Goal: Task Accomplishment & Management: Manage account settings

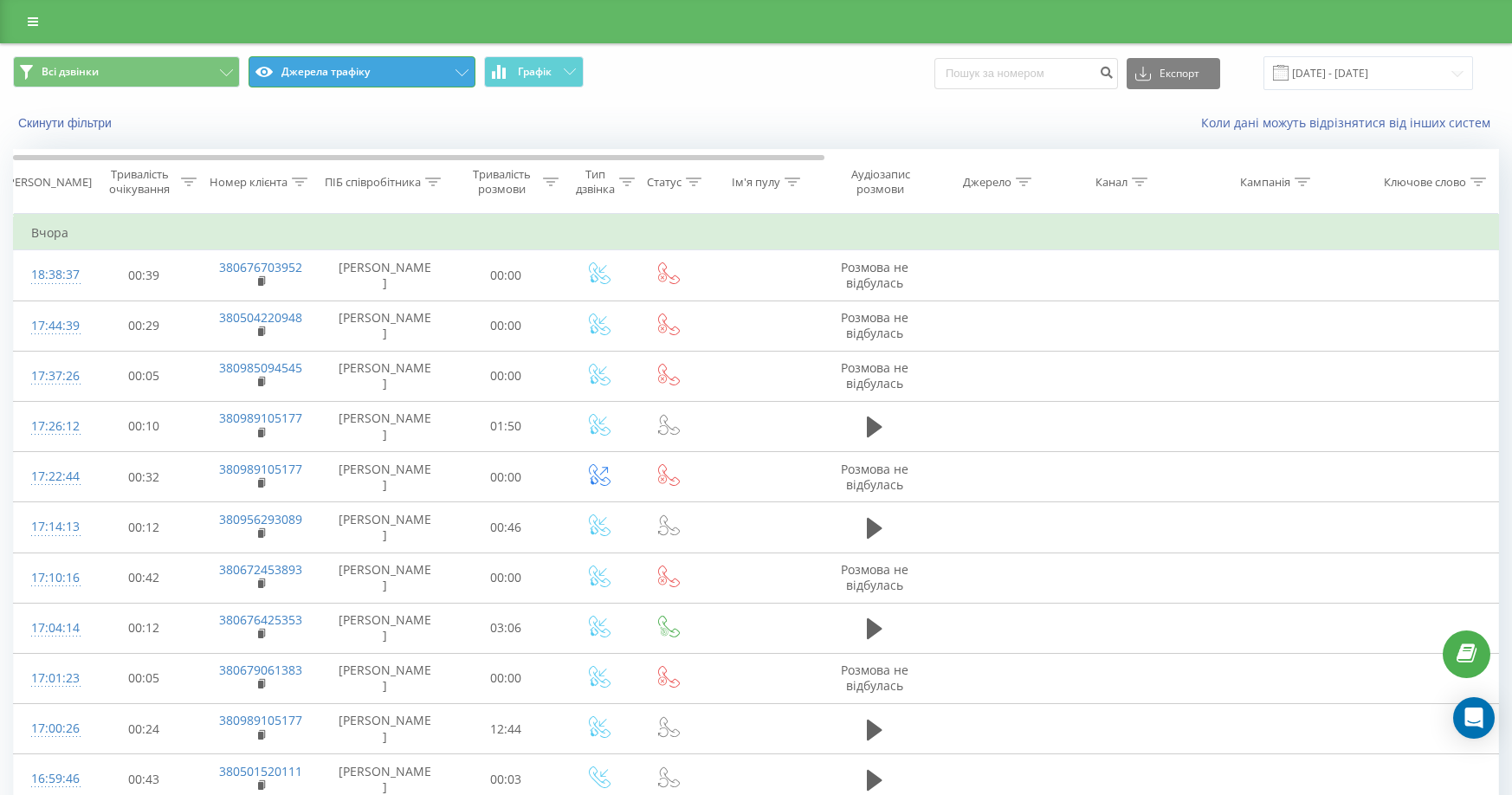
click at [380, 82] on button "Джерела трафіку" at bounding box center [362, 72] width 227 height 31
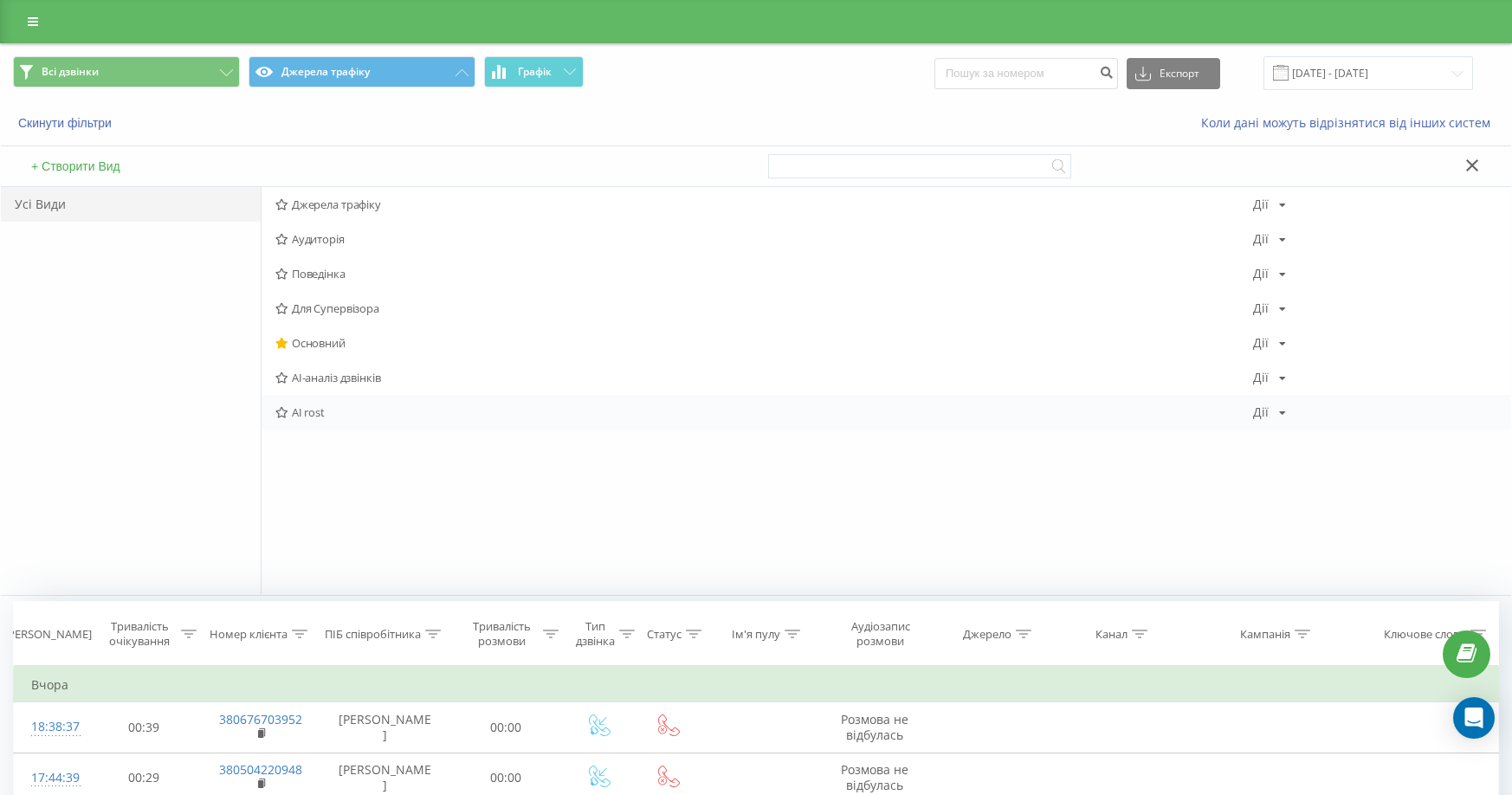
click at [321, 409] on span "AI rost" at bounding box center [763, 413] width 978 height 12
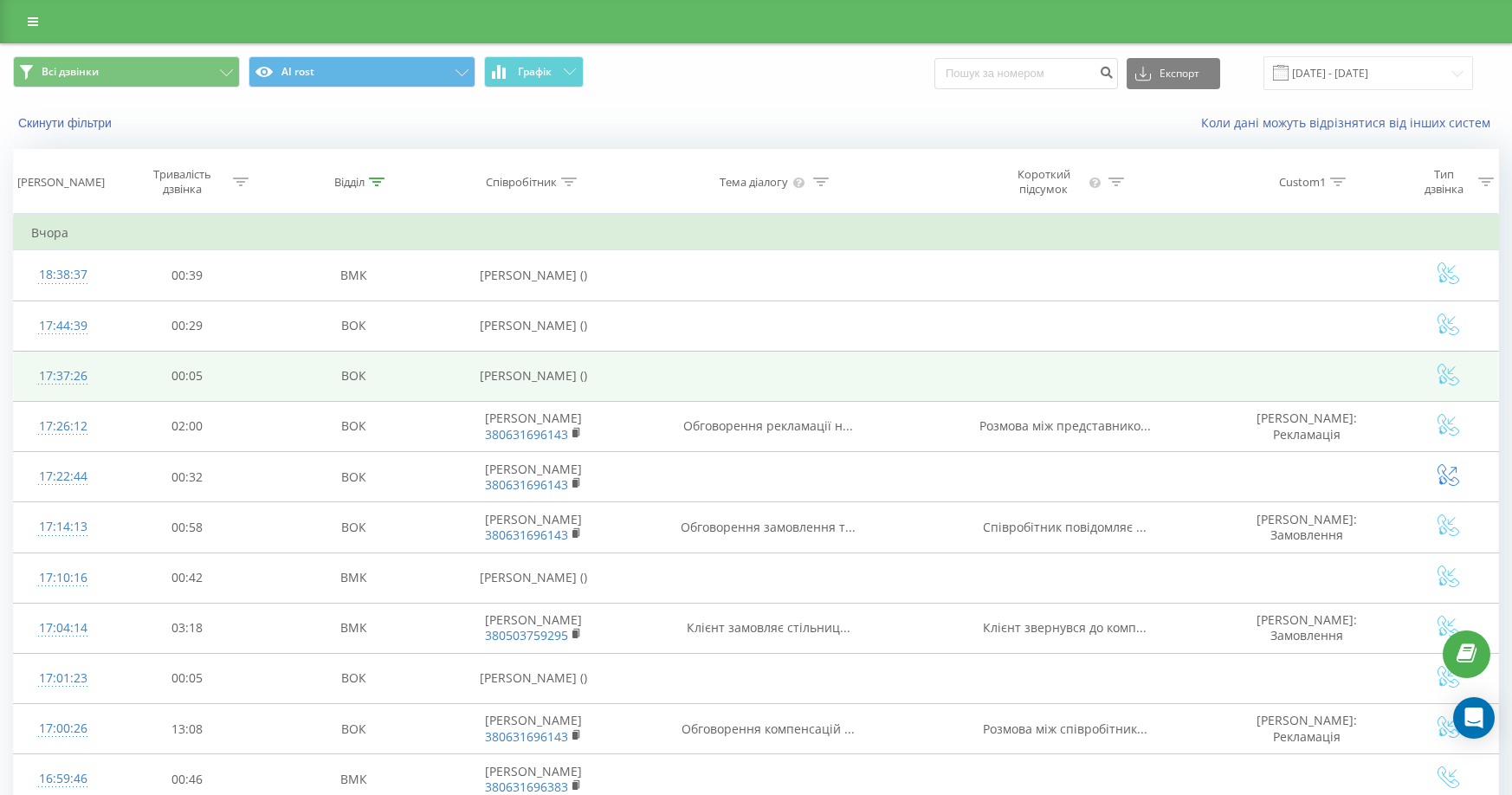
scroll to position [86, 0]
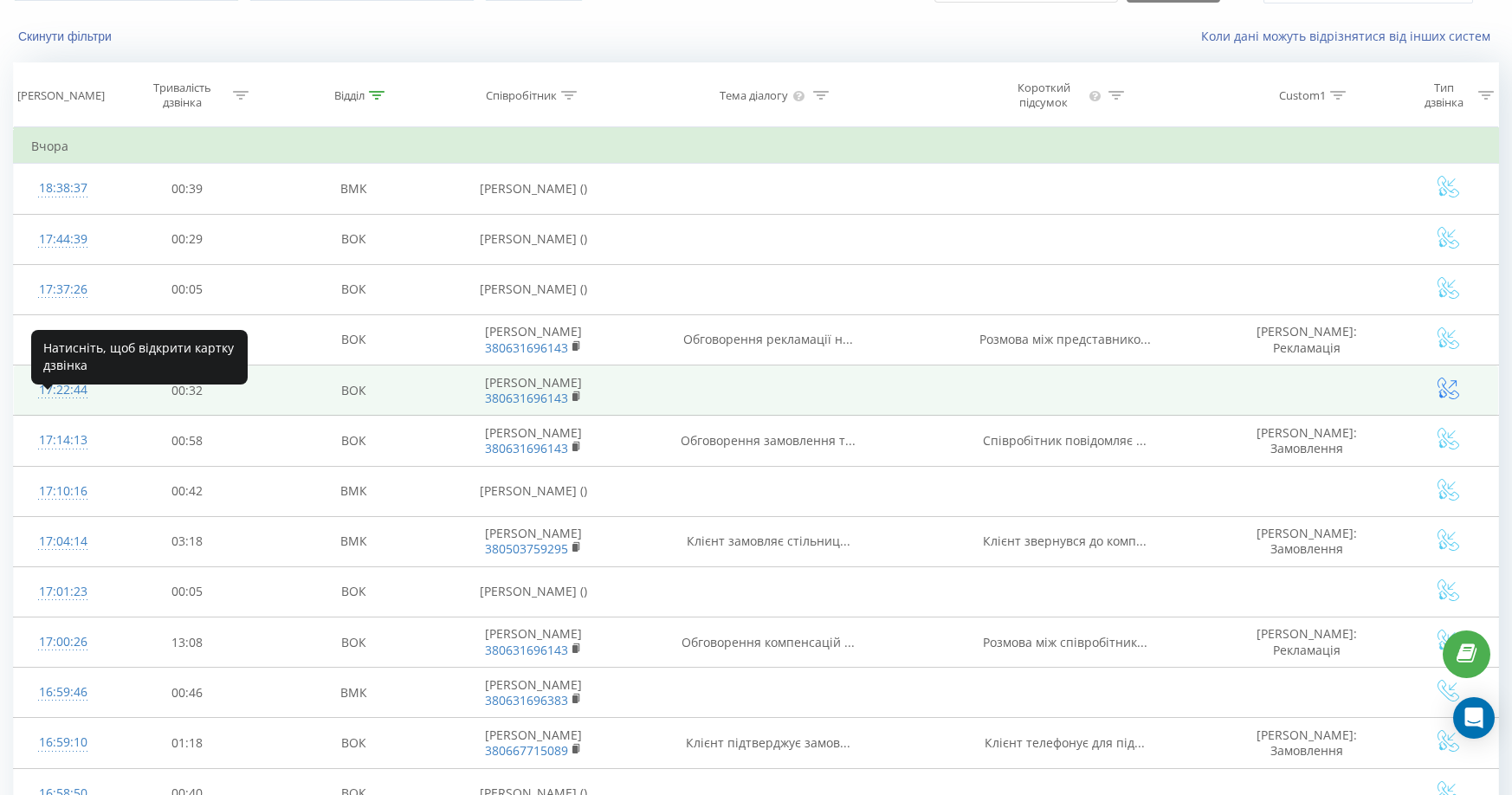
click at [67, 405] on div "17:22:44" at bounding box center [64, 390] width 64 height 34
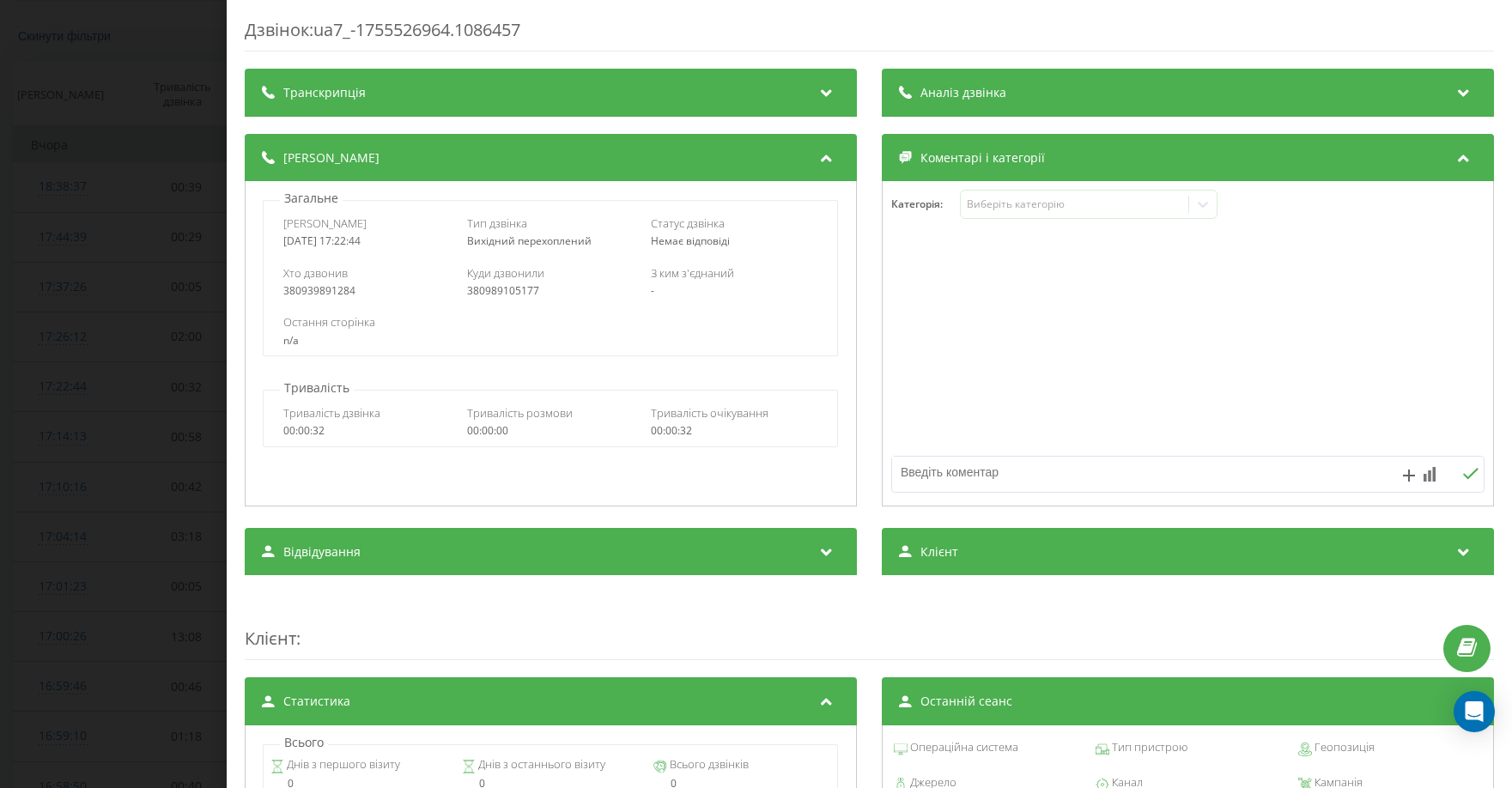
click at [1165, 79] on div "Аналіз дзвінка" at bounding box center [1188, 93] width 612 height 48
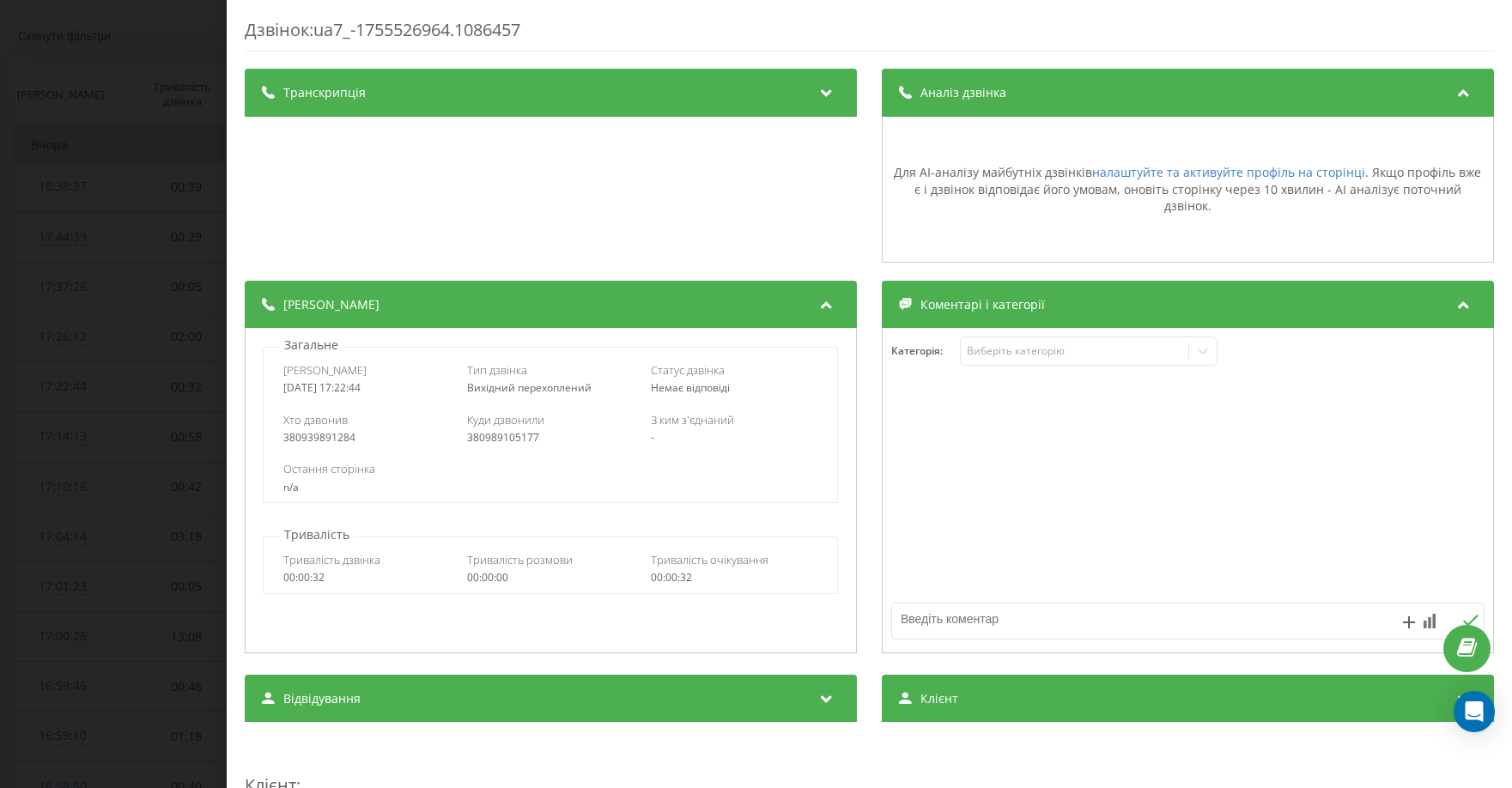
click at [109, 475] on div "Дзвінок : ua7_-1755526964.1086457 Транскрипція Для AI-аналізу майбутніх дзвінкі…" at bounding box center [756, 394] width 1512 height 788
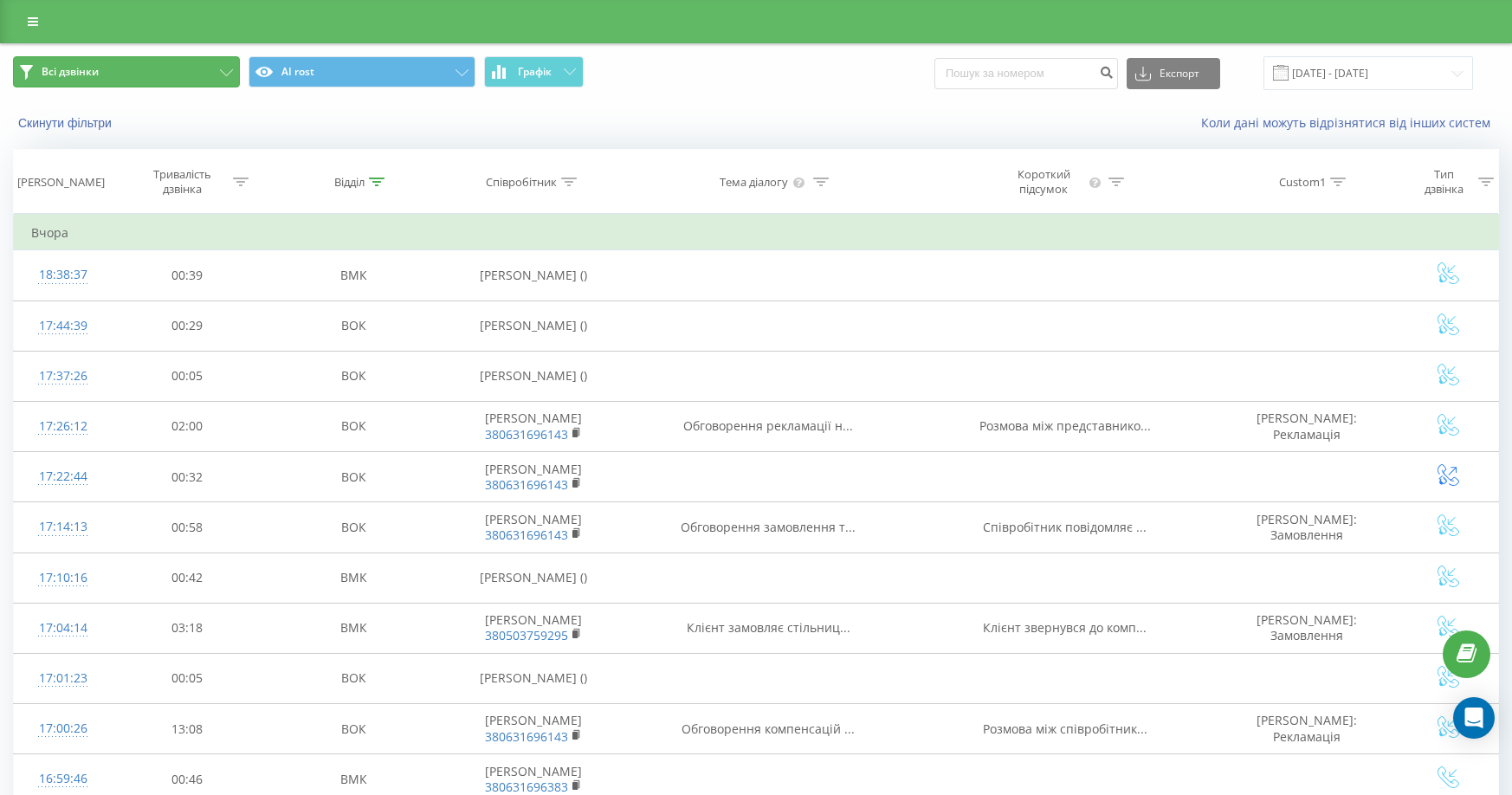
click at [198, 72] on button "Всі дзвінки" at bounding box center [126, 72] width 227 height 31
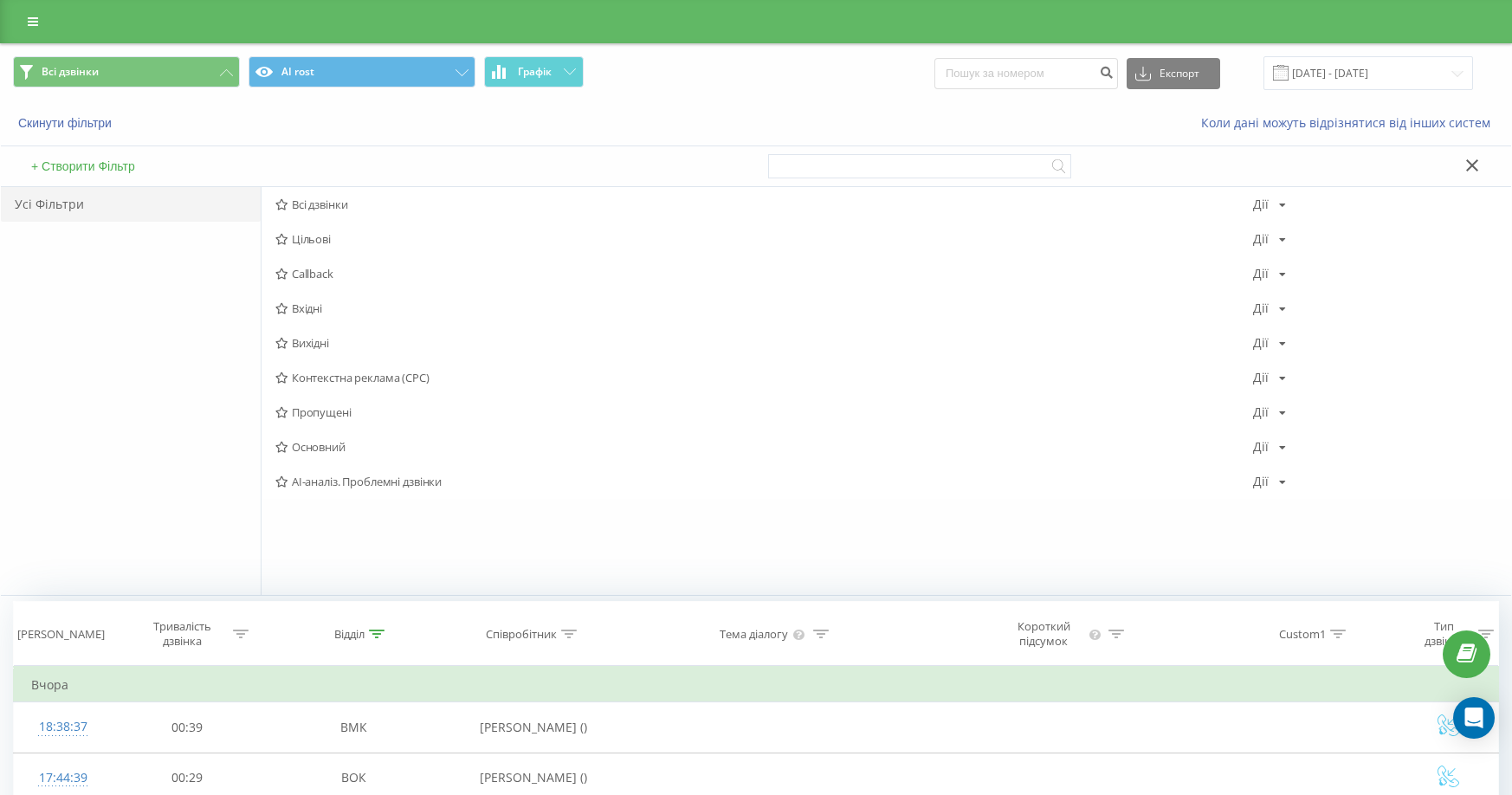
click at [282, 129] on div "Скинути фільтри" at bounding box center [284, 123] width 567 height 17
click at [228, 77] on button "Всі дзвінки" at bounding box center [126, 72] width 227 height 31
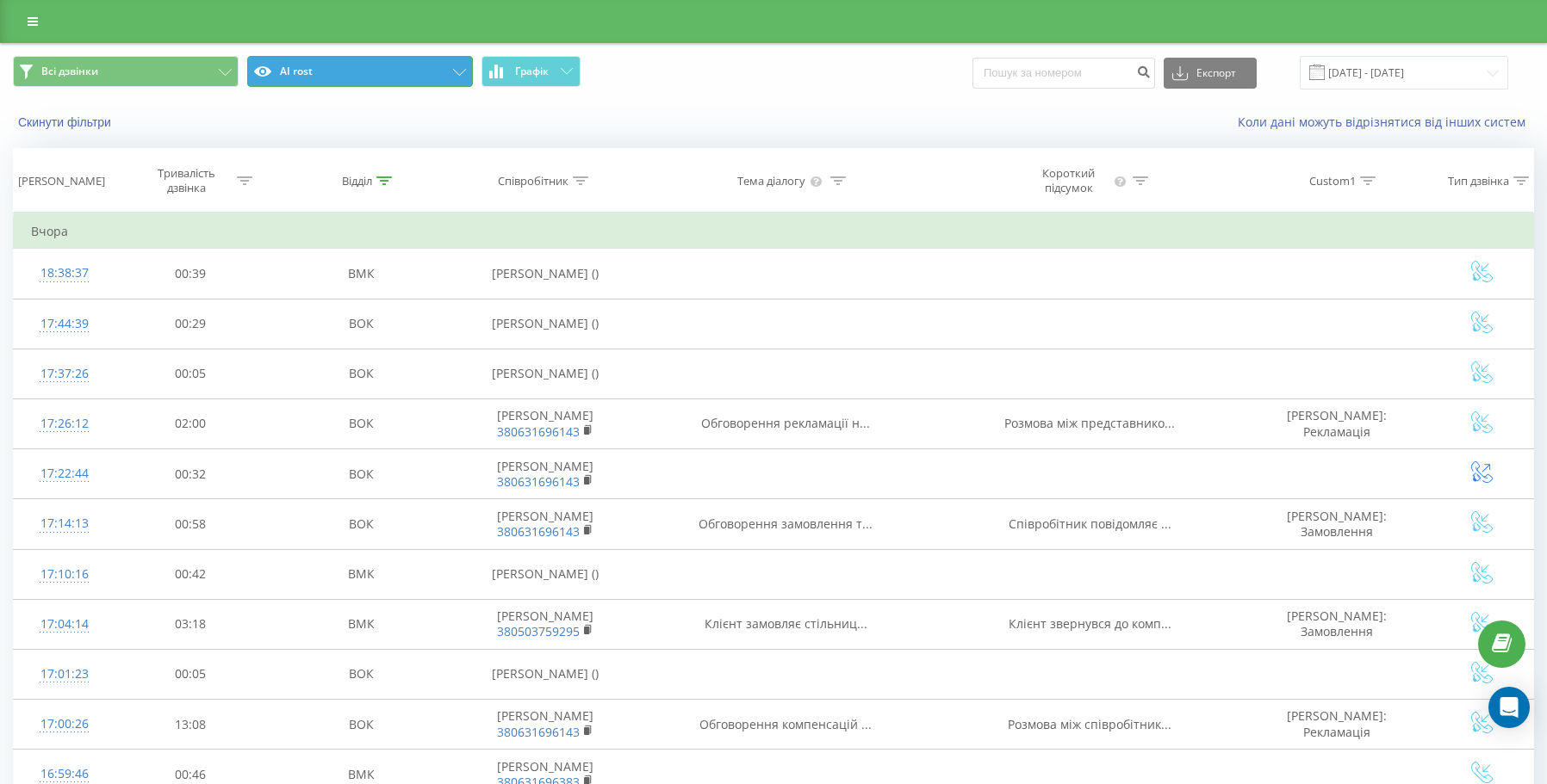
click at [459, 72] on icon at bounding box center [459, 73] width 13 height 7
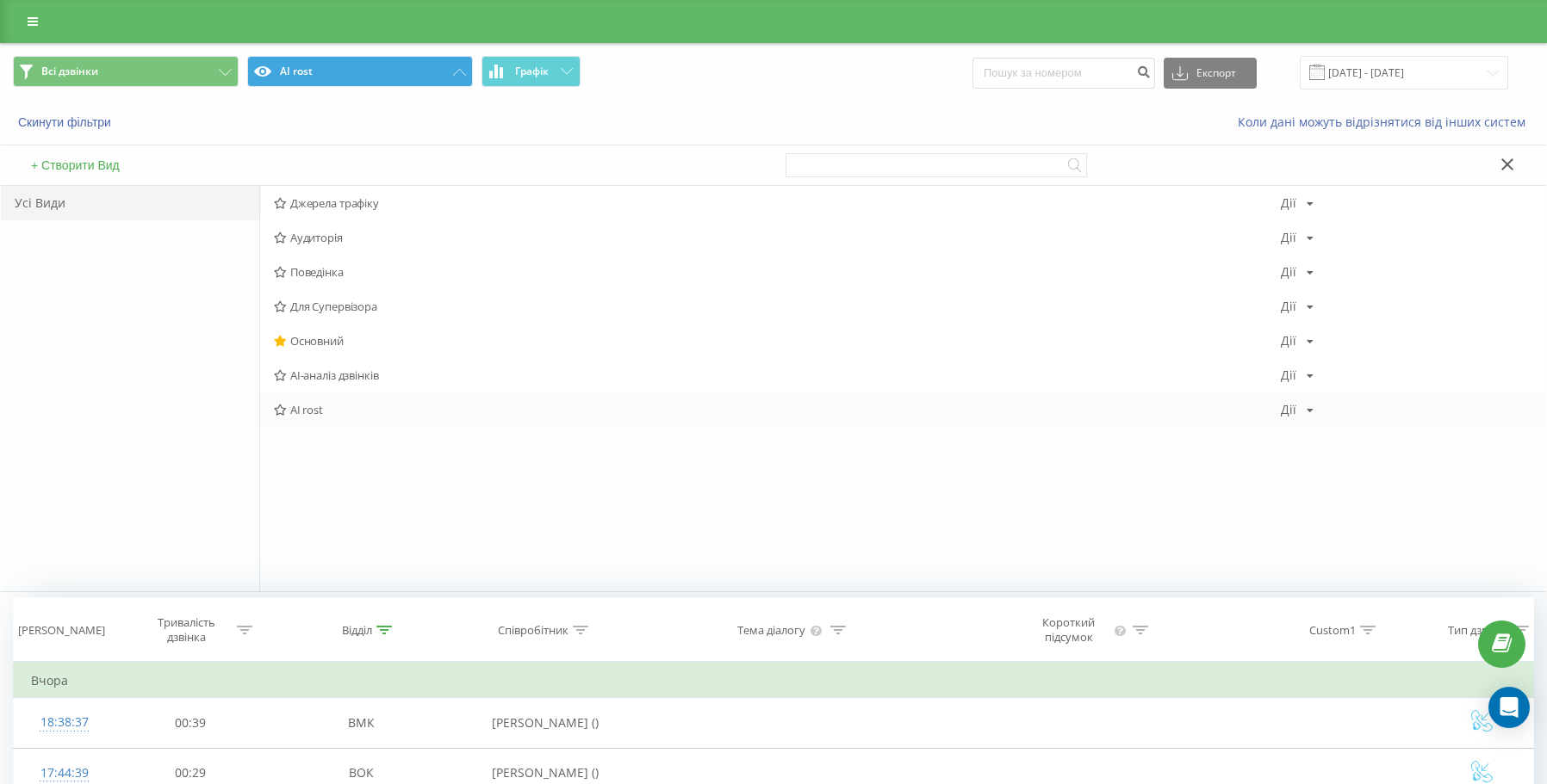
click at [1306, 406] on icon at bounding box center [1310, 411] width 7 height 10
click at [1336, 438] on span "Редагувати" at bounding box center [1356, 432] width 58 height 15
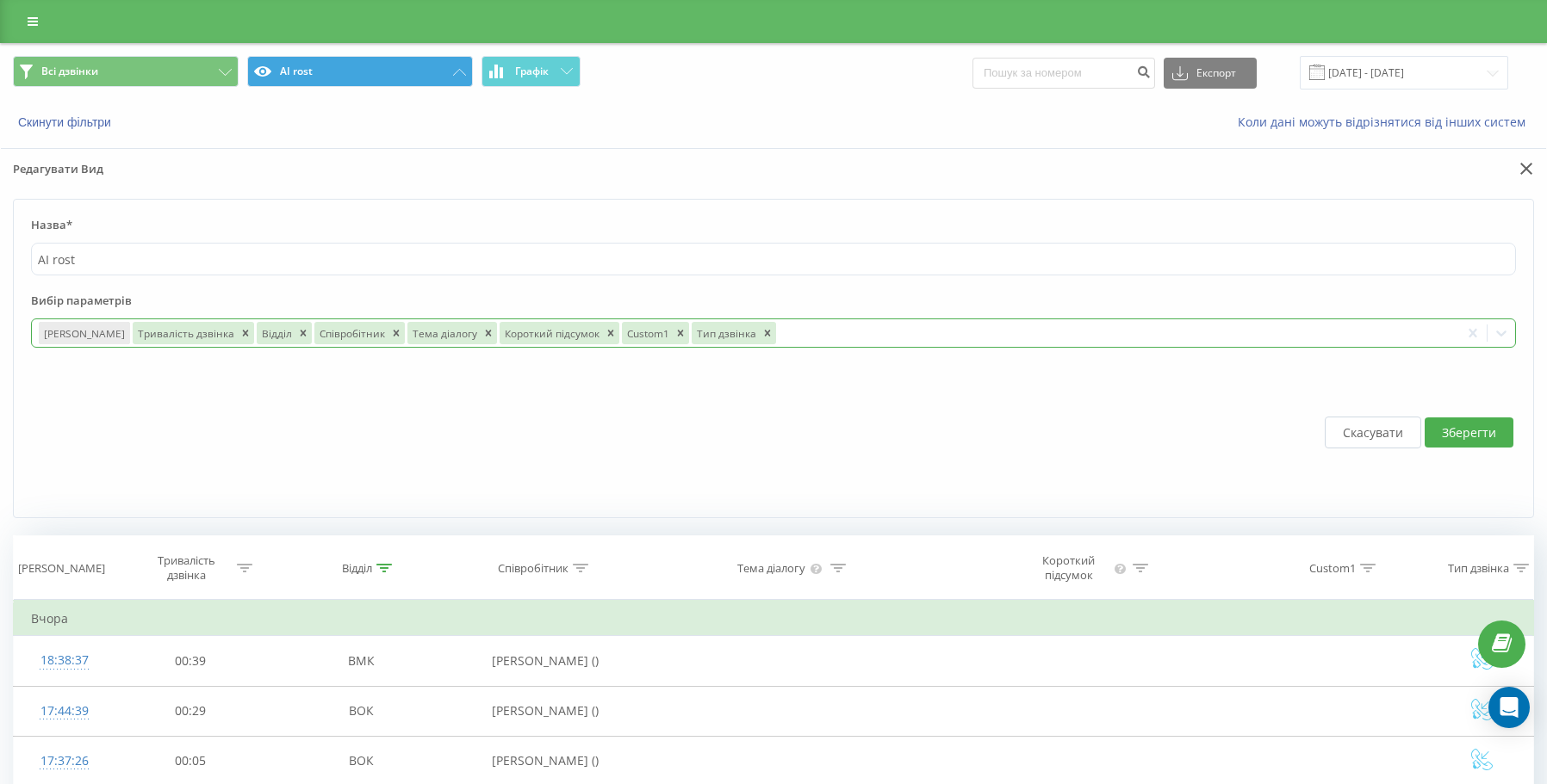
click at [906, 335] on div at bounding box center [1115, 333] width 674 height 20
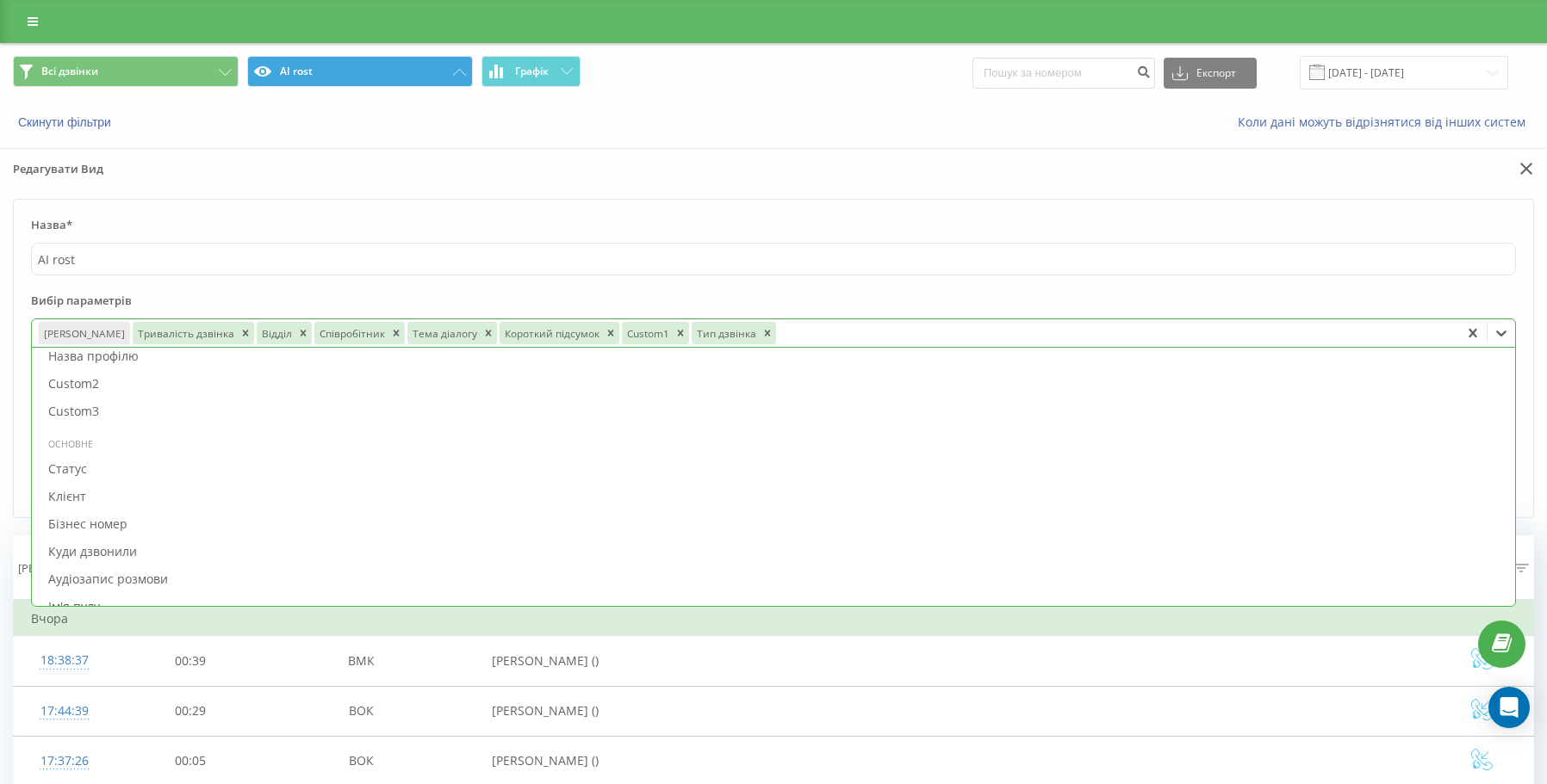
scroll to position [689, 0]
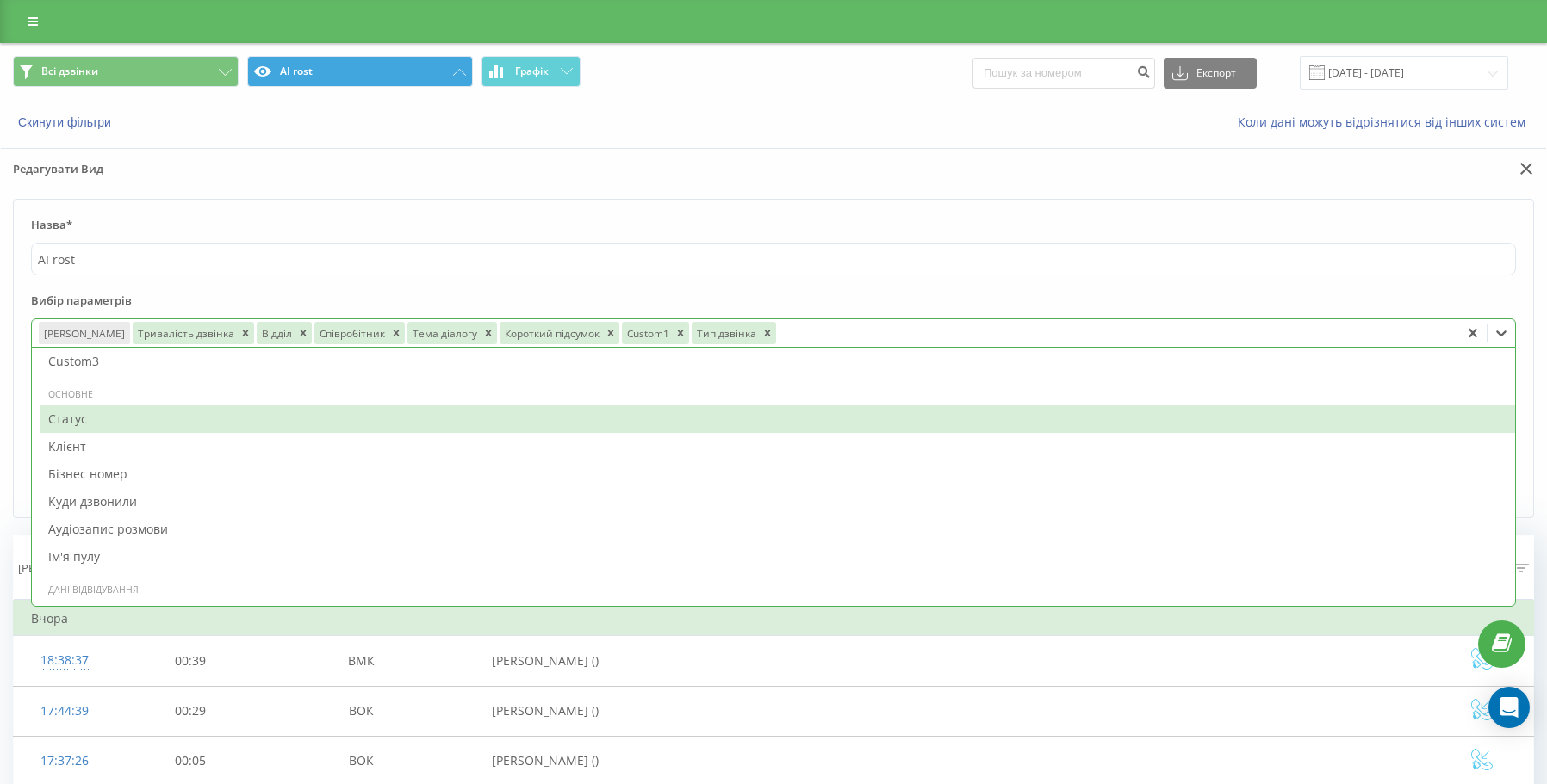
click at [93, 419] on div "Статус" at bounding box center [777, 420] width 1474 height 28
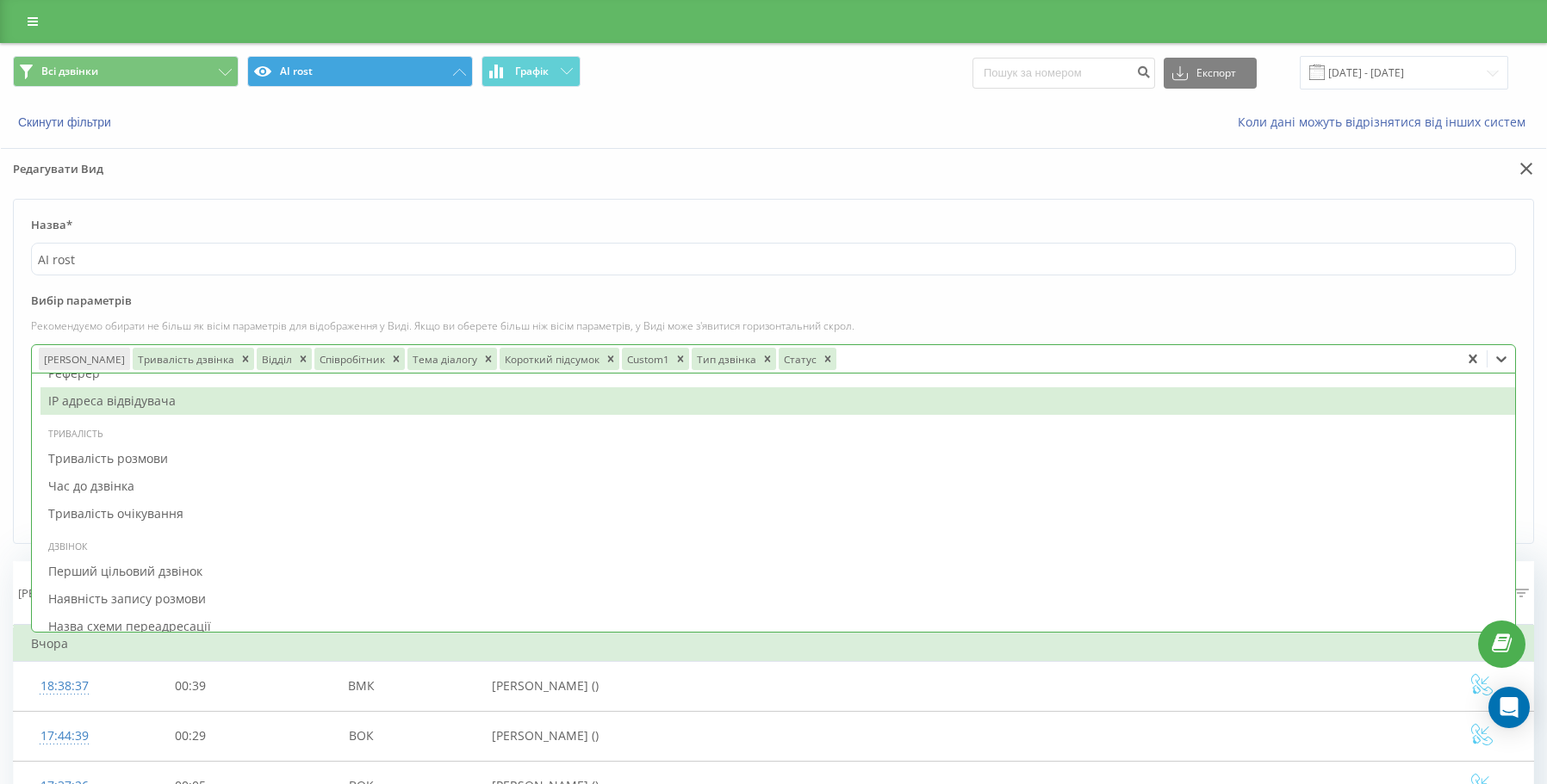
scroll to position [1205, 0]
click at [159, 403] on div "Тривалість розмови" at bounding box center [777, 401] width 1474 height 28
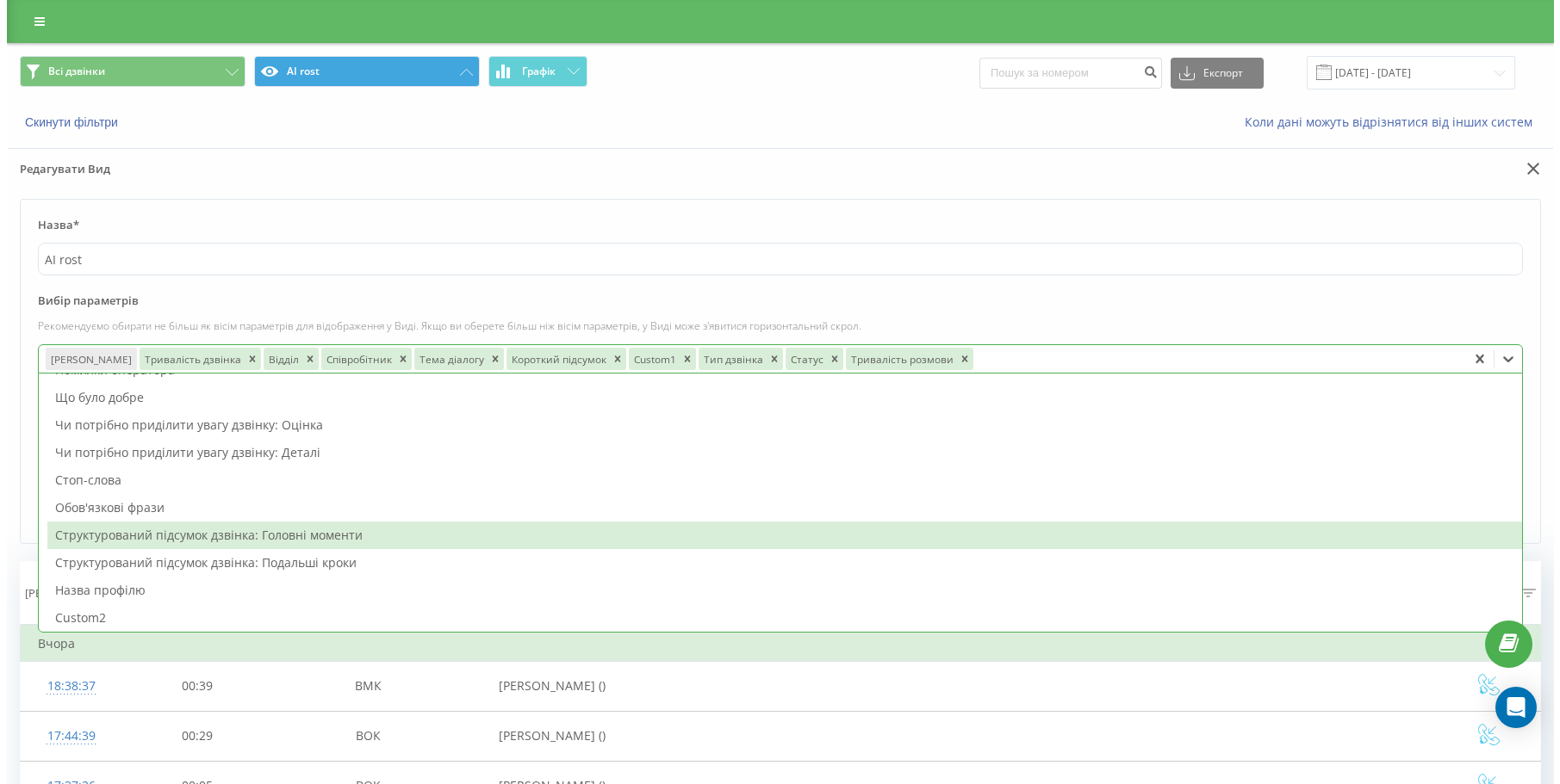
scroll to position [0, 0]
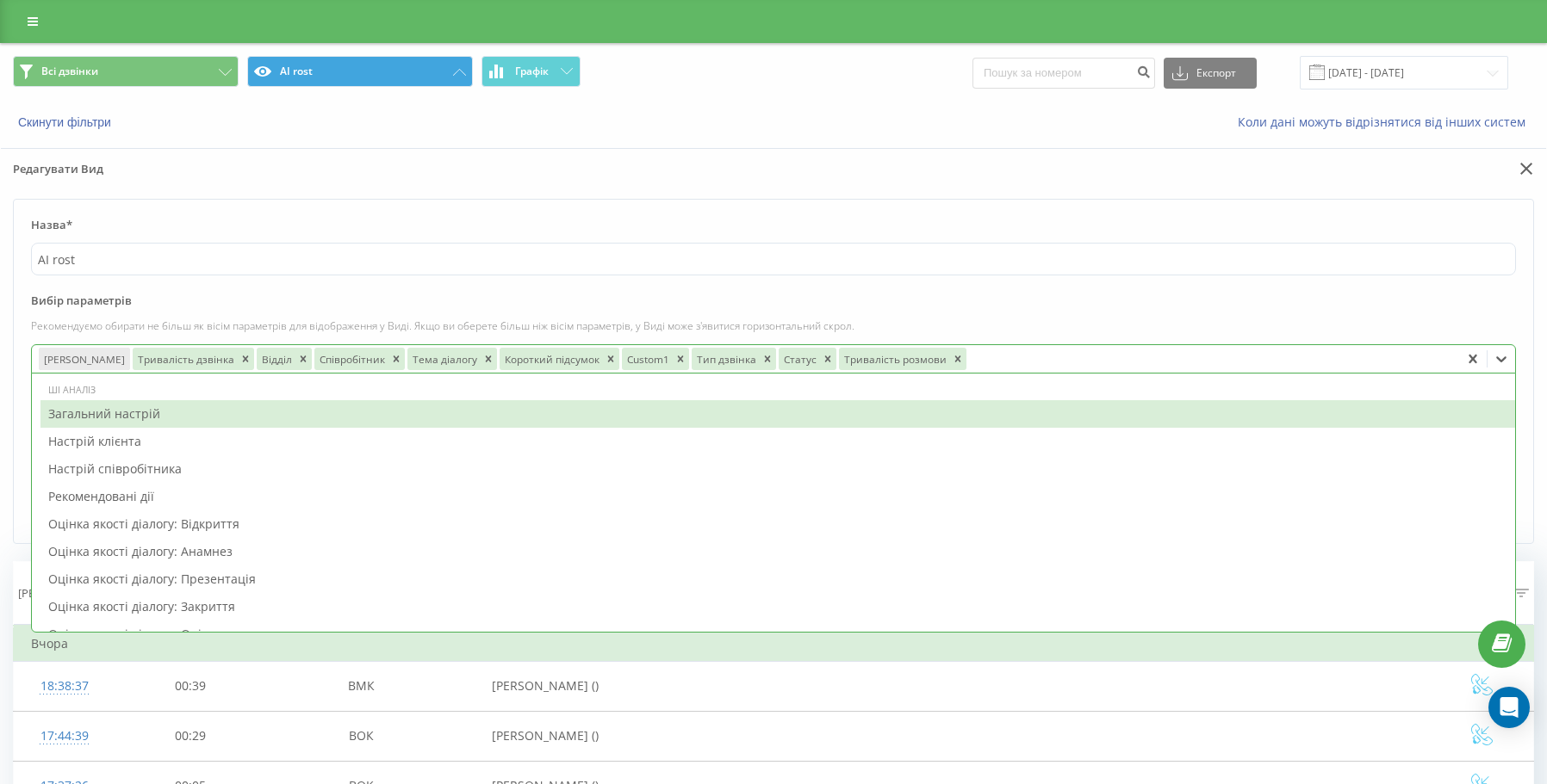
click at [216, 414] on div "Загальний настрій" at bounding box center [777, 414] width 1474 height 28
click at [937, 301] on label "Вибір параметрів" at bounding box center [773, 305] width 1485 height 26
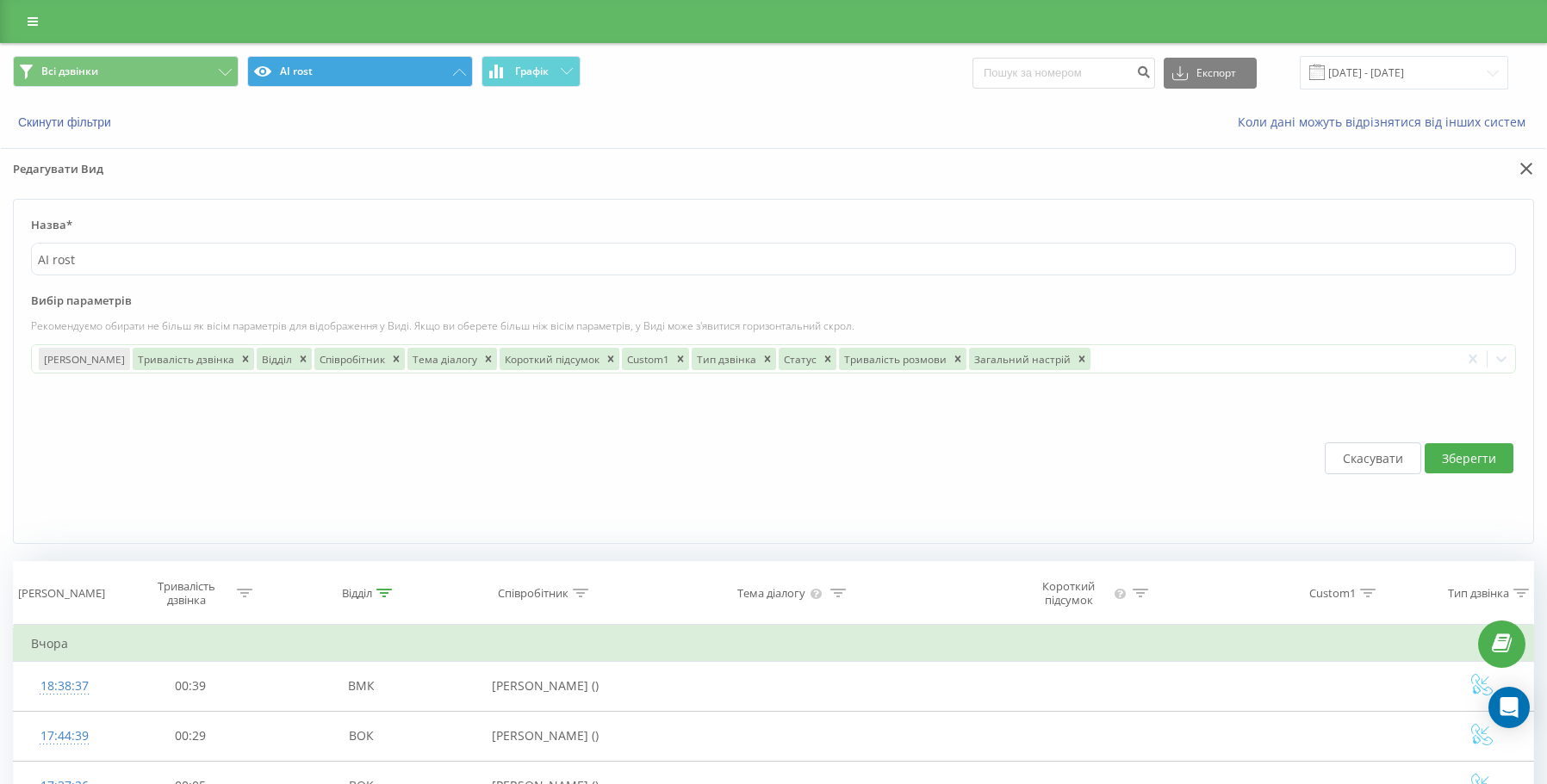
click at [1465, 459] on button "Зберегти" at bounding box center [1468, 458] width 88 height 30
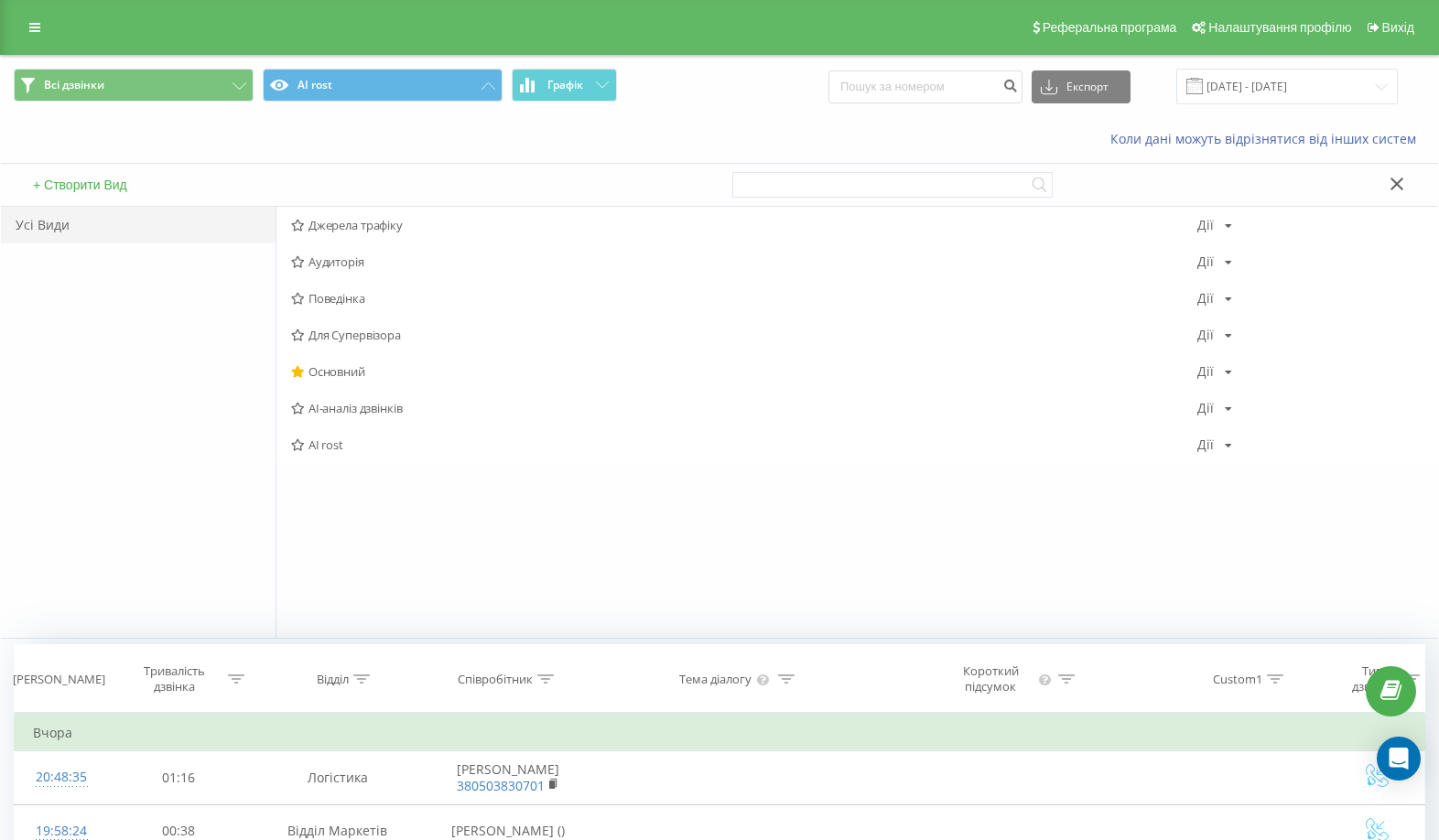
click at [1399, 185] on icon at bounding box center [1397, 184] width 14 height 13
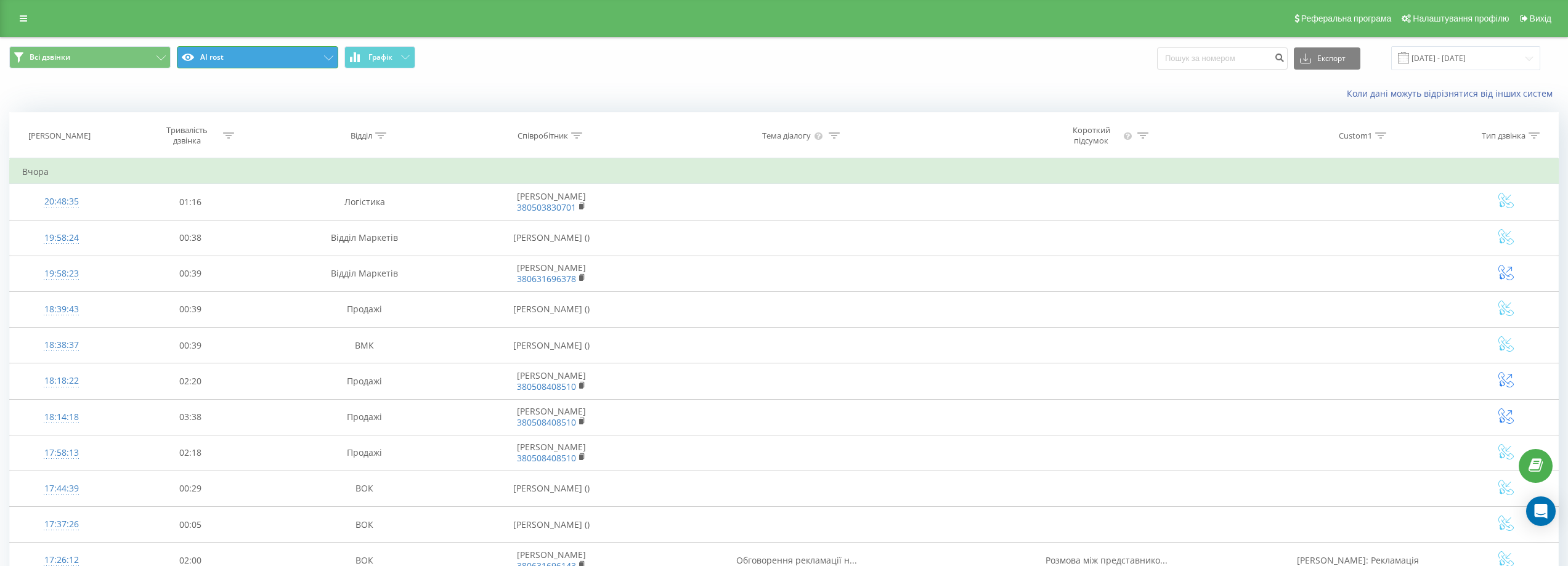
click at [329, 59] on icon at bounding box center [328, 58] width 9 height 5
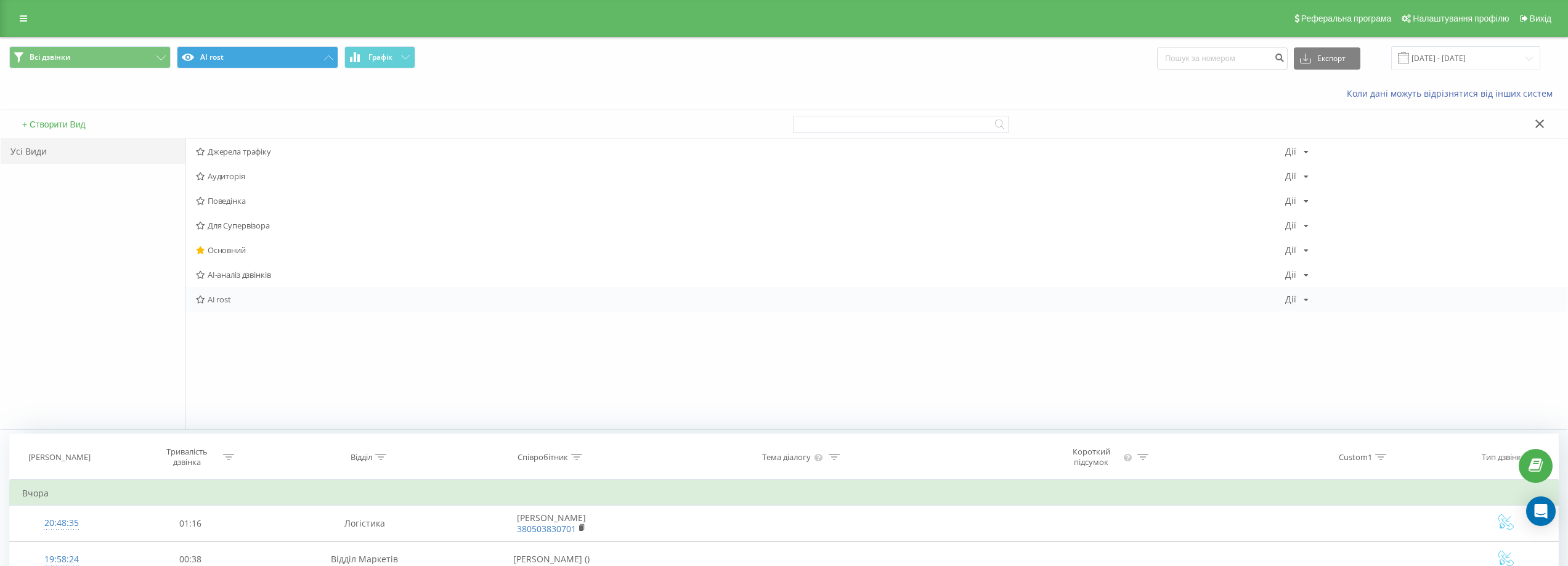
click at [1115, 297] on div "AI rost [PERSON_NAME] Копіювати Видалити За замовчуванням Поділитися" at bounding box center [876, 300] width 1381 height 25
click at [1115, 297] on icon at bounding box center [1306, 300] width 5 height 7
click at [1115, 308] on div "Редагувати" at bounding box center [1344, 315] width 118 height 23
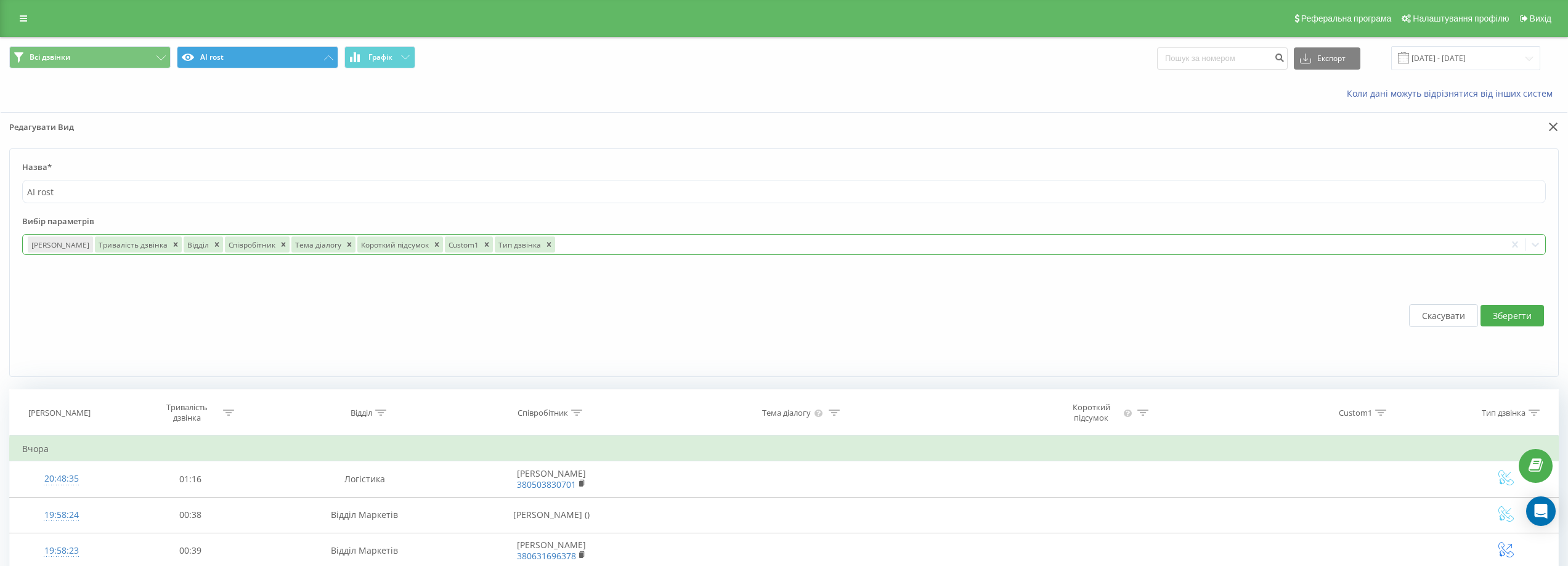
click at [580, 249] on div at bounding box center [1029, 245] width 944 height 14
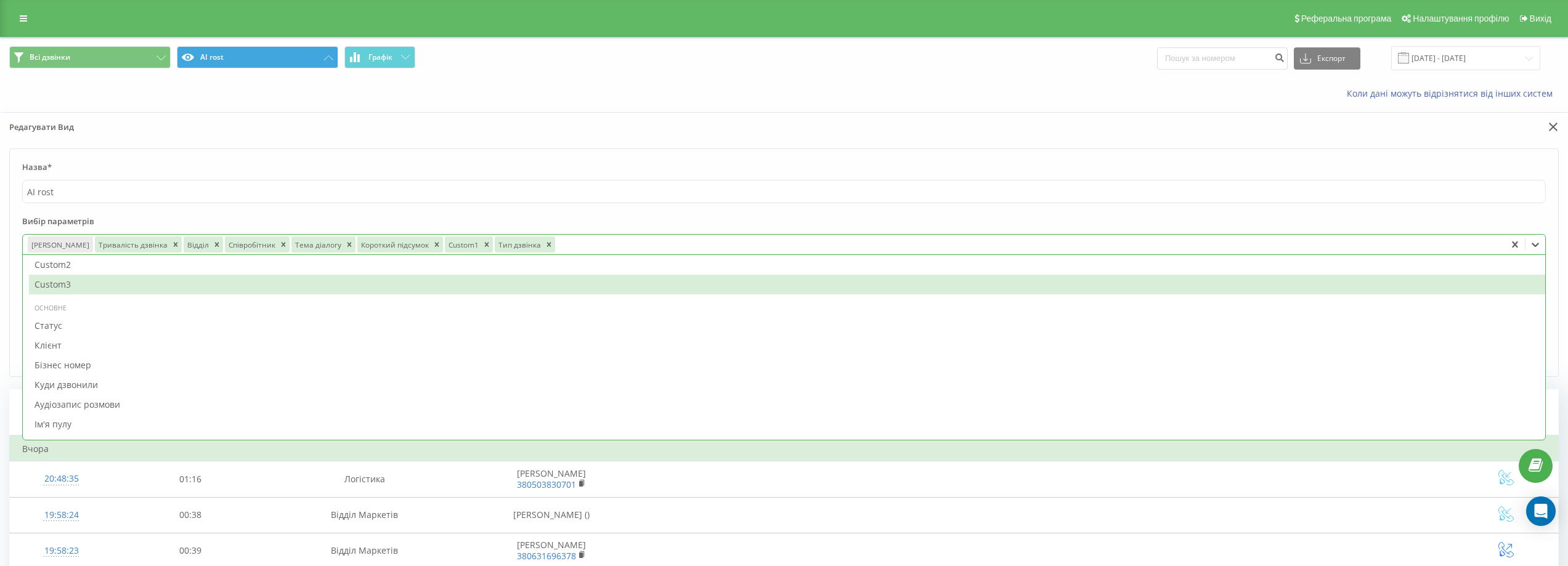
scroll to position [493, 0]
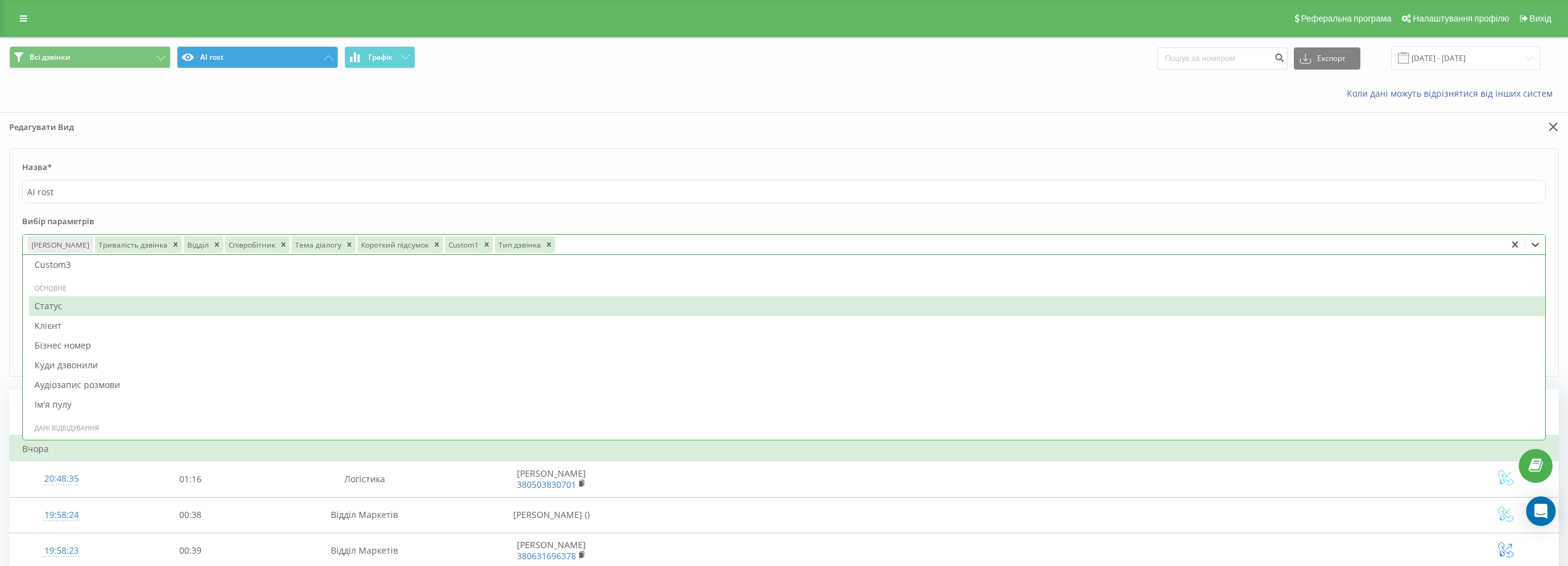
click at [100, 307] on div "Статус" at bounding box center [787, 307] width 1516 height 20
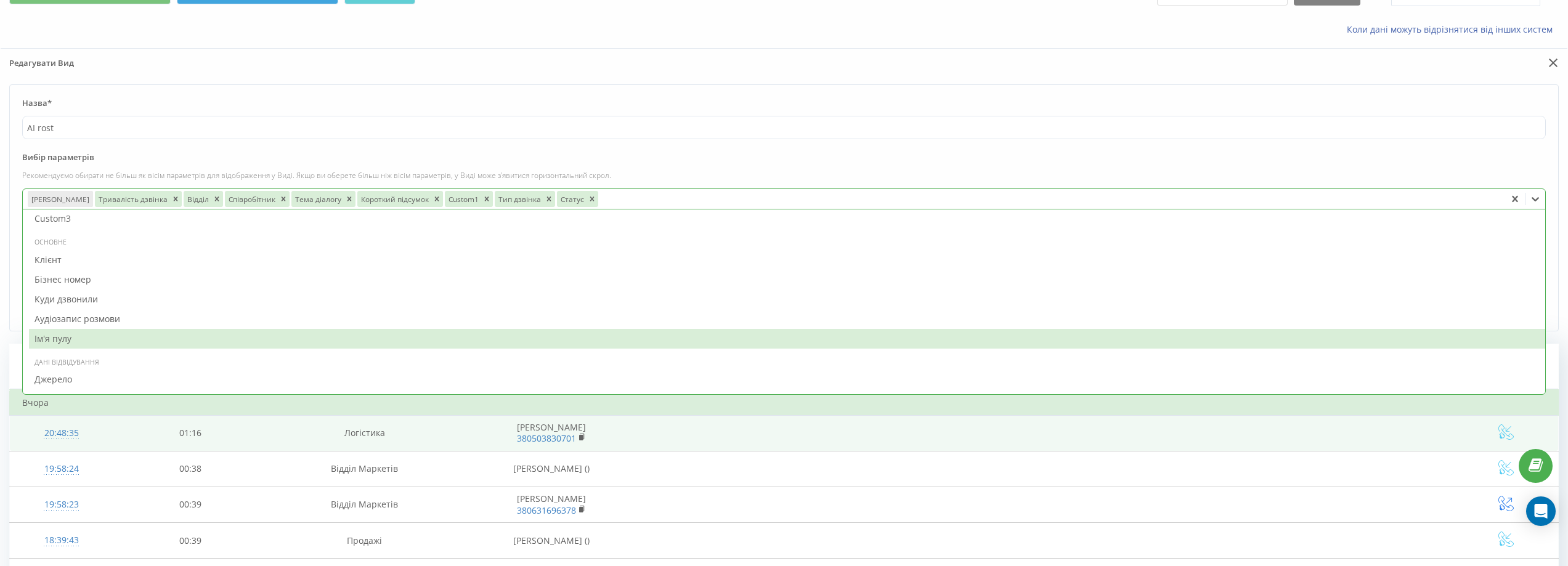
scroll to position [123, 0]
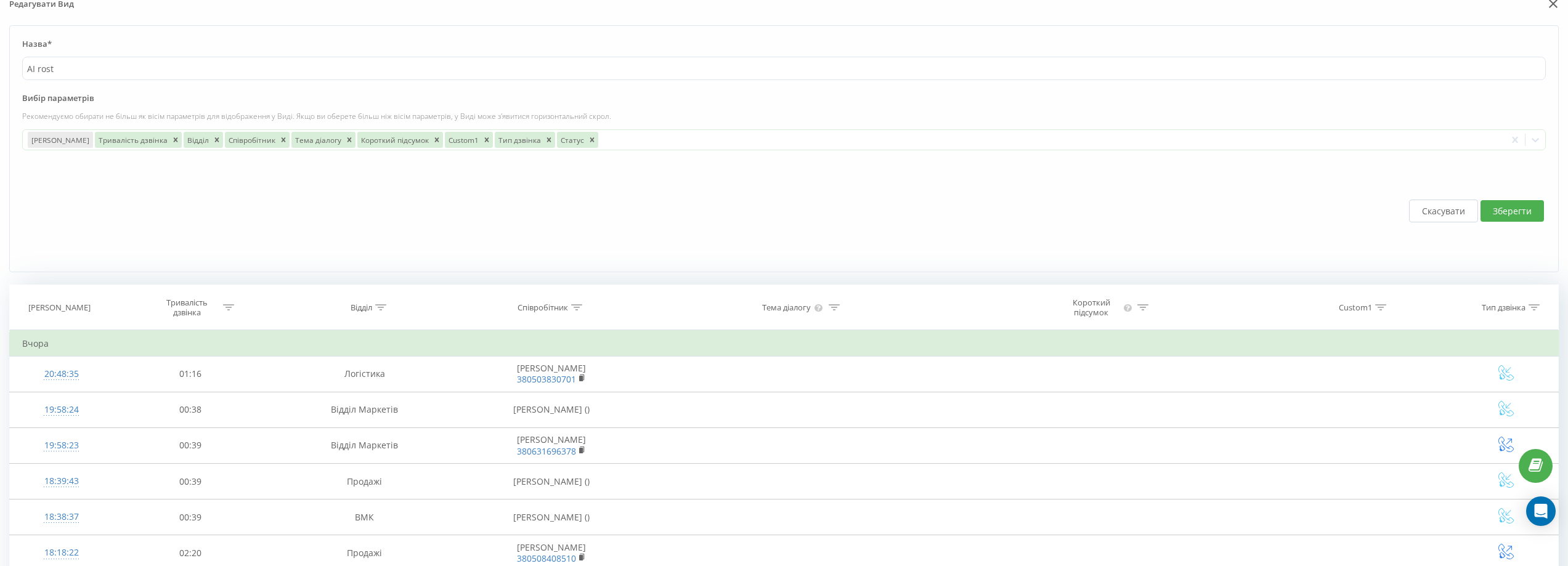
click at [1115, 108] on label "Вибір параметрів" at bounding box center [784, 102] width 1523 height 19
click at [1115, 200] on button "Зберегти" at bounding box center [1512, 211] width 63 height 22
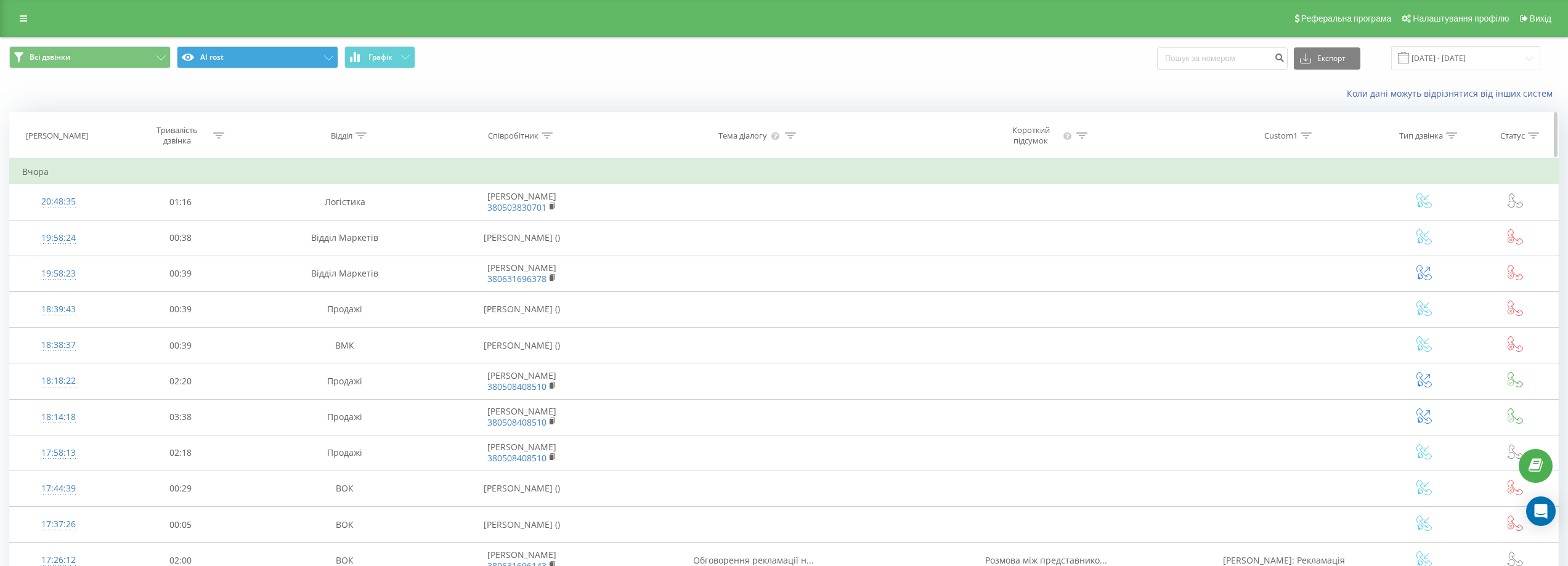
click at [364, 133] on icon at bounding box center [361, 136] width 11 height 6
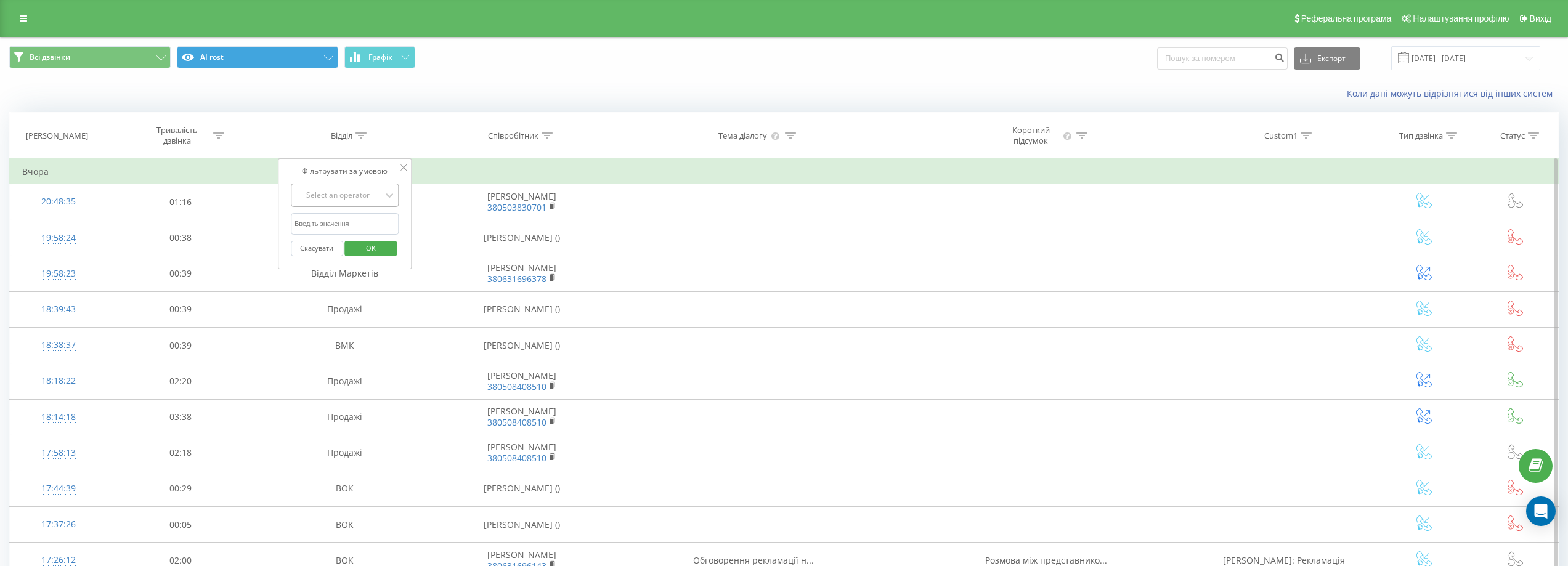
click at [346, 193] on div "Select an operator" at bounding box center [338, 195] width 87 height 10
click at [365, 314] on div "Закінчується на" at bounding box center [345, 310] width 107 height 20
click at [368, 227] on input "text" at bounding box center [345, 224] width 108 height 22
type input "r"
type input "к"
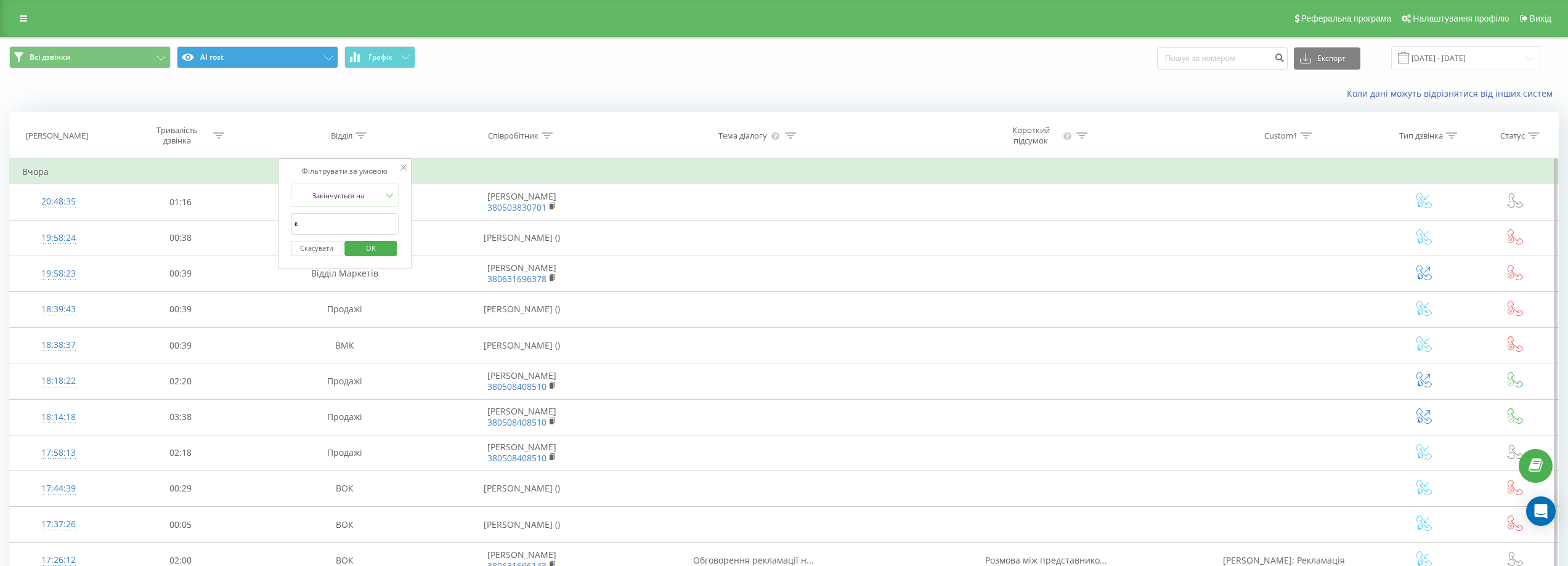
click at [305, 258] on div "Скасувати OK" at bounding box center [345, 248] width 108 height 28
click at [373, 255] on span "OK" at bounding box center [371, 248] width 35 height 19
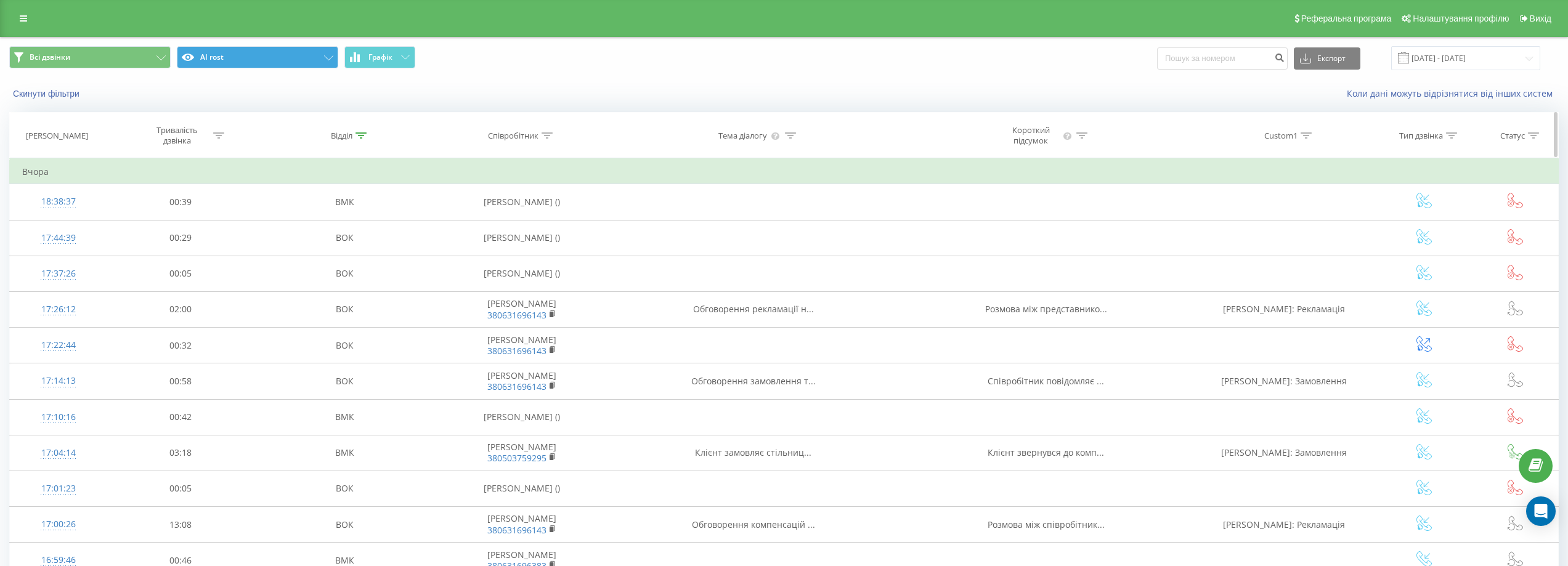
click at [1115, 137] on icon at bounding box center [1533, 136] width 11 height 6
click at [1115, 178] on div "Фільтрувати за умовою" at bounding box center [1487, 172] width 108 height 12
click at [1115, 195] on div at bounding box center [1481, 195] width 87 height 12
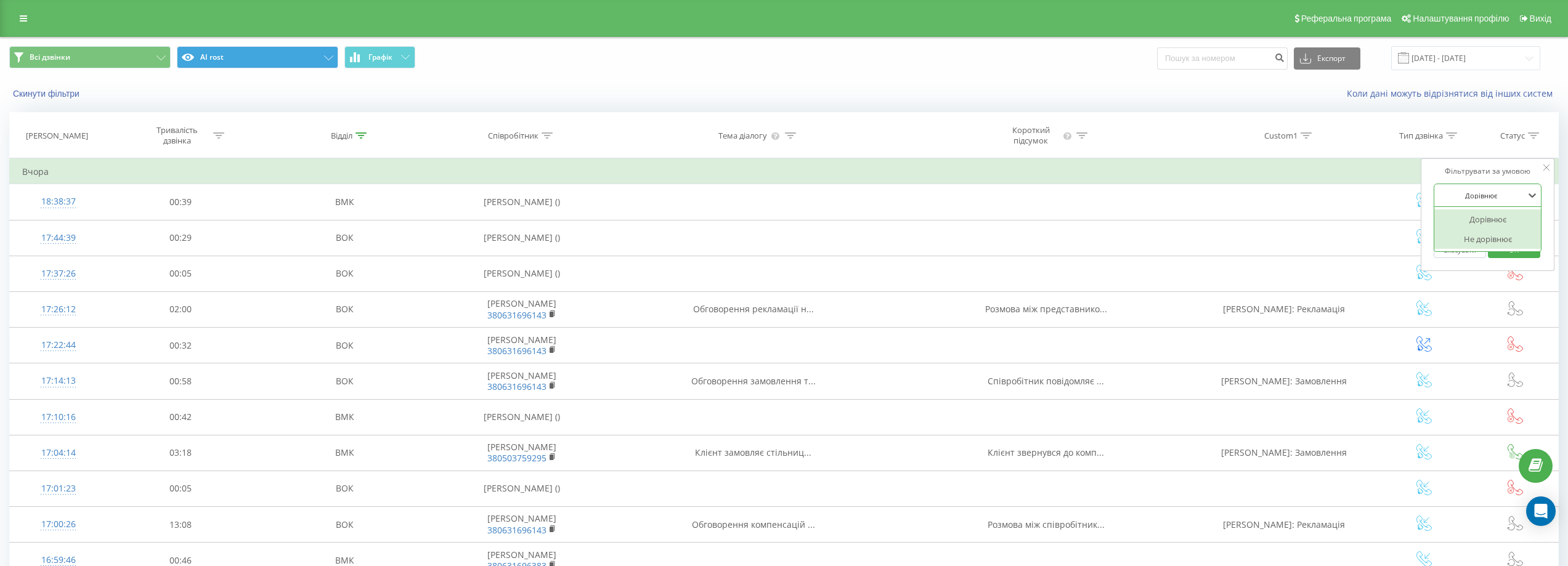
click at [1115, 237] on div "Не дорівнює" at bounding box center [1487, 239] width 107 height 20
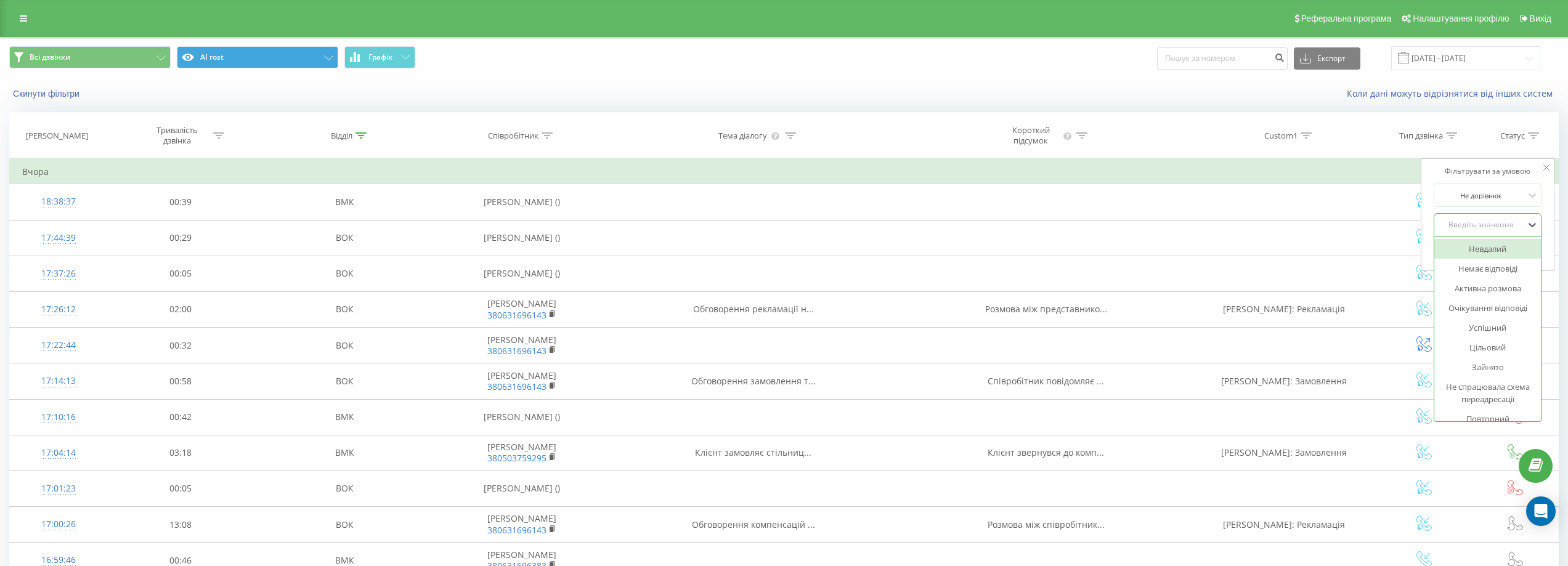
click at [1115, 226] on div "Введіть значення" at bounding box center [1481, 225] width 87 height 10
click at [1115, 367] on div "Зайнято" at bounding box center [1487, 367] width 107 height 20
click at [1115, 217] on div "Зайнято" at bounding box center [1481, 225] width 90 height 19
click at [1115, 269] on div "Немає відповіді" at bounding box center [1487, 269] width 107 height 20
click at [1115, 250] on span "OK" at bounding box center [1514, 250] width 35 height 19
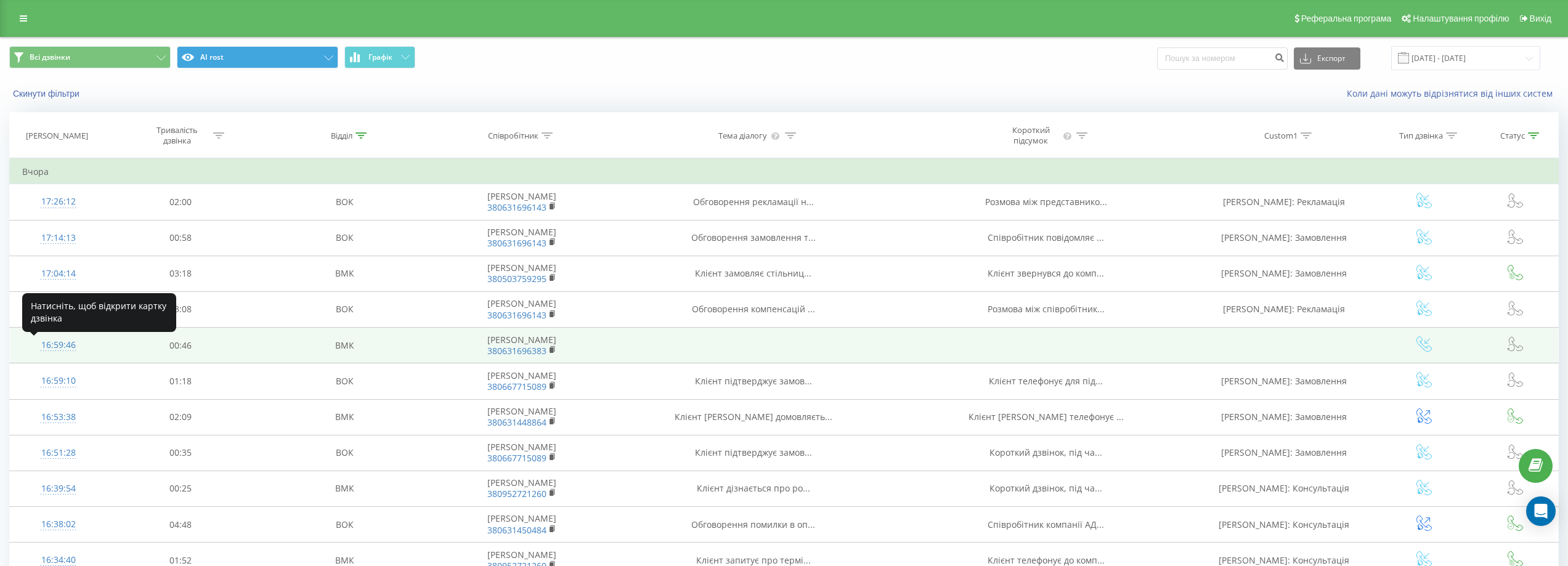
click at [50, 352] on div "16:59:46" at bounding box center [58, 345] width 72 height 24
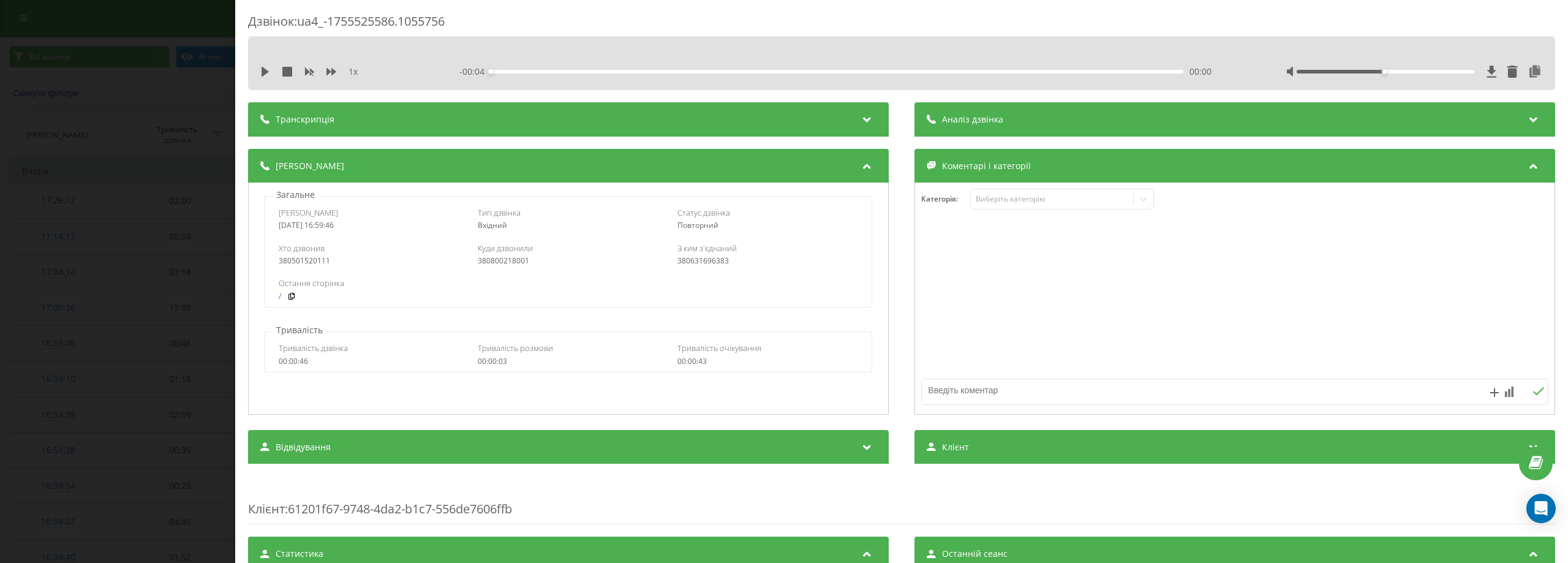
click at [161, 25] on div "Дзвінок : ua4_-1755525586.1055756 1 x - 00:04 00:00 00:00 Транскрипція Для AI-а…" at bounding box center [784, 282] width 1568 height 563
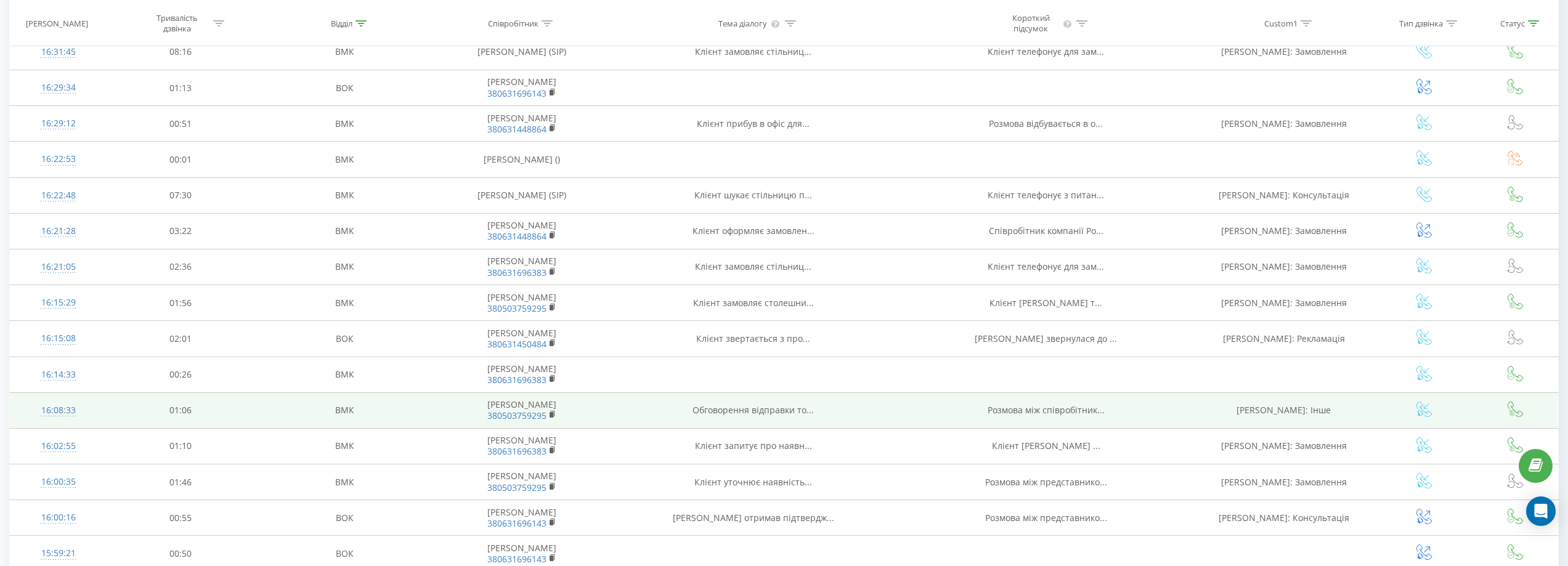
scroll to position [677, 0]
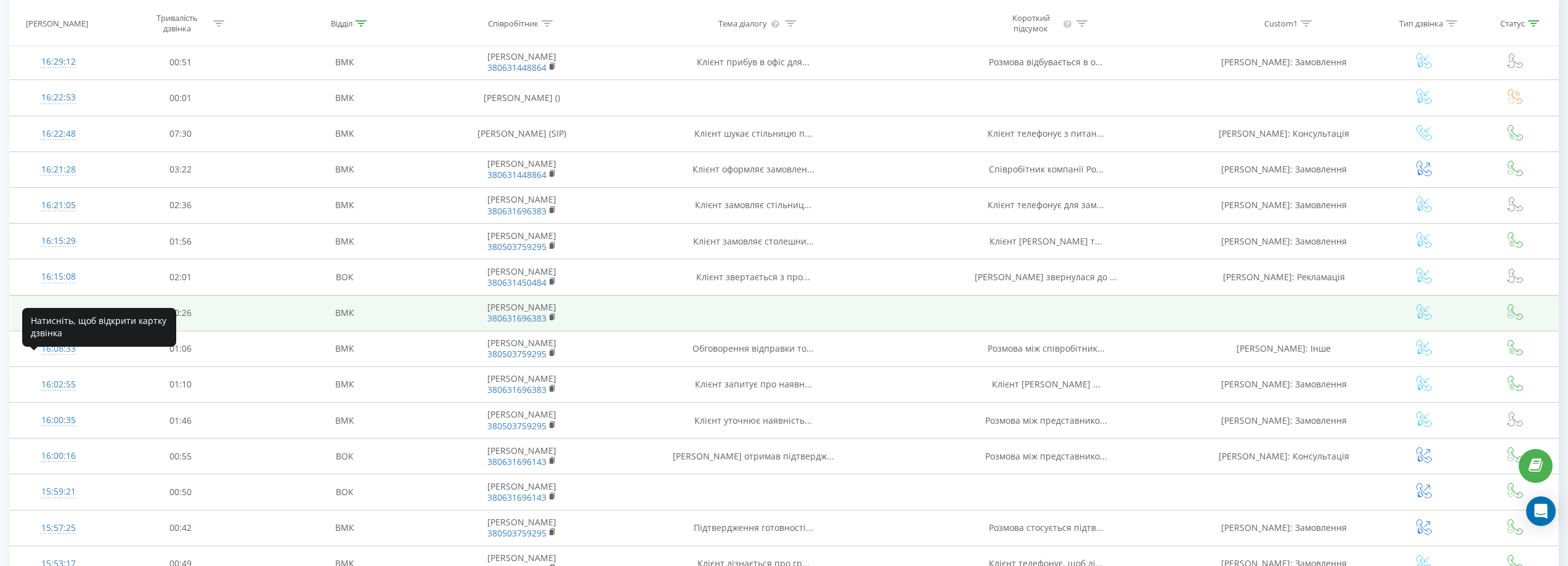
click at [63, 325] on div "16:14:33" at bounding box center [58, 313] width 72 height 24
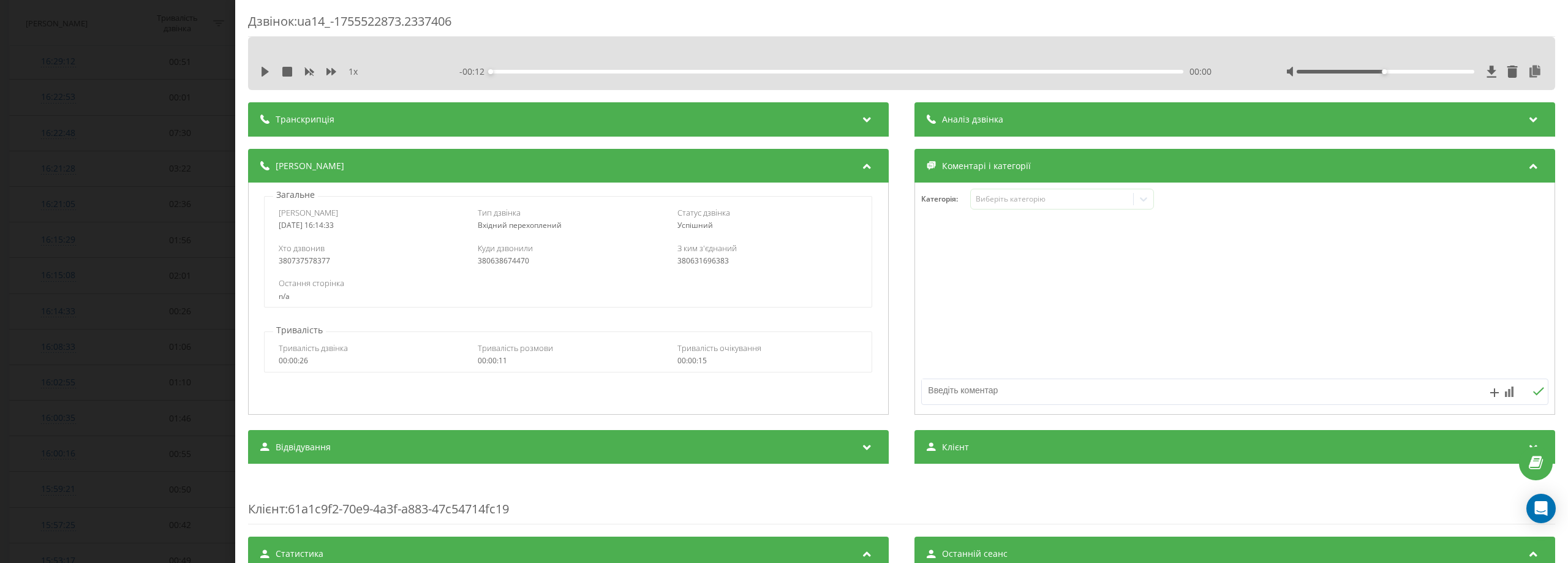
click at [6, 181] on div "Дзвінок : ua14_-1755522873.2337406 1 x - 00:12 00:00 00:00 Транскрипція Для AI-…" at bounding box center [784, 282] width 1568 height 563
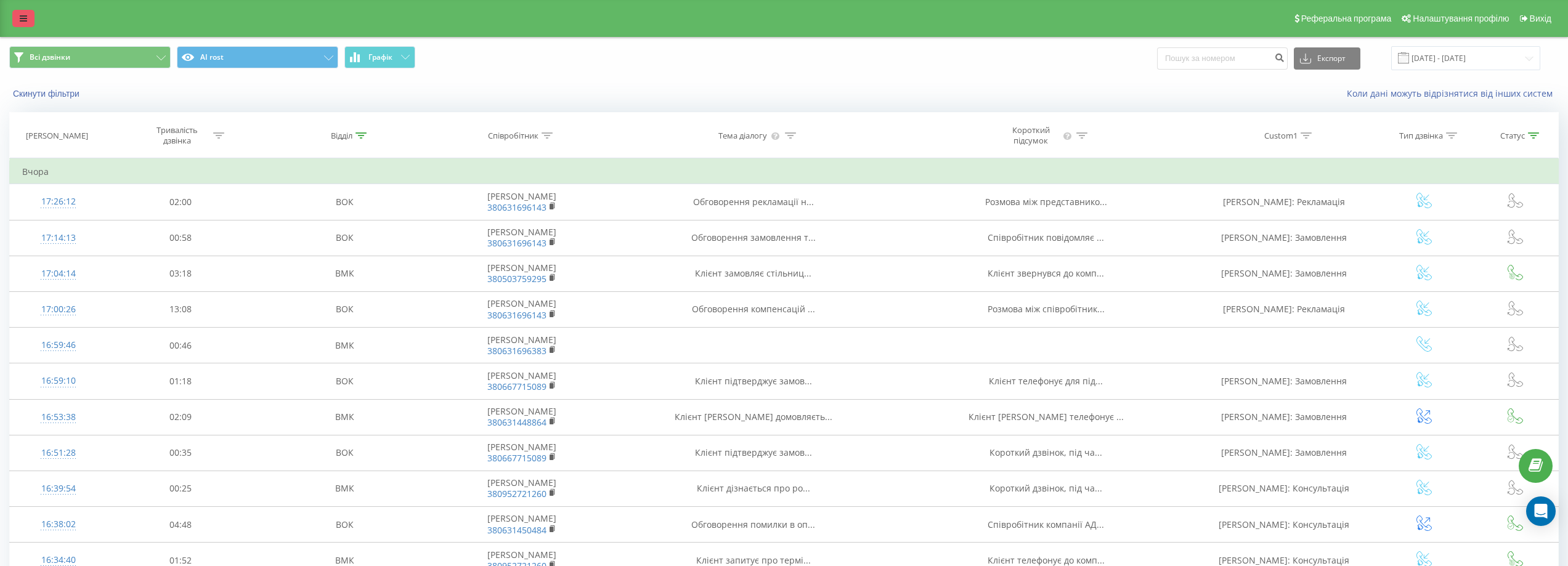
click at [24, 19] on icon at bounding box center [24, 19] width 7 height 9
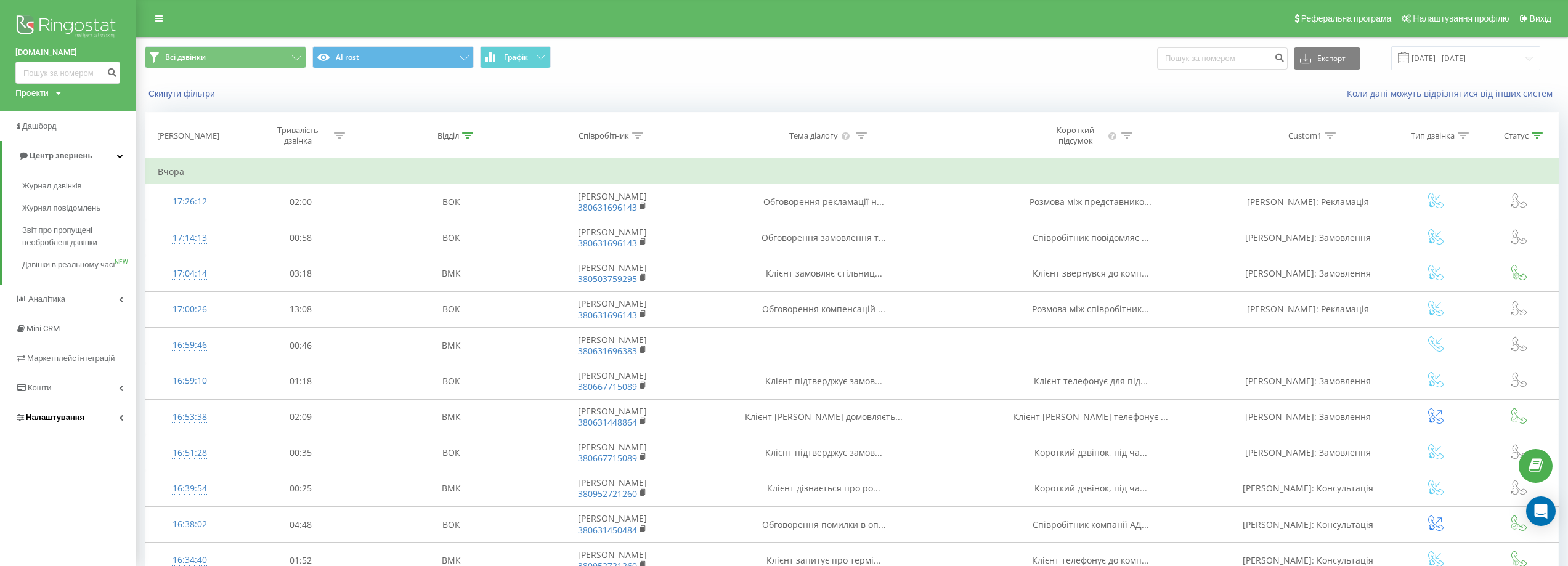
click at [54, 422] on span "Налаштування" at bounding box center [55, 417] width 59 height 9
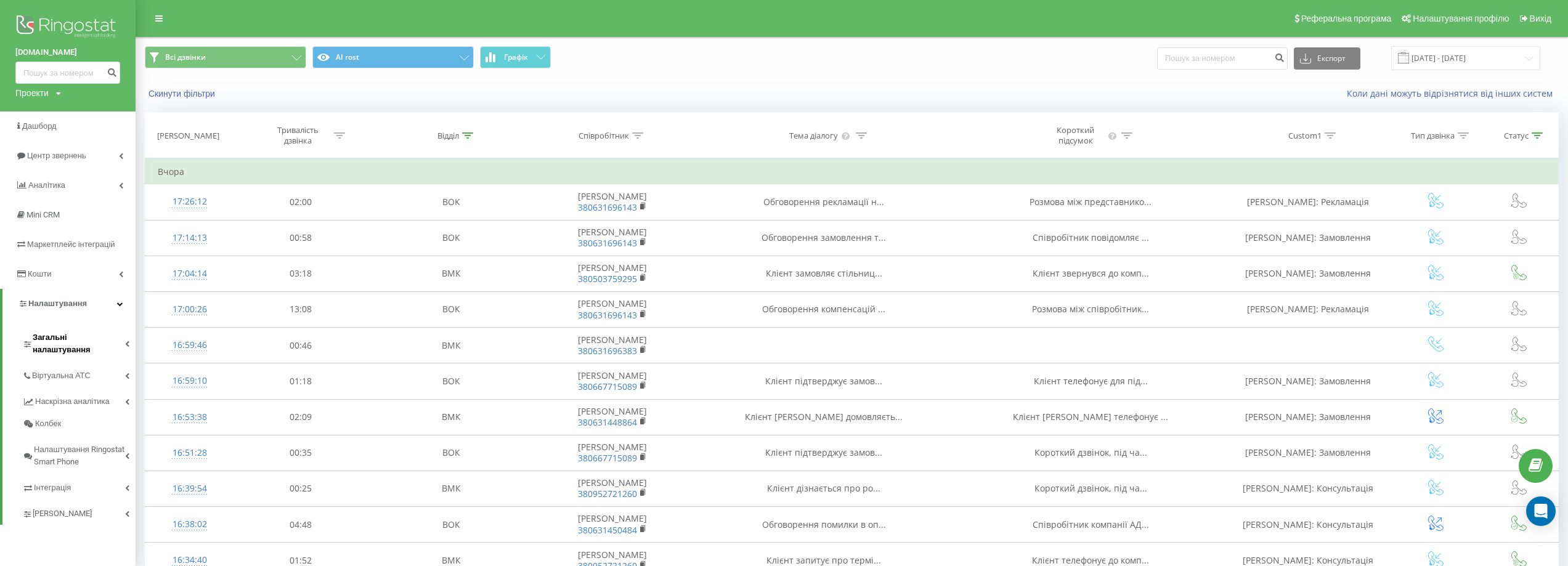
click at [84, 342] on span "Загальні налаштування" at bounding box center [79, 344] width 92 height 25
click at [78, 387] on span "AI analytics" at bounding box center [59, 393] width 42 height 12
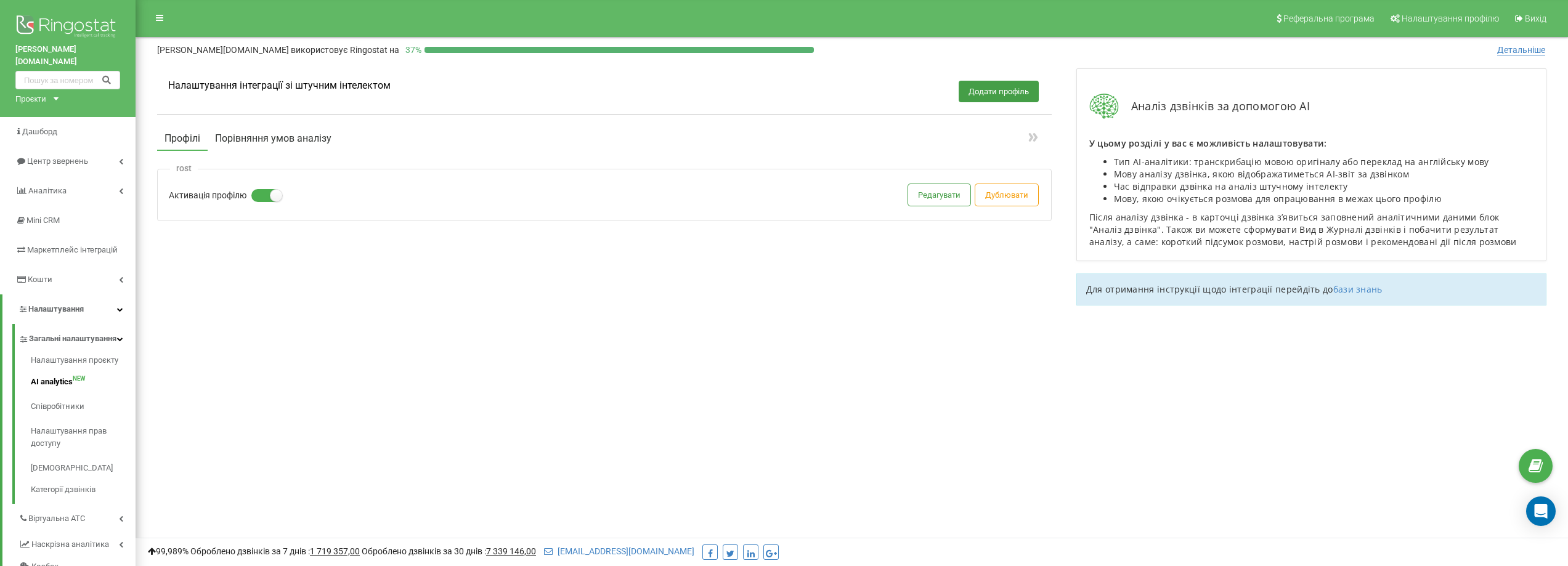
click at [269, 138] on button "Порівняння умов аналізу" at bounding box center [273, 139] width 131 height 22
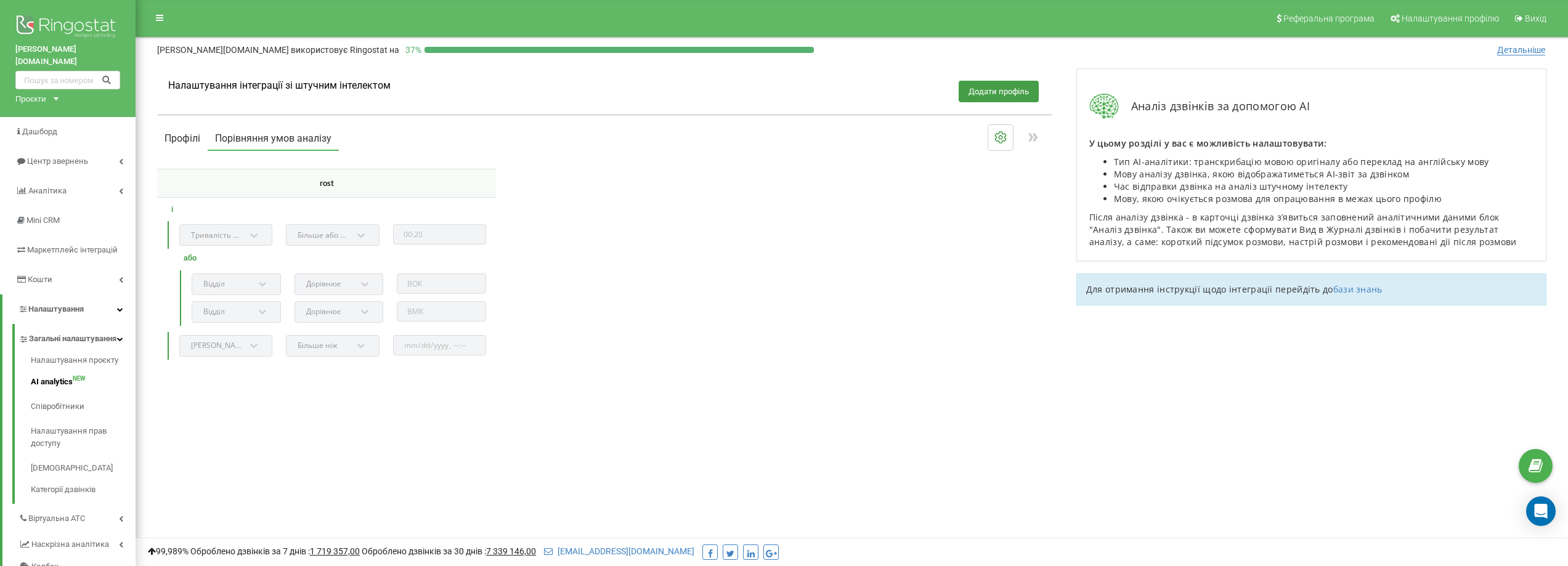
click at [198, 138] on button "Профілі" at bounding box center [183, 139] width 51 height 22
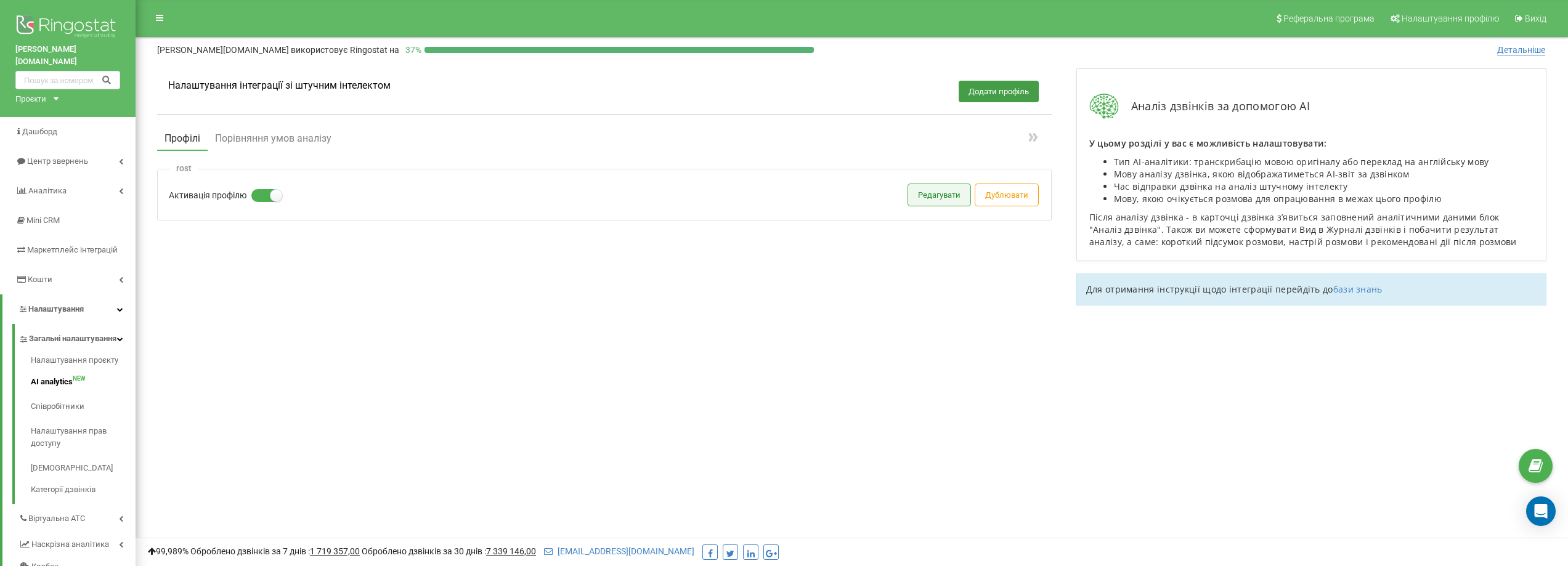
click at [930, 201] on button "Редагувати" at bounding box center [939, 194] width 62 height 22
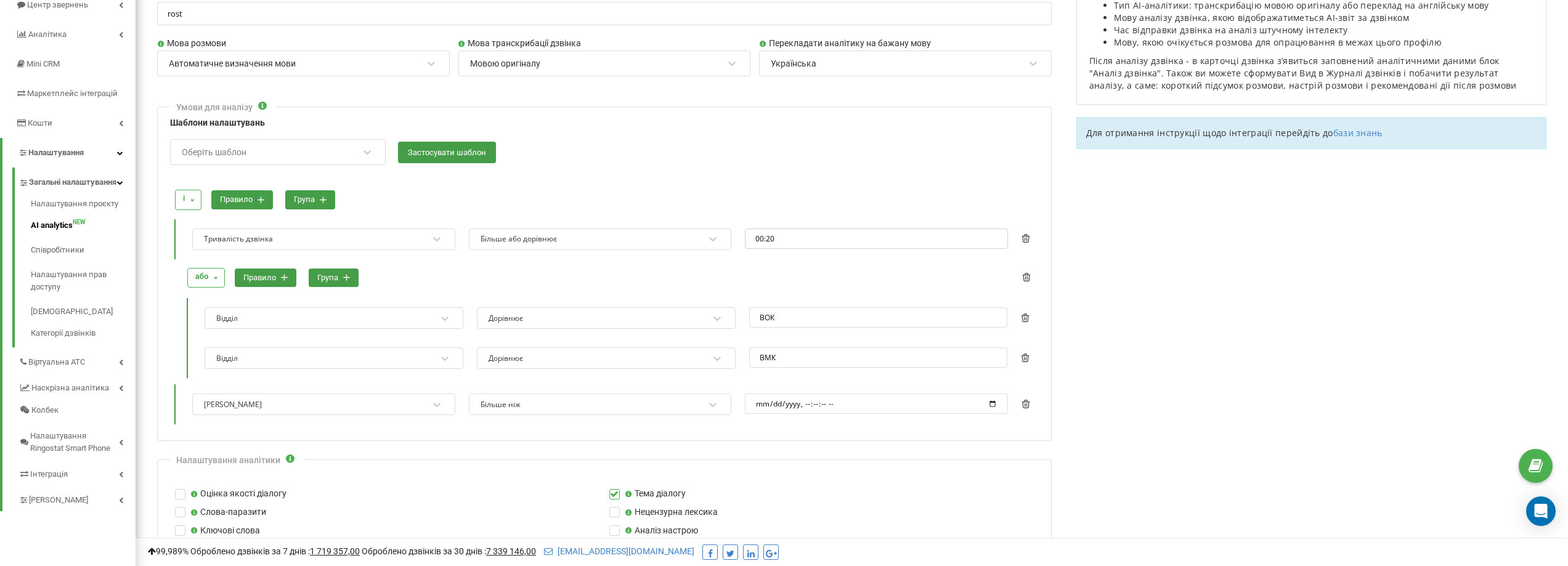
scroll to position [185, 0]
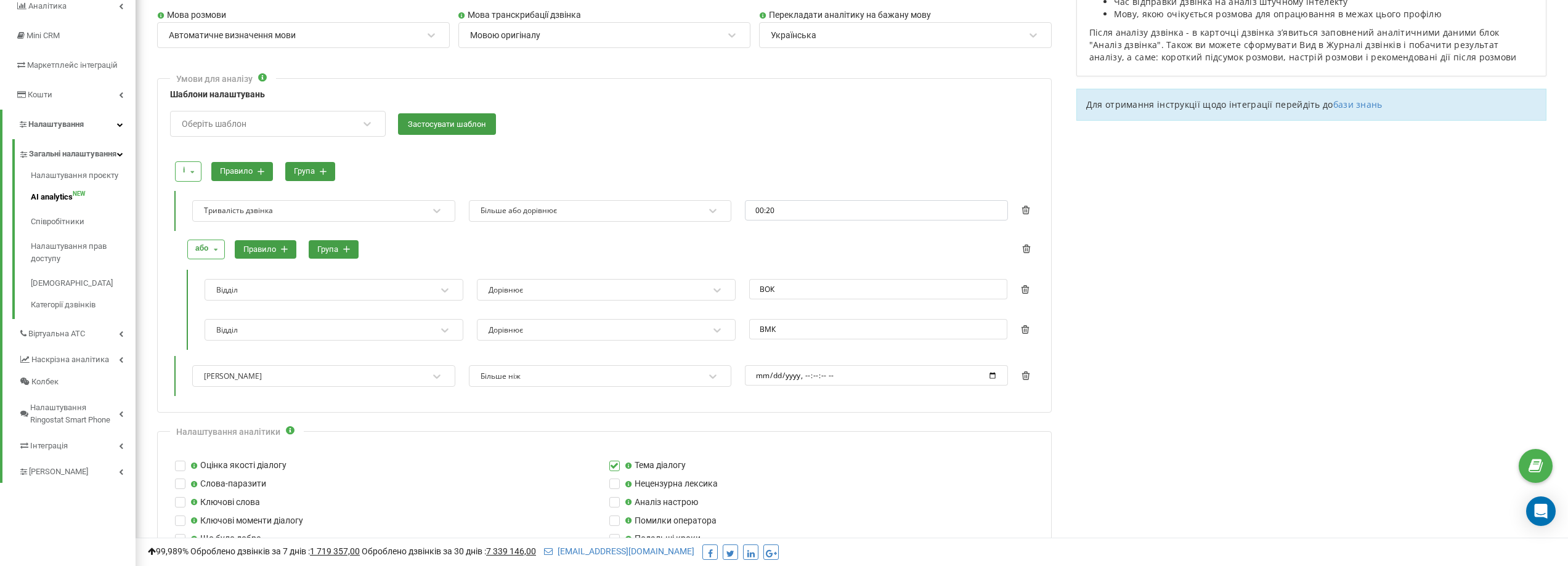
click at [382, 209] on div "Тривалість дзвінка" at bounding box center [315, 211] width 226 height 17
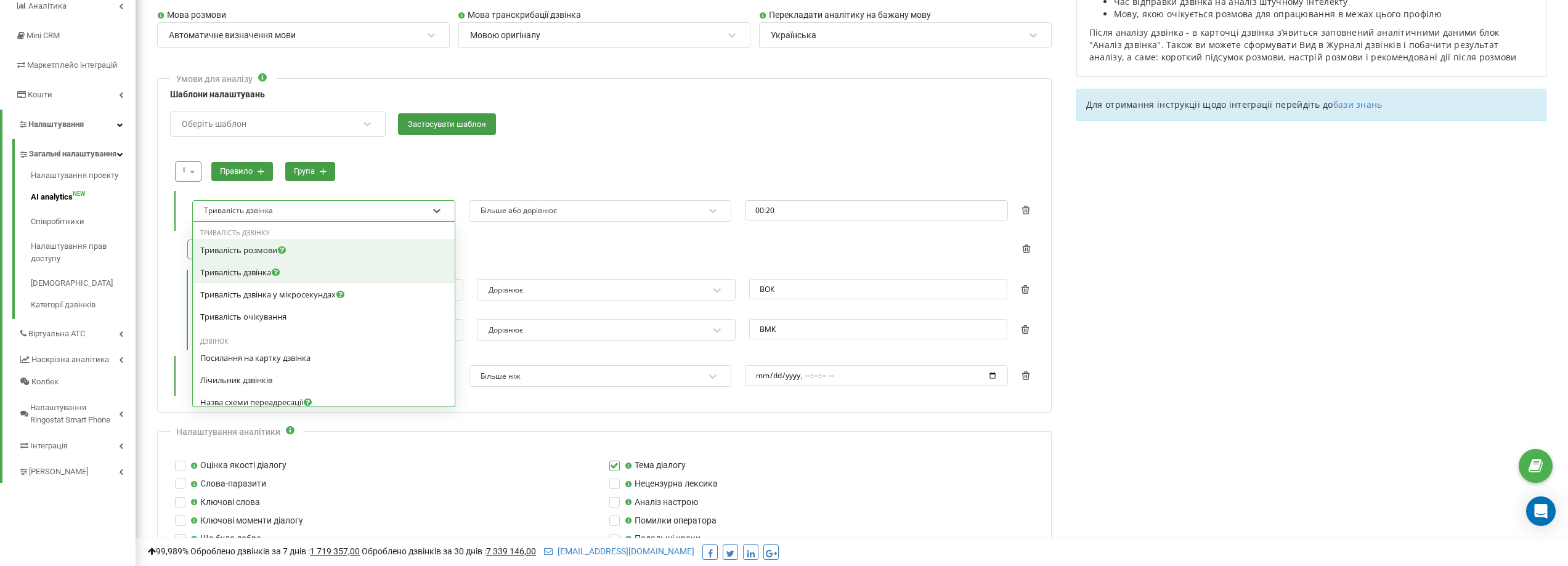
click at [337, 250] on div "Тривалість розмови" at bounding box center [323, 250] width 247 height 11
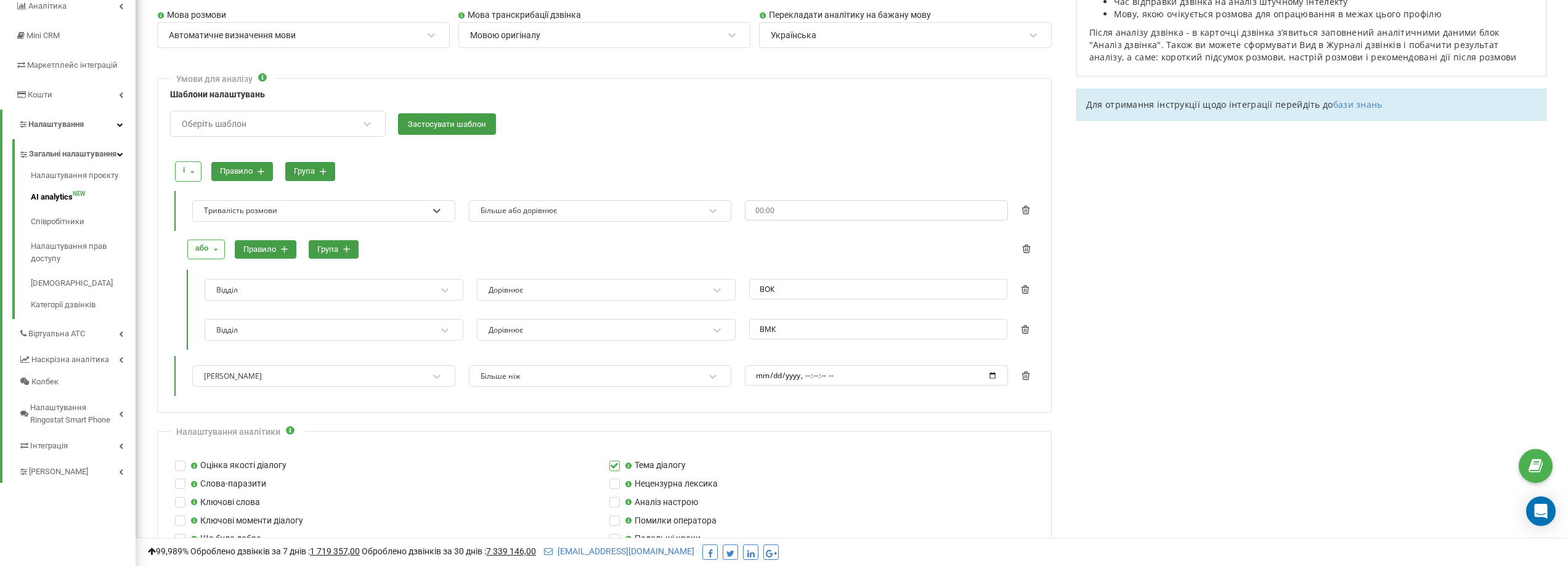
click at [326, 216] on div "Тривалість розмови" at bounding box center [315, 211] width 226 height 17
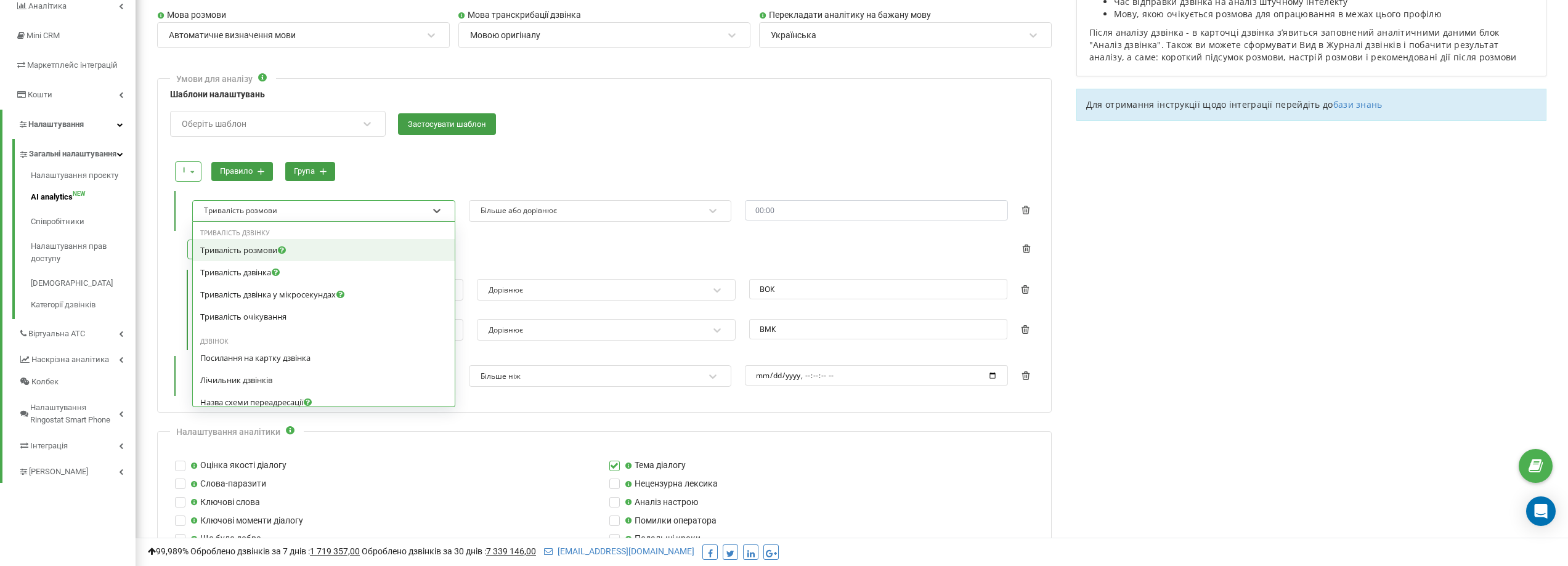
click at [578, 150] on div at bounding box center [606, 149] width 865 height 12
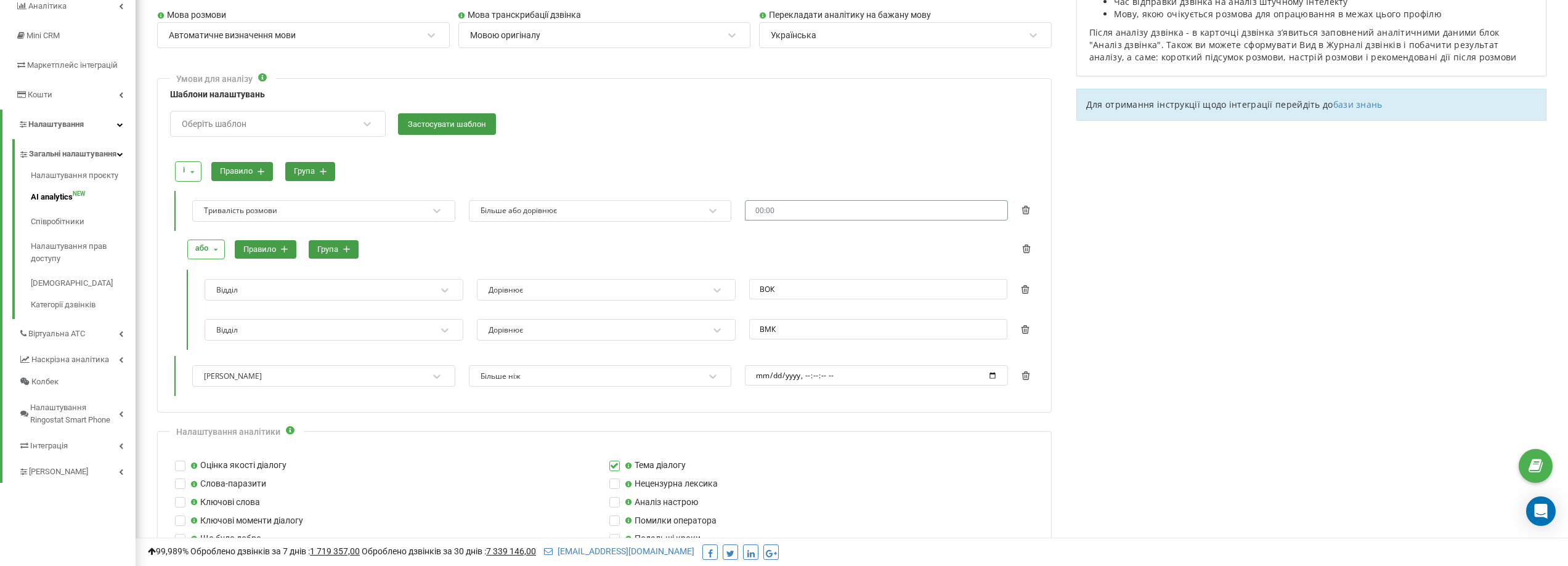
click at [879, 216] on input "text" at bounding box center [876, 210] width 263 height 20
click at [763, 223] on li "00" at bounding box center [763, 227] width 34 height 15
click at [801, 274] on li "10" at bounding box center [797, 274] width 34 height 15
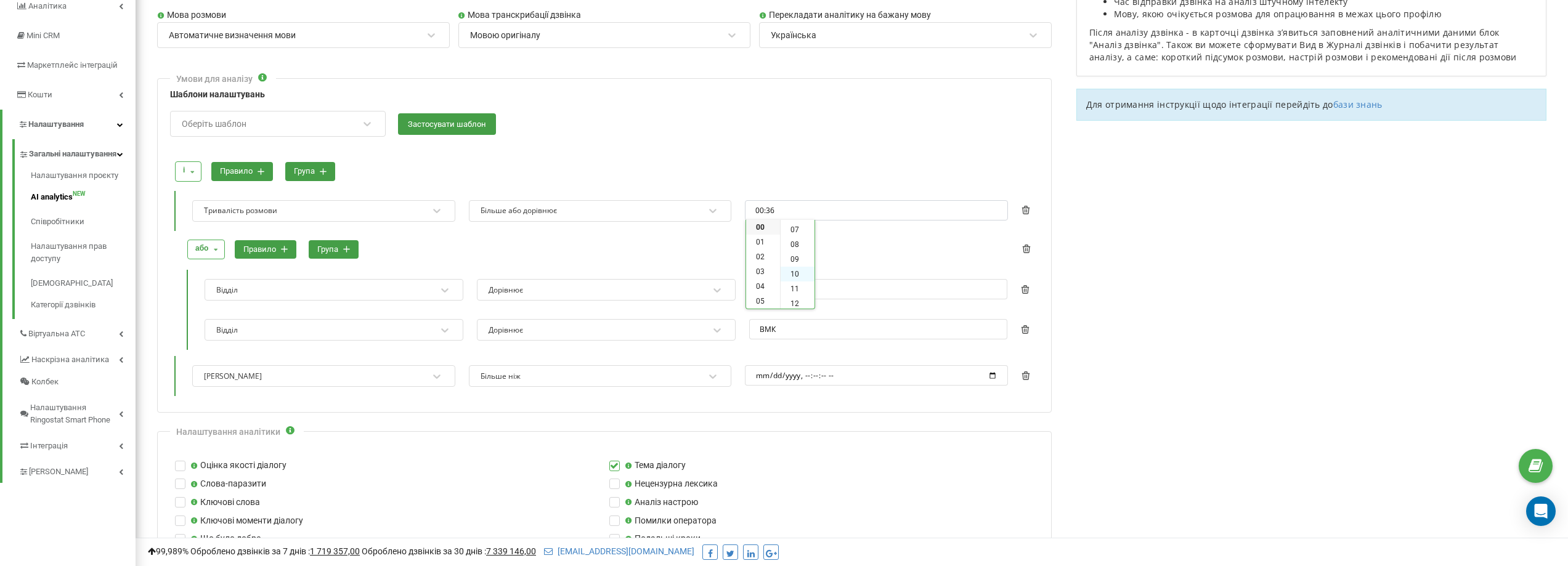
type input "00:10"
click at [864, 178] on div "і і або правило група" at bounding box center [604, 172] width 868 height 33
click at [769, 329] on input "ВМК" at bounding box center [879, 329] width 259 height 20
click at [694, 285] on div "Дорівнює" at bounding box center [598, 290] width 222 height 17
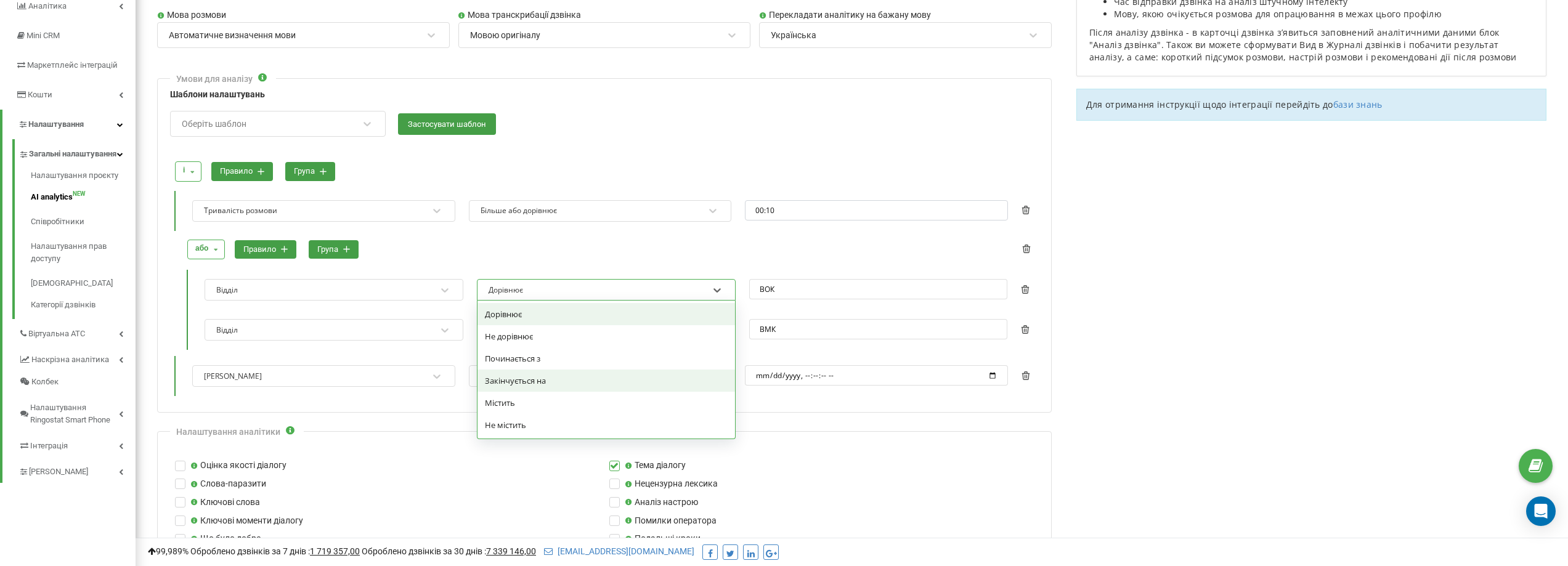
click at [647, 378] on div "Закінчується на" at bounding box center [606, 381] width 258 height 22
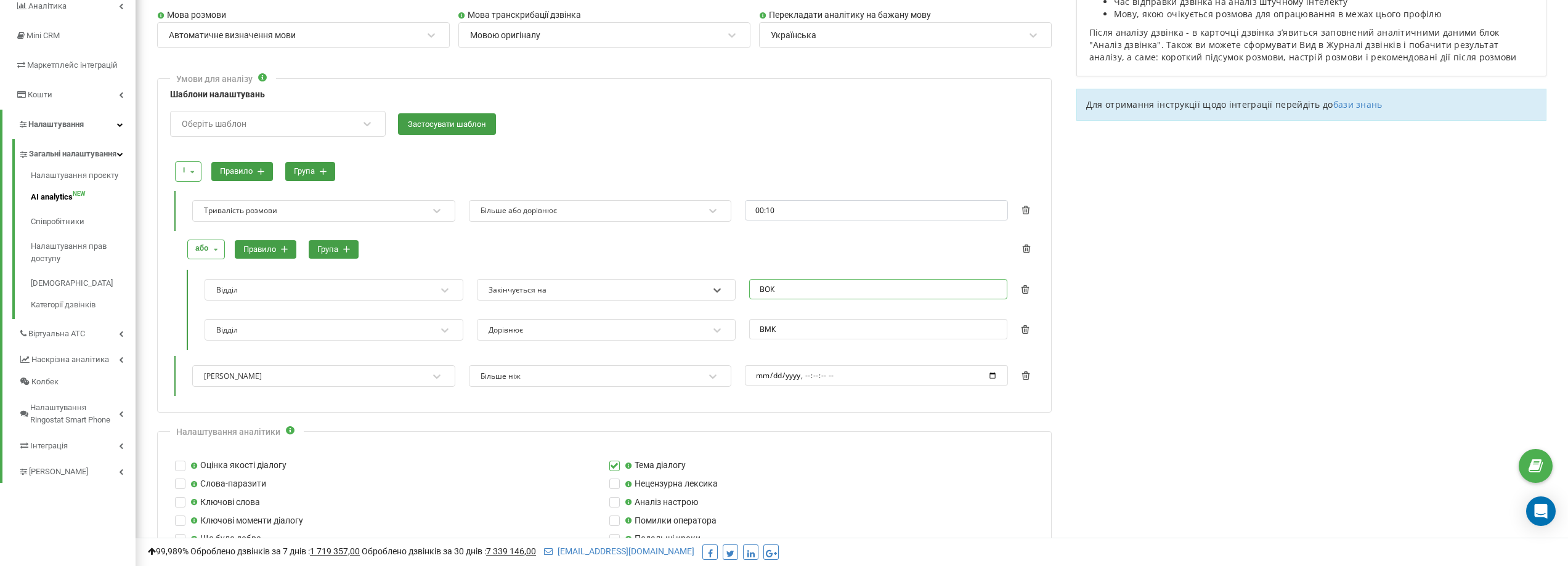
click at [842, 296] on input "ВОК" at bounding box center [879, 289] width 259 height 20
click at [770, 291] on input "ВОК" at bounding box center [879, 289] width 259 height 20
type input "К"
click at [1026, 328] on icon at bounding box center [1025, 329] width 9 height 9
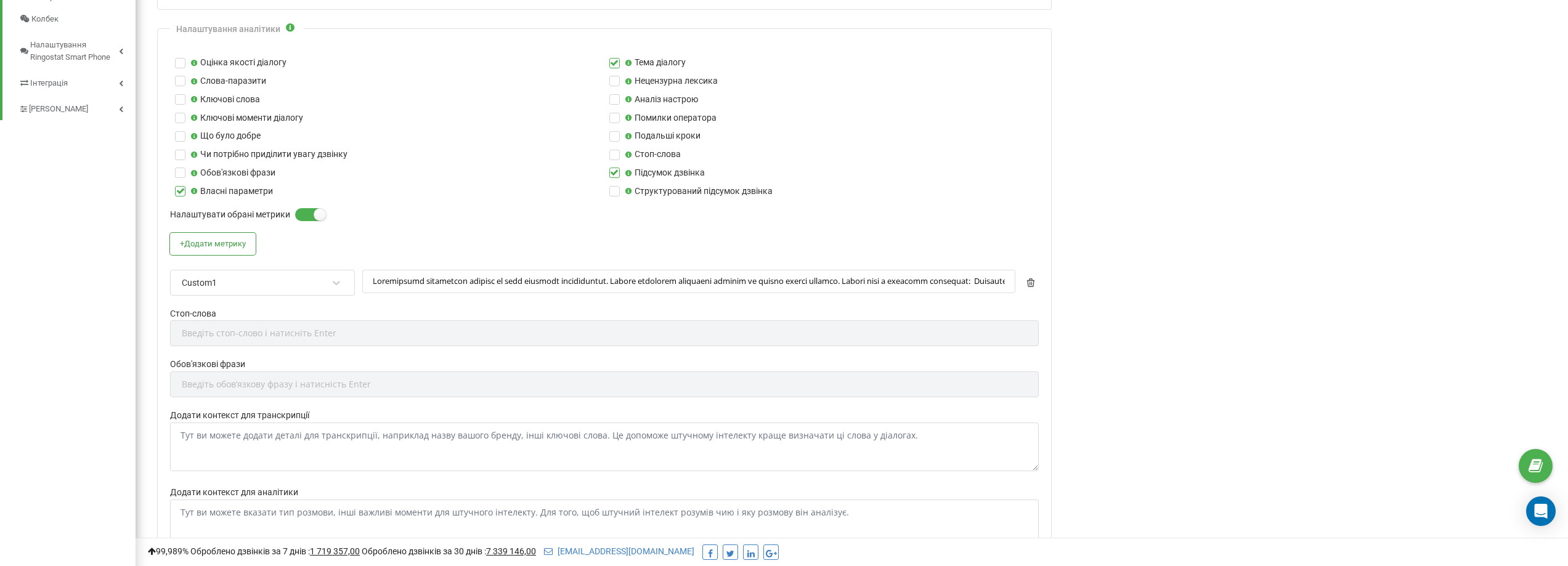
scroll to position [431, 0]
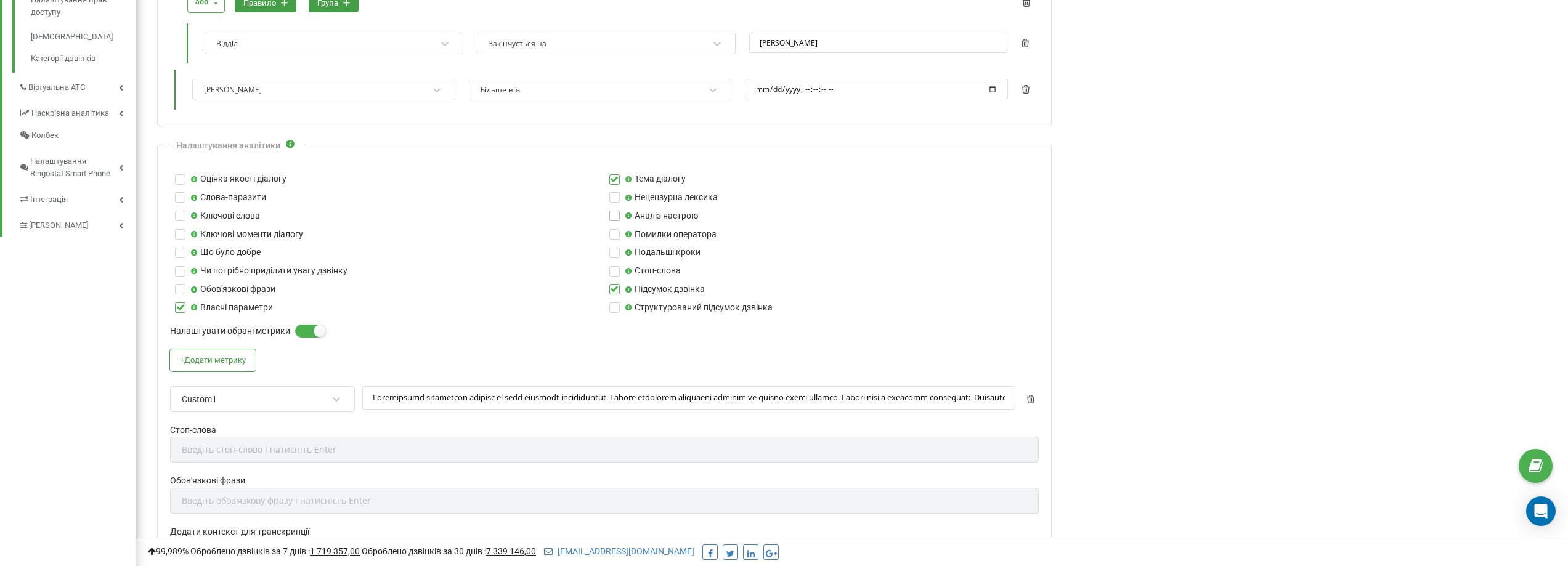
click at [614, 211] on label at bounding box center [614, 211] width 11 height 0
click at [0, 0] on input "Аналіз настрою" at bounding box center [0, 0] width 0 height 0
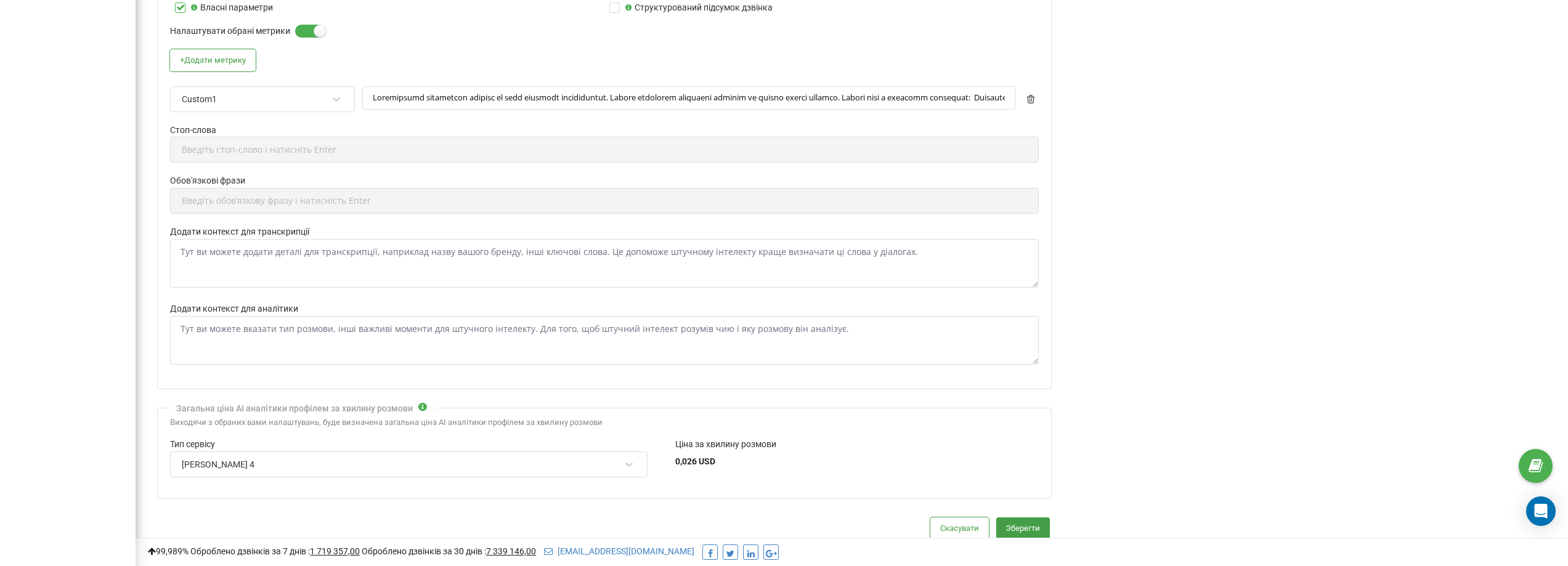
scroll to position [801, 0]
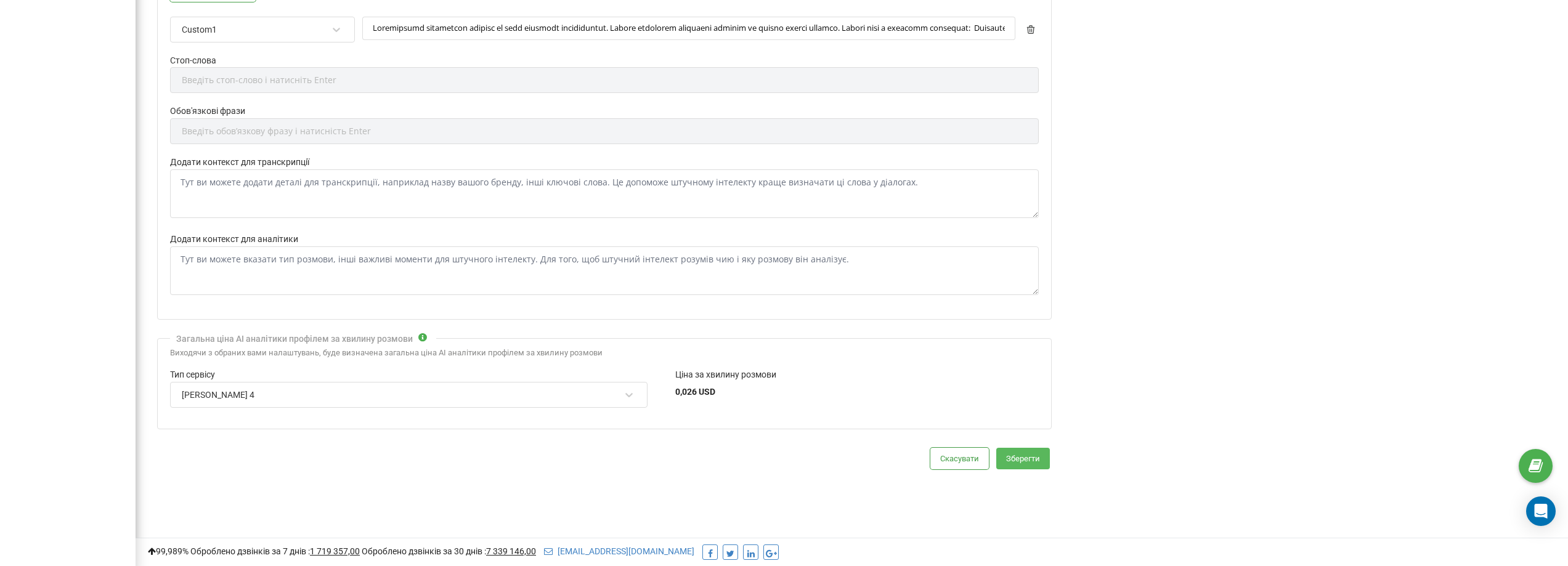
click at [1044, 462] on button "Зберегти" at bounding box center [1023, 458] width 54 height 22
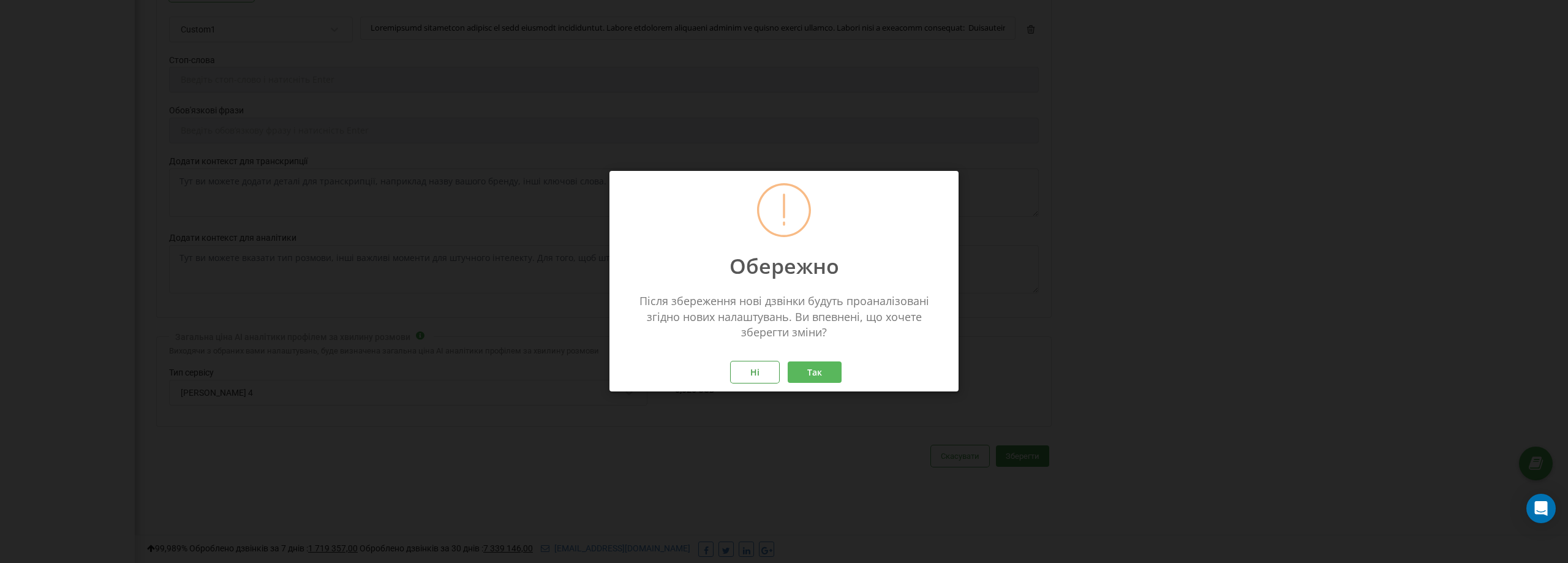
click at [797, 376] on button "Так" at bounding box center [814, 373] width 54 height 22
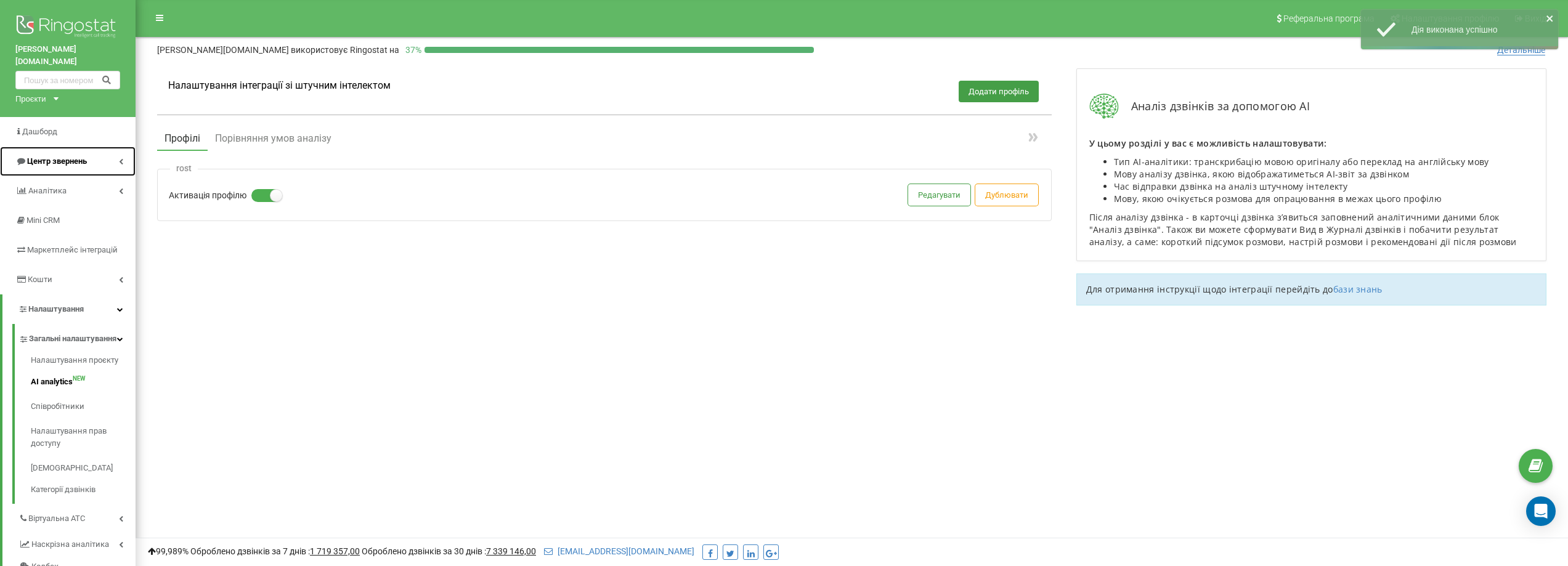
click at [51, 157] on span "Центр звернень" at bounding box center [57, 161] width 59 height 9
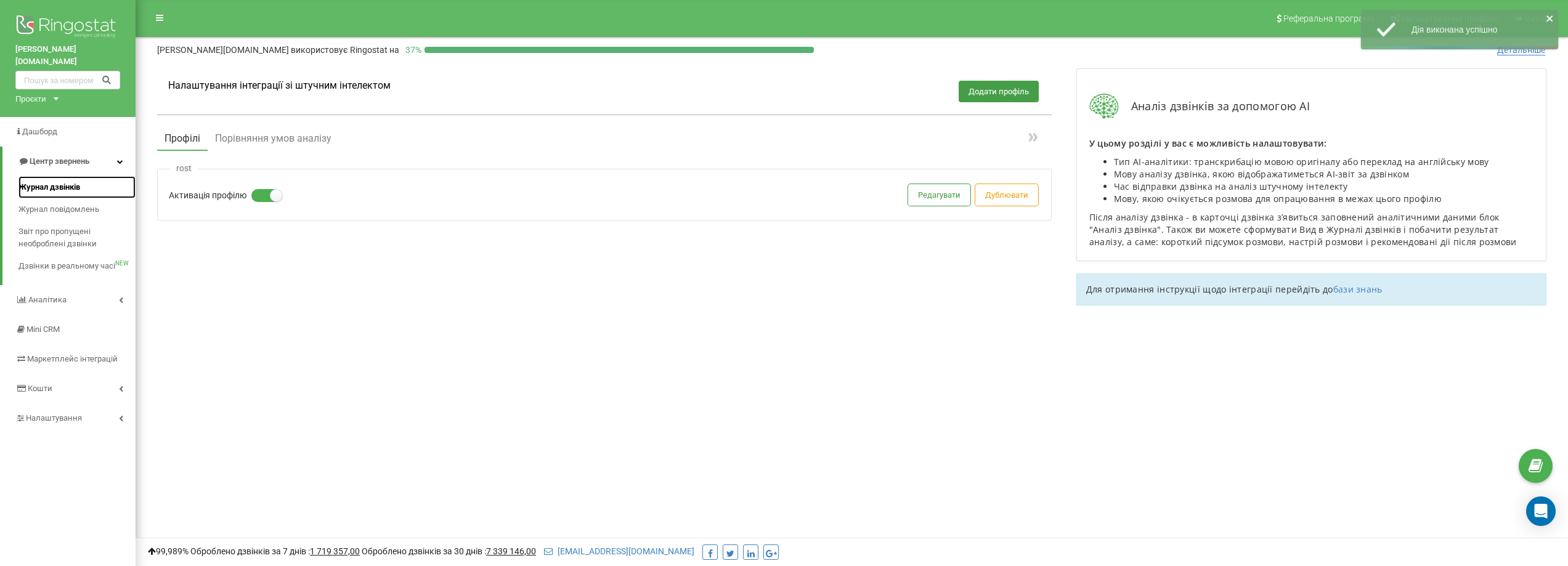
click at [54, 181] on span "Журнал дзвінків" at bounding box center [49, 187] width 61 height 12
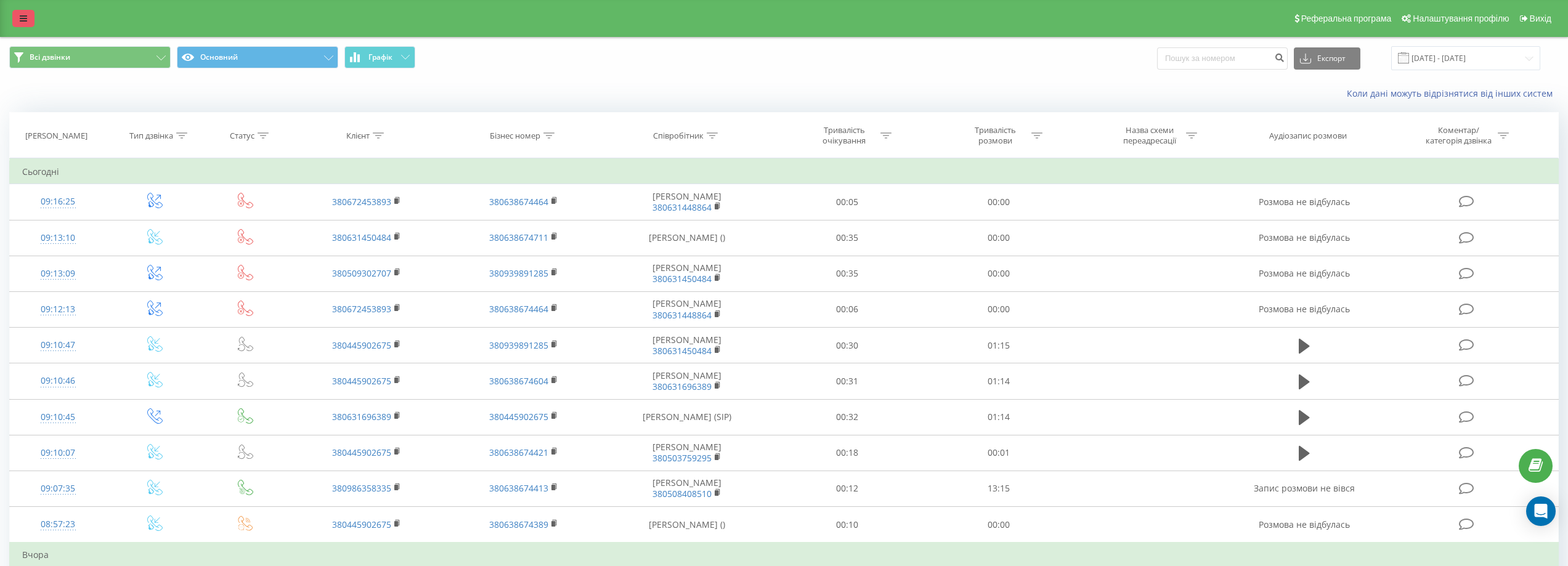
click at [24, 22] on icon at bounding box center [24, 19] width 7 height 9
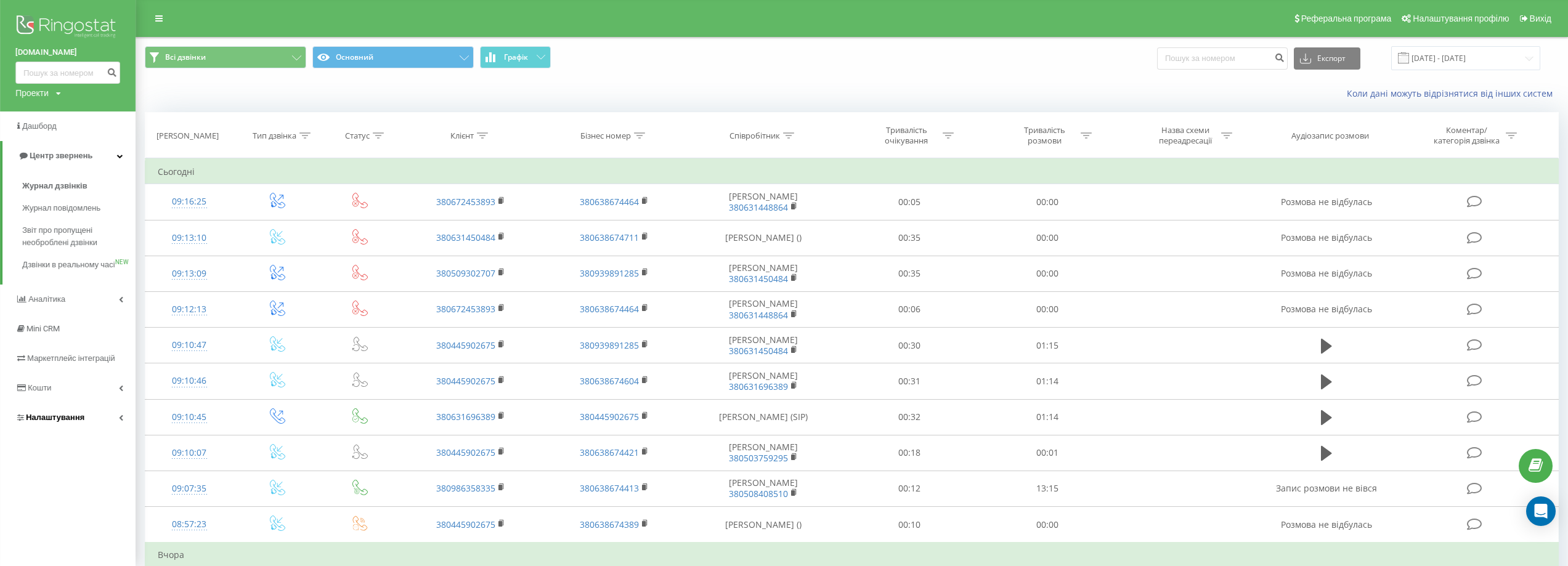
click at [69, 422] on span "Налаштування" at bounding box center [55, 417] width 59 height 9
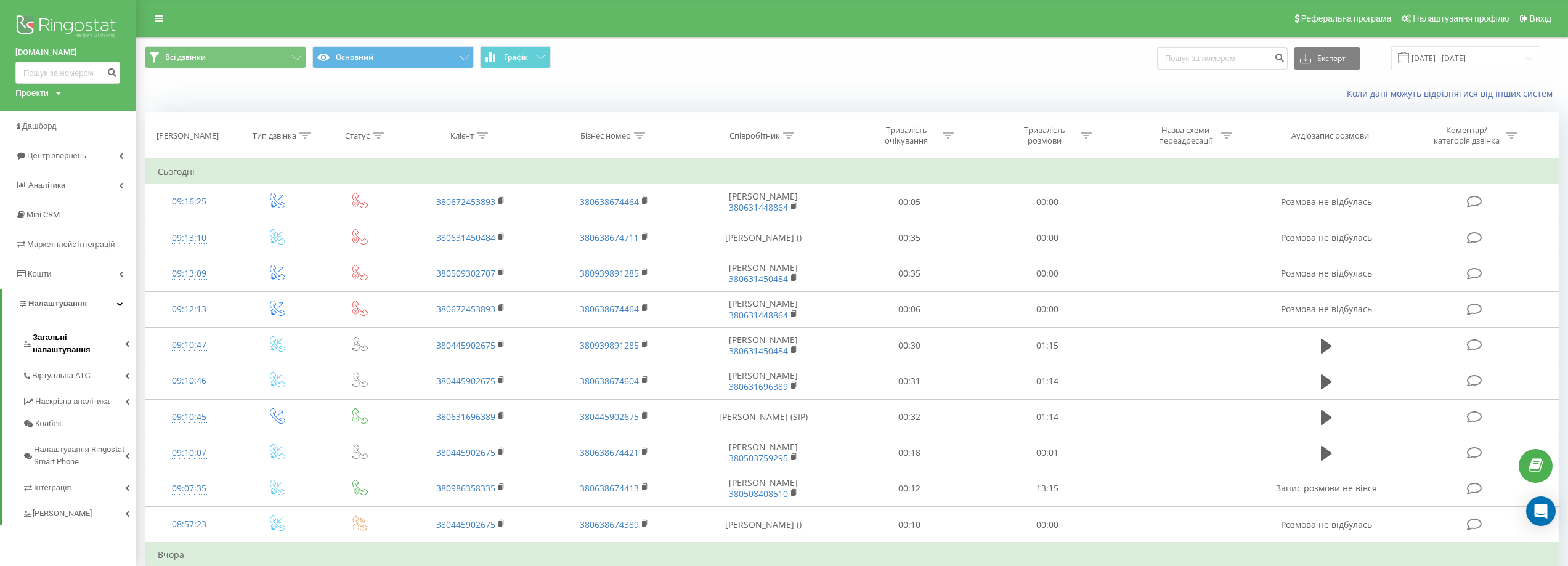
click at [61, 336] on span "Загальні налаштування" at bounding box center [79, 344] width 92 height 25
click at [74, 412] on span "Співробітники" at bounding box center [67, 418] width 58 height 12
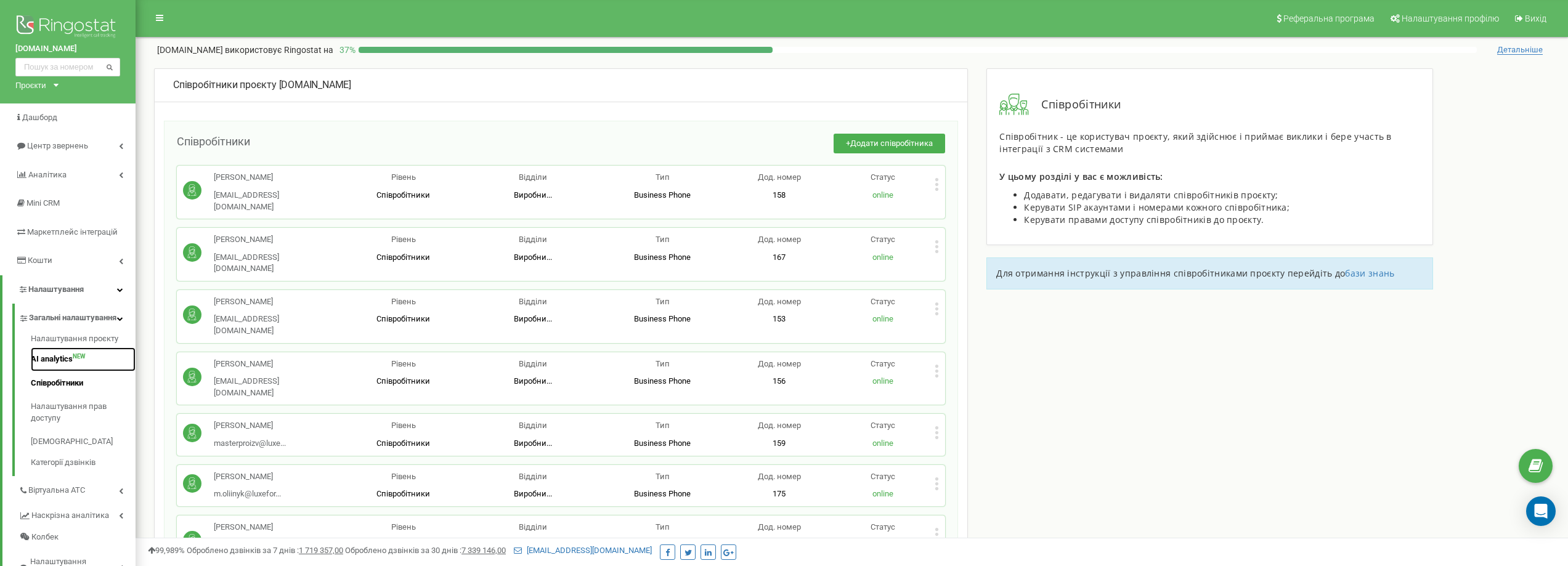
click at [60, 370] on link "AI analytics NEW" at bounding box center [83, 359] width 105 height 24
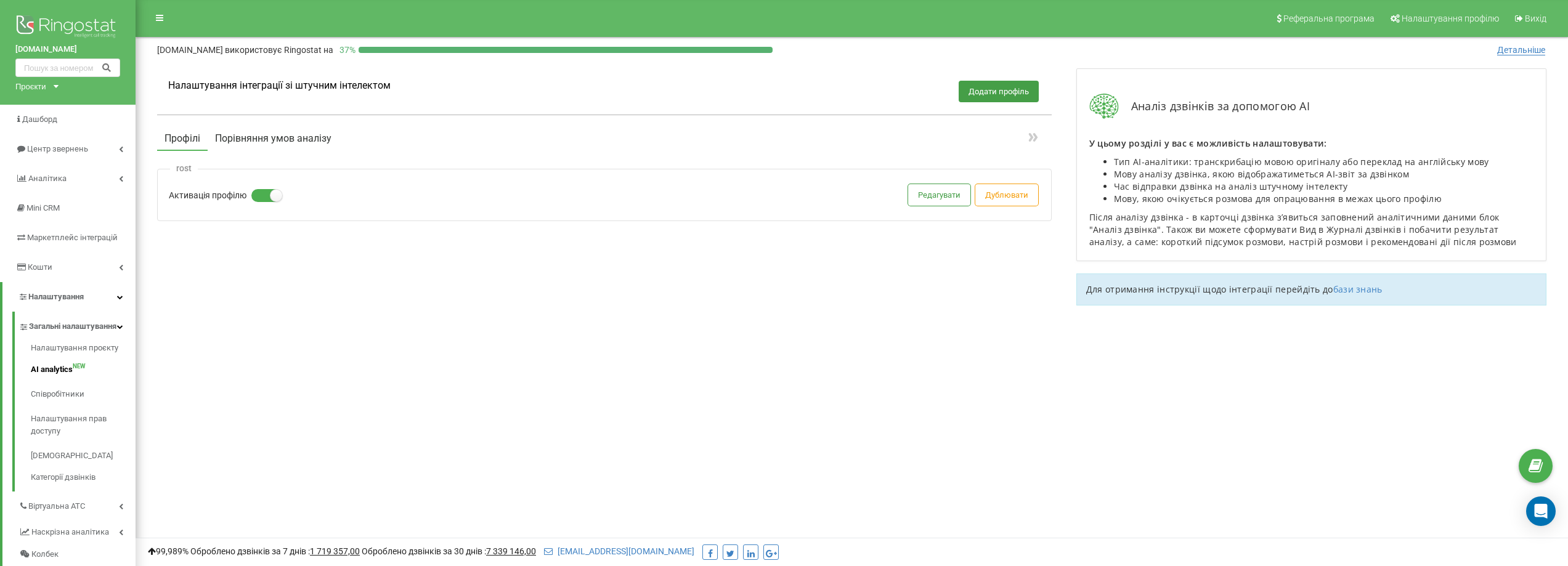
click at [241, 135] on button "Порівняння умов аналізу" at bounding box center [273, 139] width 131 height 22
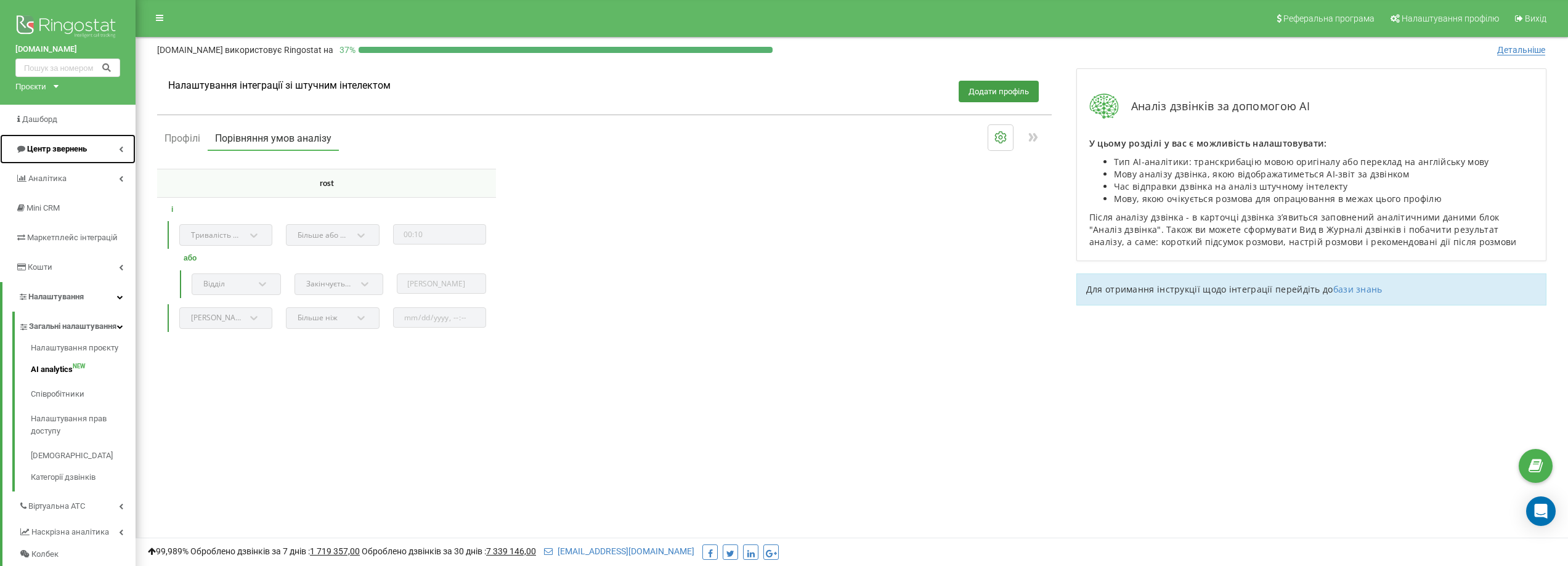
click at [51, 147] on span "Центр звернень" at bounding box center [57, 149] width 59 height 9
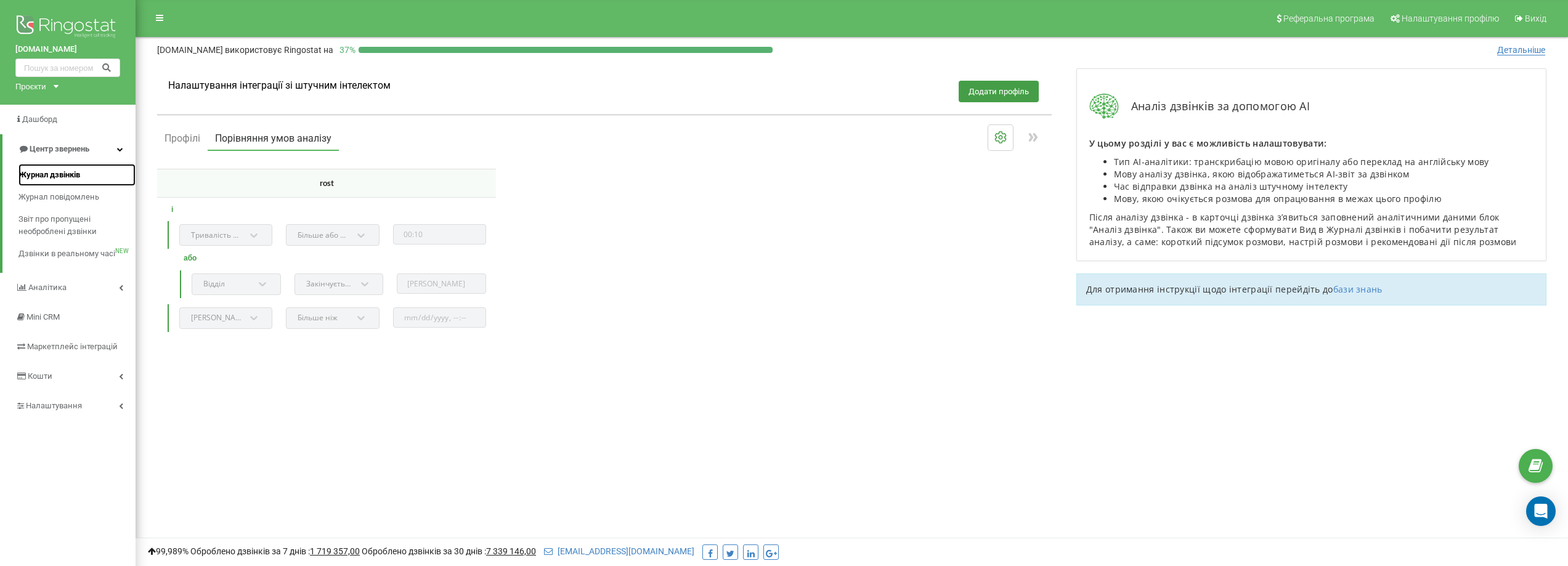
click at [60, 173] on span "Журнал дзвінків" at bounding box center [49, 175] width 61 height 12
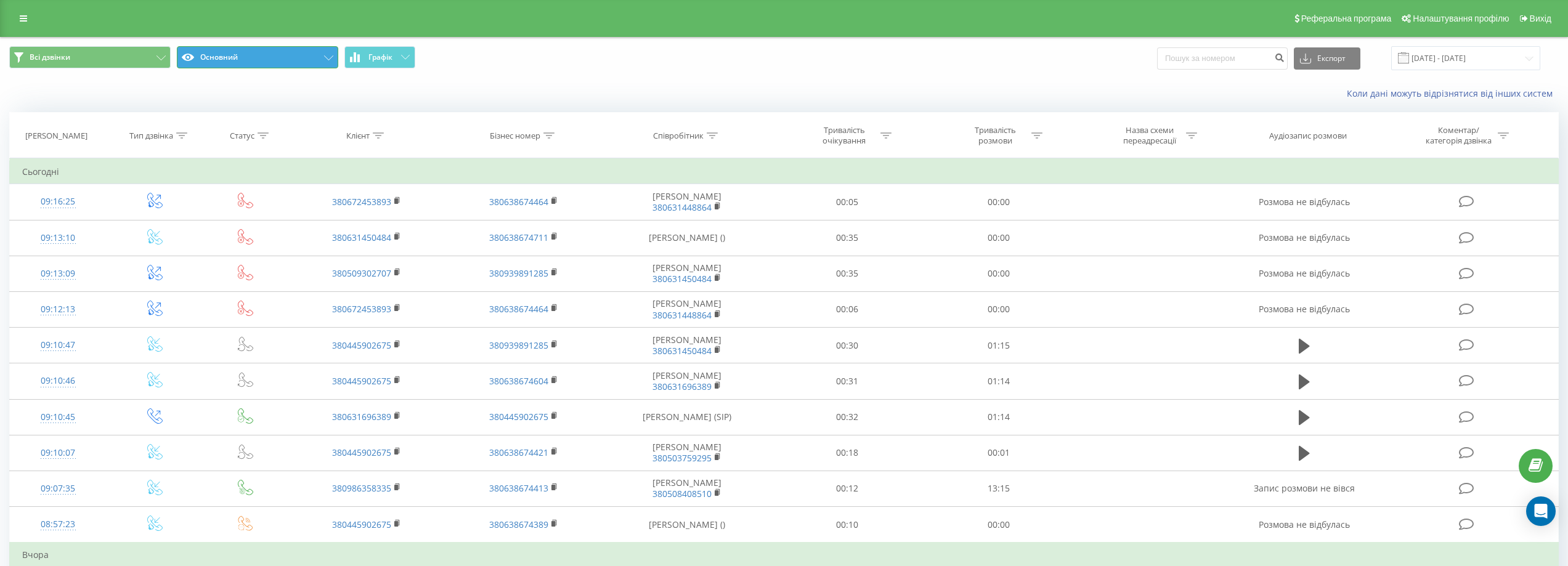
click at [288, 59] on button "Основний" at bounding box center [258, 58] width 162 height 22
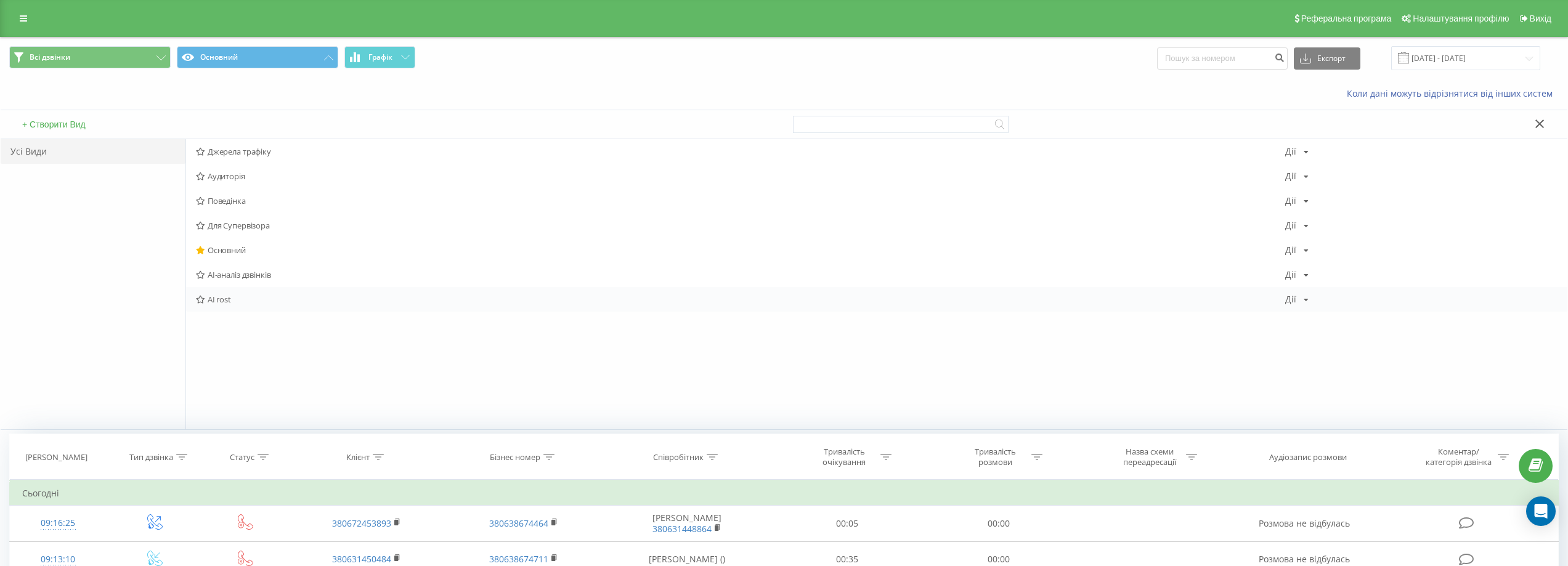
click at [222, 303] on span "AI rost" at bounding box center [740, 300] width 1089 height 9
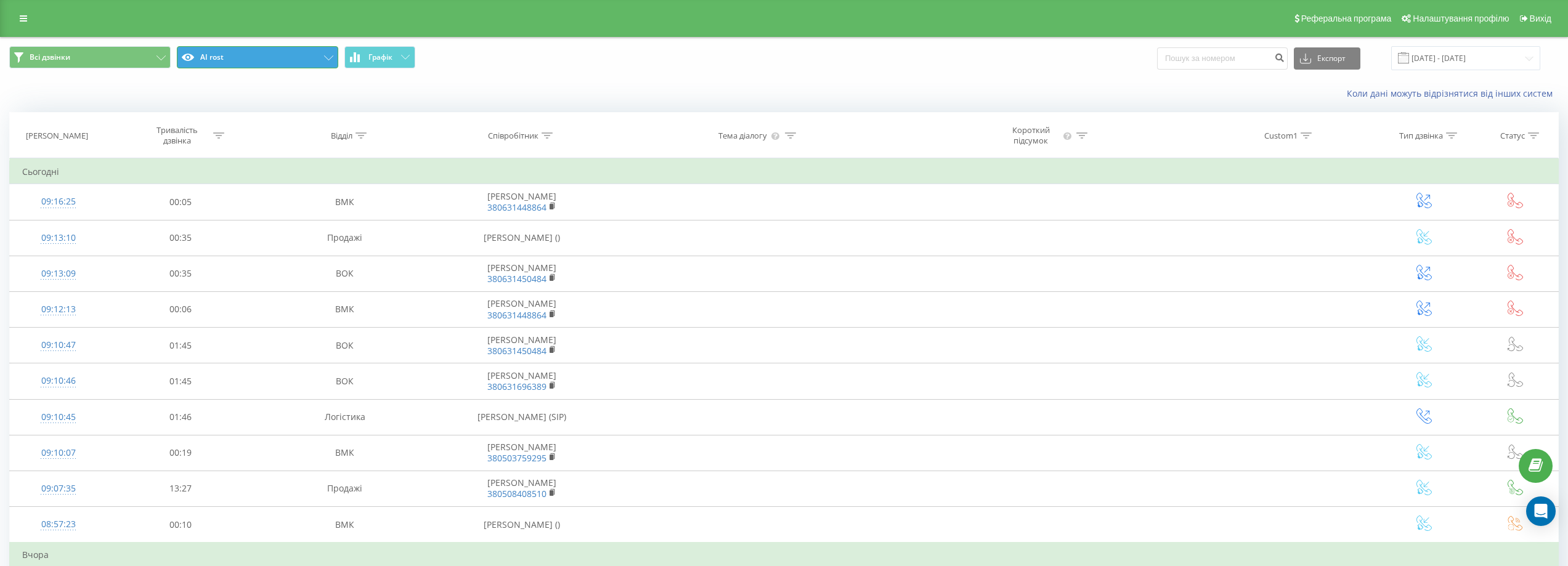
click at [331, 58] on icon at bounding box center [328, 58] width 9 height 5
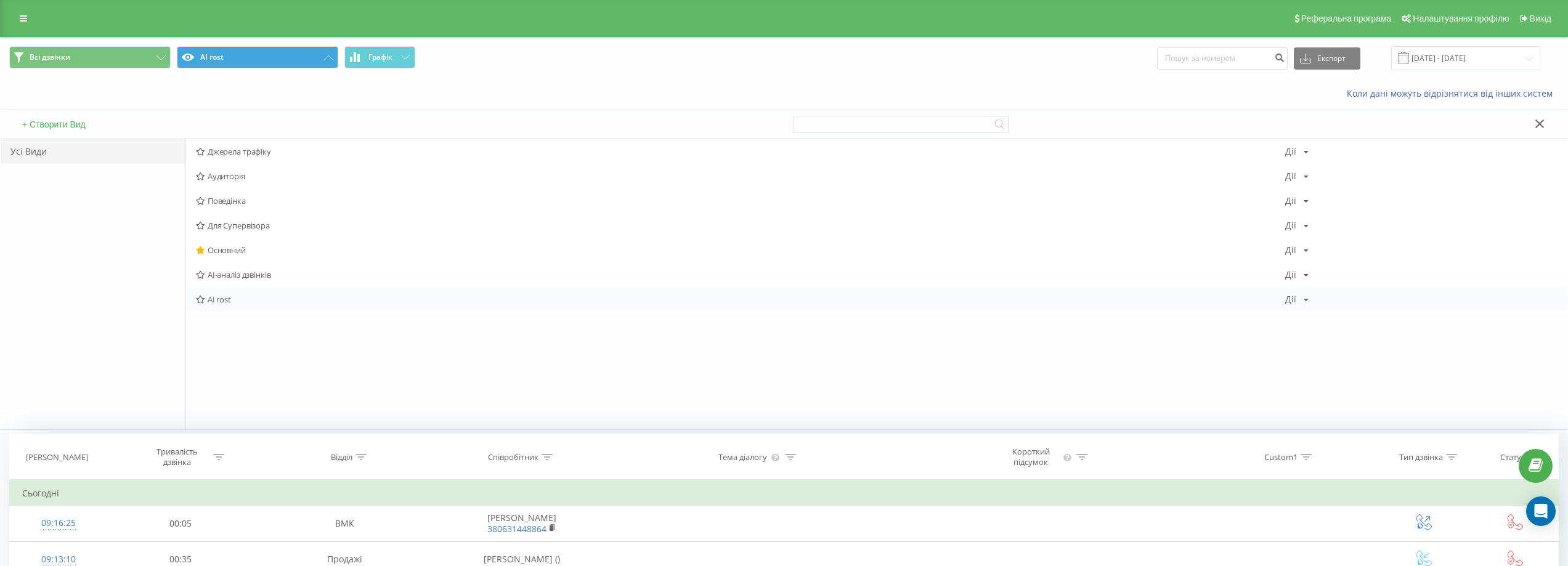
click at [1309, 298] on div "AI rost Дії Редагувати Копіювати Видалити За замовчуванням Поділитися" at bounding box center [876, 300] width 1381 height 25
click at [1304, 300] on icon at bounding box center [1306, 300] width 5 height 7
click at [1341, 312] on span "Редагувати" at bounding box center [1339, 315] width 41 height 11
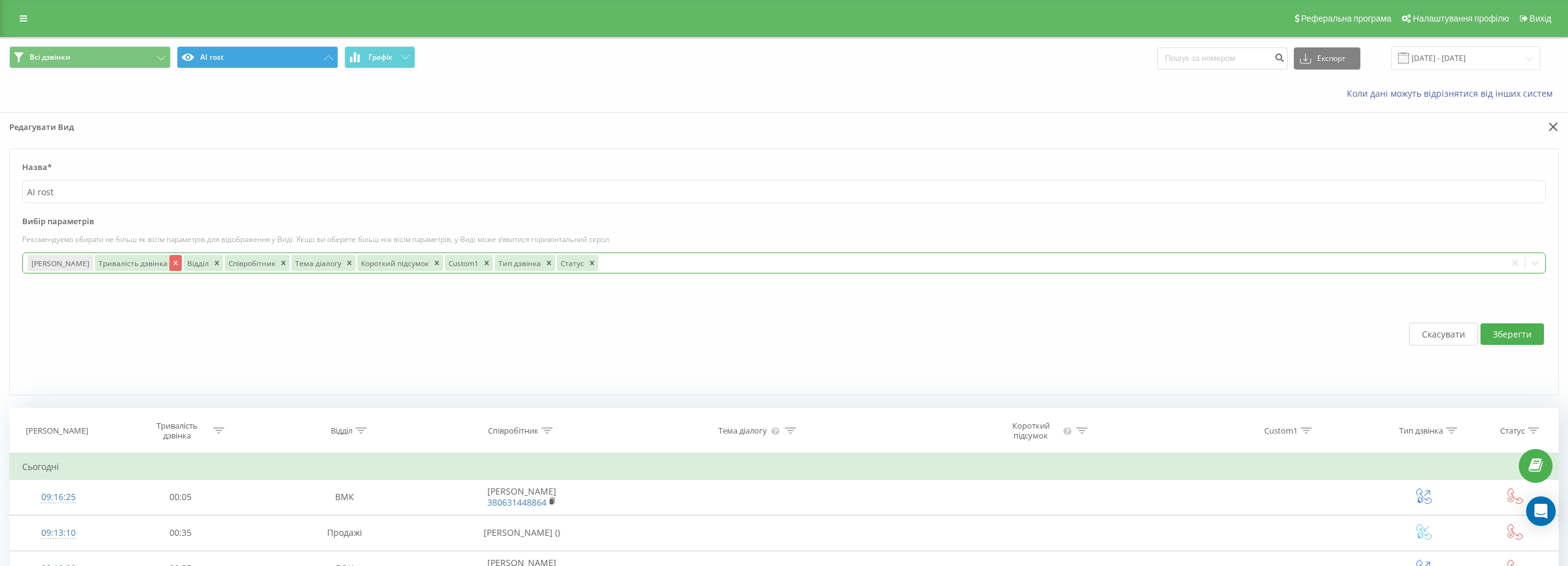
click at [172, 263] on icon "Remove Тривалість дзвінка" at bounding box center [176, 263] width 9 height 9
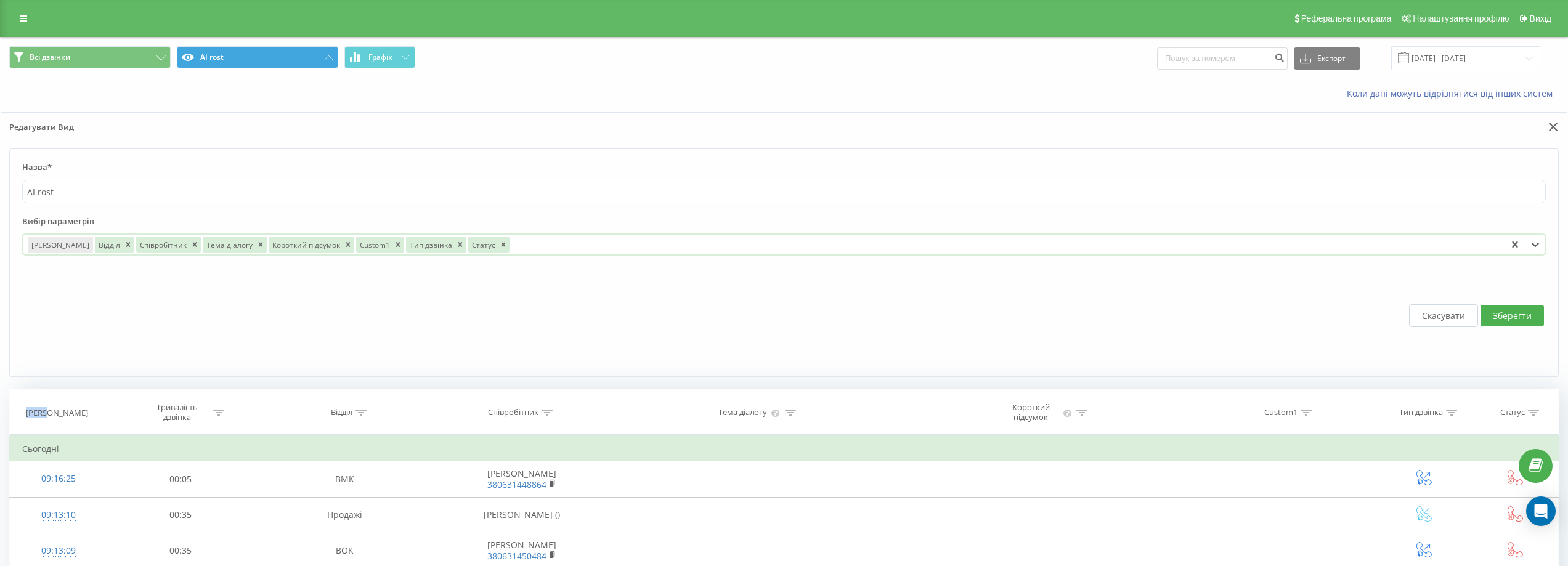
click at [163, 263] on form "Назва* AI rost Вибір параметрів options Дата дзвінка,Відділ,Співробітник,Тема д…" at bounding box center [784, 263] width 1549 height 229
click at [126, 245] on icon "Remove Відділ" at bounding box center [128, 245] width 4 height 4
click at [149, 245] on icon "Remove Співробітник" at bounding box center [154, 245] width 9 height 9
click at [150, 245] on icon "Remove Тема діалогу" at bounding box center [152, 245] width 4 height 4
click at [170, 246] on icon "Remove Короткий підсумок" at bounding box center [175, 245] width 9 height 9
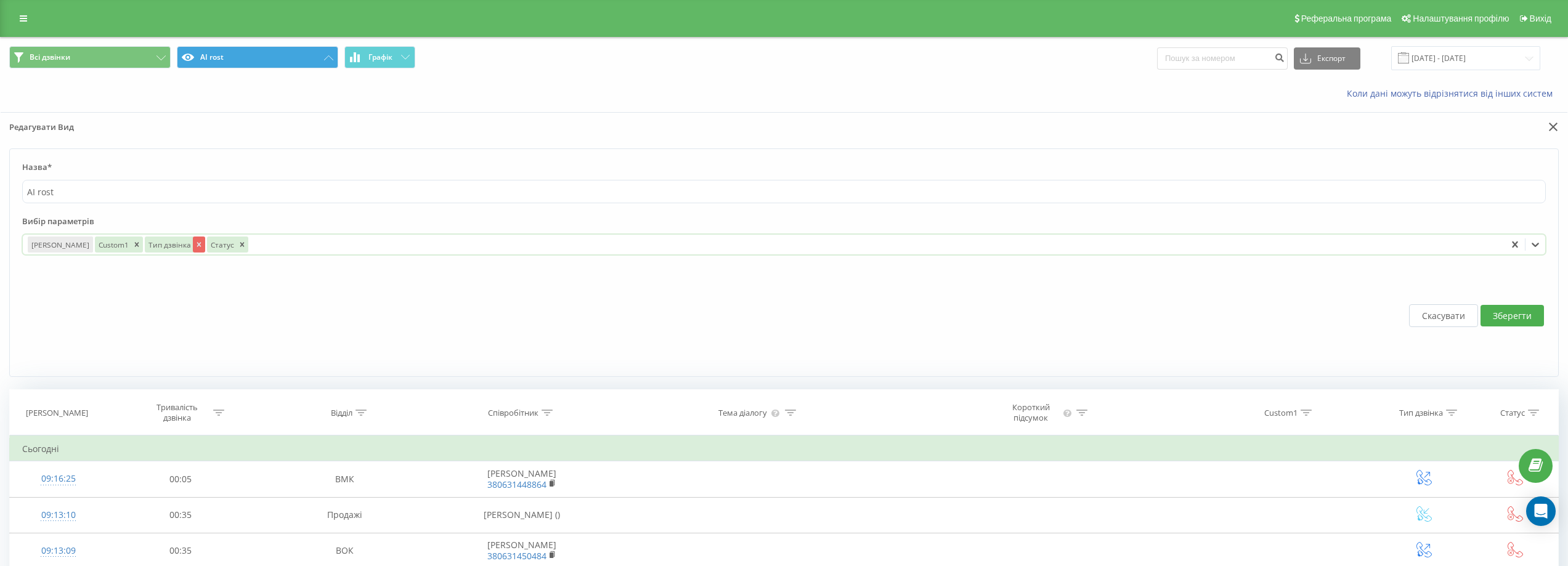
click at [133, 244] on icon "Remove Custom1" at bounding box center [137, 245] width 9 height 9
click at [145, 245] on icon "Remove Тип дзвінка" at bounding box center [149, 245] width 9 height 9
click at [126, 244] on icon "Remove Статус" at bounding box center [130, 245] width 9 height 9
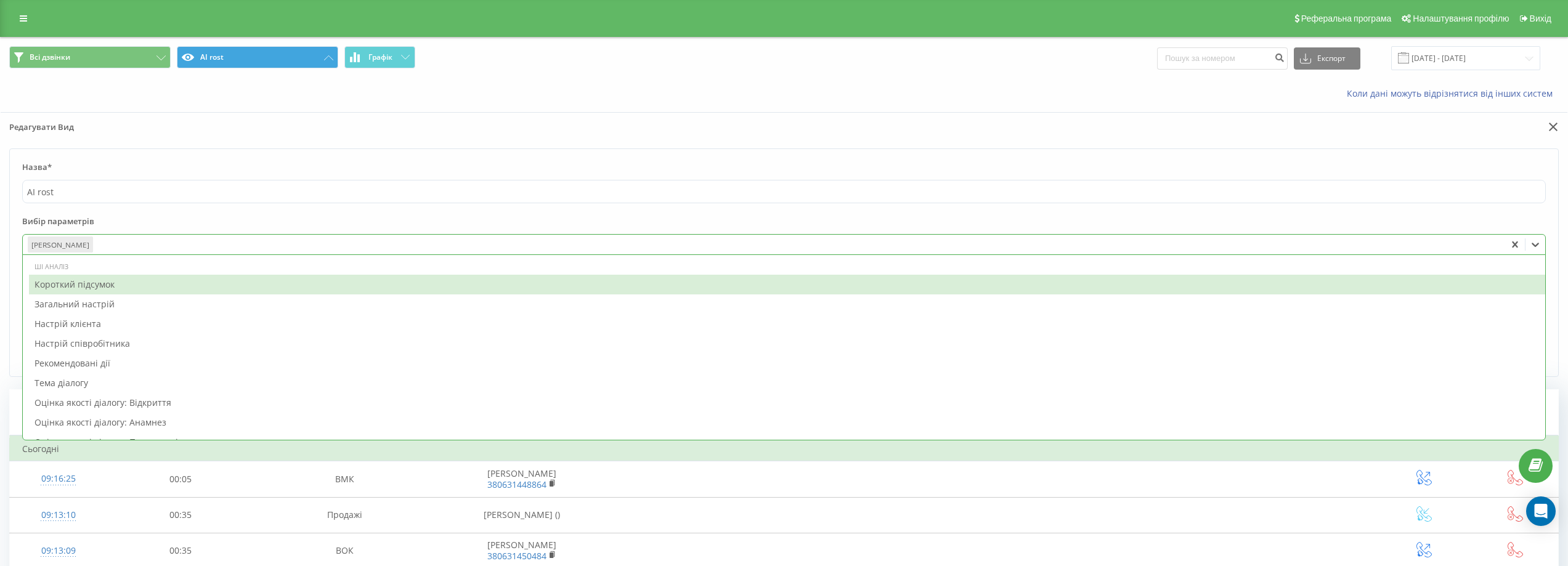
click at [129, 243] on div at bounding box center [798, 245] width 1406 height 14
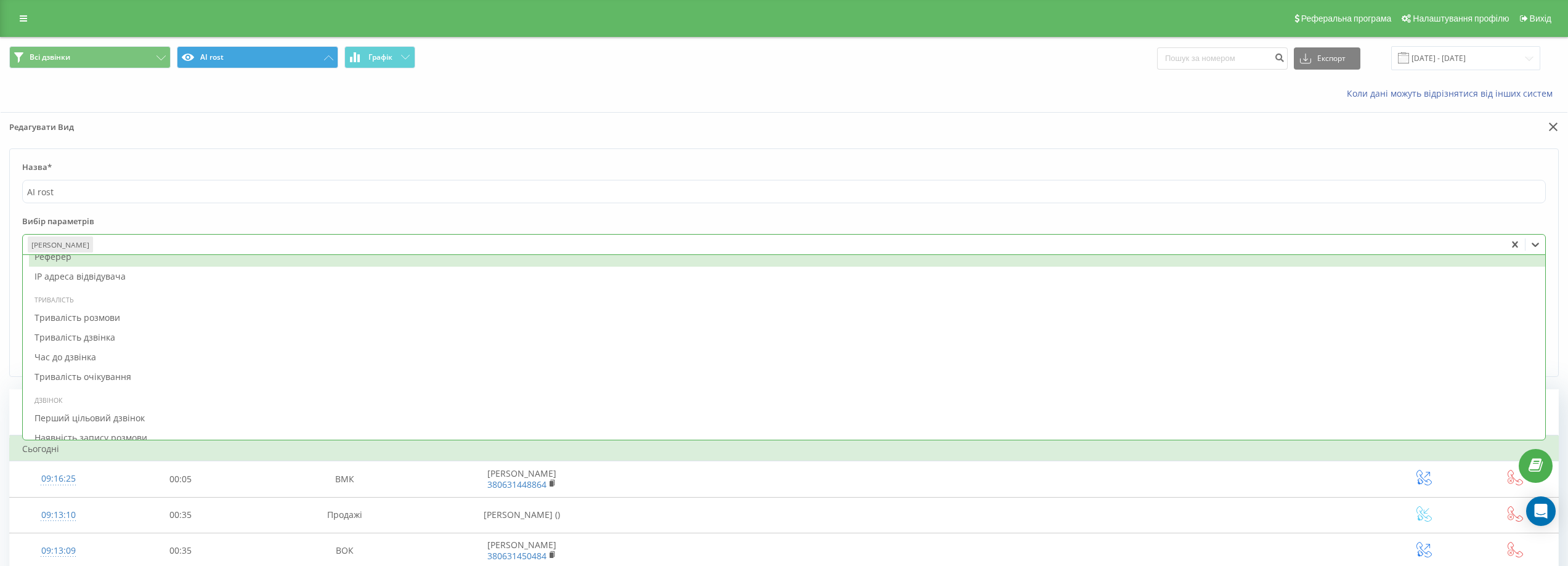
scroll to position [924, 0]
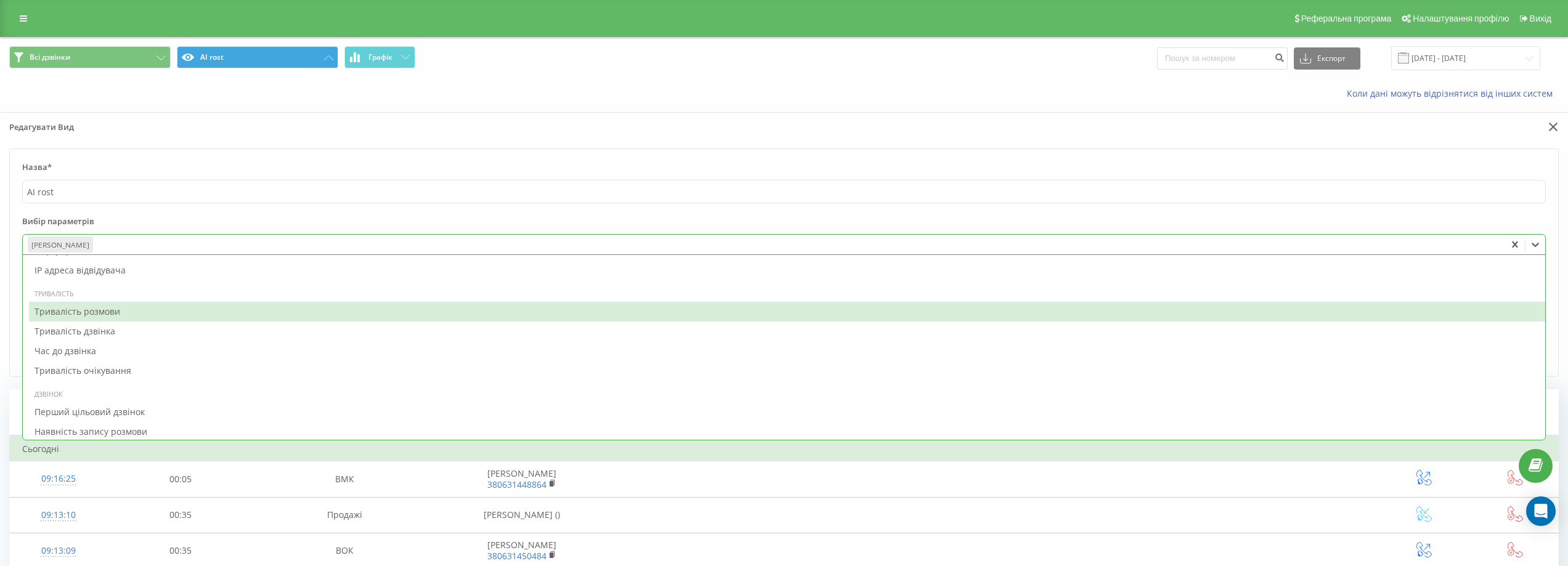
click at [182, 312] on div "Тривалість розмови" at bounding box center [787, 311] width 1516 height 20
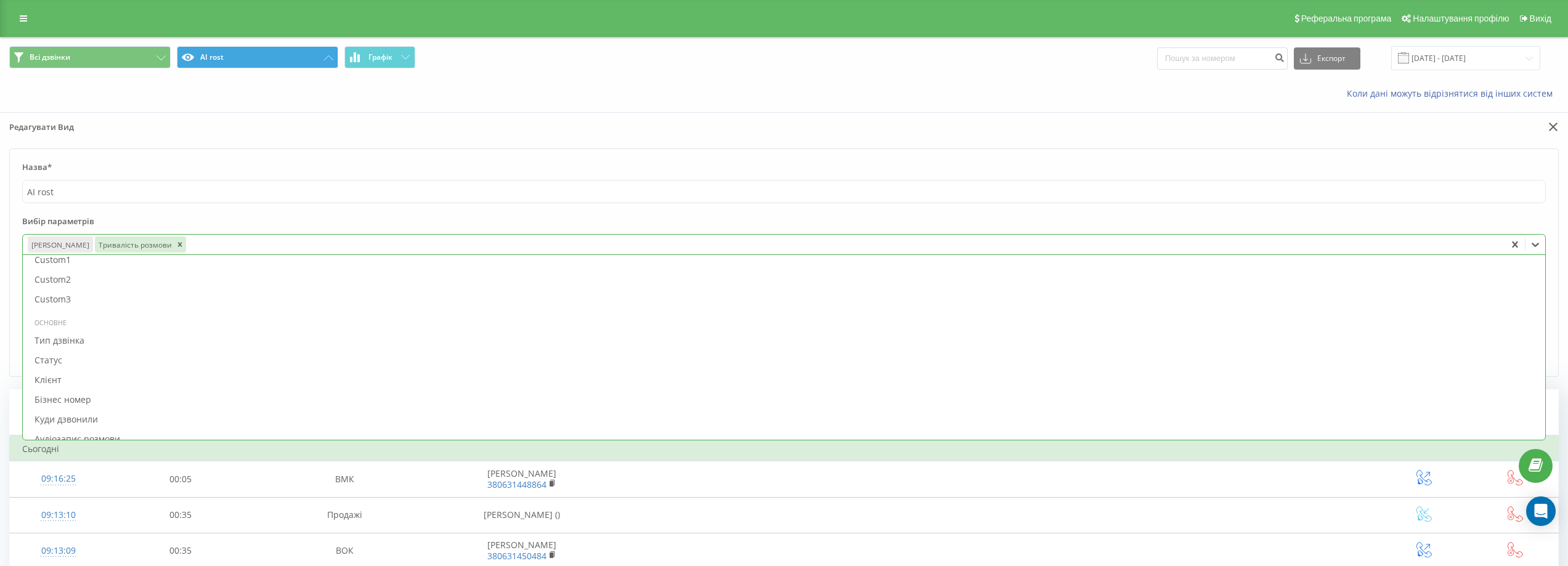
scroll to position [554, 0]
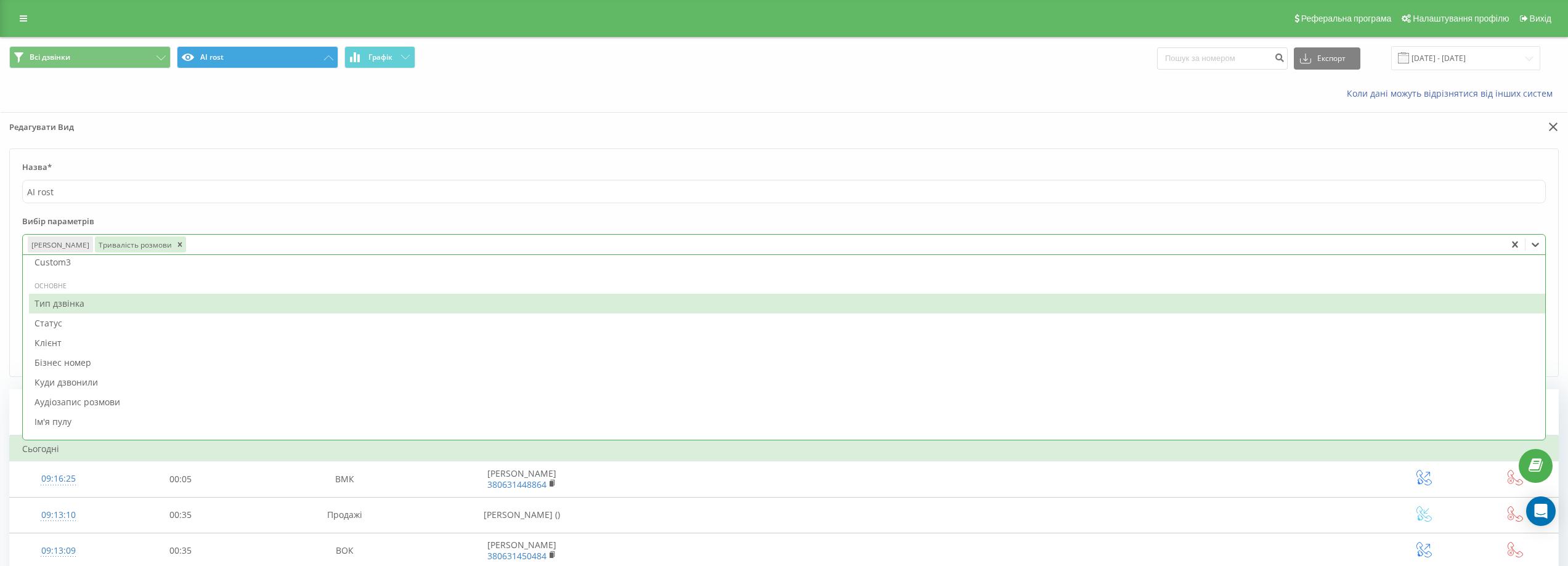
click at [103, 302] on div "Тип дзвінка" at bounding box center [787, 304] width 1516 height 20
click at [70, 305] on div "Статус" at bounding box center [787, 304] width 1516 height 20
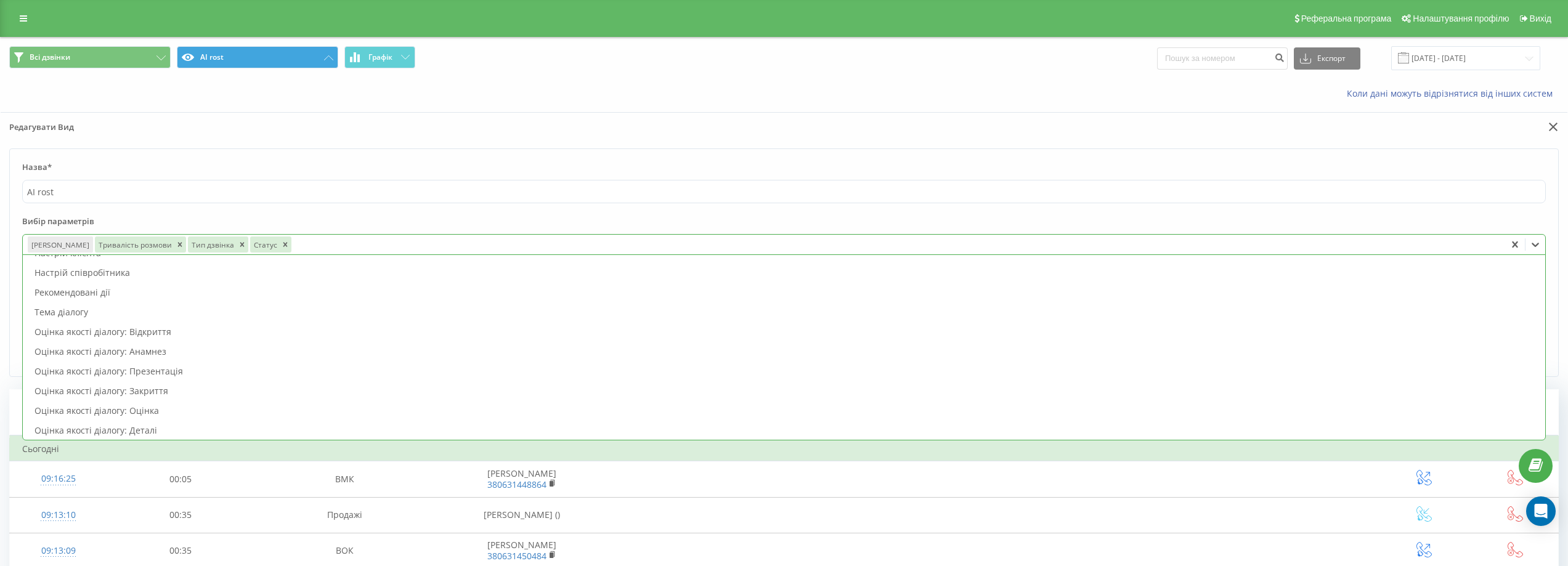
scroll to position [0, 0]
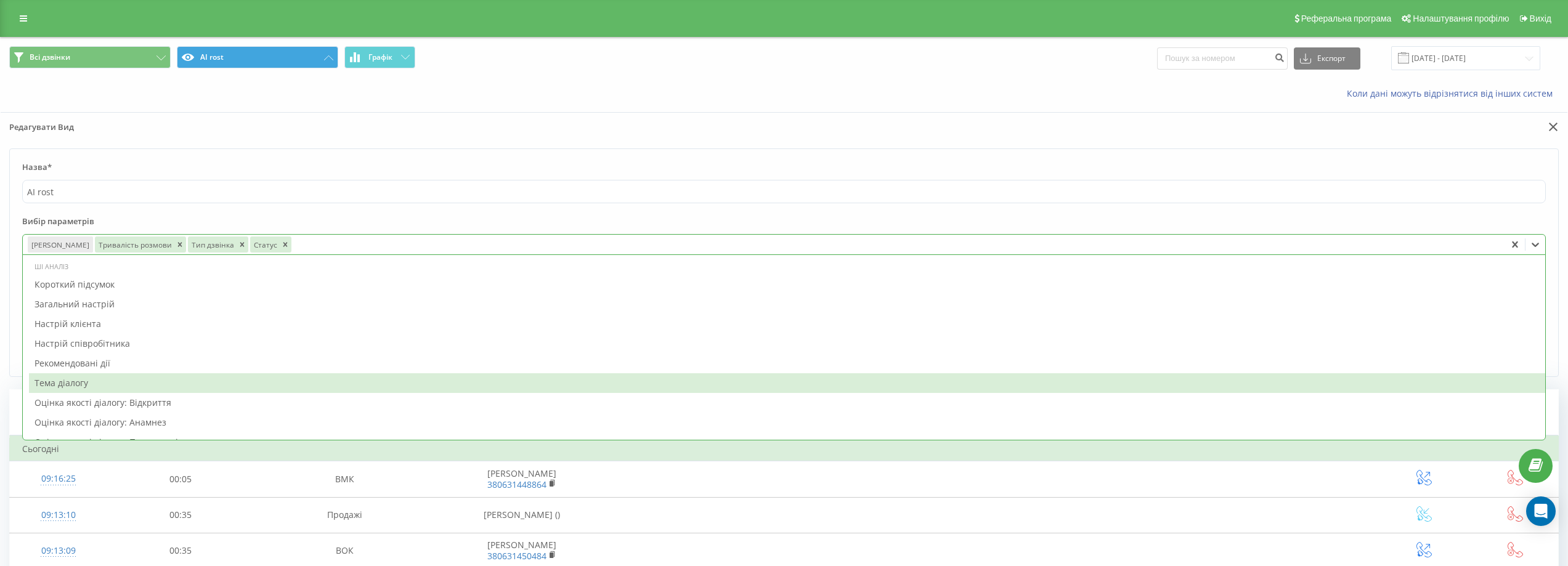
click at [102, 383] on div "Тема діалогу" at bounding box center [787, 383] width 1516 height 20
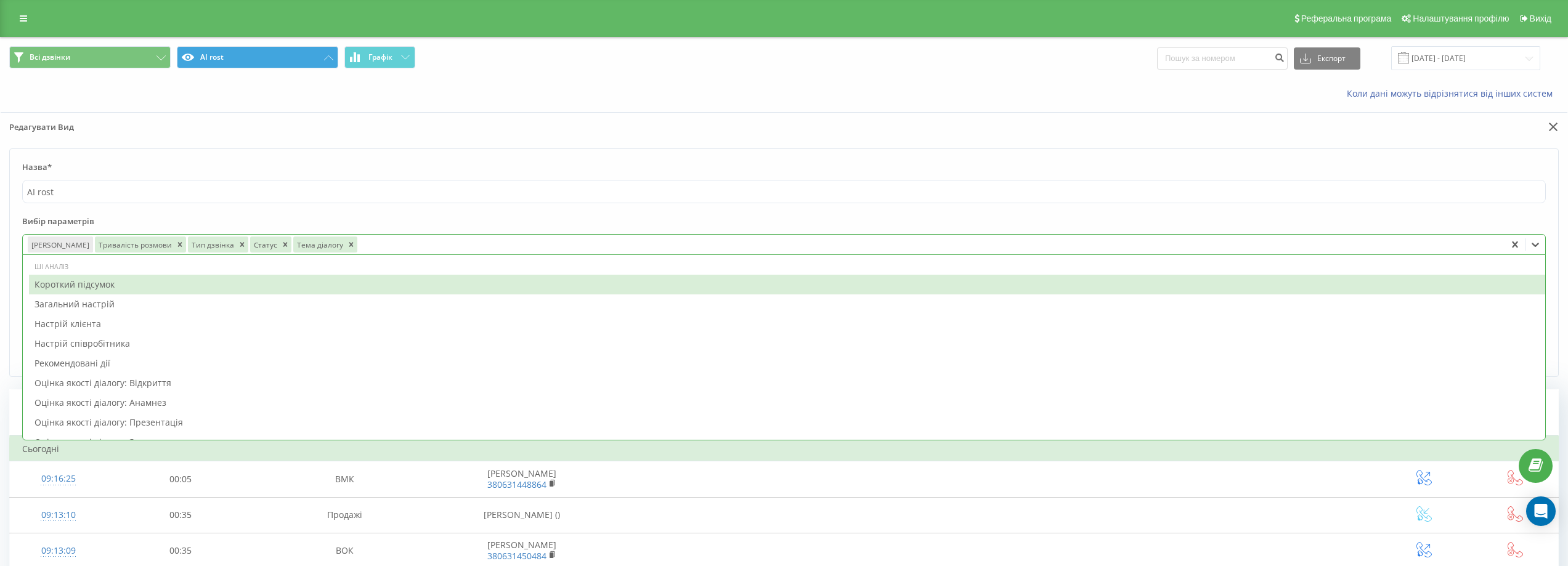
click at [111, 283] on div "Короткий підсумок" at bounding box center [787, 285] width 1516 height 20
click at [104, 286] on div "Загальний настрій" at bounding box center [787, 285] width 1516 height 20
click at [109, 286] on div "Настрій клієнта" at bounding box center [787, 285] width 1516 height 20
click at [105, 284] on div "Настрій співробітника" at bounding box center [787, 285] width 1516 height 20
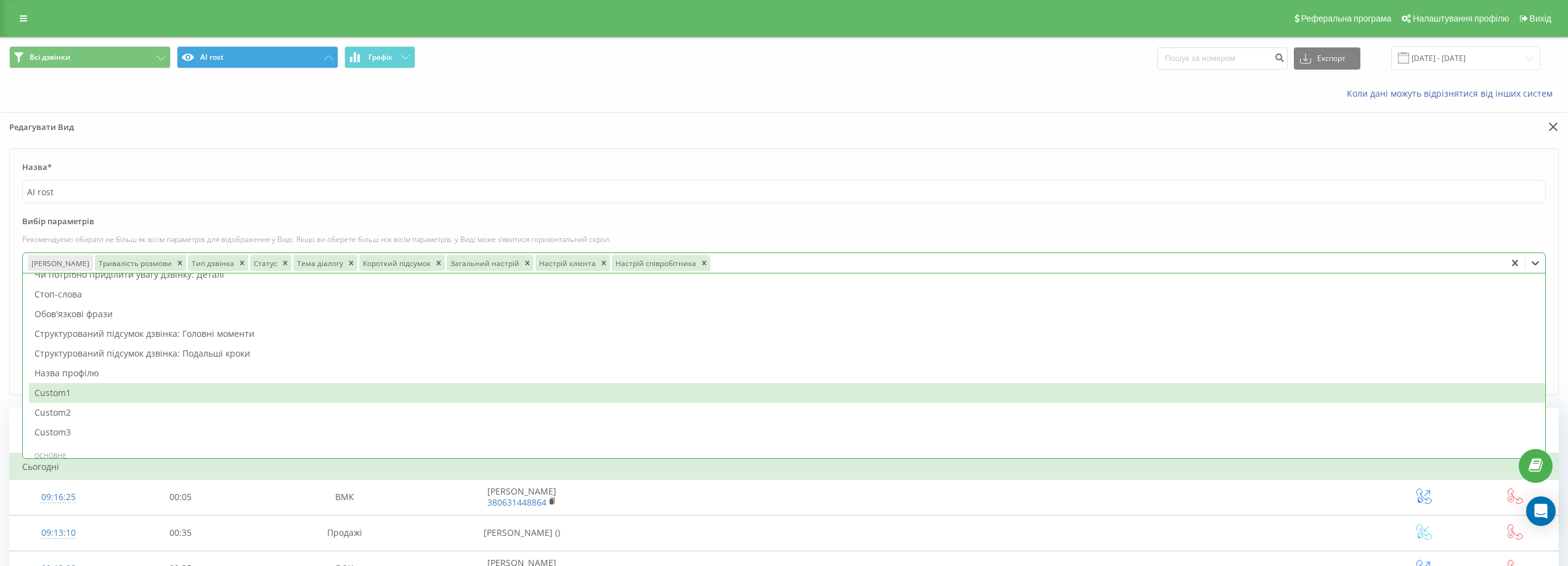
scroll to position [308, 0]
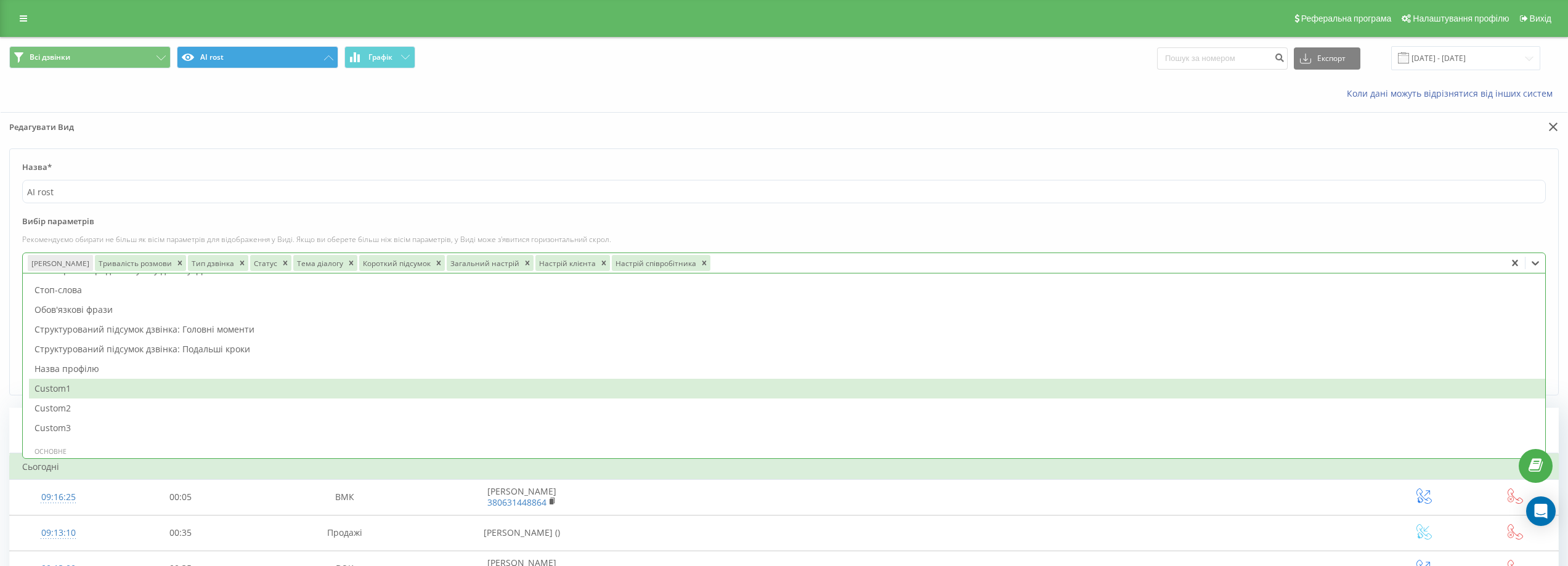
click at [124, 388] on div "Custom1" at bounding box center [787, 389] width 1516 height 20
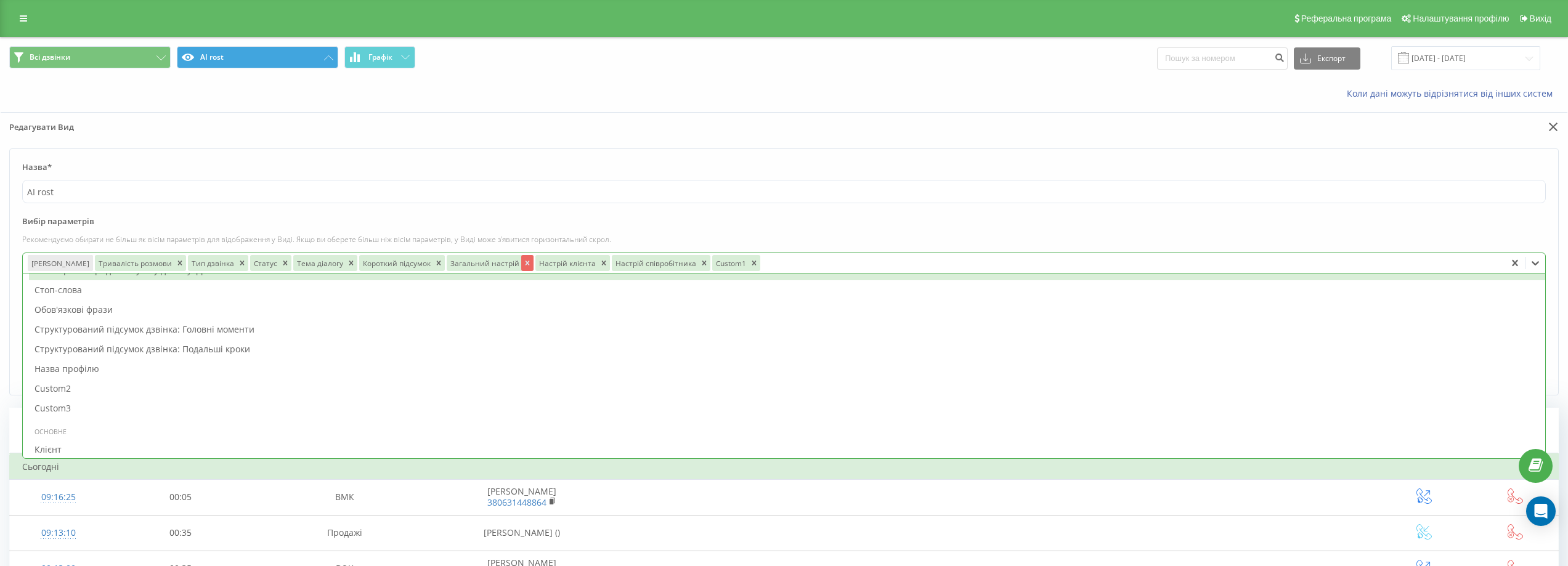
click at [523, 263] on icon "Remove Загальний настрій" at bounding box center [528, 263] width 9 height 9
click at [511, 262] on icon "Remove Настрій клієнта" at bounding box center [515, 263] width 9 height 9
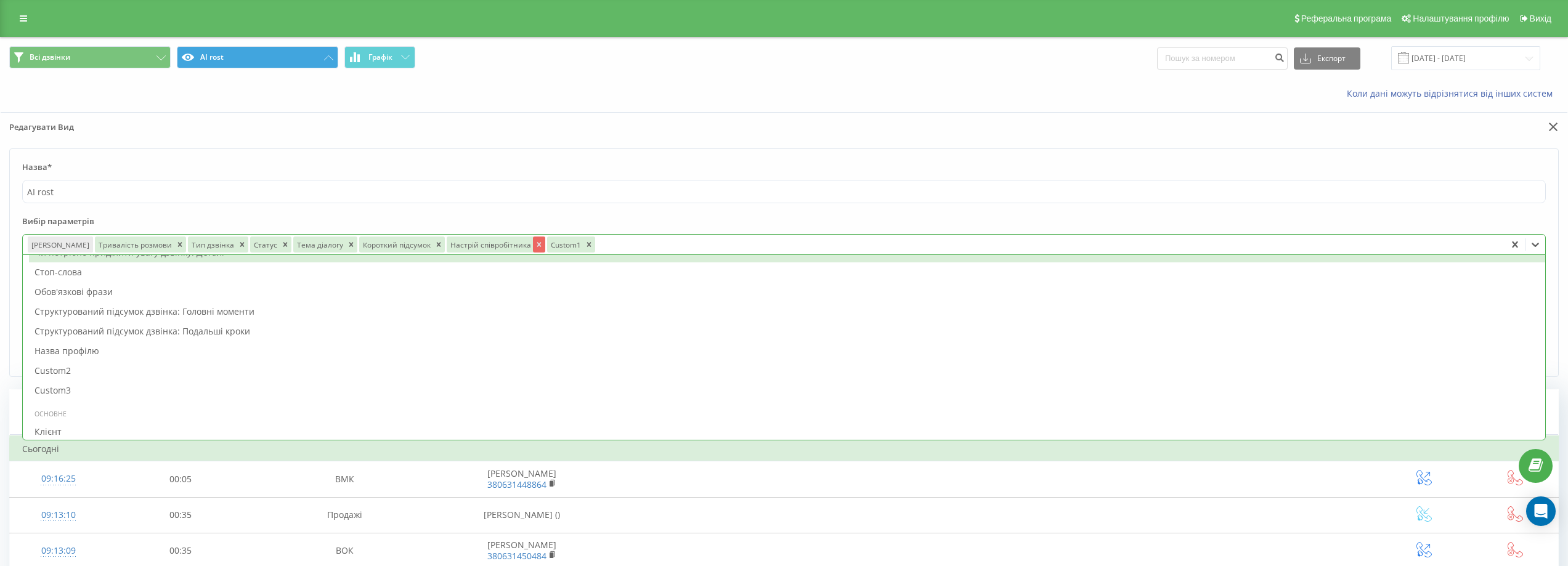
click at [535, 243] on icon "Remove Настрій співробітника" at bounding box center [539, 245] width 9 height 9
click at [497, 245] on div at bounding box center [999, 245] width 1004 height 14
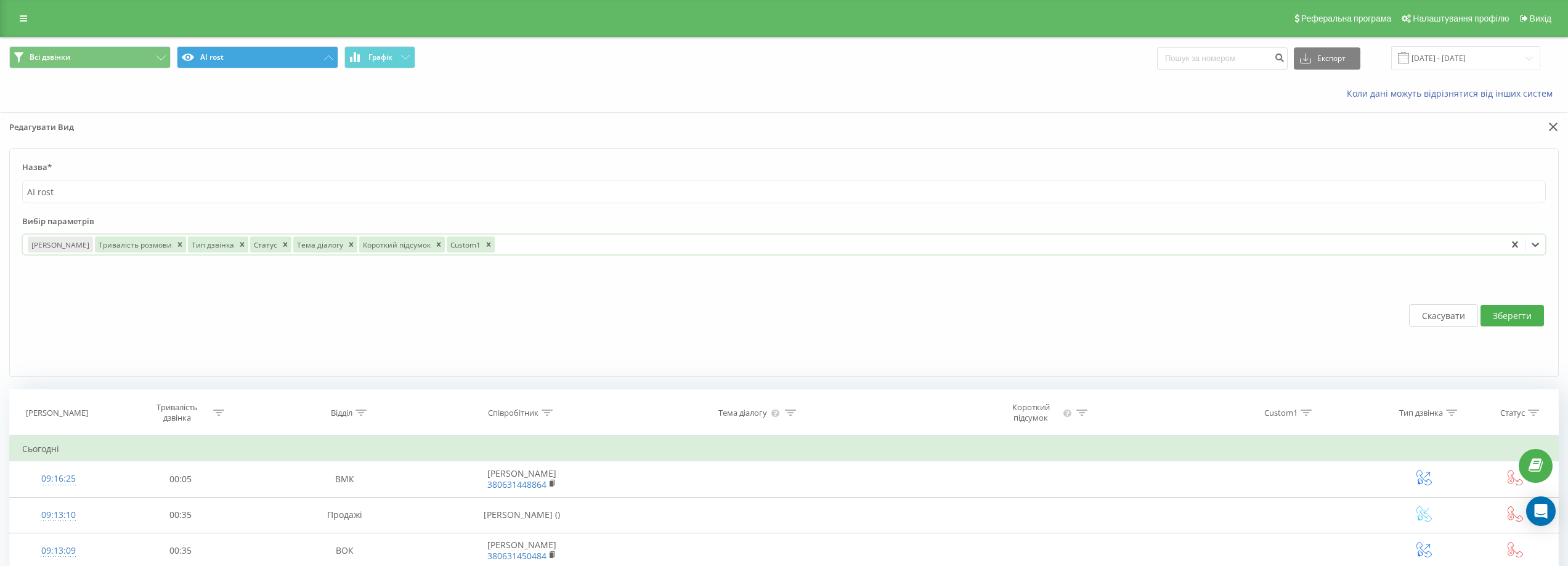
click at [534, 246] on div at bounding box center [999, 245] width 1004 height 14
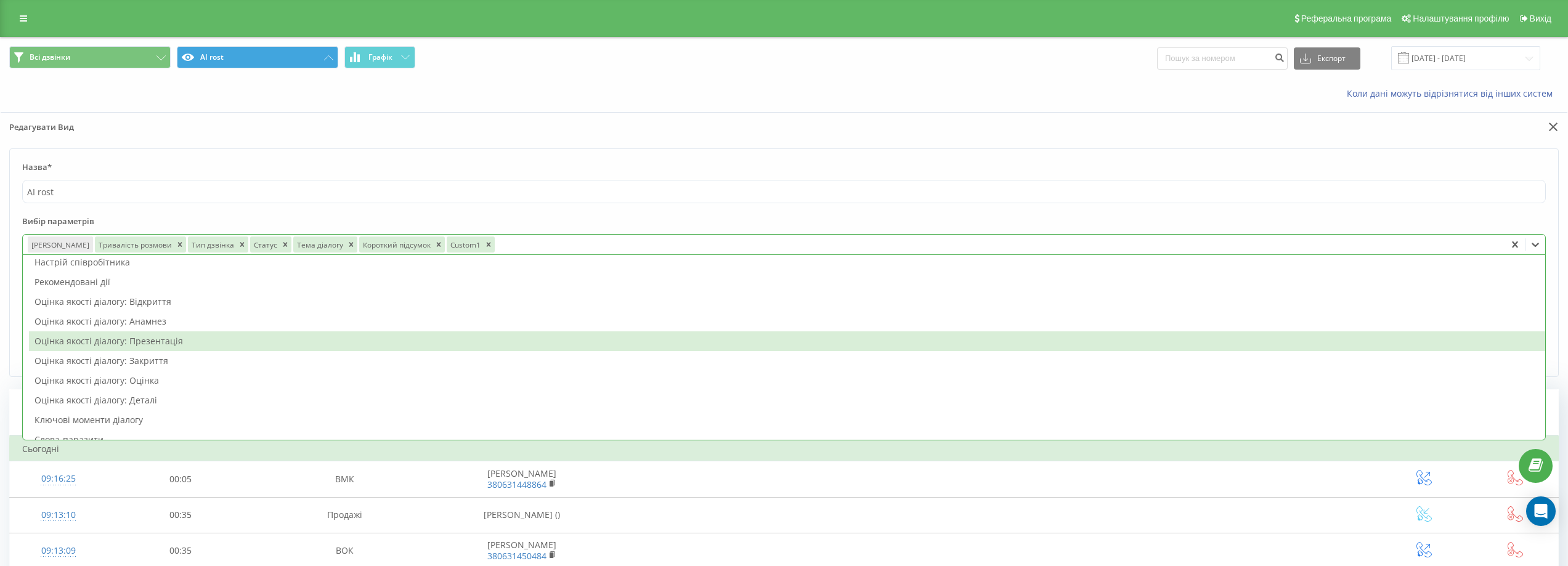
scroll to position [0, 0]
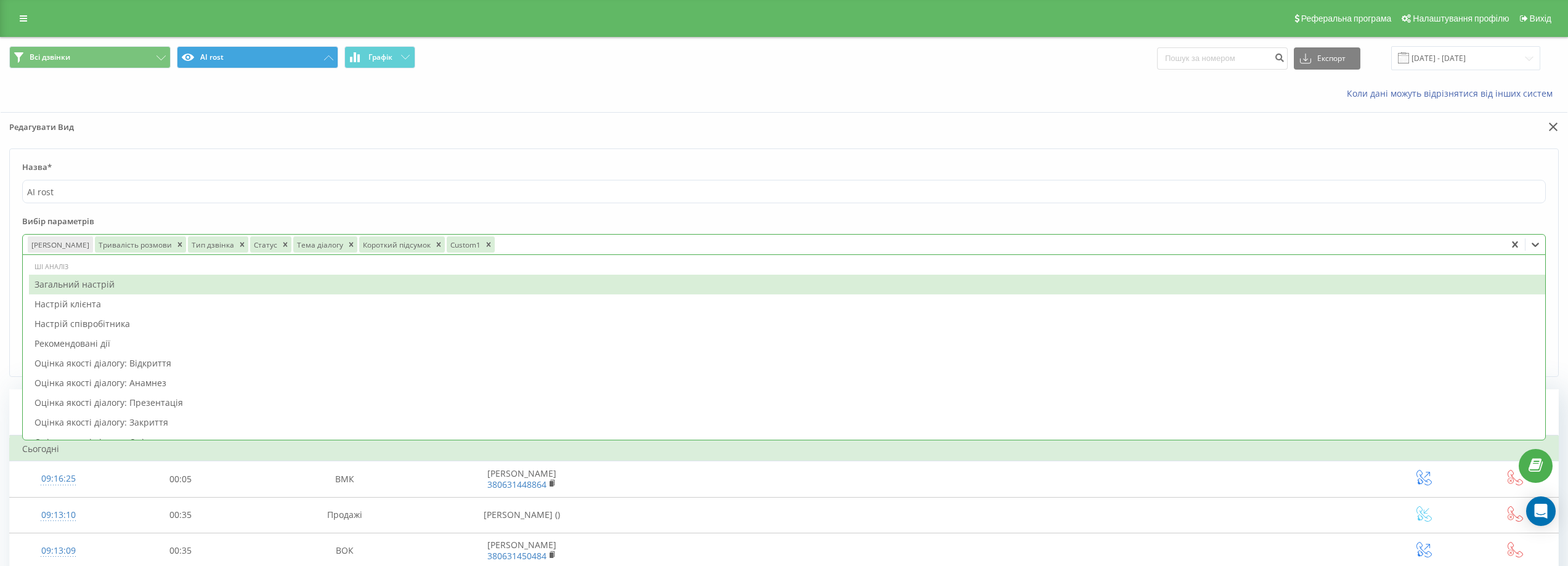
click at [143, 283] on div "Загальний настрій" at bounding box center [787, 285] width 1516 height 20
click at [126, 289] on div "Настрій клієнта" at bounding box center [787, 285] width 1516 height 20
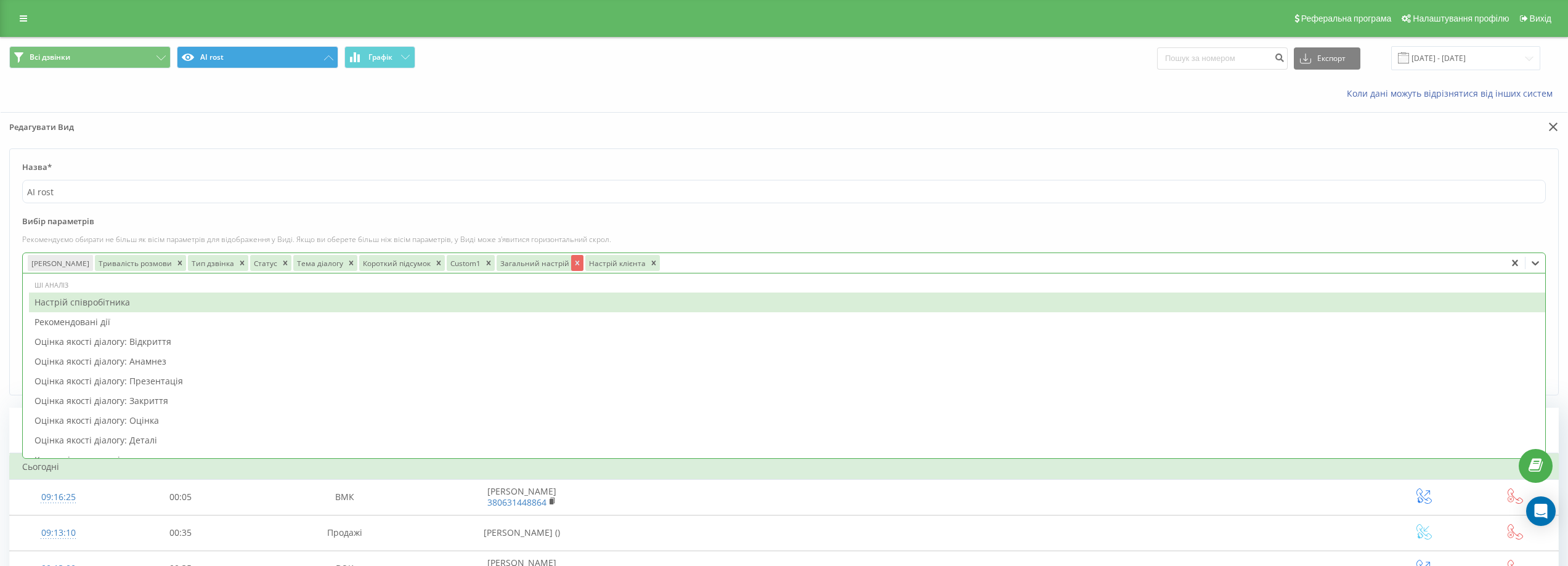
click at [573, 261] on icon "Remove Загальний настрій" at bounding box center [577, 263] width 9 height 9
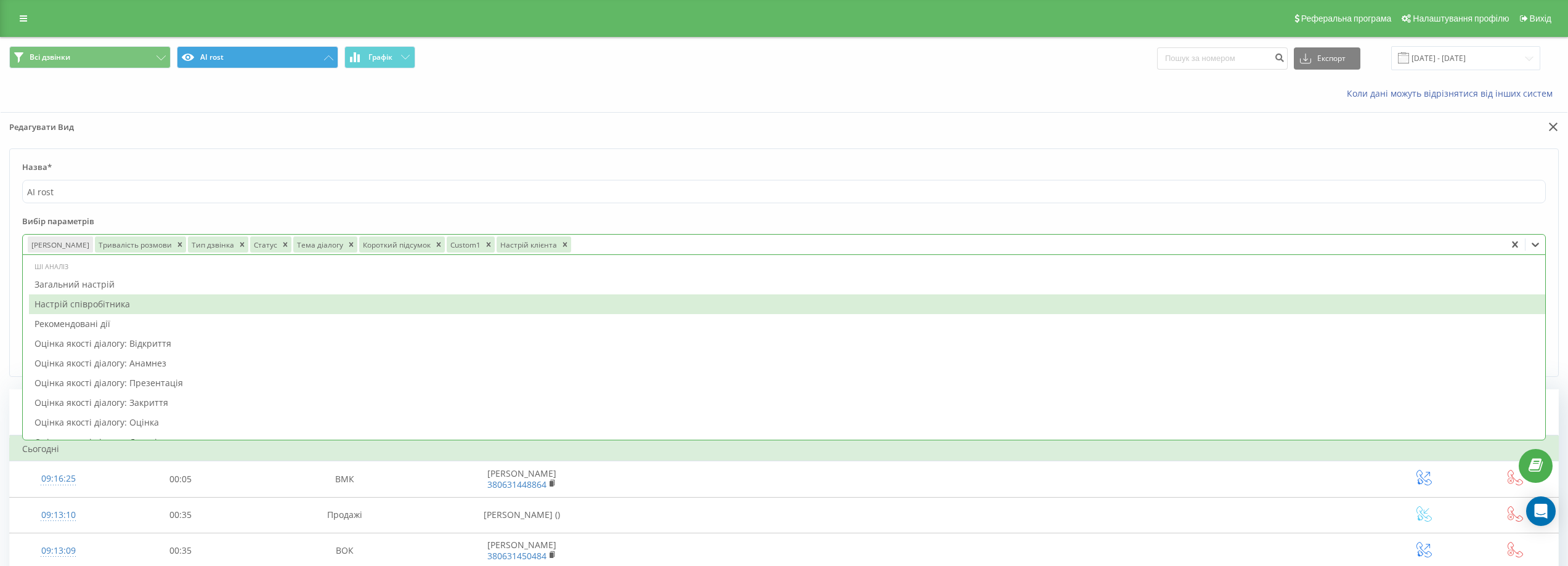
click at [185, 297] on div "Настрій співробітника" at bounding box center [787, 305] width 1516 height 20
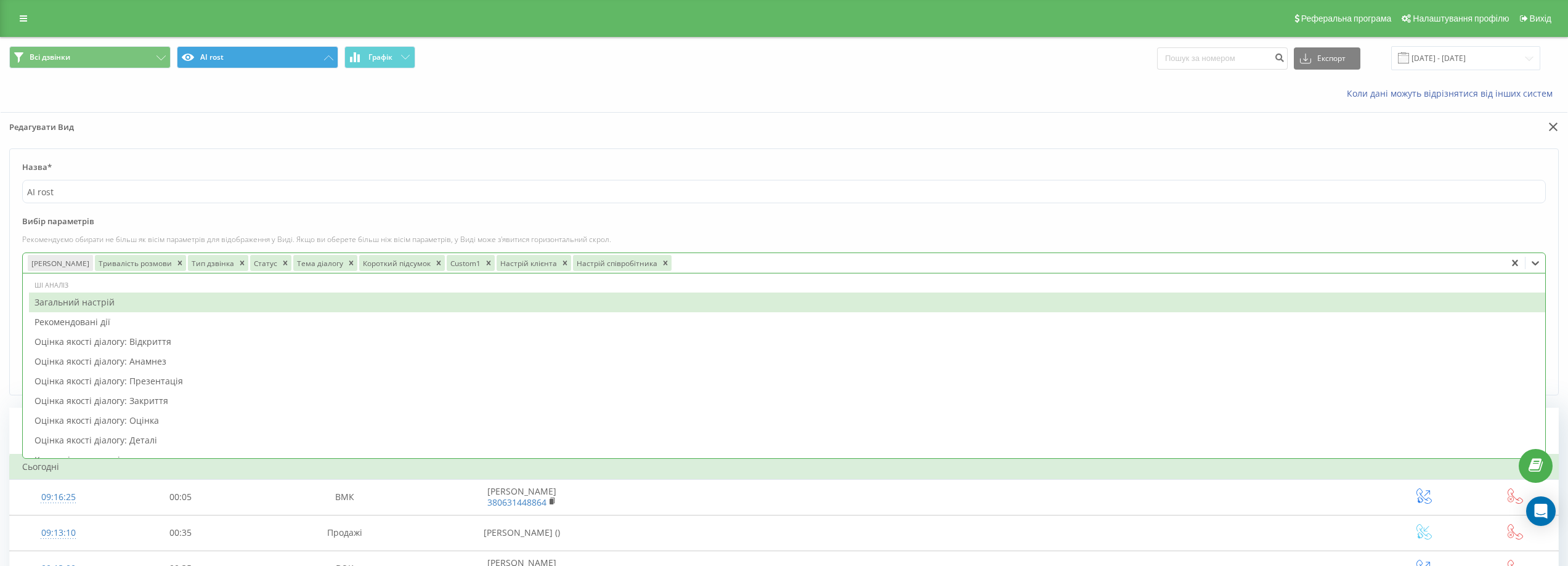
click at [107, 300] on div "Загальний настрій" at bounding box center [787, 303] width 1516 height 20
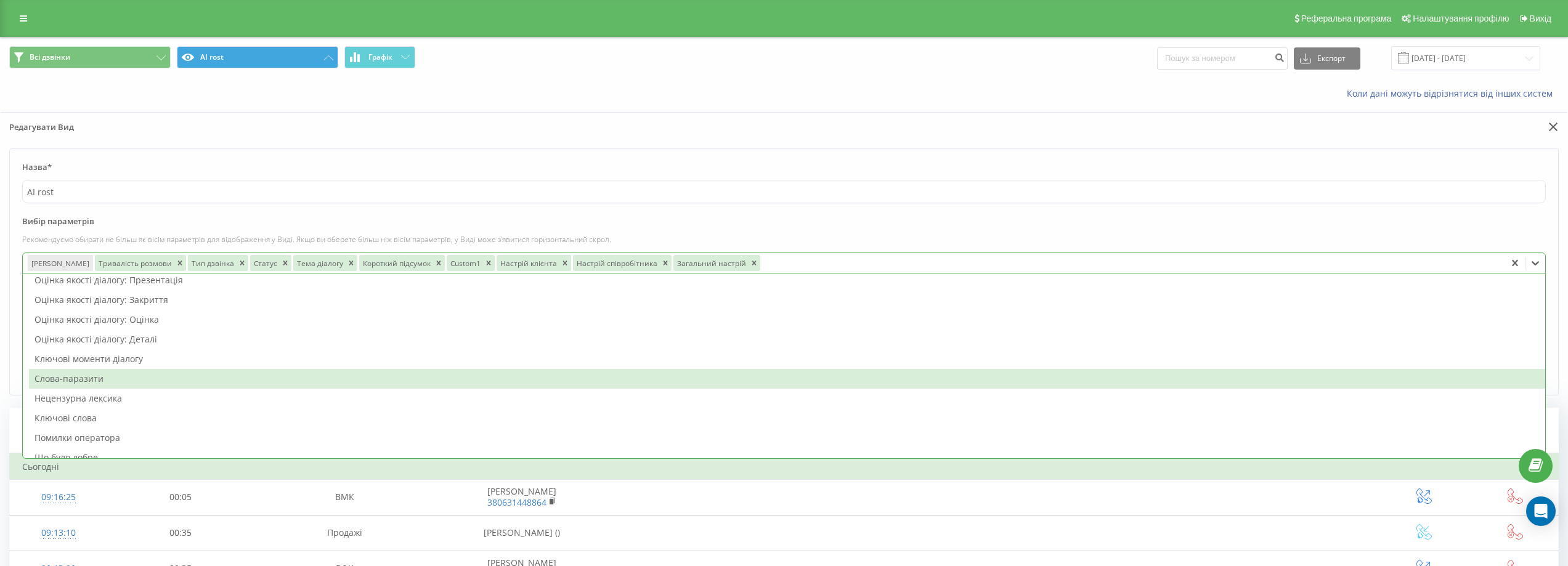
scroll to position [123, 0]
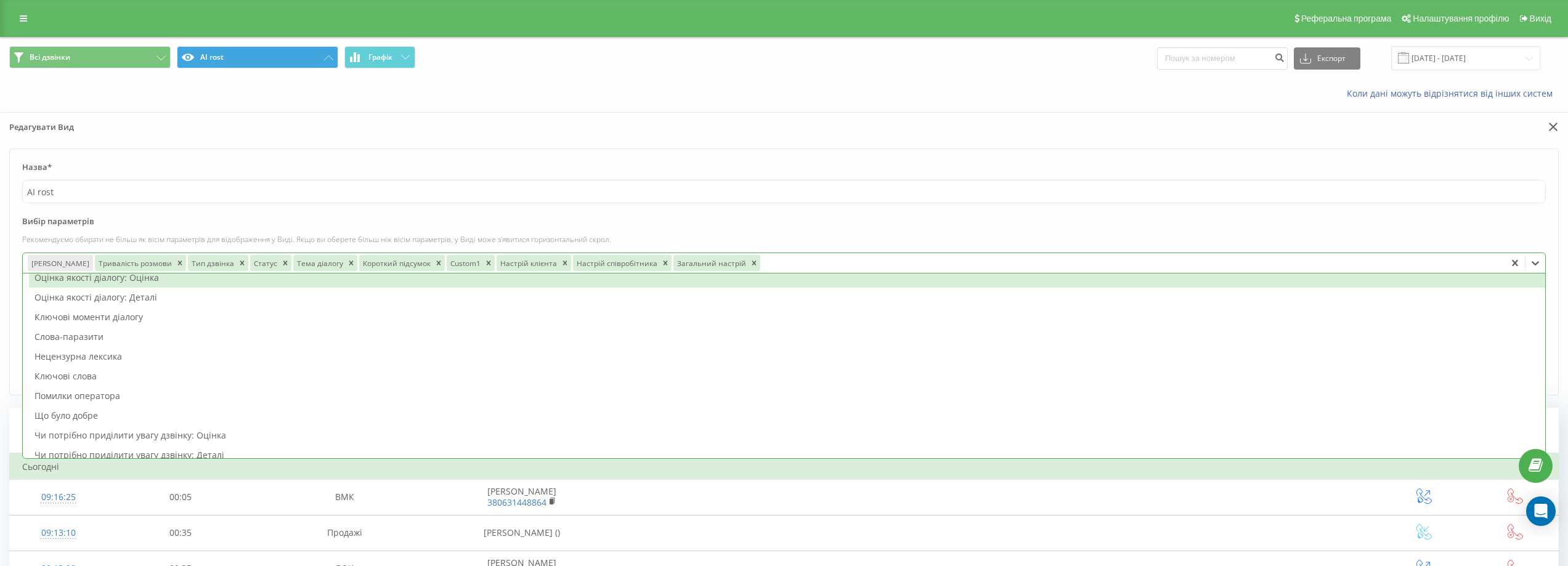
click at [860, 234] on p "Рекомендуємо обирати не більш як вісім параметрів для відображення у Виді. Якщо…" at bounding box center [784, 239] width 1523 height 11
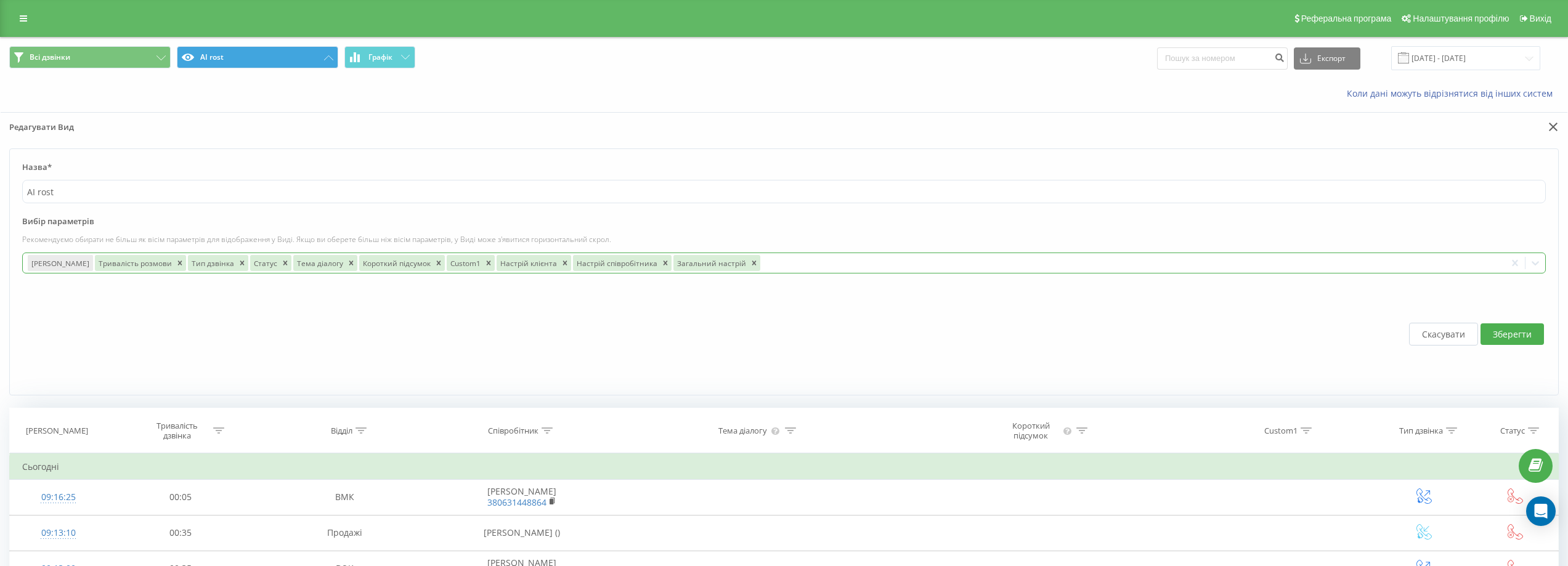
click at [1507, 333] on button "Зберегти" at bounding box center [1512, 334] width 63 height 22
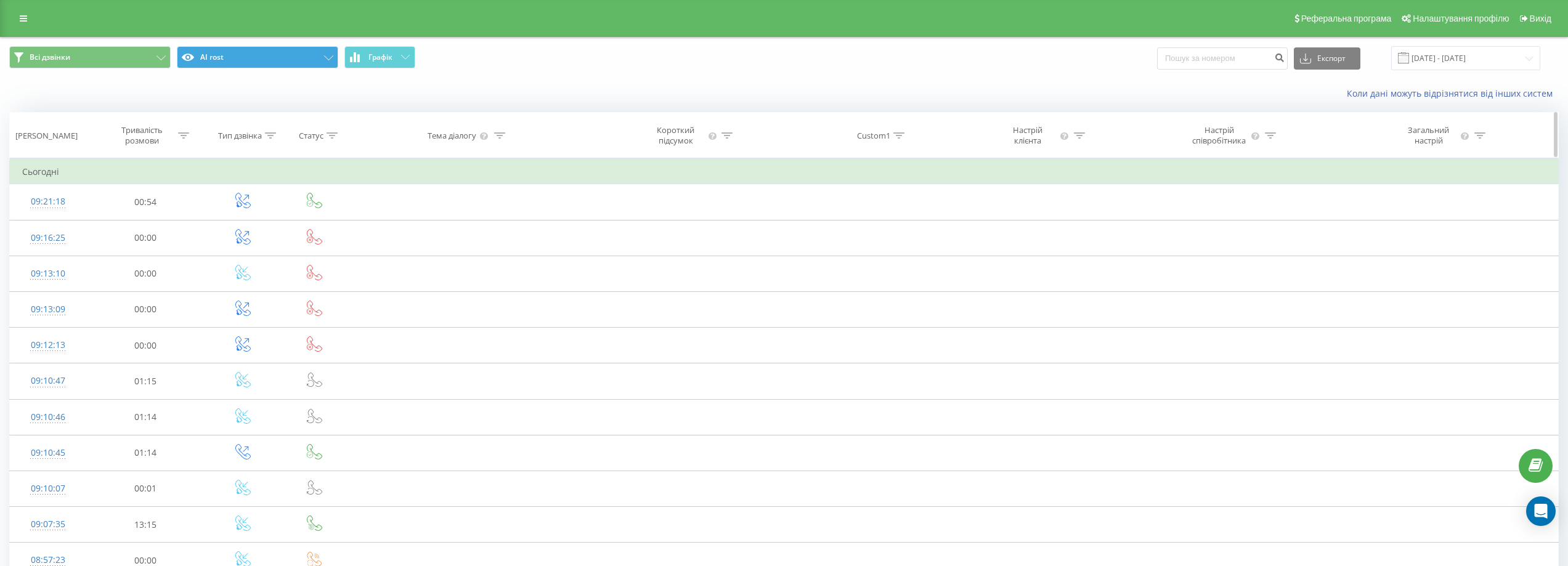
click at [183, 140] on div at bounding box center [184, 136] width 11 height 11
click at [165, 194] on div at bounding box center [138, 195] width 87 height 12
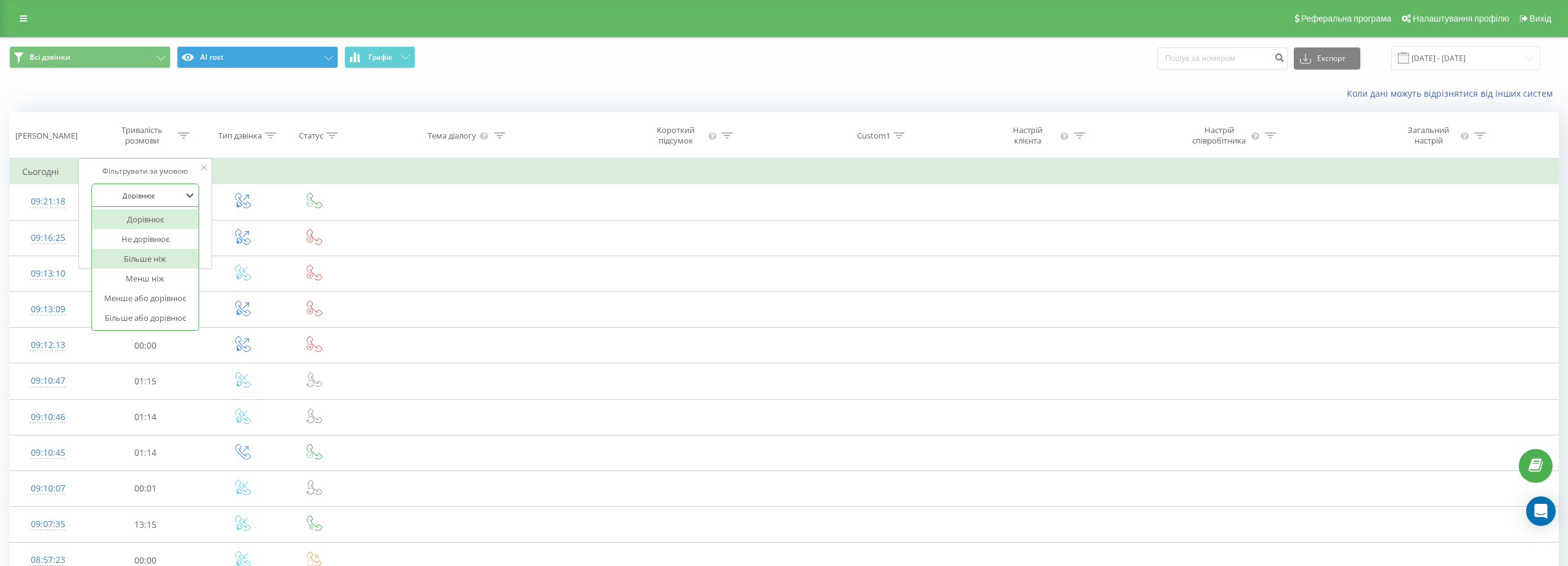
click at [170, 260] on div "Більше ніж" at bounding box center [145, 259] width 107 height 20
click at [133, 226] on input "text" at bounding box center [145, 224] width 108 height 22
click at [113, 225] on input "text" at bounding box center [145, 224] width 108 height 22
click at [103, 221] on input "text" at bounding box center [145, 224] width 108 height 22
click at [104, 222] on input "text" at bounding box center [145, 224] width 108 height 22
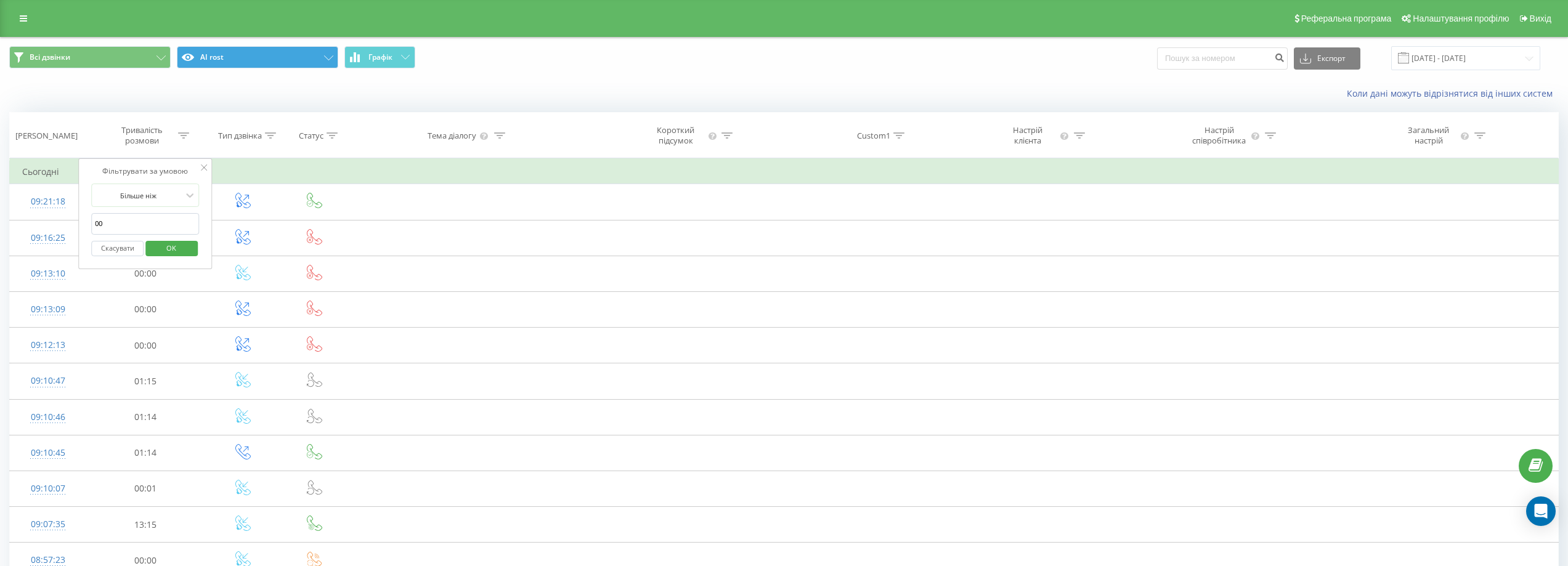
type input "0"
type input "00:10"
click at [172, 247] on span "OK" at bounding box center [172, 248] width 35 height 19
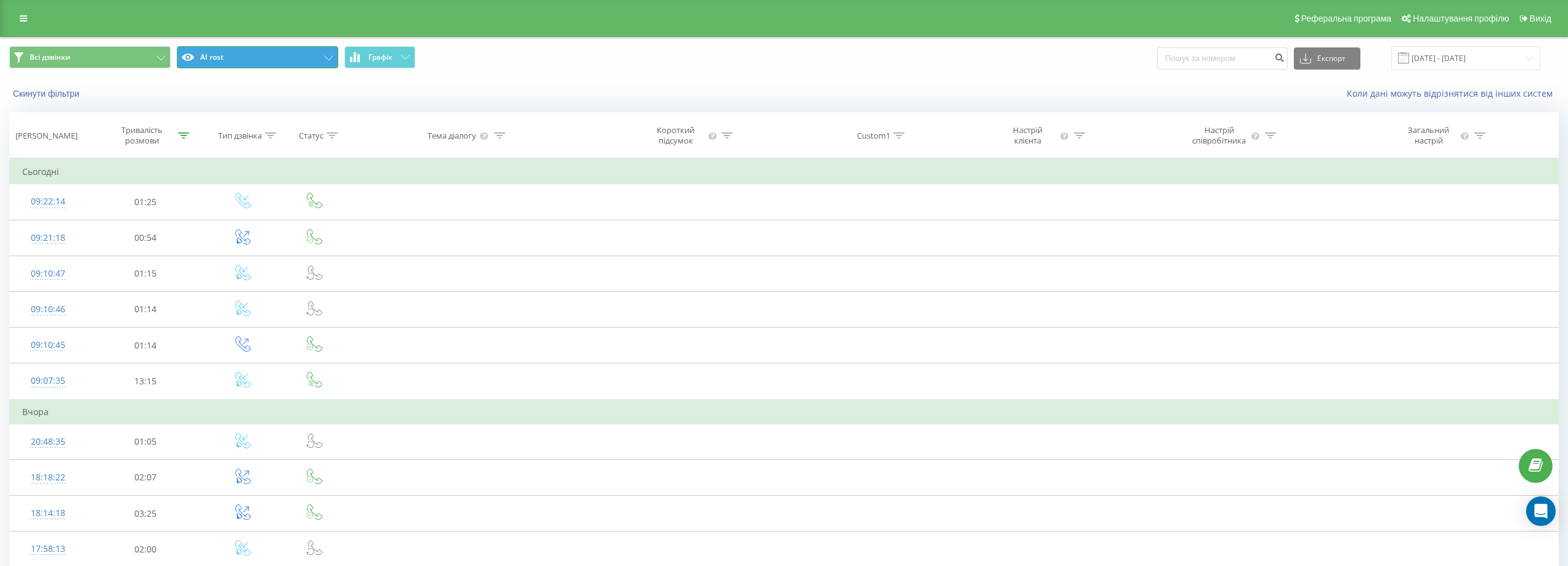
click at [326, 56] on icon at bounding box center [328, 58] width 9 height 5
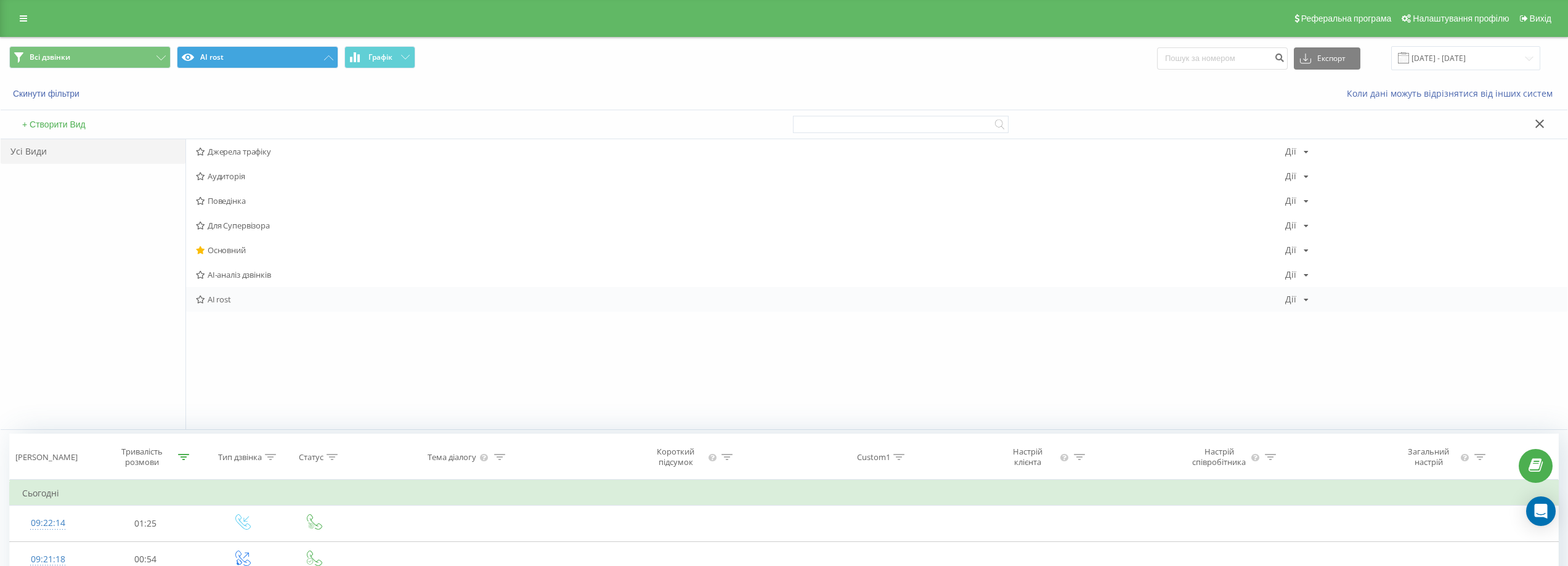
click at [1296, 305] on div "AI rost Дії Редагувати Копіювати Видалити За замовчуванням Поділитися" at bounding box center [876, 300] width 1381 height 25
click at [1306, 297] on icon at bounding box center [1306, 300] width 5 height 7
click at [1309, 313] on div "Редагувати" at bounding box center [1344, 315] width 118 height 23
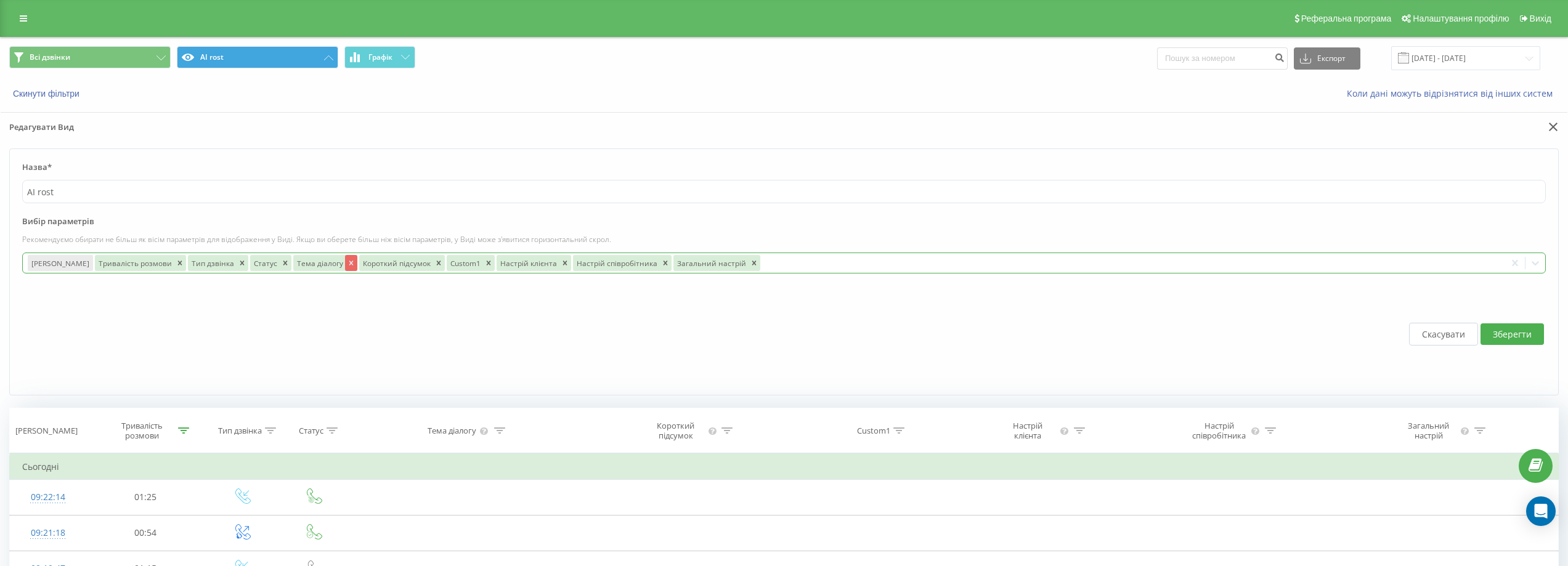
click at [347, 263] on icon "Remove Тема діалогу" at bounding box center [351, 263] width 9 height 9
click at [331, 262] on div "Короткий підсумок" at bounding box center [330, 263] width 73 height 16
click at [368, 261] on icon "Remove Короткий підсумок" at bounding box center [373, 263] width 9 height 9
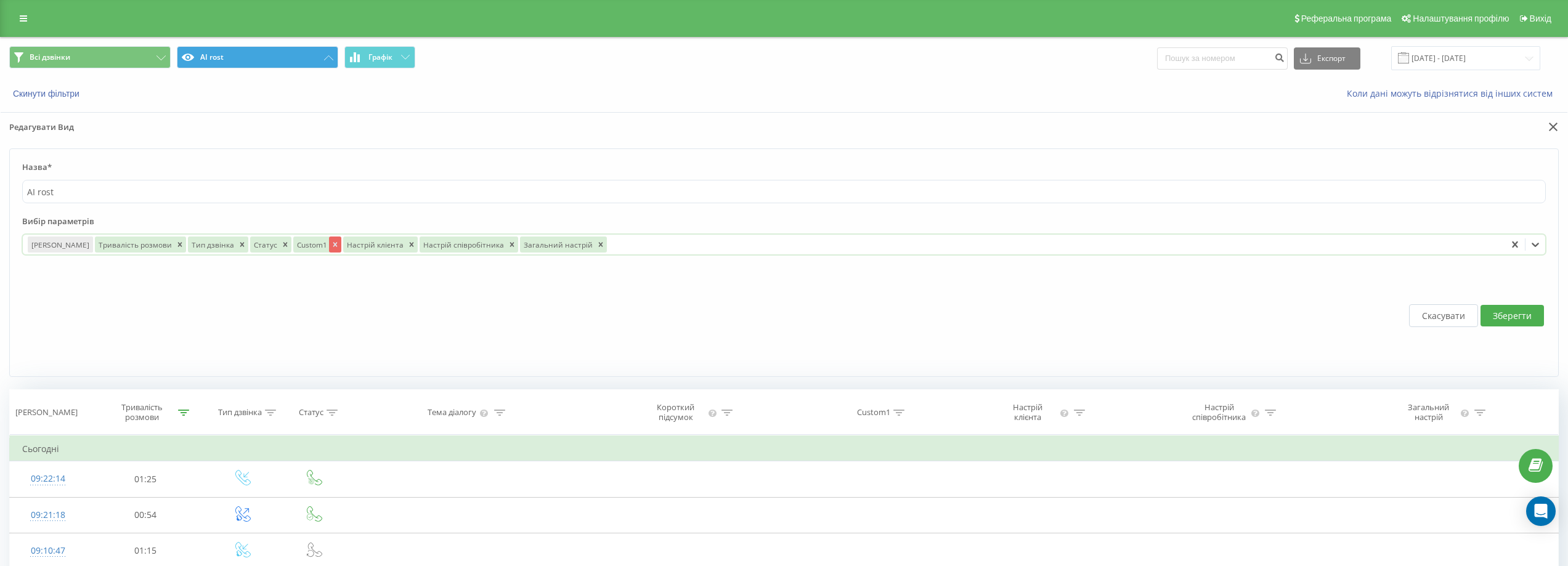
click at [331, 246] on icon "Remove Custom1" at bounding box center [335, 245] width 9 height 9
click at [357, 245] on icon "Remove Настрій клієнта" at bounding box center [362, 245] width 9 height 9
click at [381, 241] on icon "Remove Настрій співробітника" at bounding box center [386, 245] width 9 height 9
click at [370, 243] on icon "Remove Загальний настрій" at bounding box center [374, 245] width 9 height 9
click at [355, 247] on div at bounding box center [897, 245] width 1208 height 14
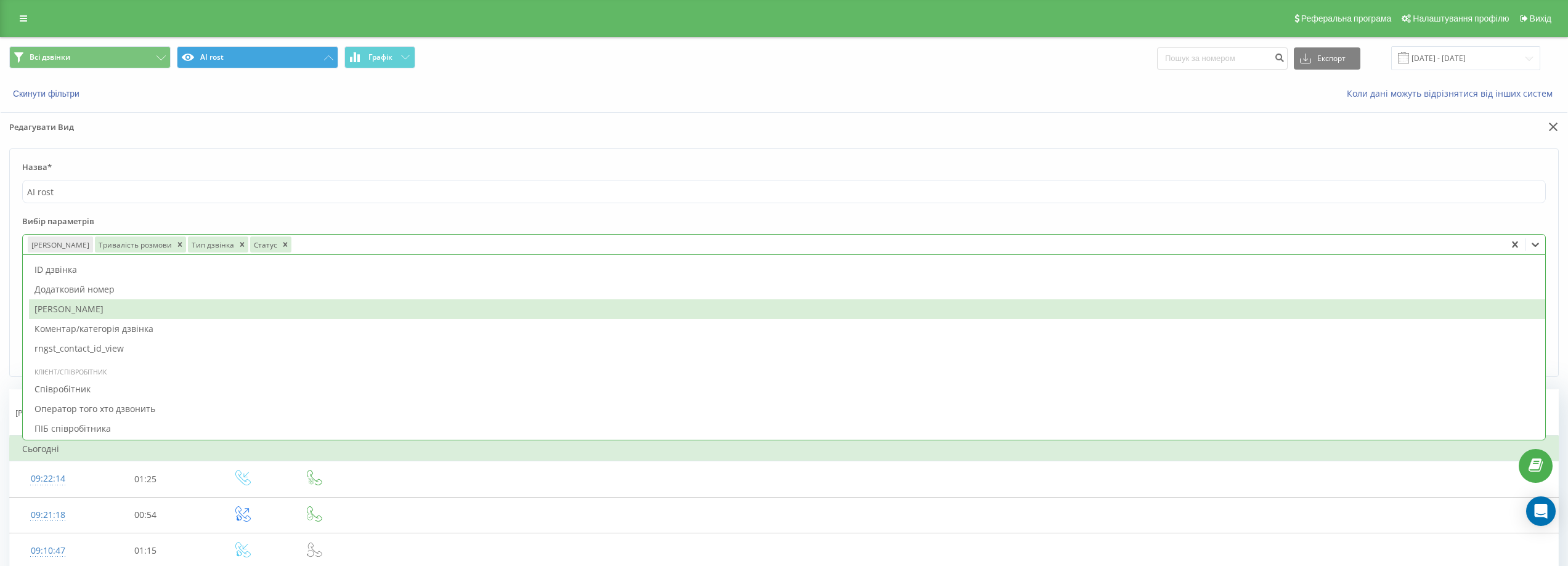
scroll to position [1109, 0]
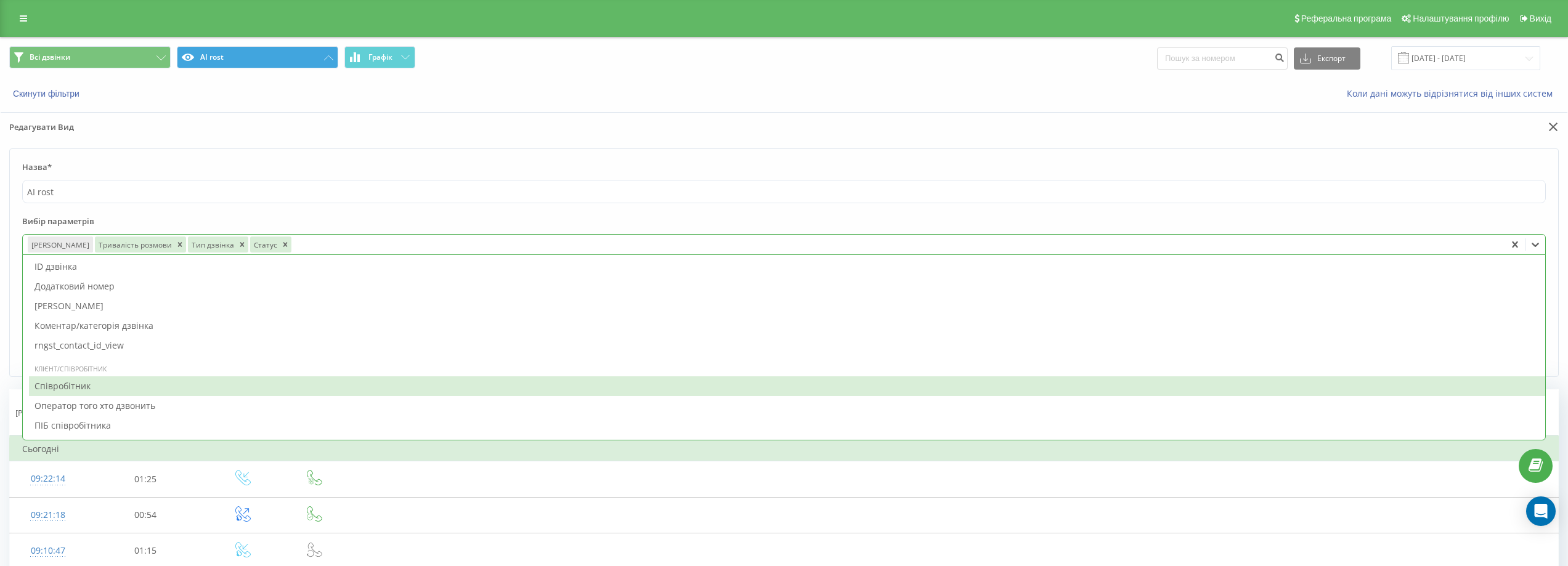
click at [120, 385] on div "Співробітник" at bounding box center [787, 386] width 1516 height 20
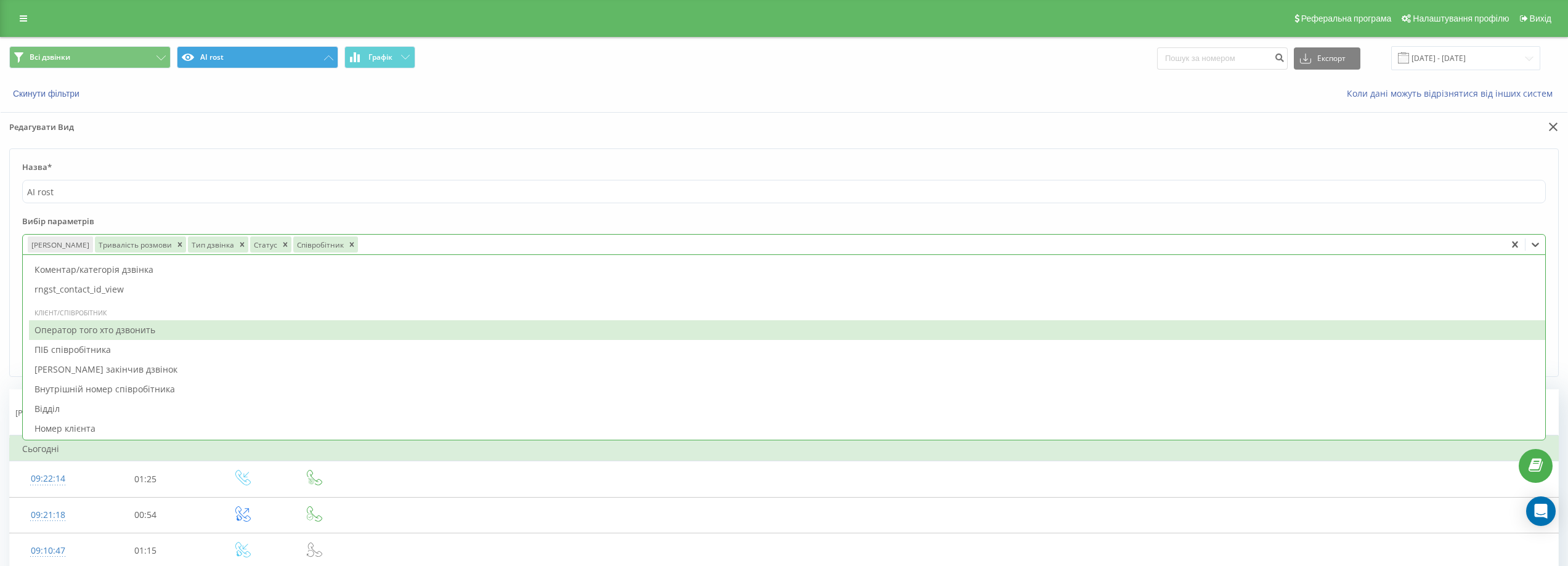
scroll to position [1170, 0]
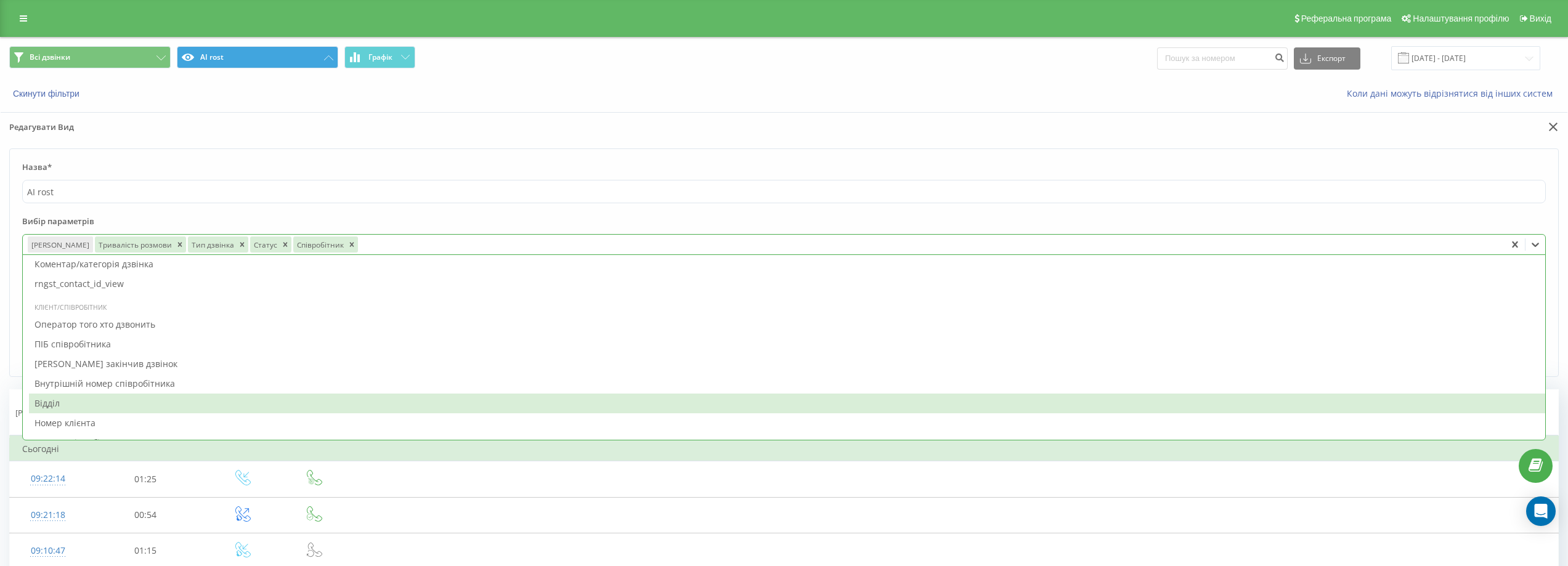
click at [105, 398] on div "Відділ" at bounding box center [787, 404] width 1516 height 20
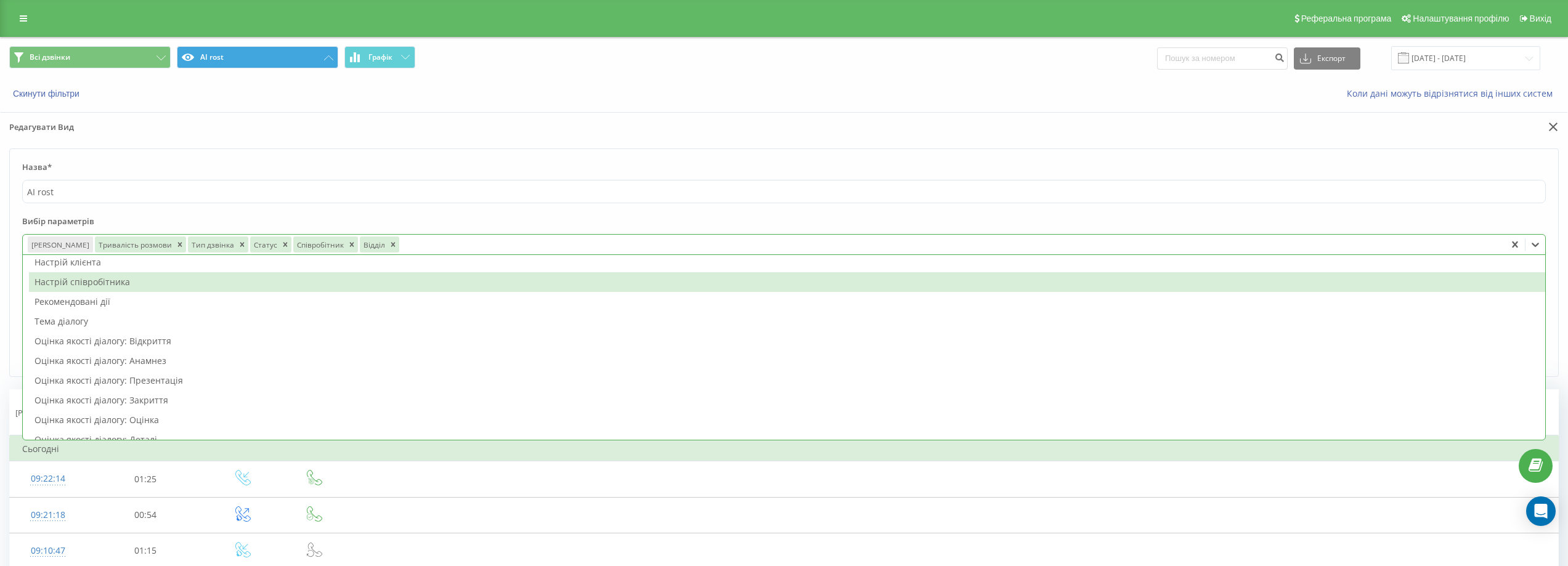
scroll to position [0, 0]
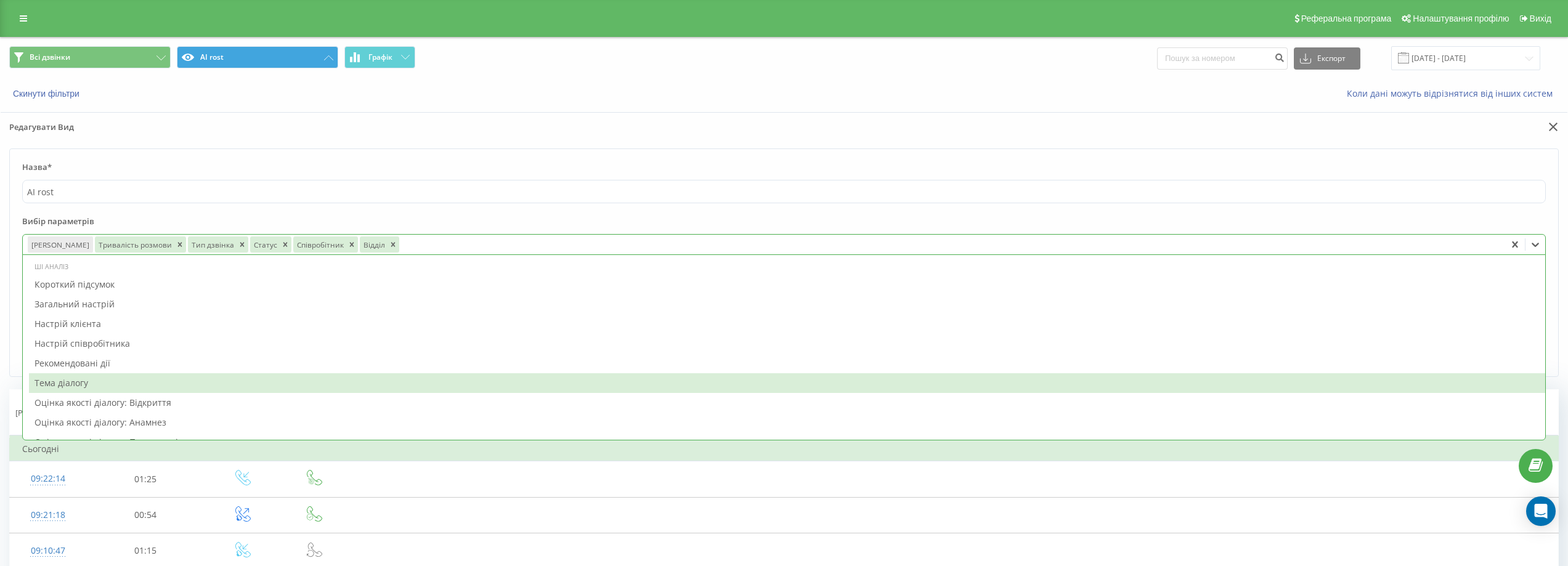
click at [151, 374] on div "Тема діалогу" at bounding box center [787, 383] width 1516 height 20
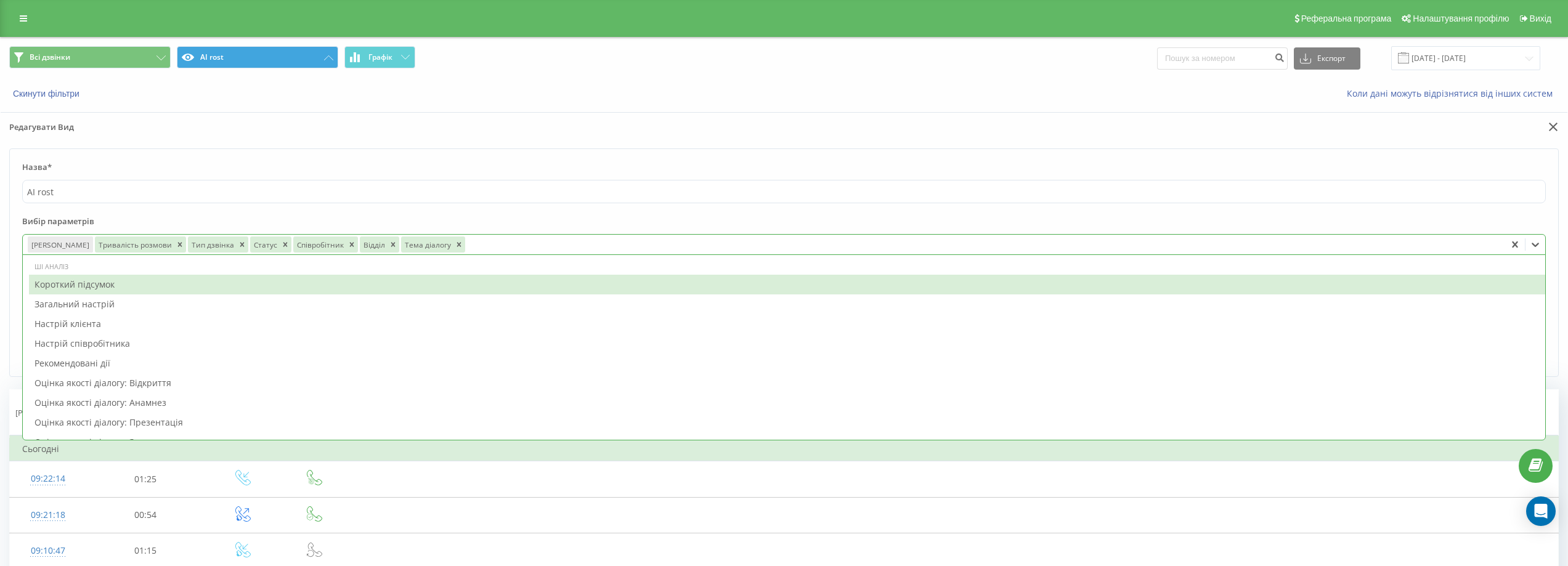
click at [118, 285] on div "Короткий підсумок" at bounding box center [787, 285] width 1516 height 20
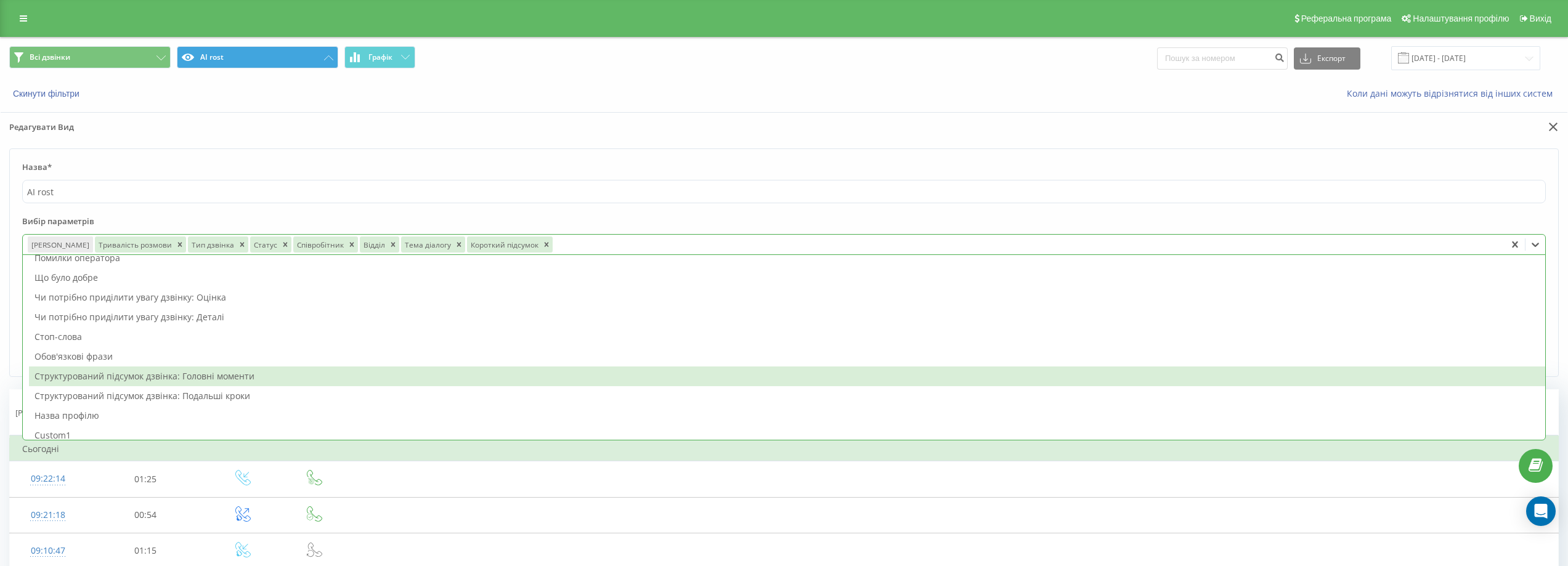
scroll to position [308, 0]
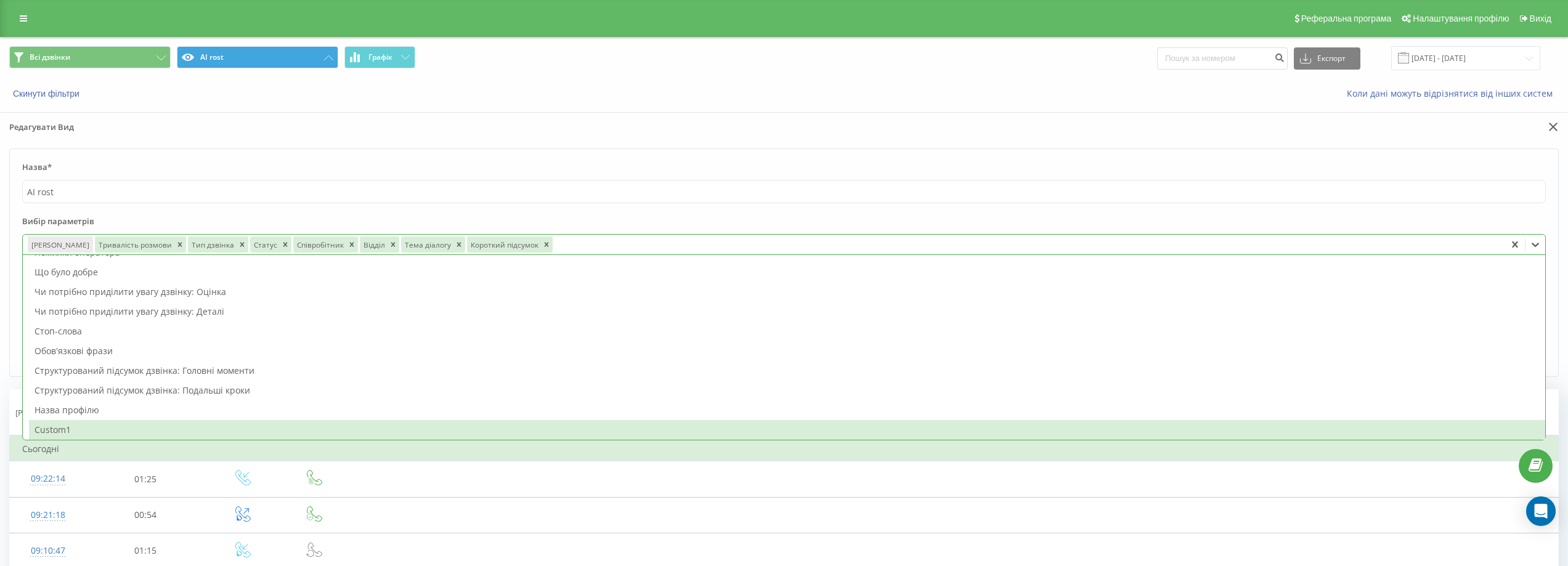
click at [95, 427] on div "Custom1" at bounding box center [787, 430] width 1516 height 20
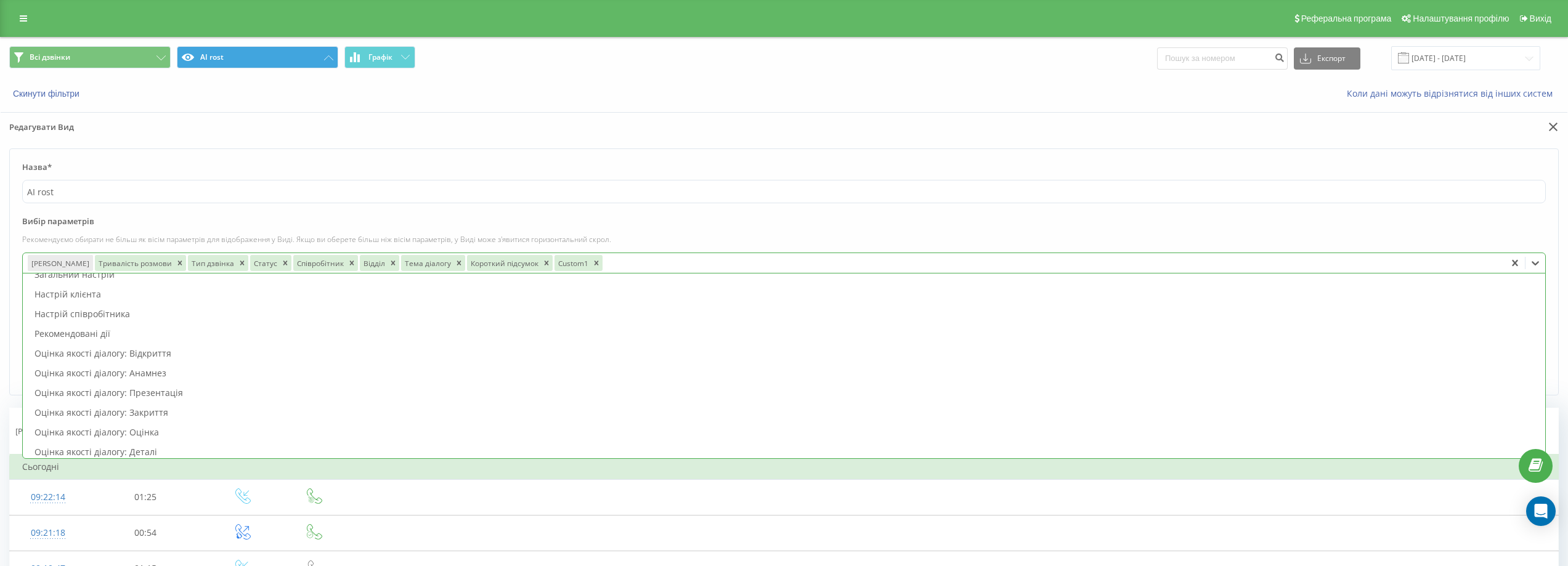
scroll to position [0, 0]
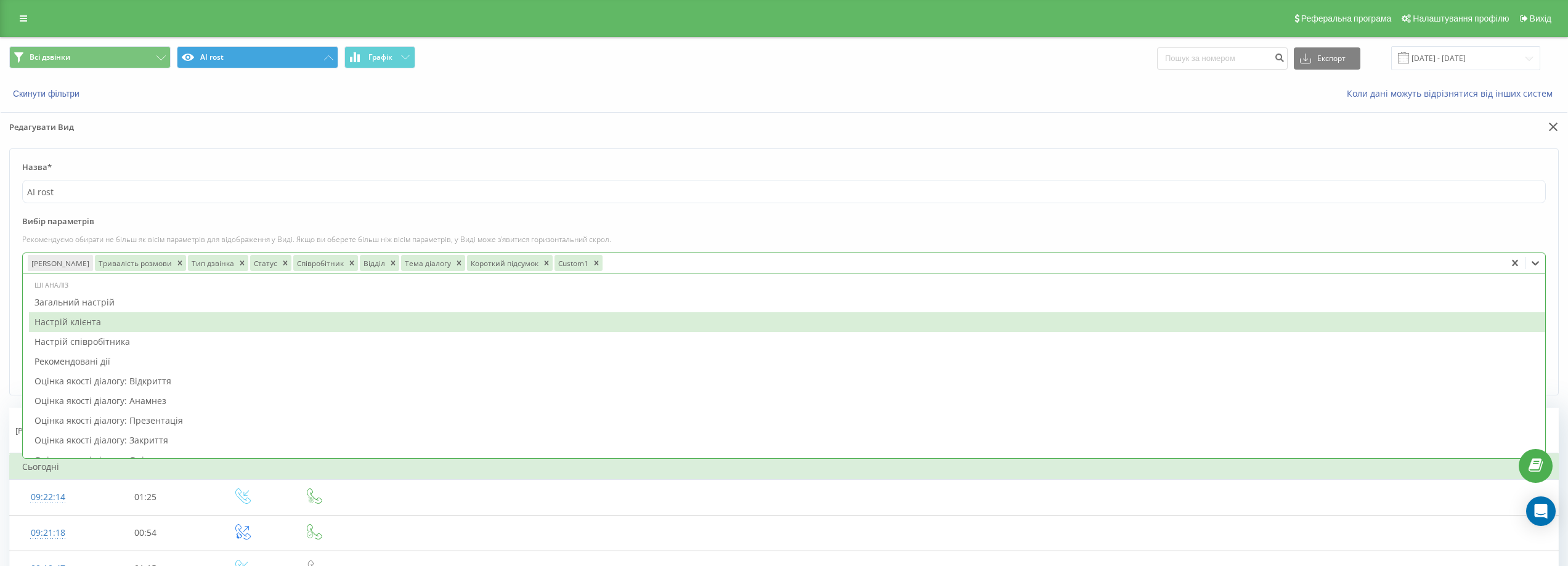
click at [116, 321] on div "Настрій клієнта" at bounding box center [787, 322] width 1516 height 20
click at [116, 326] on div "Настрій співробітника" at bounding box center [787, 322] width 1516 height 20
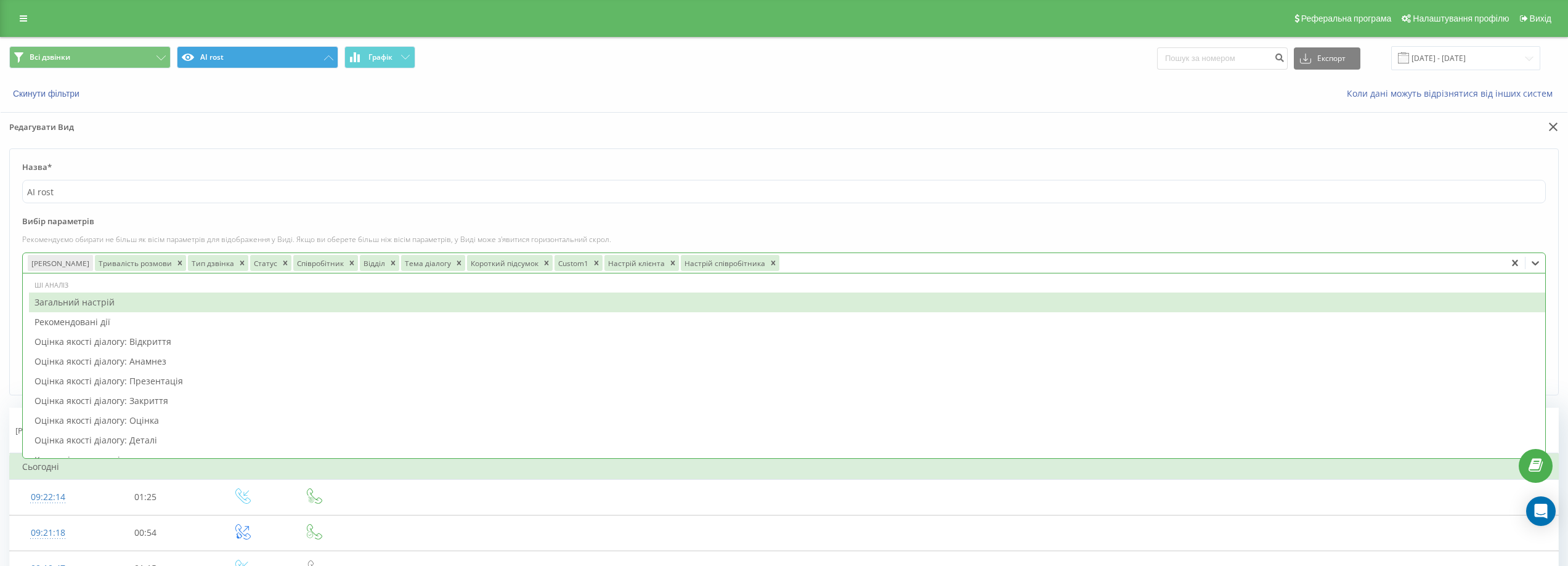
click at [108, 306] on div "Загальний настрій" at bounding box center [787, 303] width 1516 height 20
click at [944, 237] on p "Рекомендуємо обирати не більш як вісім параметрів для відображення у Виді. Якщо…" at bounding box center [784, 239] width 1523 height 11
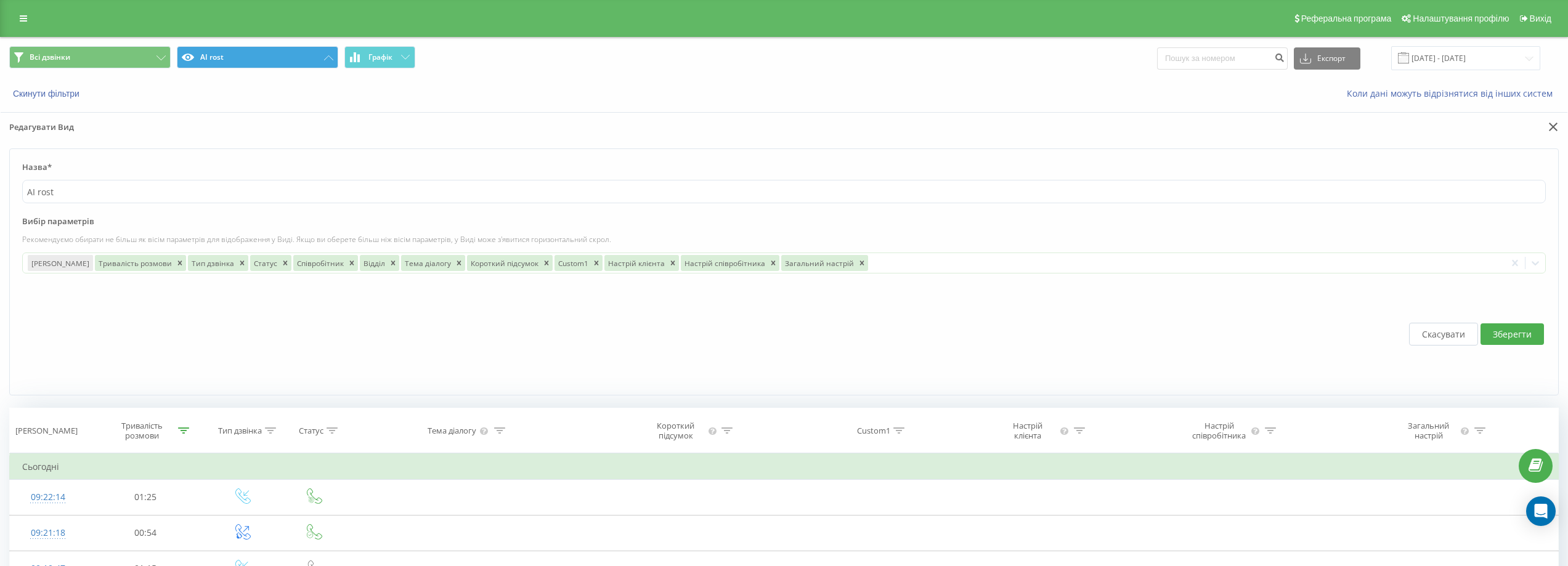
click at [1510, 330] on button "Зберегти" at bounding box center [1512, 334] width 63 height 22
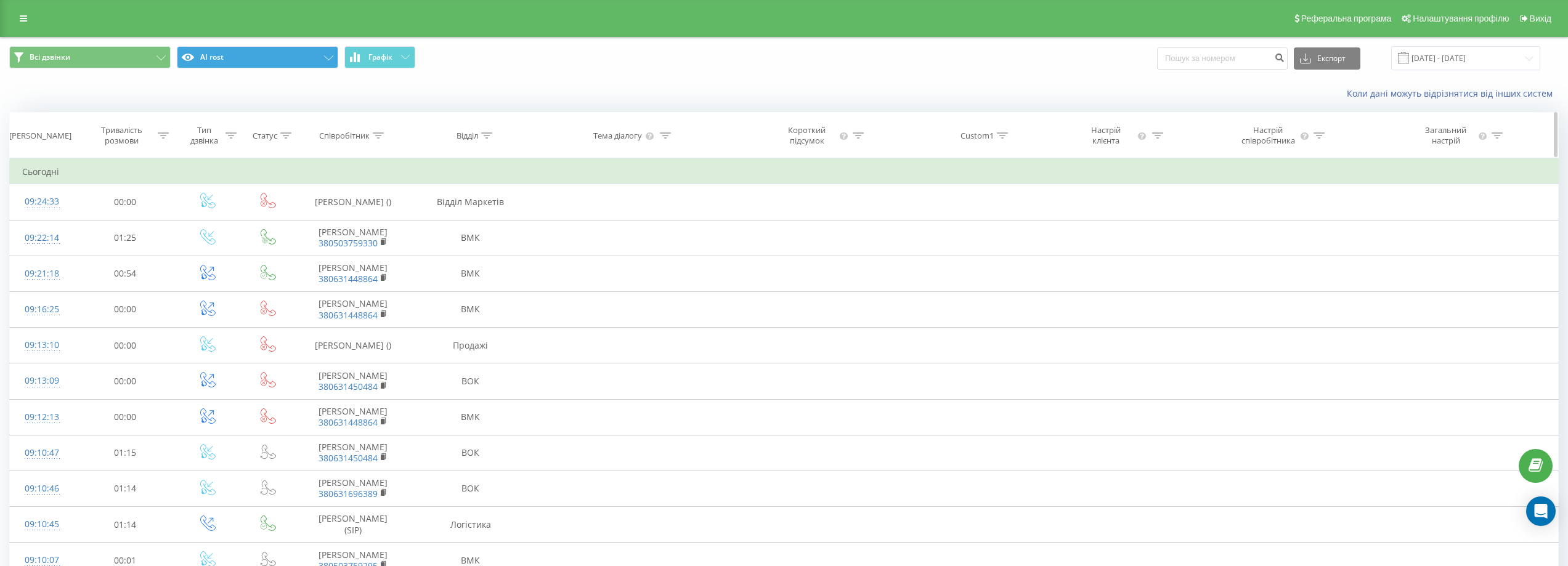
click at [162, 137] on icon at bounding box center [163, 136] width 11 height 6
click at [123, 196] on div at bounding box center [118, 195] width 87 height 12
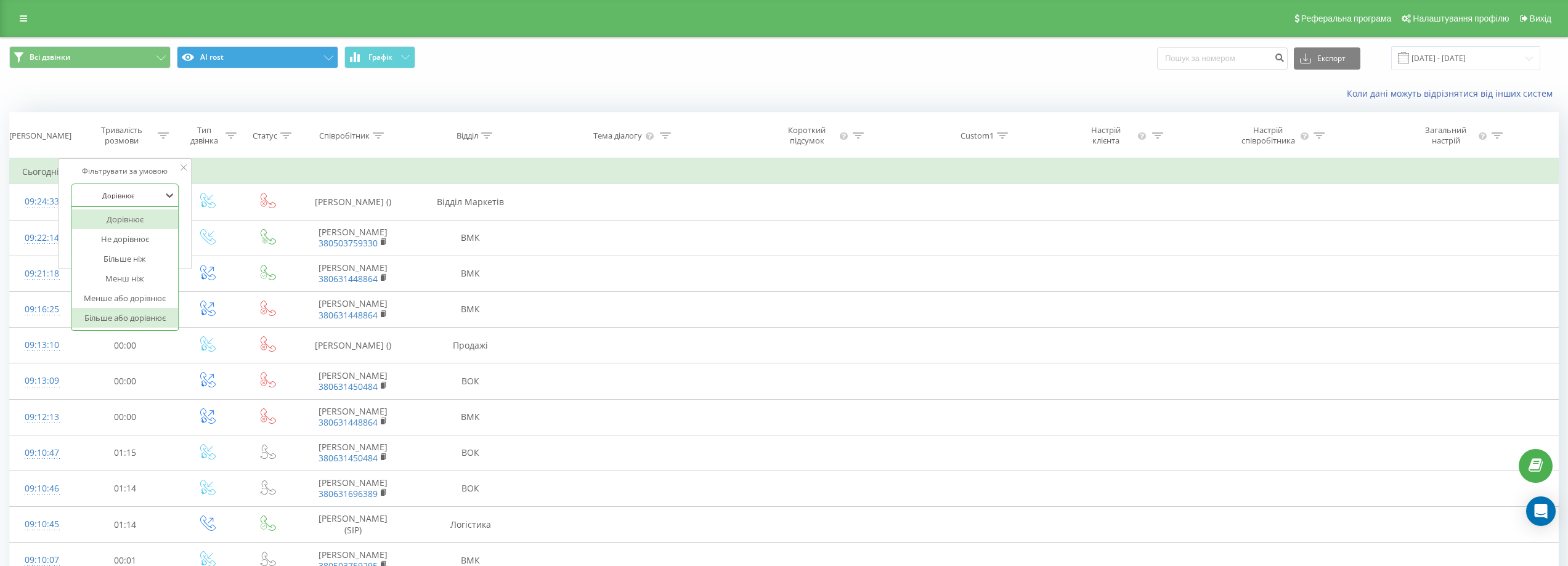
click at [131, 322] on div "Більше або дорівнює" at bounding box center [124, 318] width 107 height 20
click at [87, 225] on input "text" at bounding box center [124, 224] width 108 height 22
type input "00:10"
click at [167, 250] on span "OK" at bounding box center [151, 248] width 35 height 19
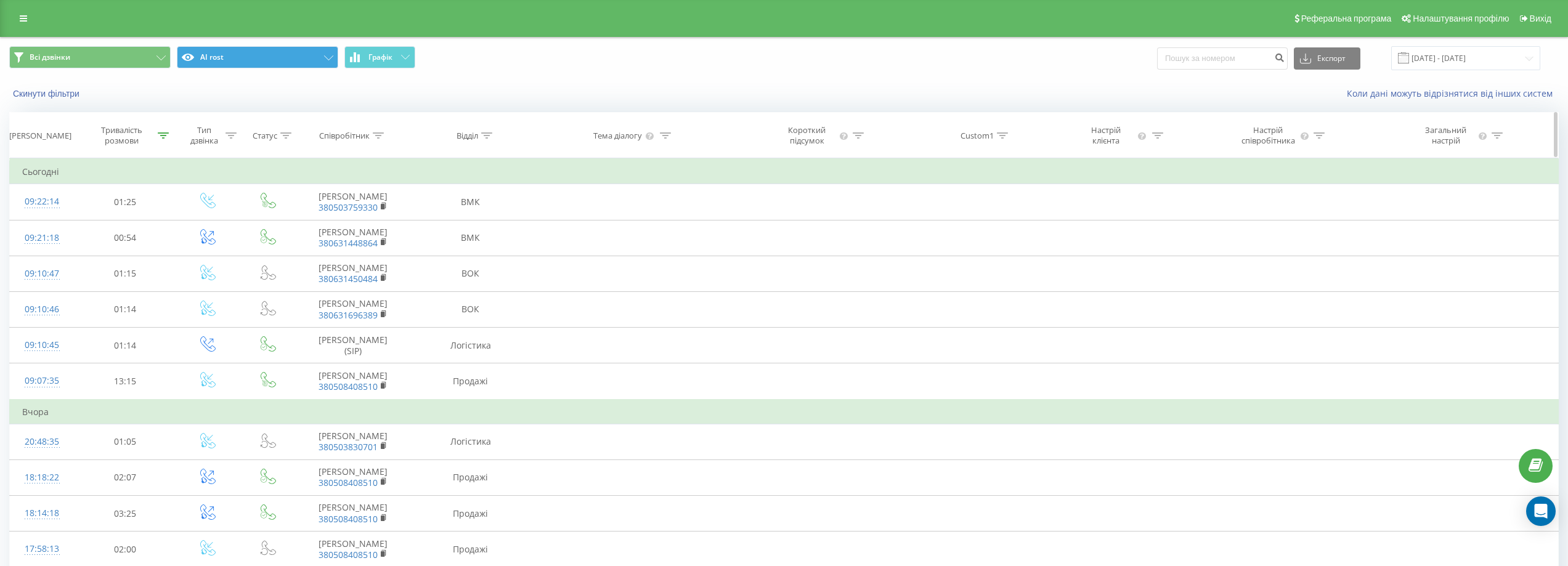
click at [488, 133] on icon at bounding box center [487, 136] width 11 height 6
click at [456, 198] on div "Select an operator" at bounding box center [463, 195] width 87 height 10
click at [466, 314] on div "Закінчується на" at bounding box center [470, 310] width 107 height 20
click at [467, 219] on input "text" at bounding box center [470, 224] width 108 height 22
type input "к"
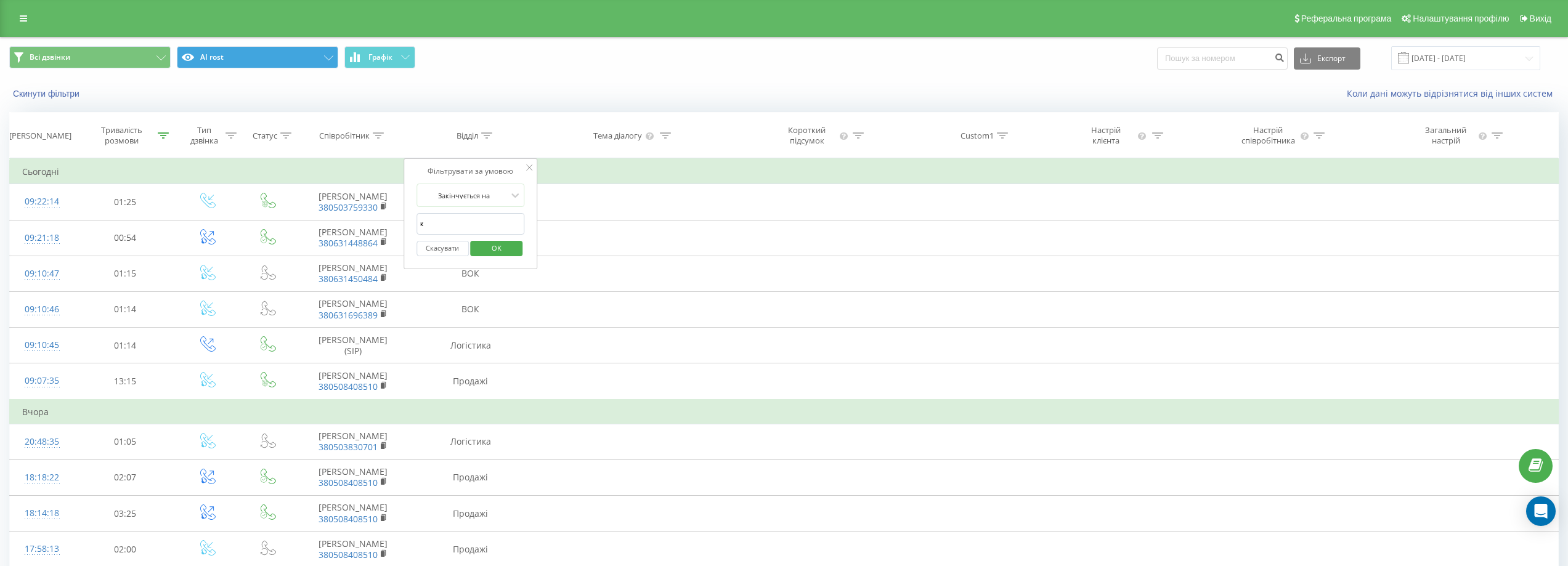
click at [422, 263] on div "Фільтрувати за умовою Закінчується на к Скасувати OK" at bounding box center [471, 214] width 134 height 111
click at [497, 246] on span "OK" at bounding box center [497, 248] width 35 height 19
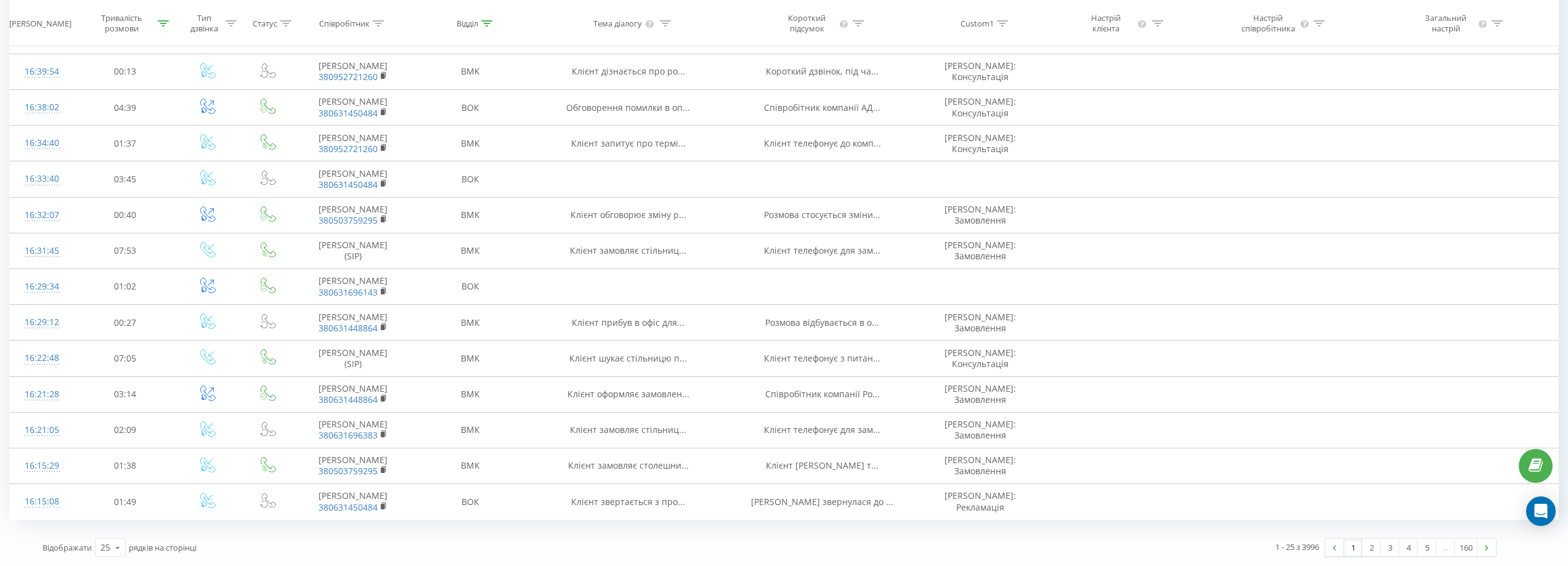
scroll to position [890, 0]
click at [111, 548] on icon at bounding box center [118, 547] width 19 height 24
click at [114, 512] on div "50" at bounding box center [110, 512] width 30 height 18
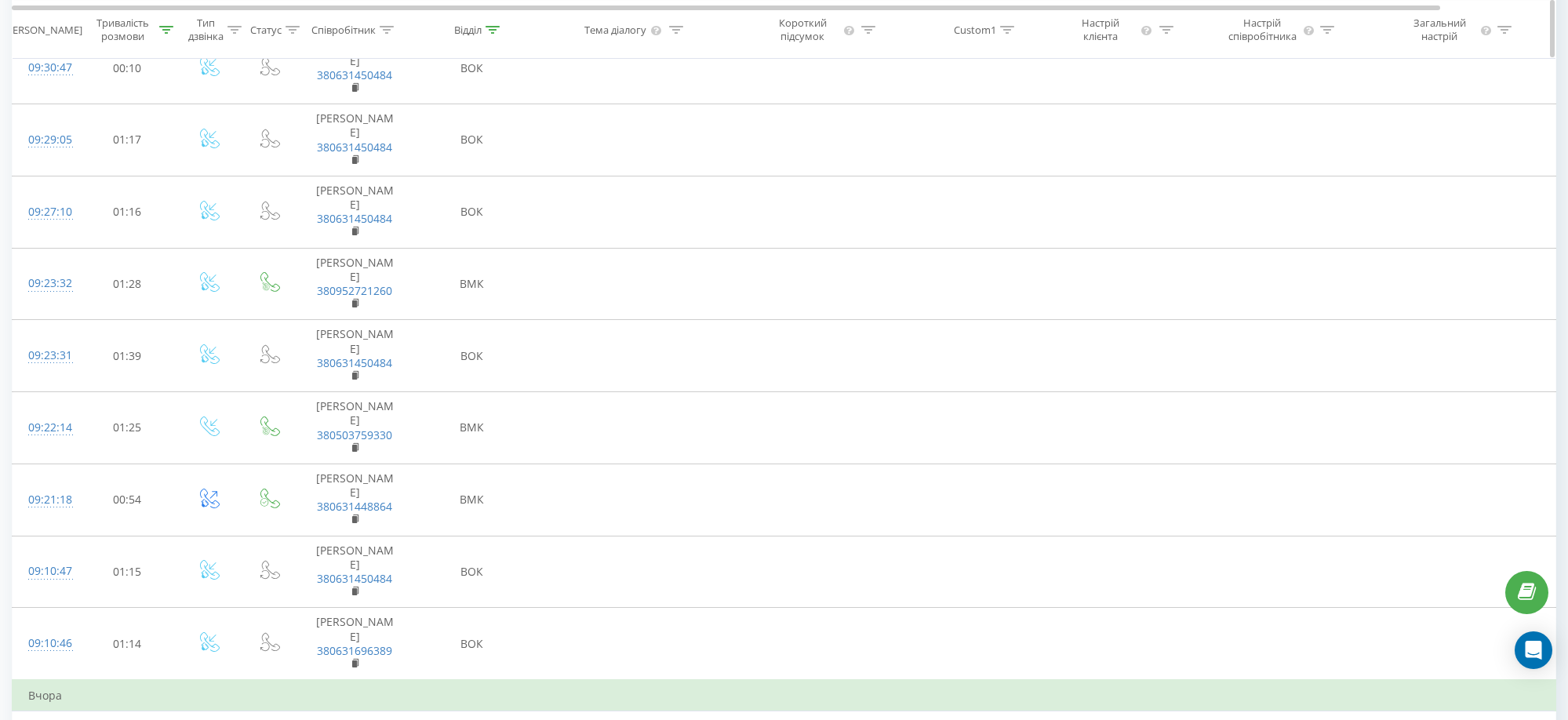
scroll to position [188, 0]
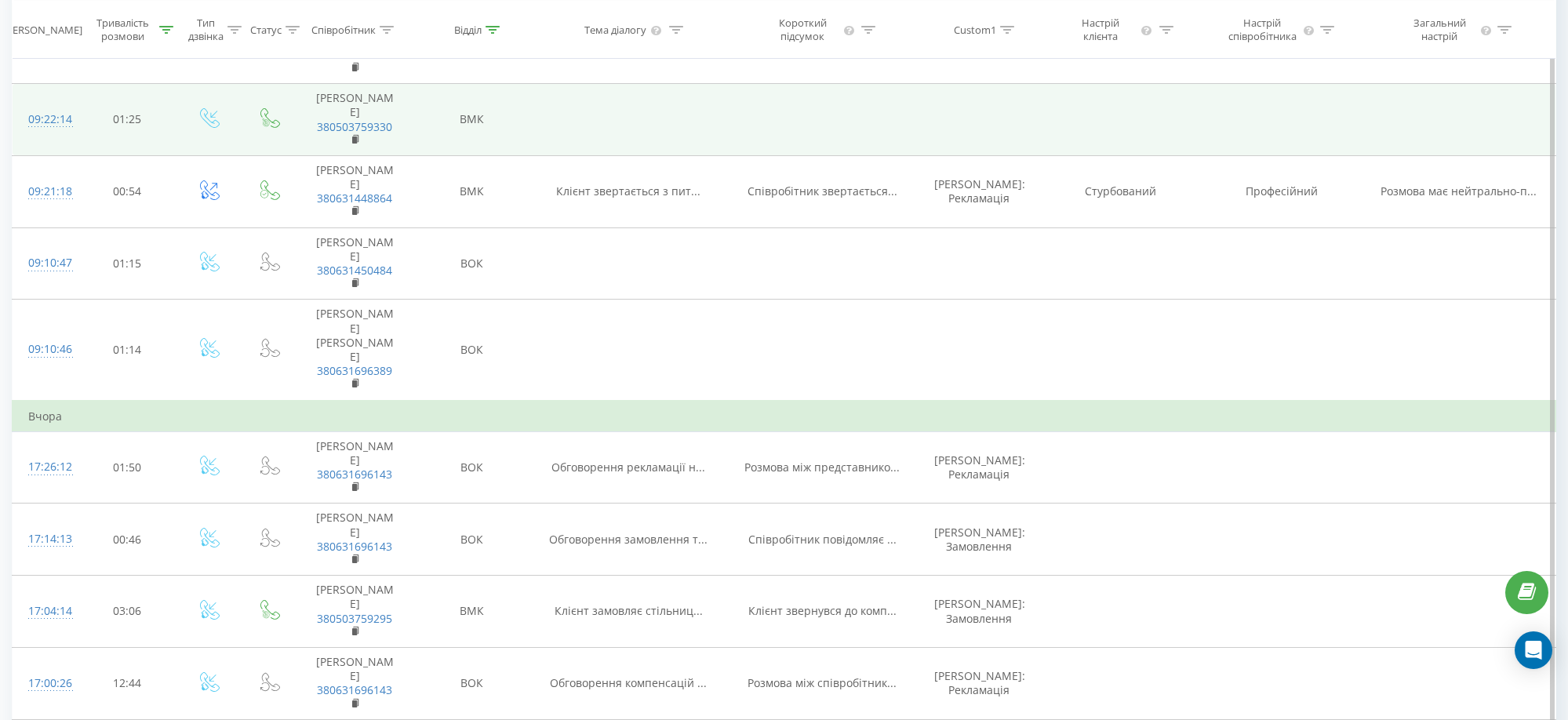
scroll to position [471, 0]
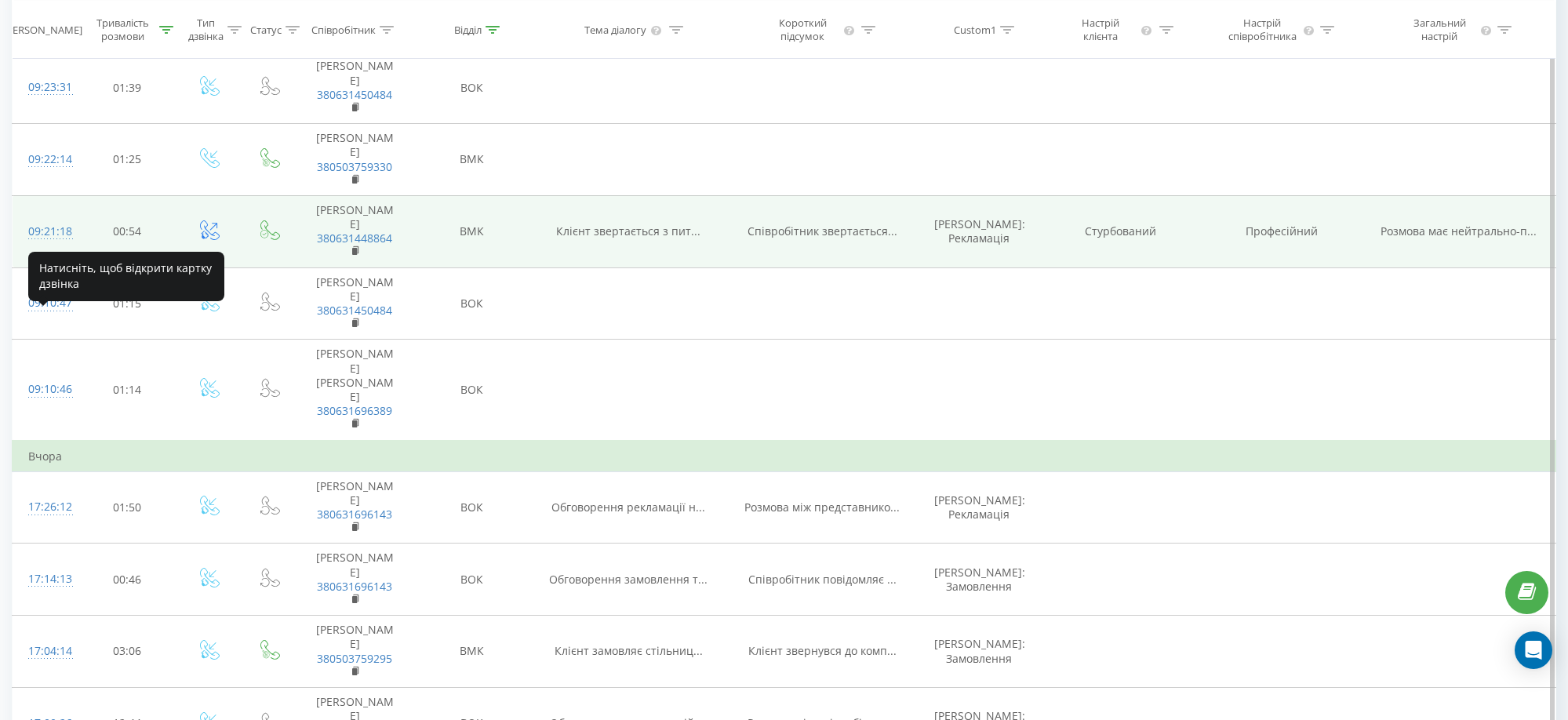
click at [30, 247] on div "09:21:18" at bounding box center [45, 232] width 33 height 31
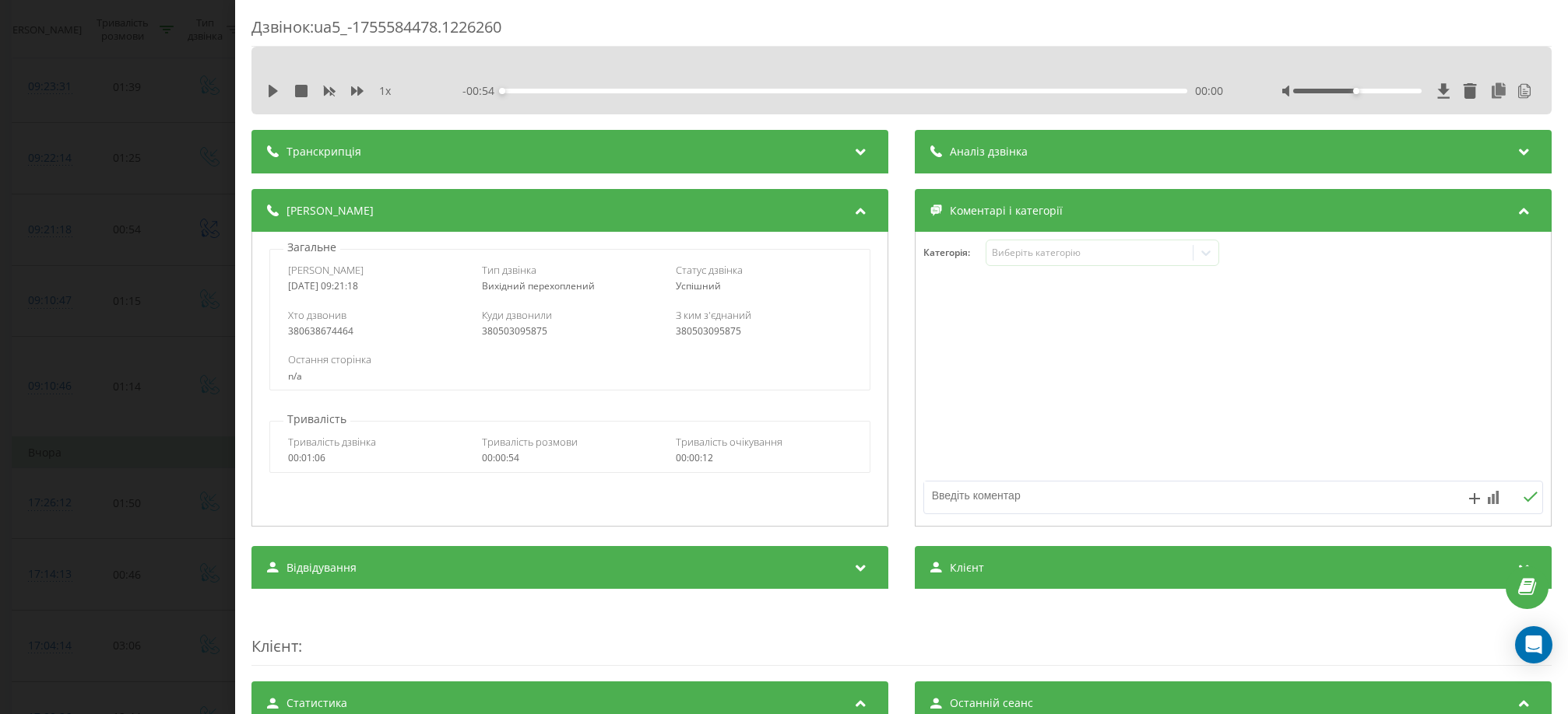
click at [537, 332] on div "380503095875" at bounding box center [570, 332] width 176 height 11
copy div "380503095875"
click at [74, 432] on div "Дзвінок : ua5_-1755584478.1226260 1 x - 00:54 00:00 00:00 Транскрипція 00:00 Ал…" at bounding box center [784, 357] width 1568 height 714
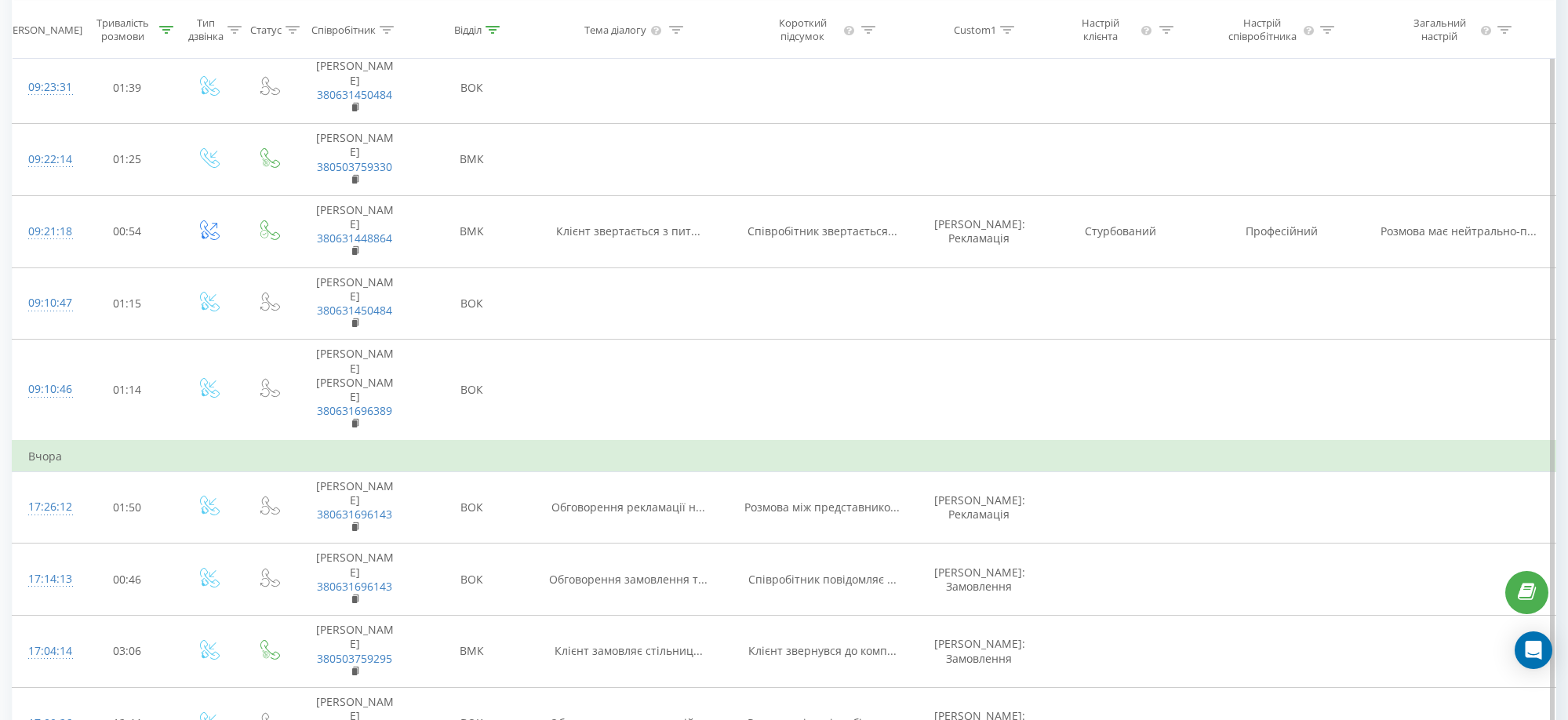
click at [996, 52] on td at bounding box center [978, 16] width 121 height 73
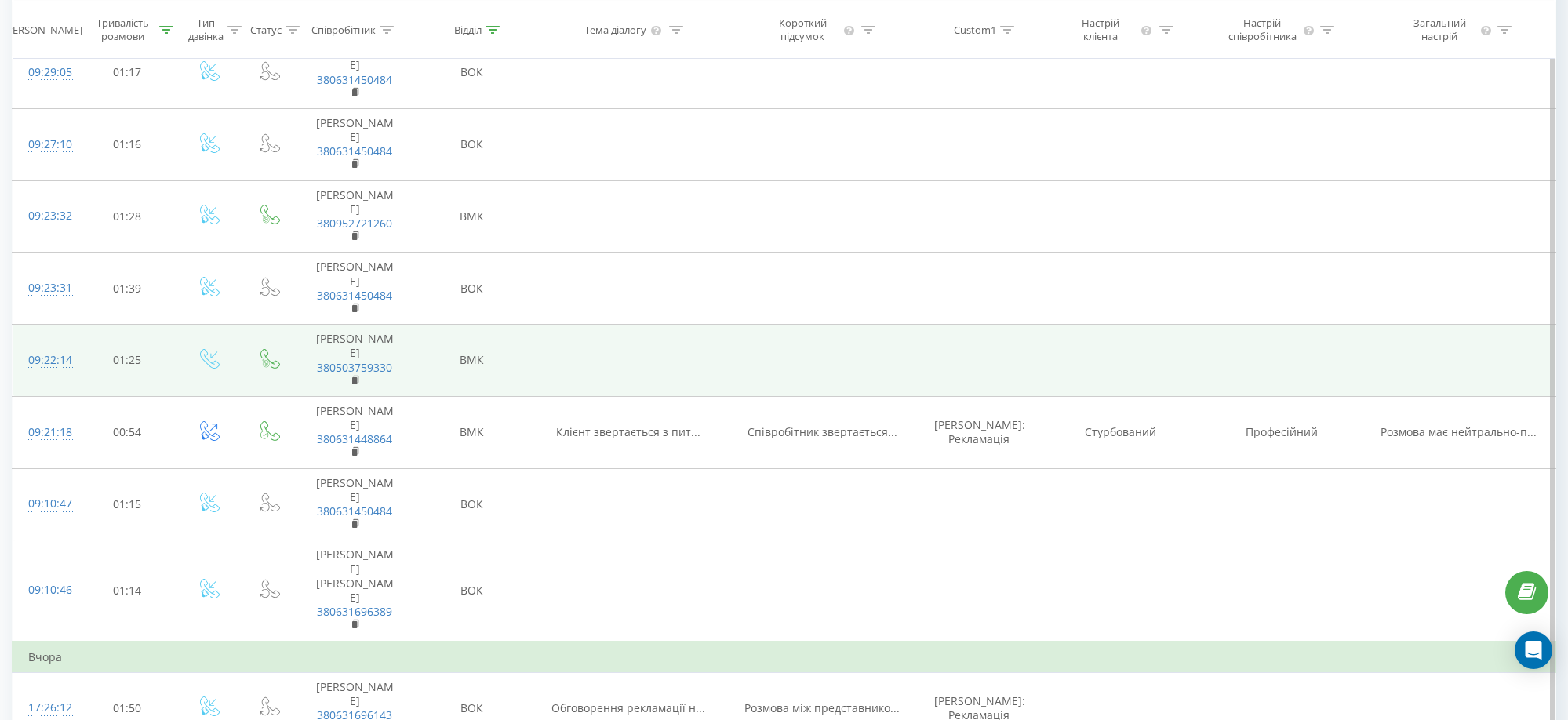
scroll to position [314, 0]
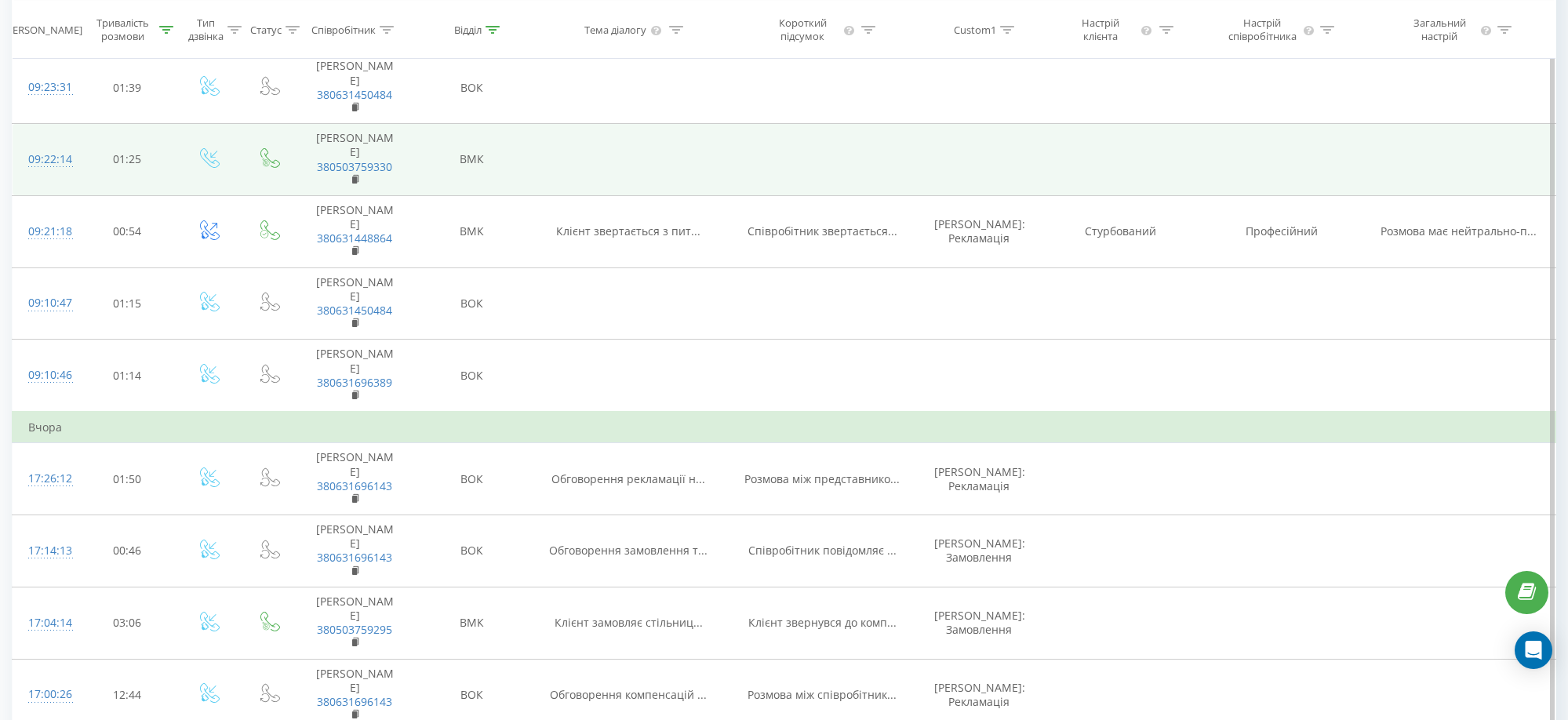
scroll to position [392, 0]
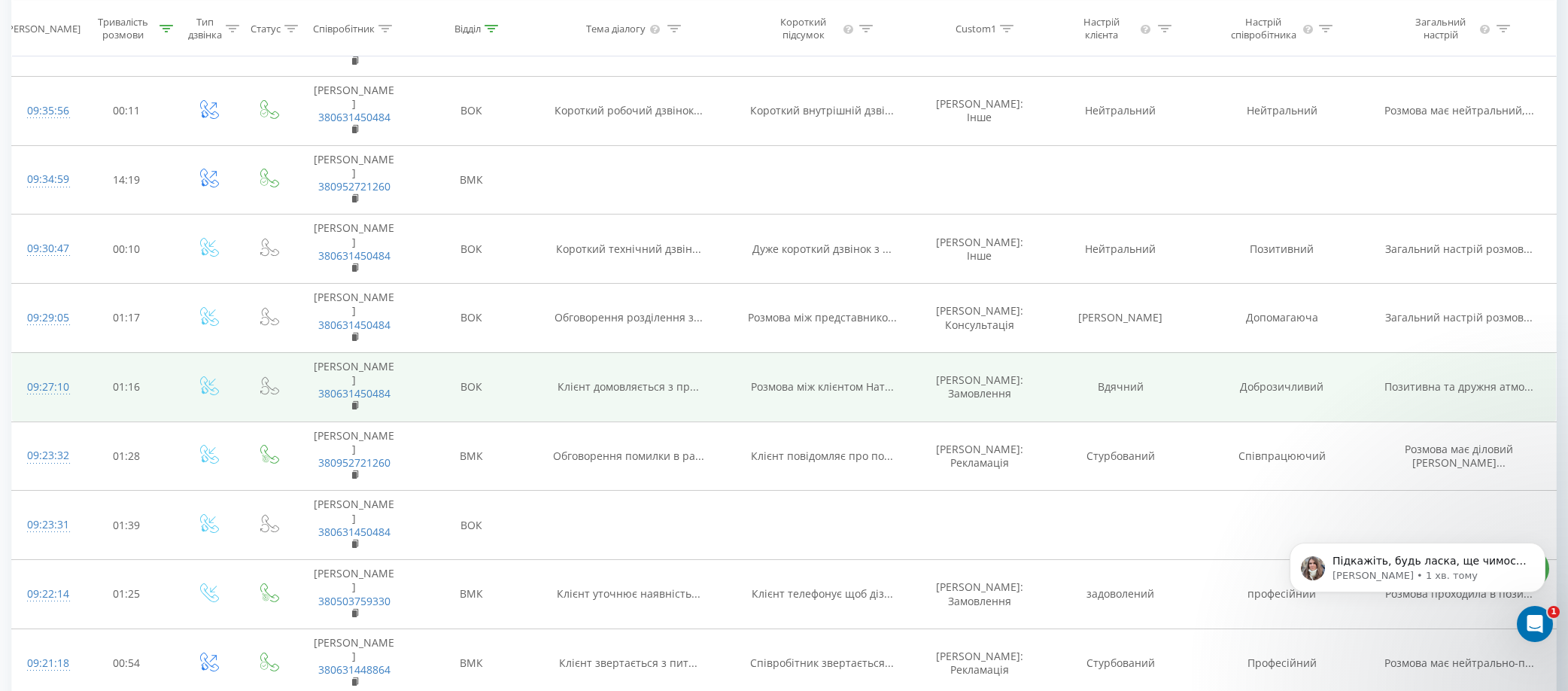
scroll to position [376, 0]
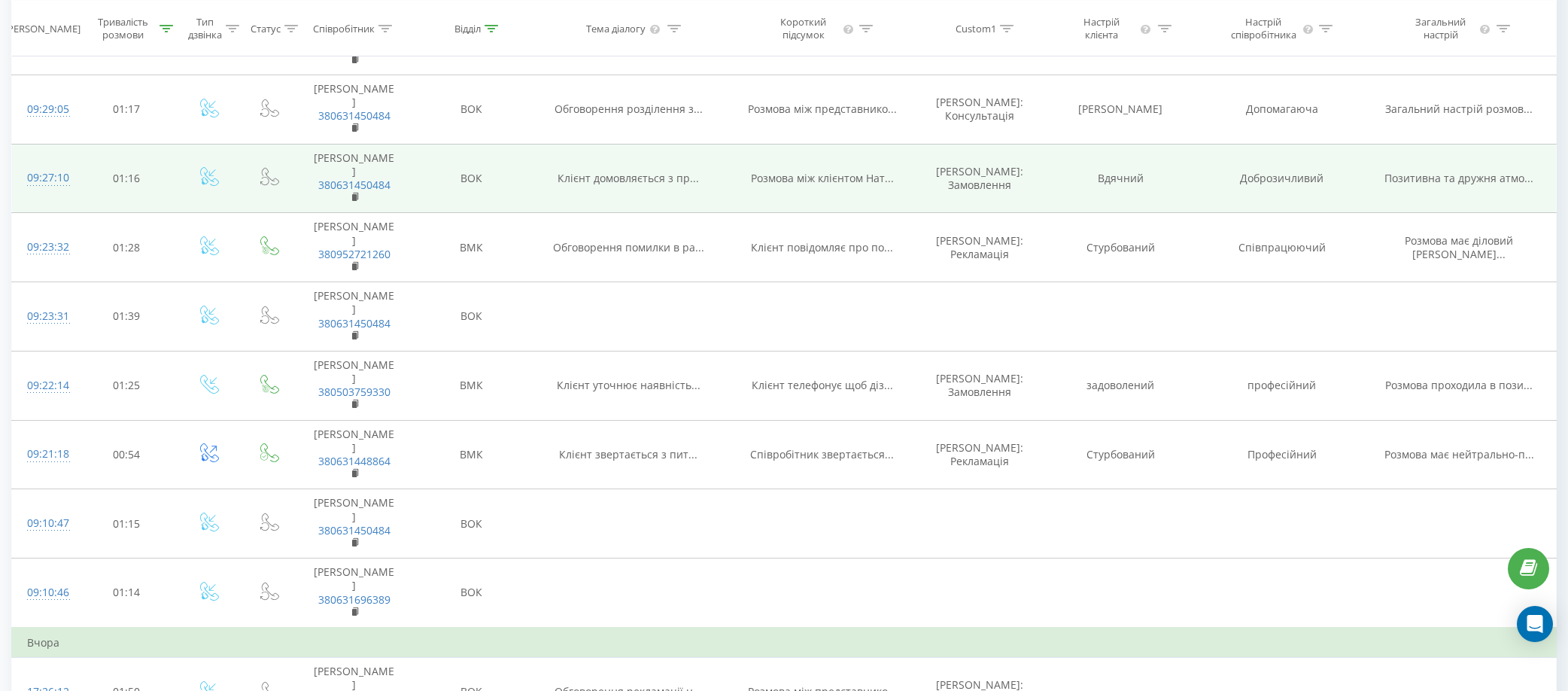
scroll to position [602, 0]
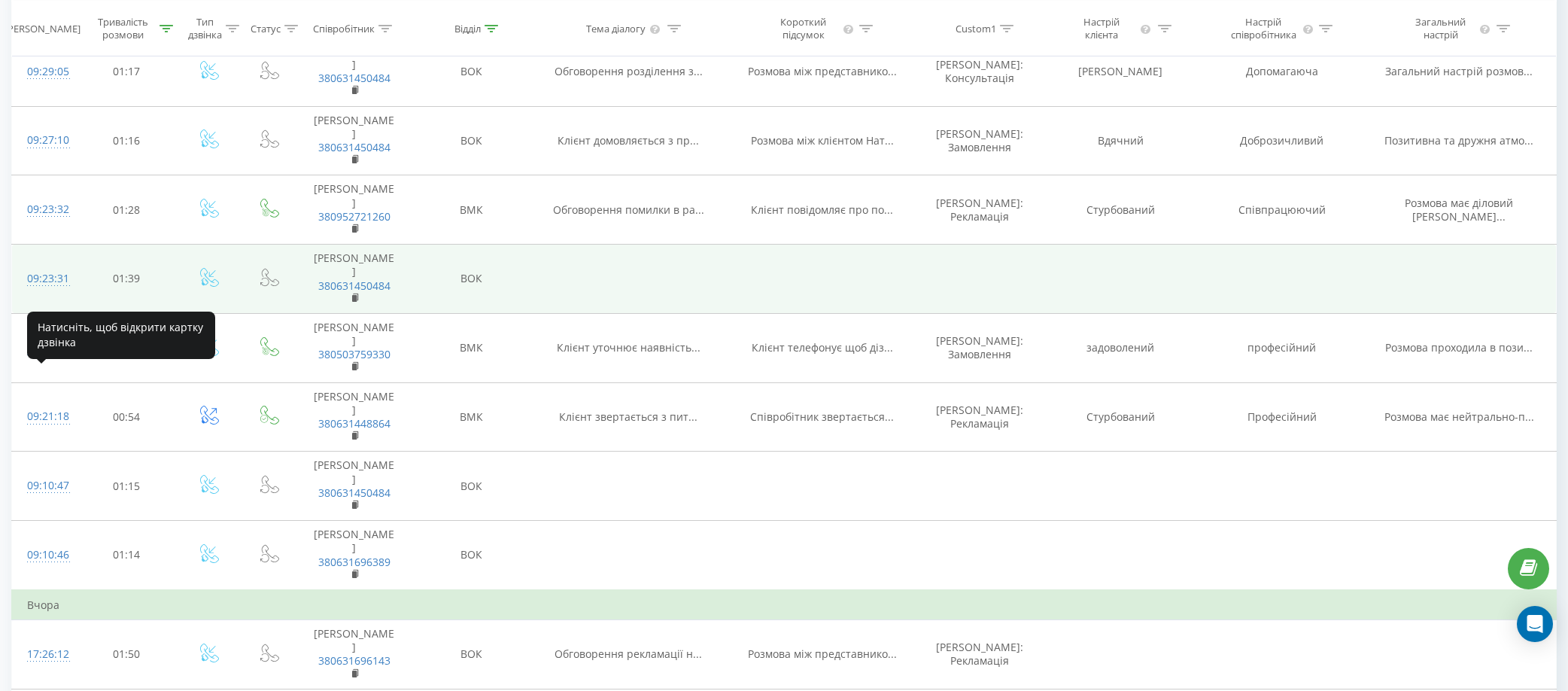
click at [30, 294] on div "09:23:31" at bounding box center [44, 279] width 34 height 30
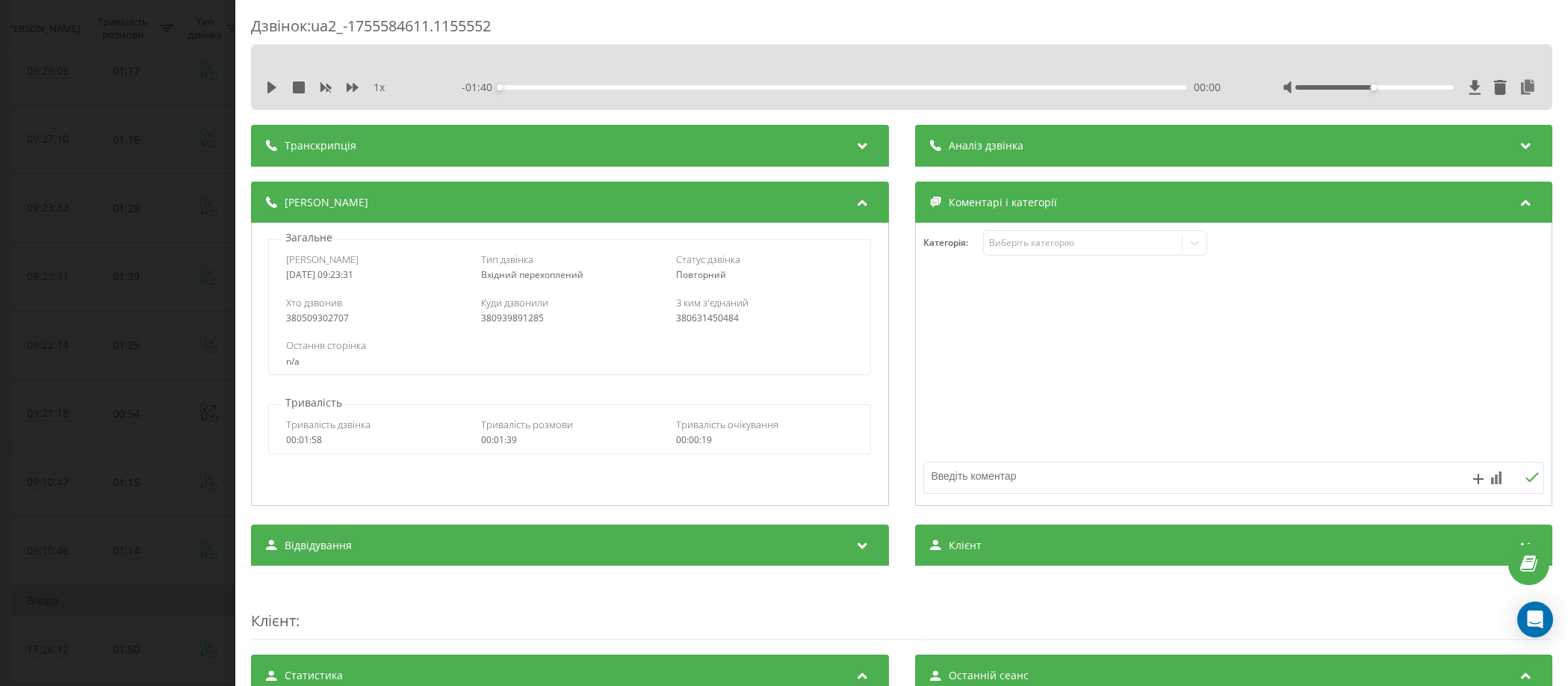
click at [317, 316] on div "380509302707" at bounding box center [375, 319] width 177 height 11
click at [317, 315] on div "380509302707" at bounding box center [375, 319] width 177 height 11
copy div "380509302707"
click at [180, 96] on div "Дзвінок : ua2_-1755584611.1155552 1 x - 01:40 00:00 00:00 Транскрипція Для AI-а…" at bounding box center [784, 343] width 1568 height 686
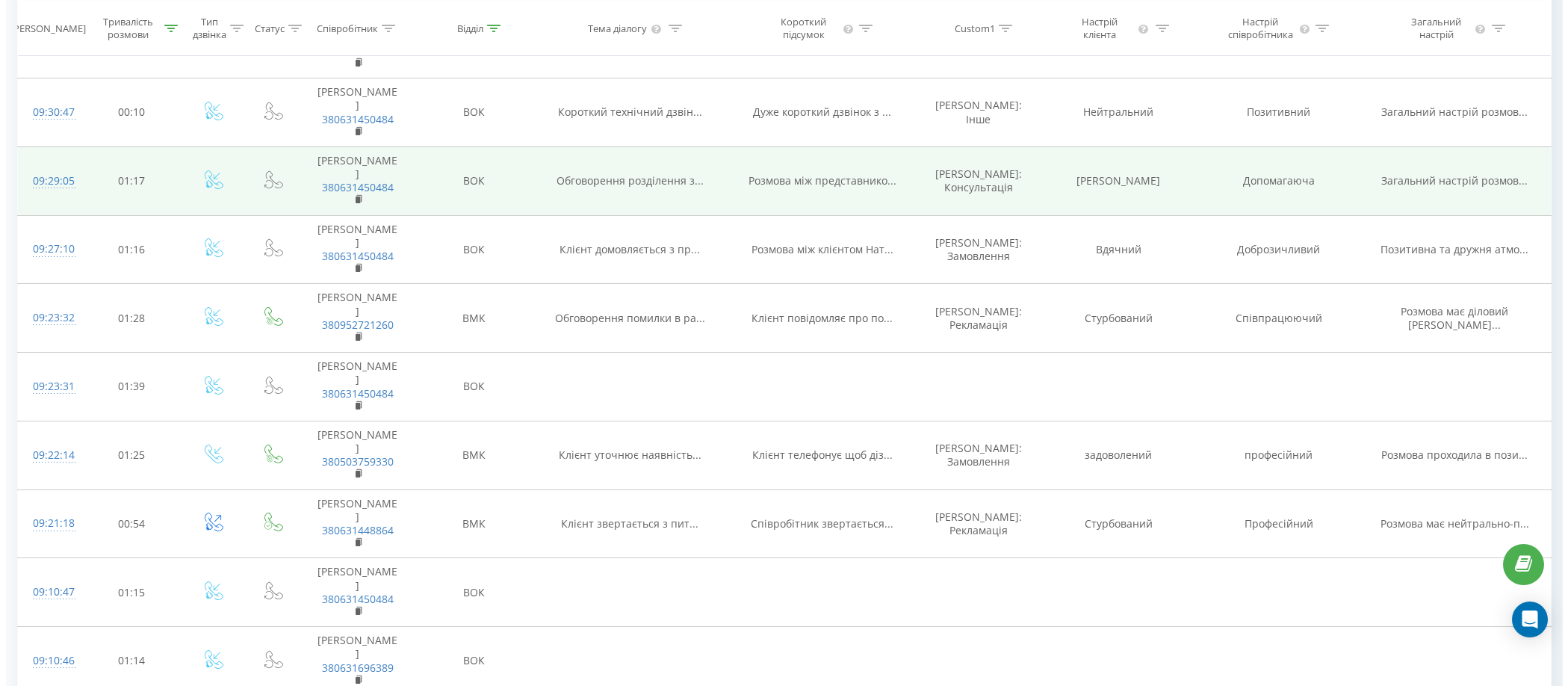
scroll to position [373, 0]
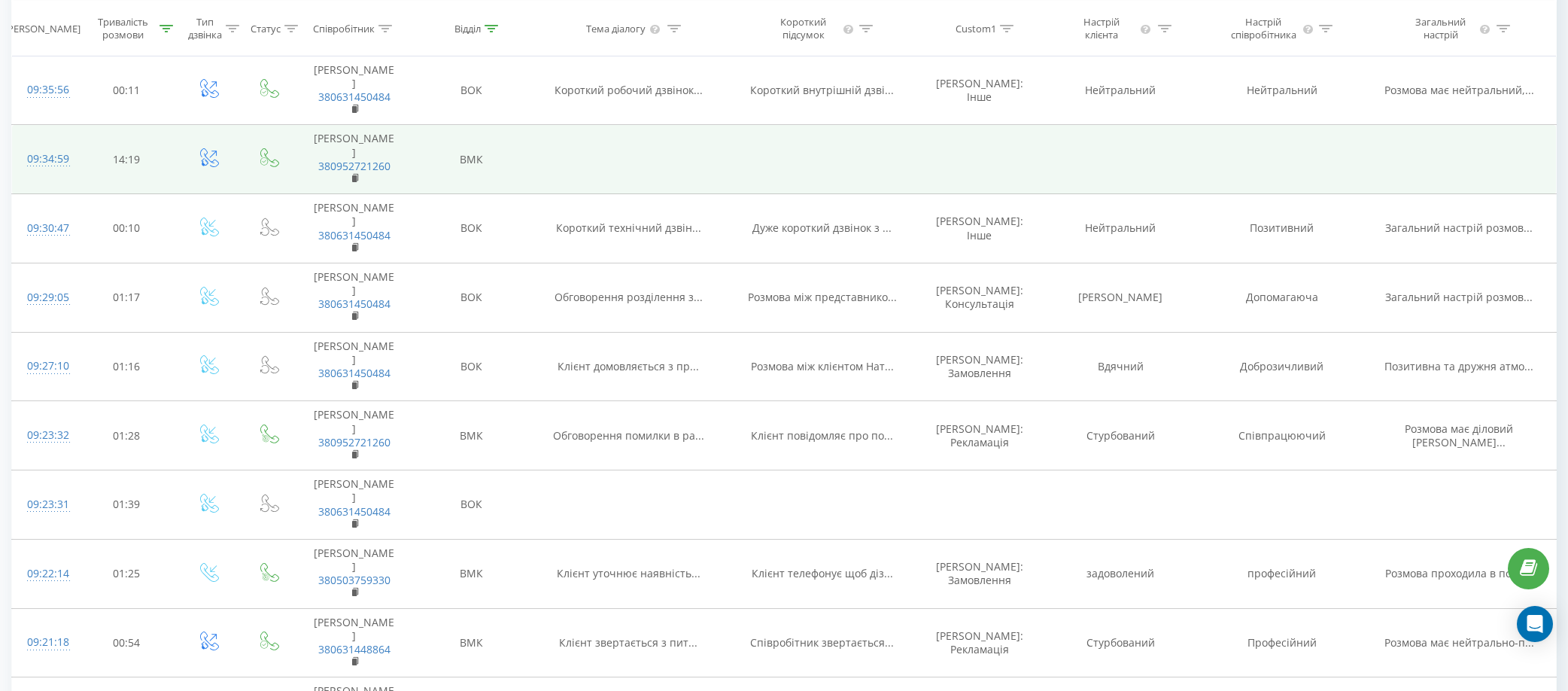
click at [51, 174] on div "09:34:59" at bounding box center [44, 159] width 34 height 30
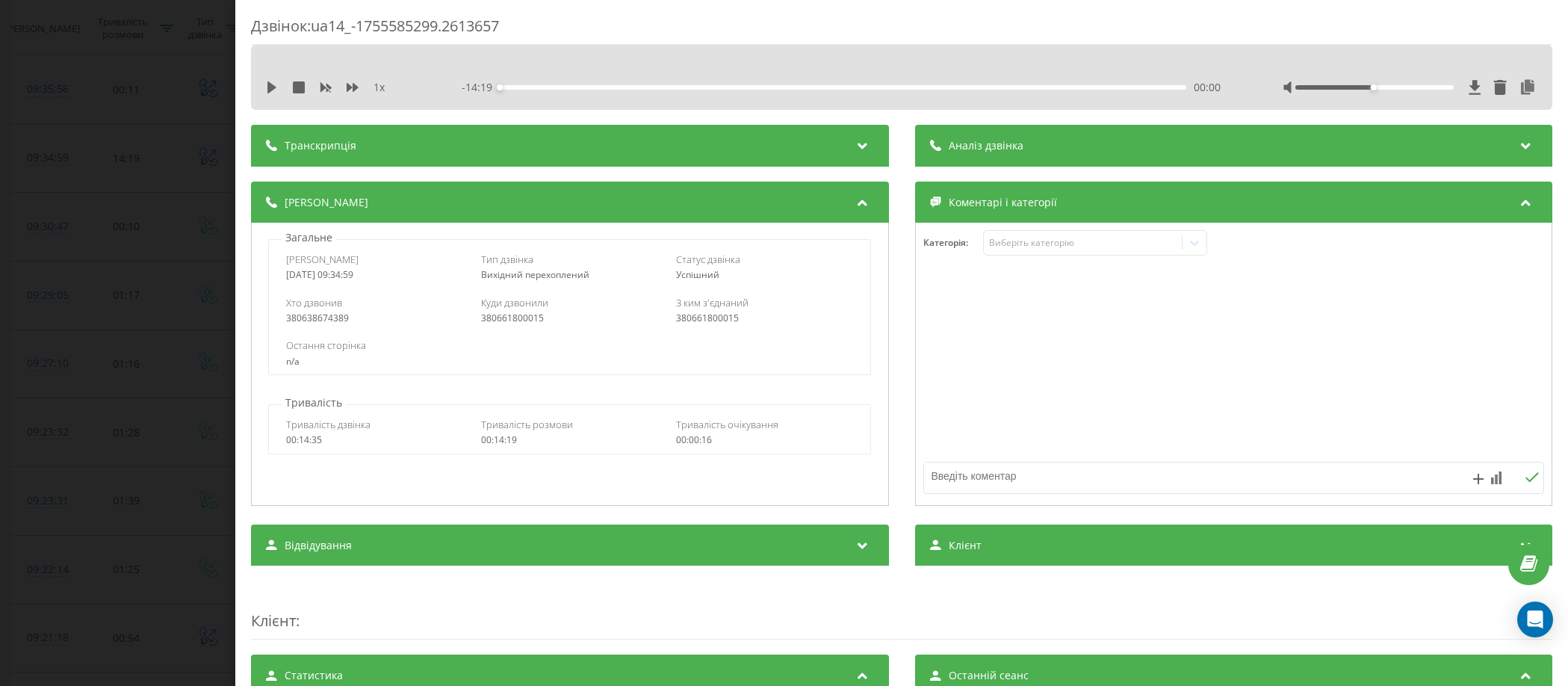
click at [529, 317] on div "380661800015" at bounding box center [570, 319] width 177 height 11
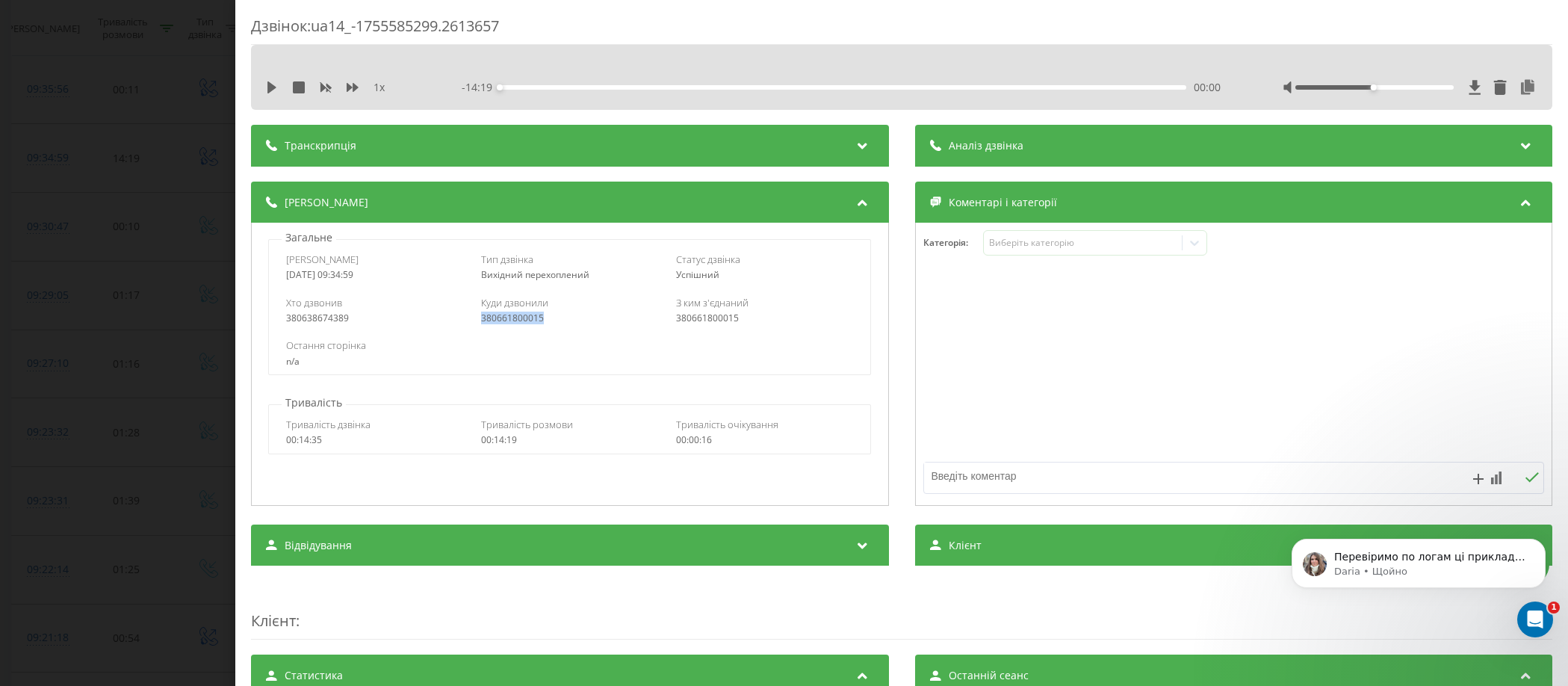
copy div "380661800015"
click at [155, 133] on div "Дзвінок : ua14_-1755585299.2613657 1 x - 14:19 00:00 00:00 Транскрипція Для AI-…" at bounding box center [784, 343] width 1568 height 686
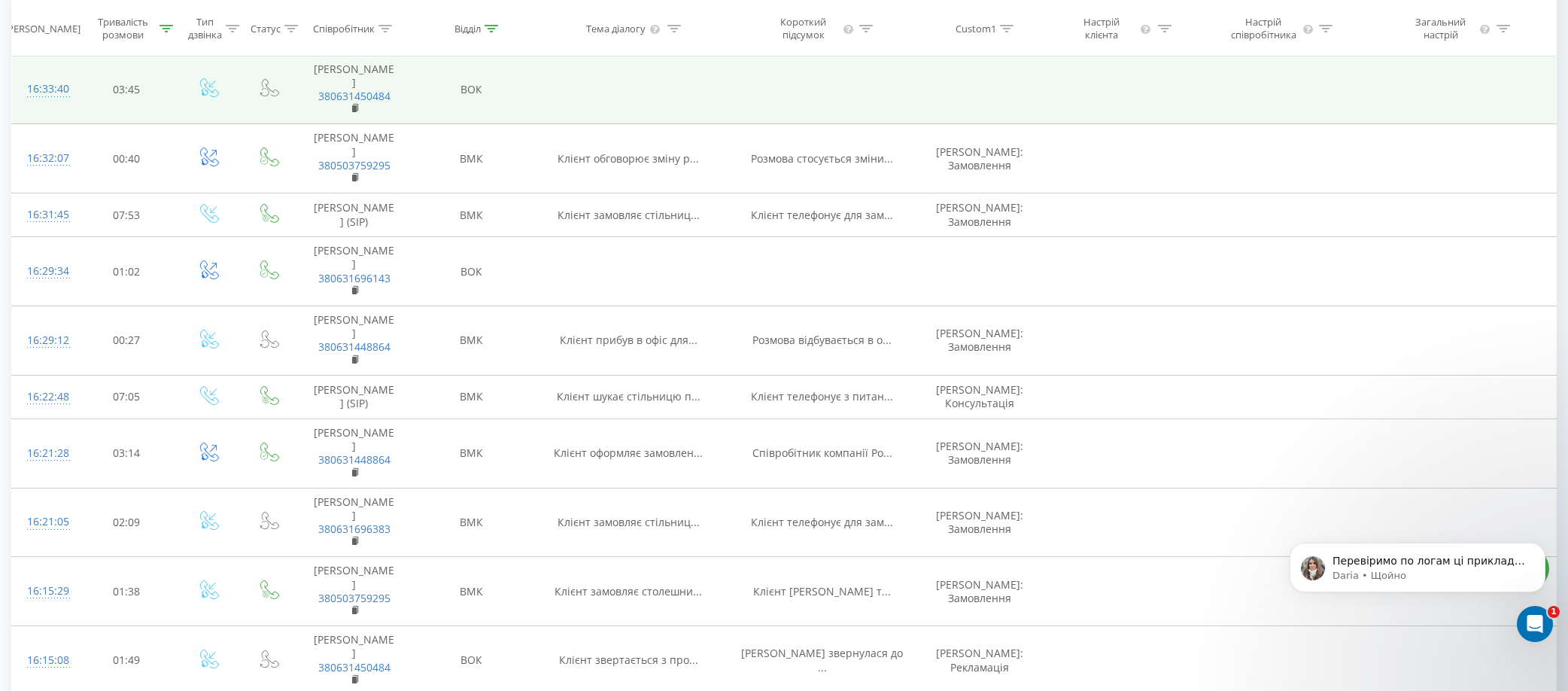
scroll to position [1882, 0]
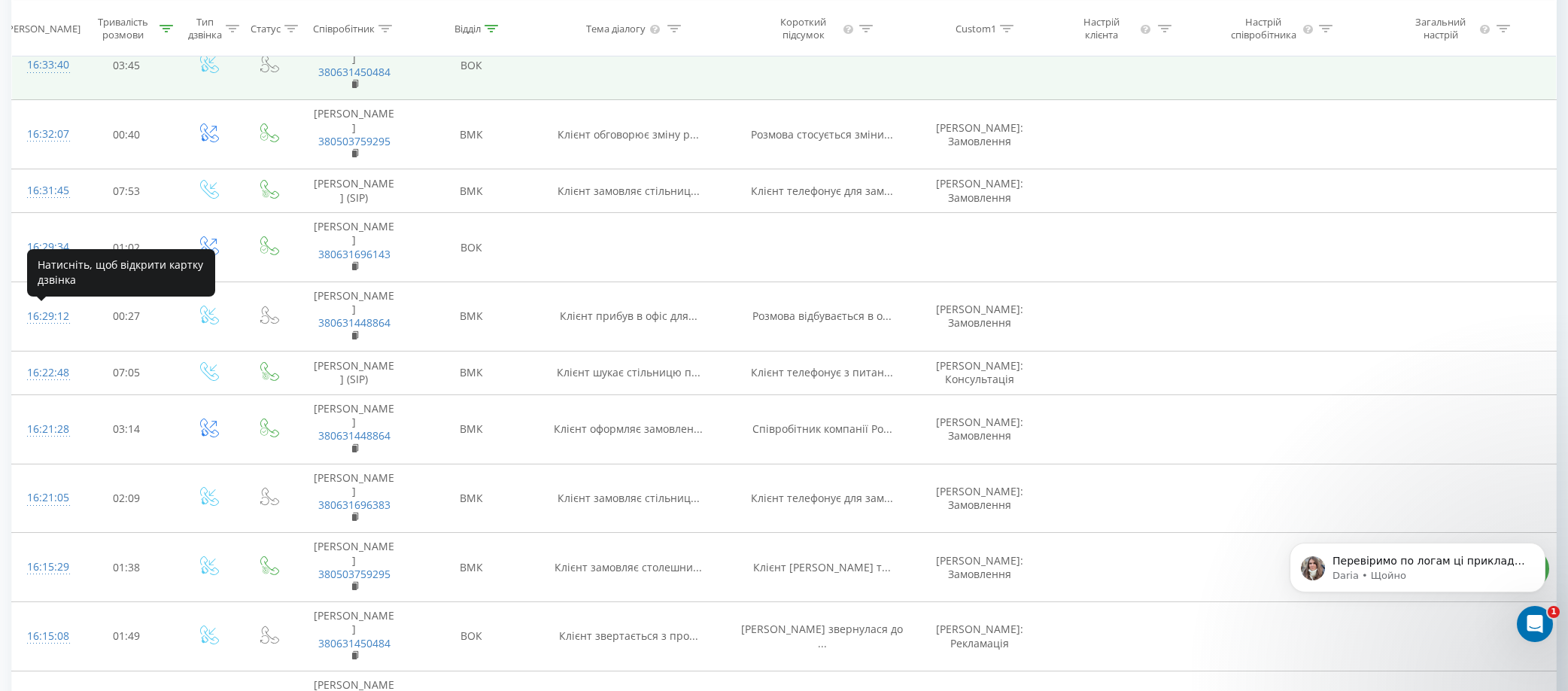
click at [61, 79] on div "16:33:40" at bounding box center [44, 65] width 34 height 30
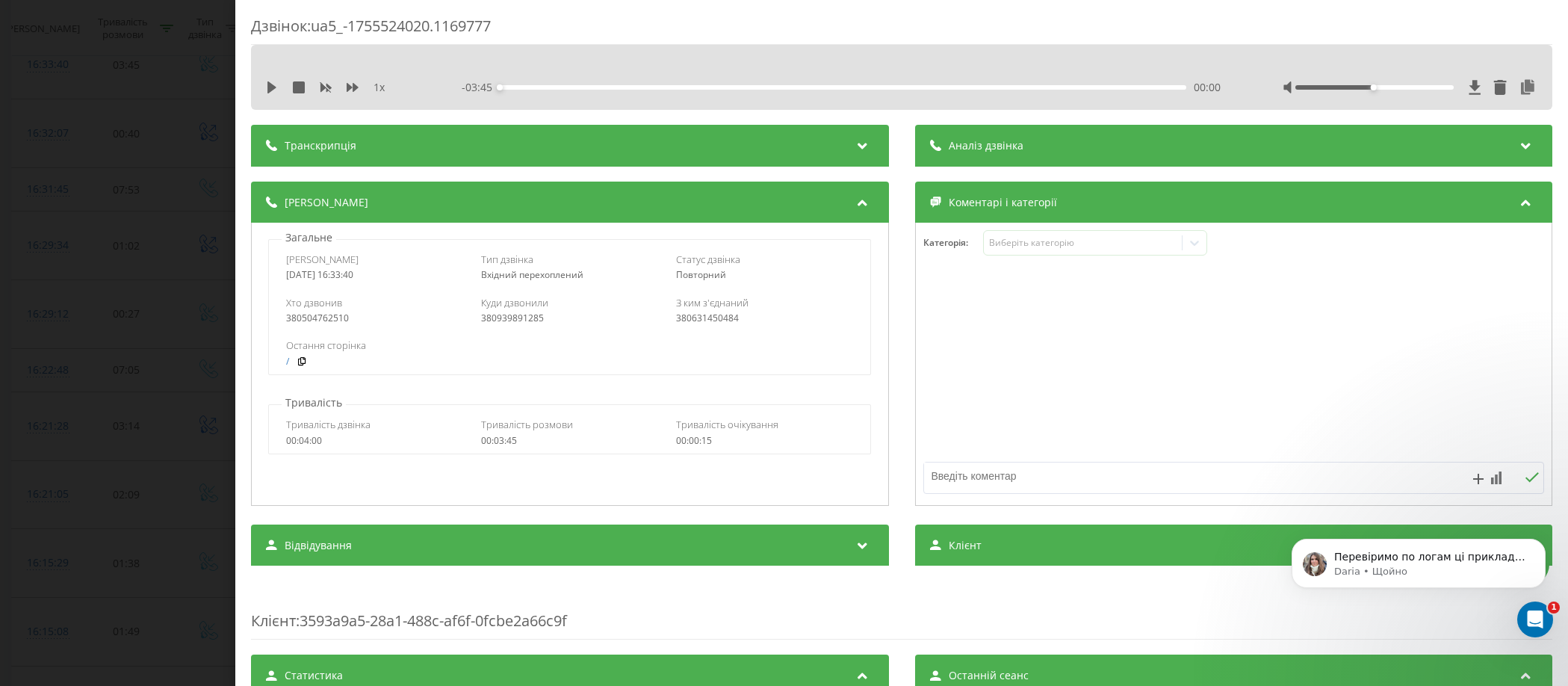
click at [337, 319] on div "380504762510" at bounding box center [375, 319] width 177 height 11
click at [337, 318] on div "380504762510" at bounding box center [375, 319] width 177 height 11
copy div "380504762510"
click at [102, 128] on div "Дзвінок : ua5_-1755524020.1169777 1 x - 03:45 00:00 00:00 Транскрипція Для AI-а…" at bounding box center [784, 343] width 1568 height 686
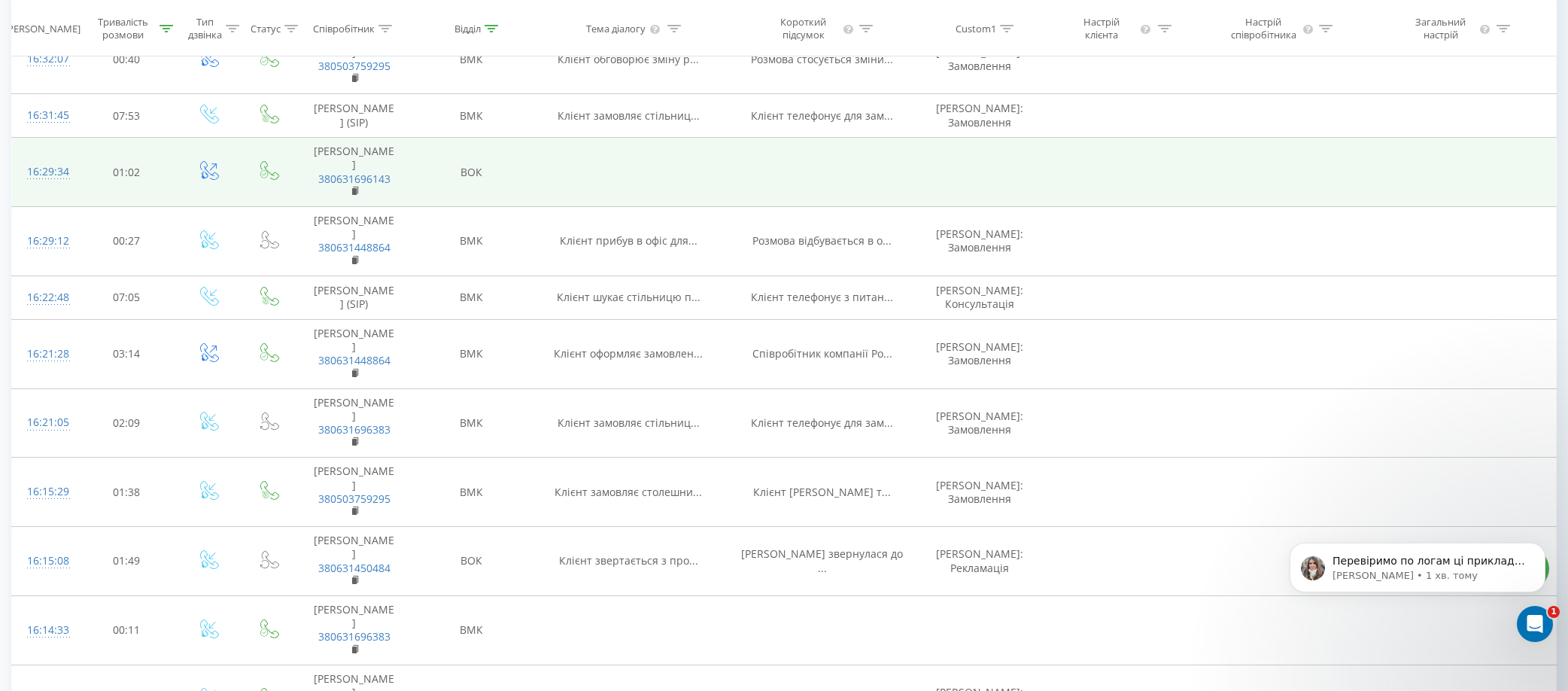
scroll to position [2033, 0]
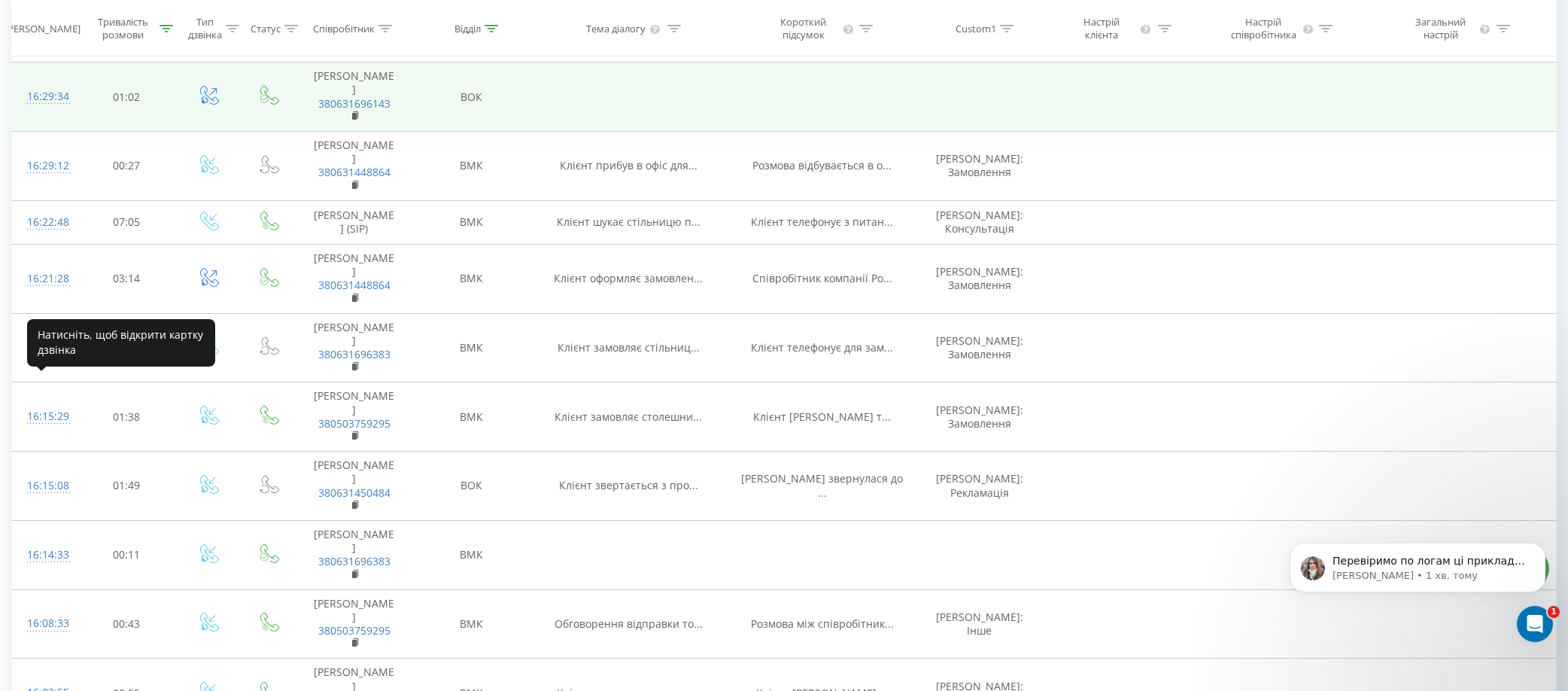
click at [49, 111] on div "16:29:34" at bounding box center [44, 96] width 34 height 30
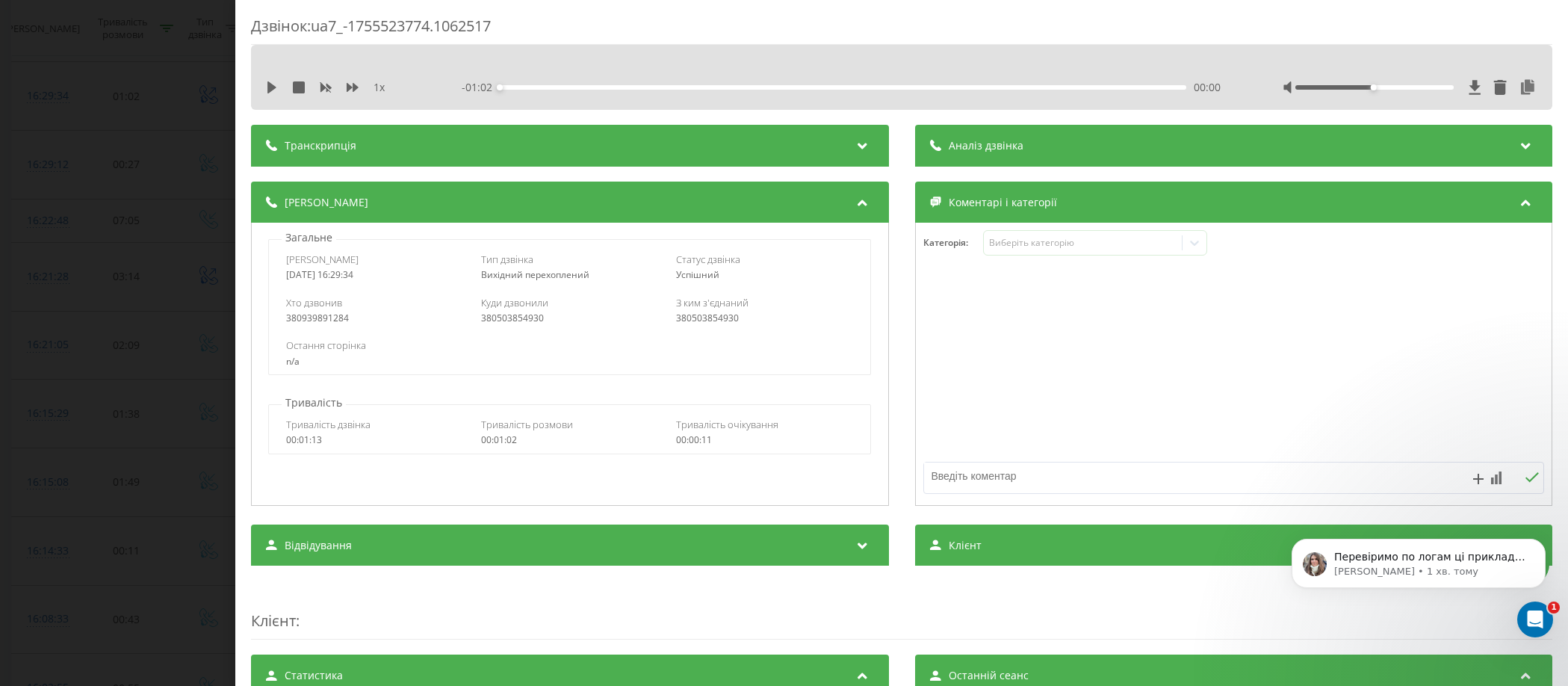
click at [517, 316] on div "380503854930" at bounding box center [570, 319] width 177 height 11
copy div "380503854930"
click at [170, 165] on div "Дзвінок : ua7_-1755523774.1062517 1 x - 01:02 00:00 00:00 Транскрипція Для AI-а…" at bounding box center [784, 343] width 1568 height 686
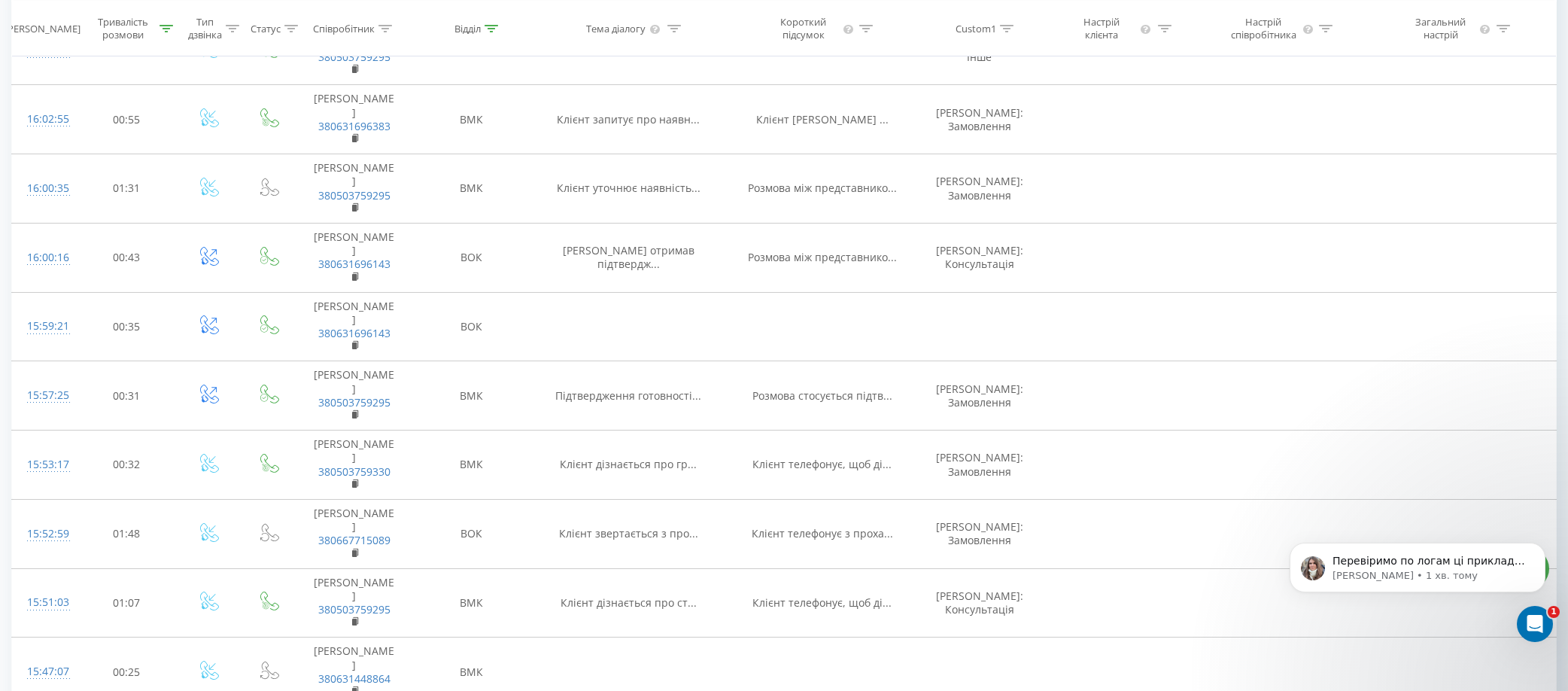
scroll to position [2635, 0]
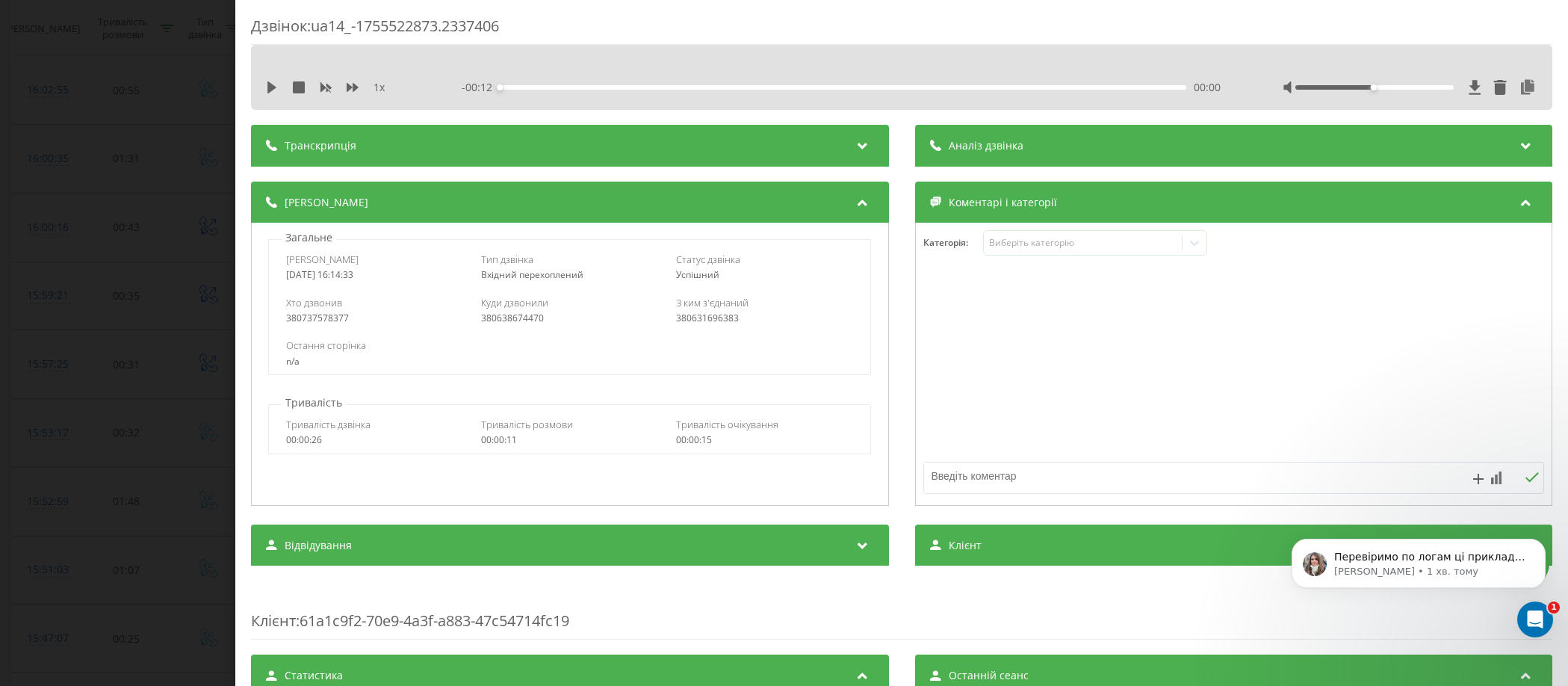
click at [324, 318] on div "380737578377" at bounding box center [375, 319] width 177 height 11
click at [324, 316] on div "380737578377" at bounding box center [375, 319] width 177 height 11
copy div "380737578377"
click at [170, 152] on div "Дзвінок : ua14_-1755522873.2337406 1 x - 00:12 00:00 00:00 Транскрипція Для AI-…" at bounding box center [784, 343] width 1568 height 686
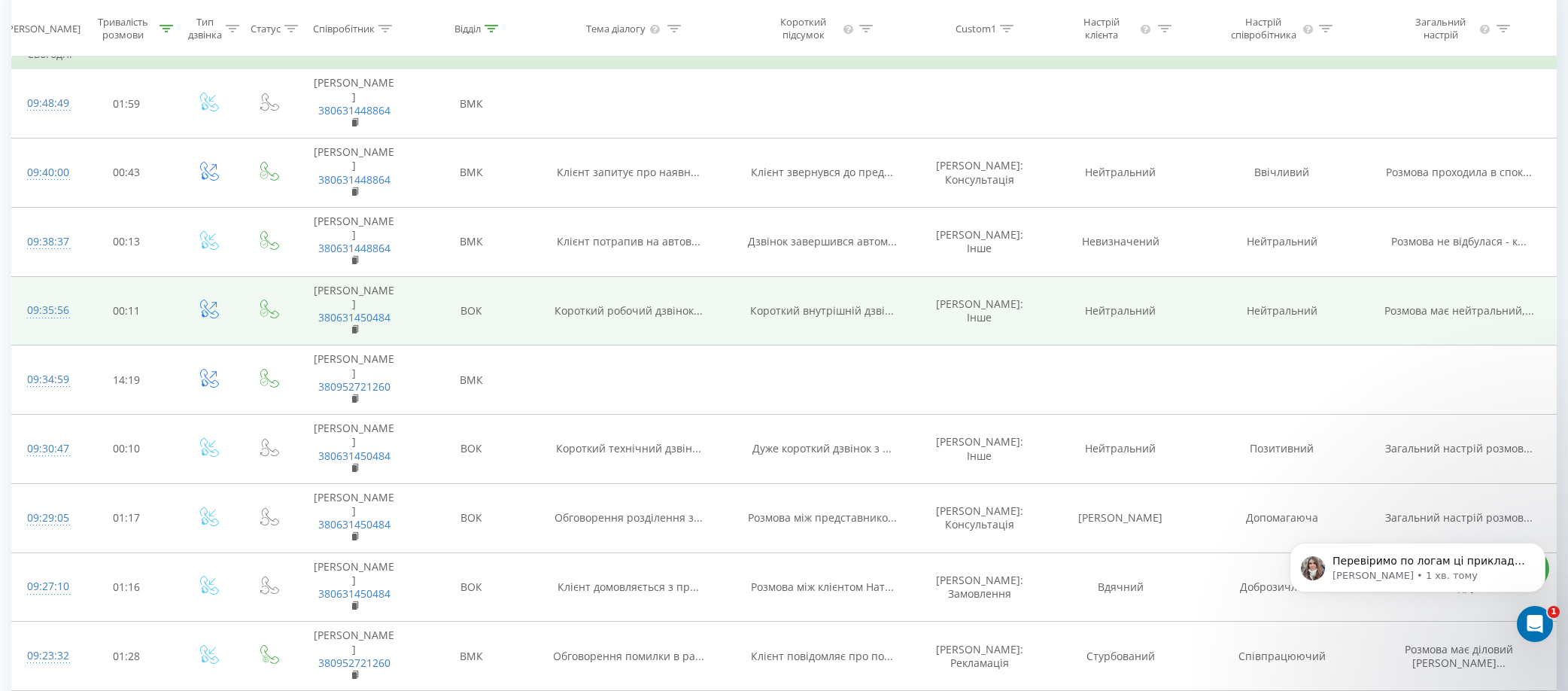
scroll to position [75, 0]
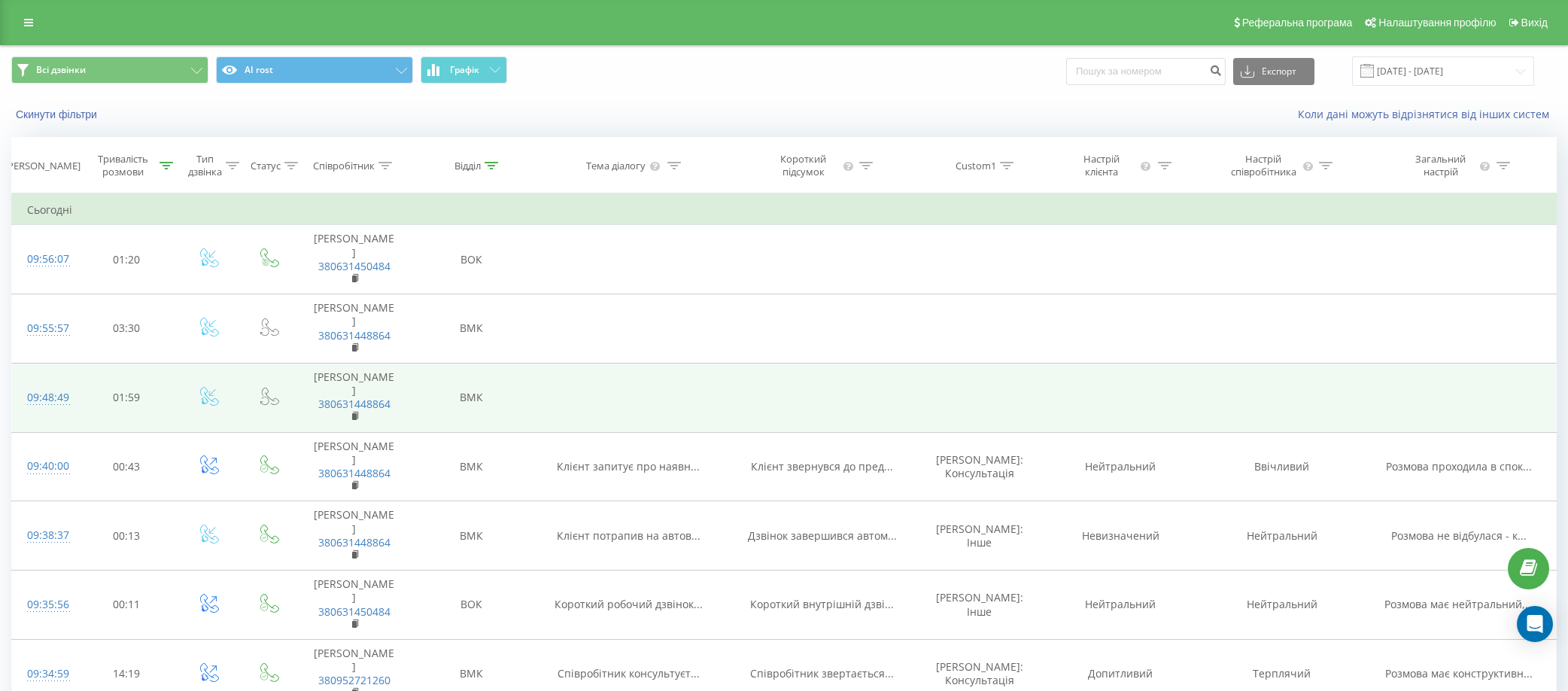
scroll to position [75, 0]
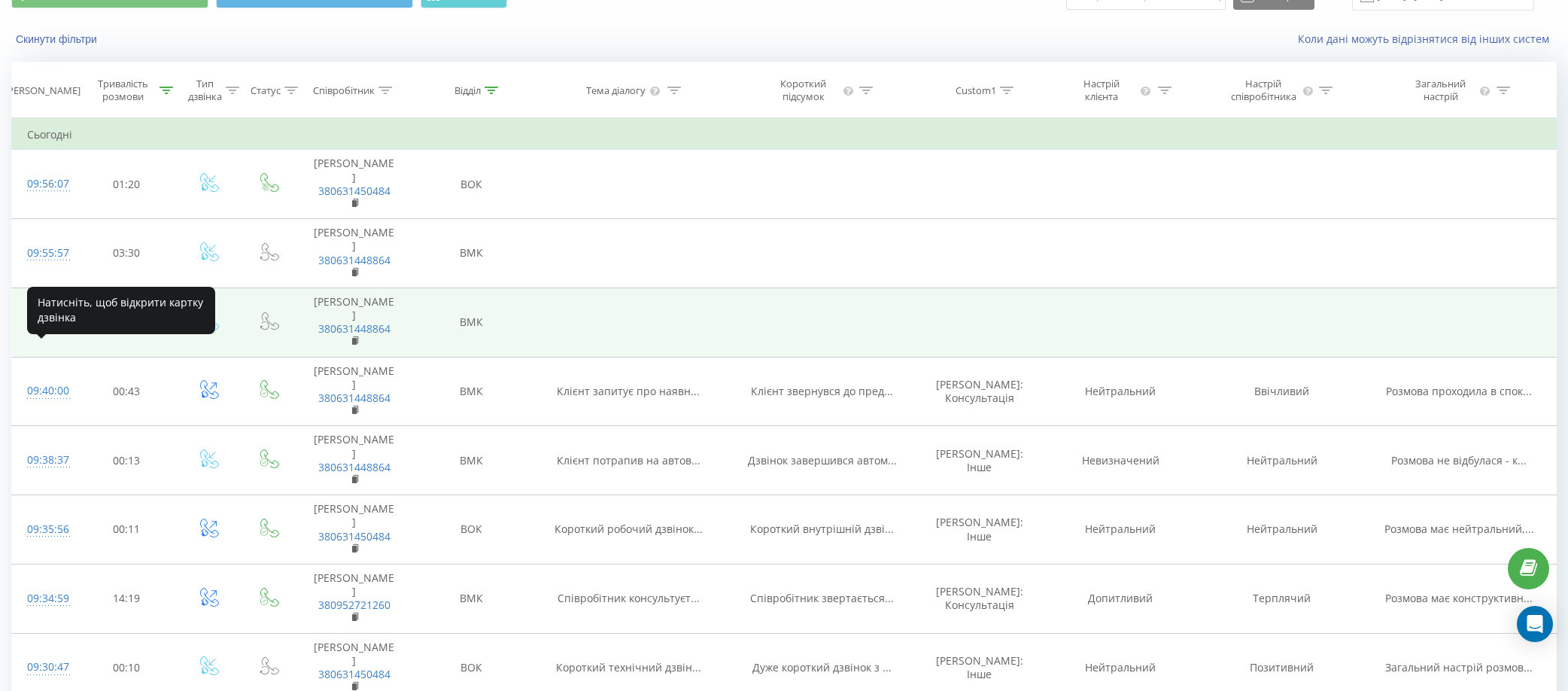
click at [59, 338] on div "09:48:49" at bounding box center [44, 322] width 34 height 30
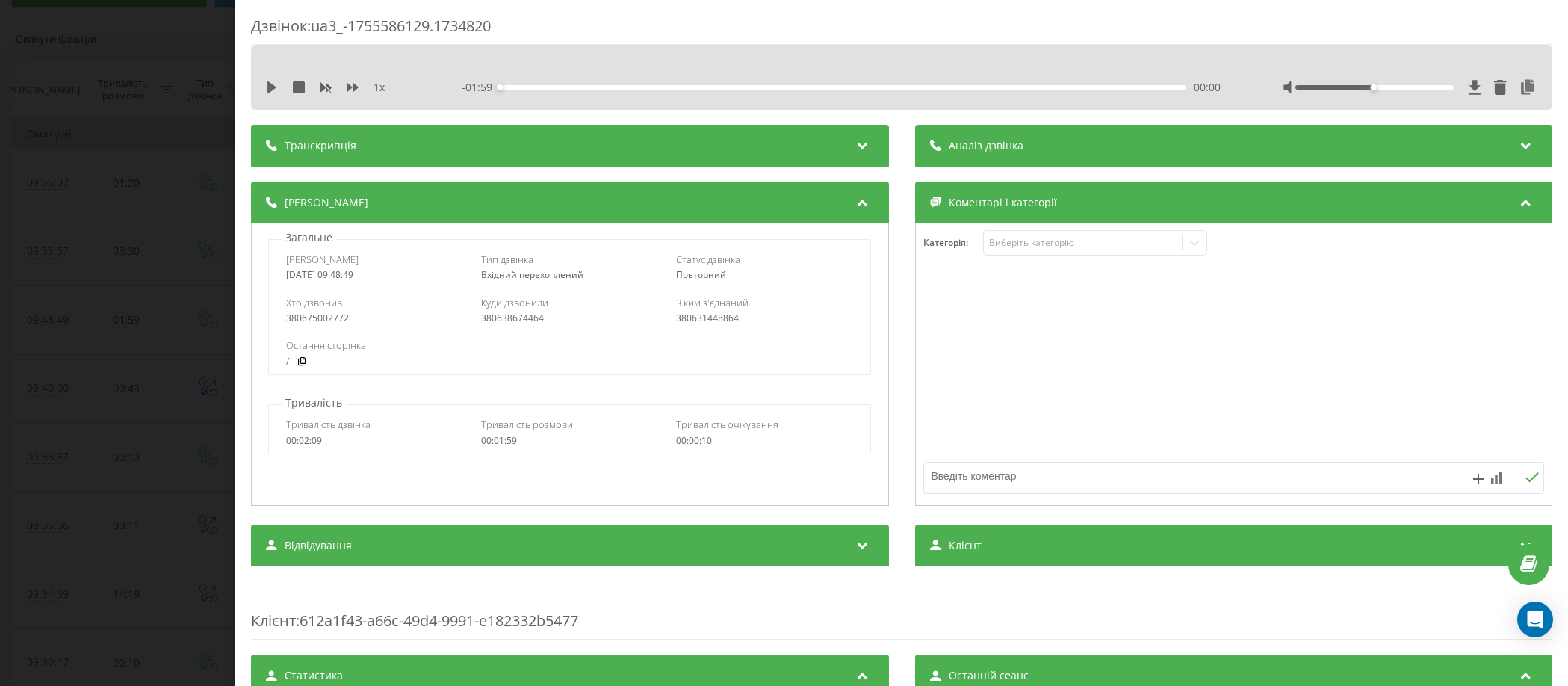
click at [298, 316] on div "380675002772" at bounding box center [375, 319] width 177 height 11
copy div "380675002772"
click at [202, 119] on div "Дзвінок : ua3_-1755586129.1734820 1 x - 01:59 00:00 00:00 Транскрипція Для AI-а…" at bounding box center [784, 343] width 1568 height 686
